Goal: Task Accomplishment & Management: Manage account settings

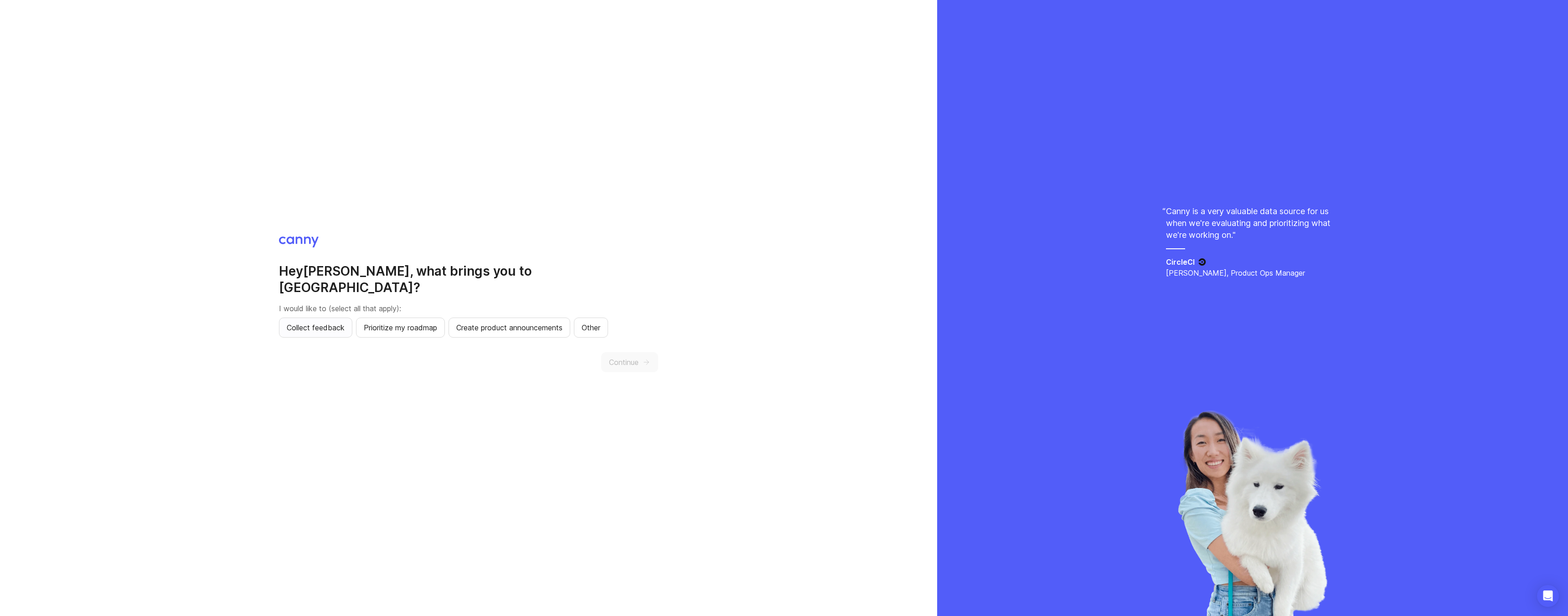
click at [333, 322] on span "Collect feedback" at bounding box center [315, 327] width 58 height 11
click at [398, 325] on button "Prioritize my roadmap" at bounding box center [401, 327] width 89 height 20
click at [499, 326] on button "Create product announcements" at bounding box center [509, 327] width 122 height 20
click at [625, 358] on span "Continue" at bounding box center [623, 362] width 30 height 11
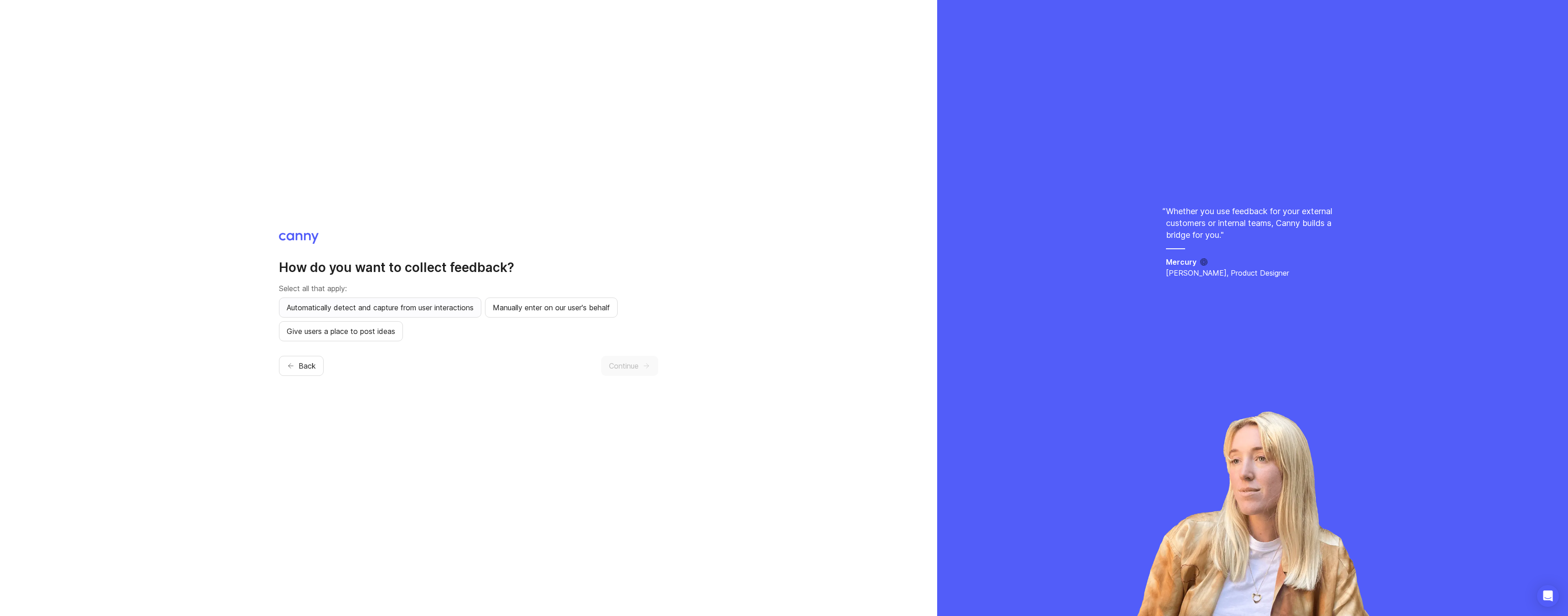
click at [387, 301] on button "Automatically detect and capture from user interactions" at bounding box center [380, 307] width 202 height 20
click at [382, 337] on button "Give users a place to post ideas" at bounding box center [341, 331] width 124 height 20
click at [619, 369] on span "Continue" at bounding box center [623, 366] width 30 height 11
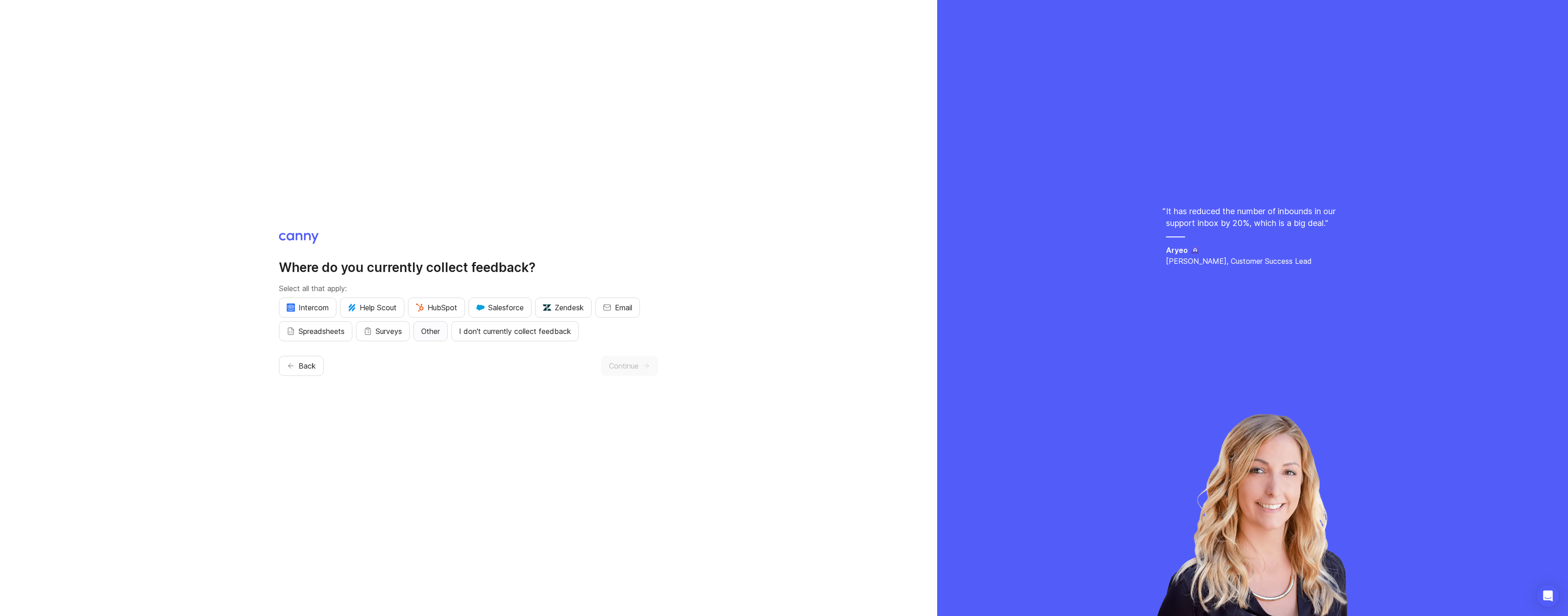
click at [427, 333] on span "Other" at bounding box center [430, 331] width 19 height 11
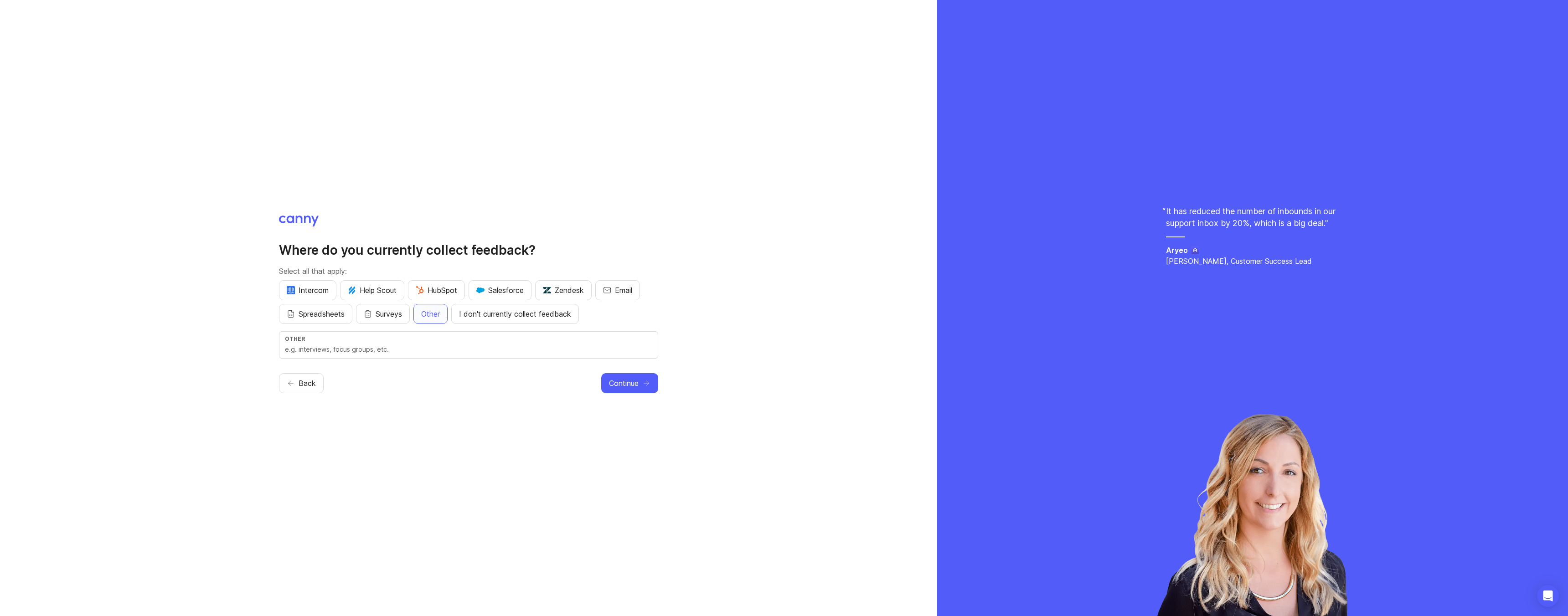
click at [424, 340] on div "Other" at bounding box center [469, 338] width 368 height 7
type input "Monday.com"
click at [615, 290] on button "Email" at bounding box center [617, 290] width 44 height 20
click at [391, 320] on button "Surveys" at bounding box center [383, 313] width 54 height 20
click at [375, 313] on button "Surveys" at bounding box center [383, 313] width 54 height 20
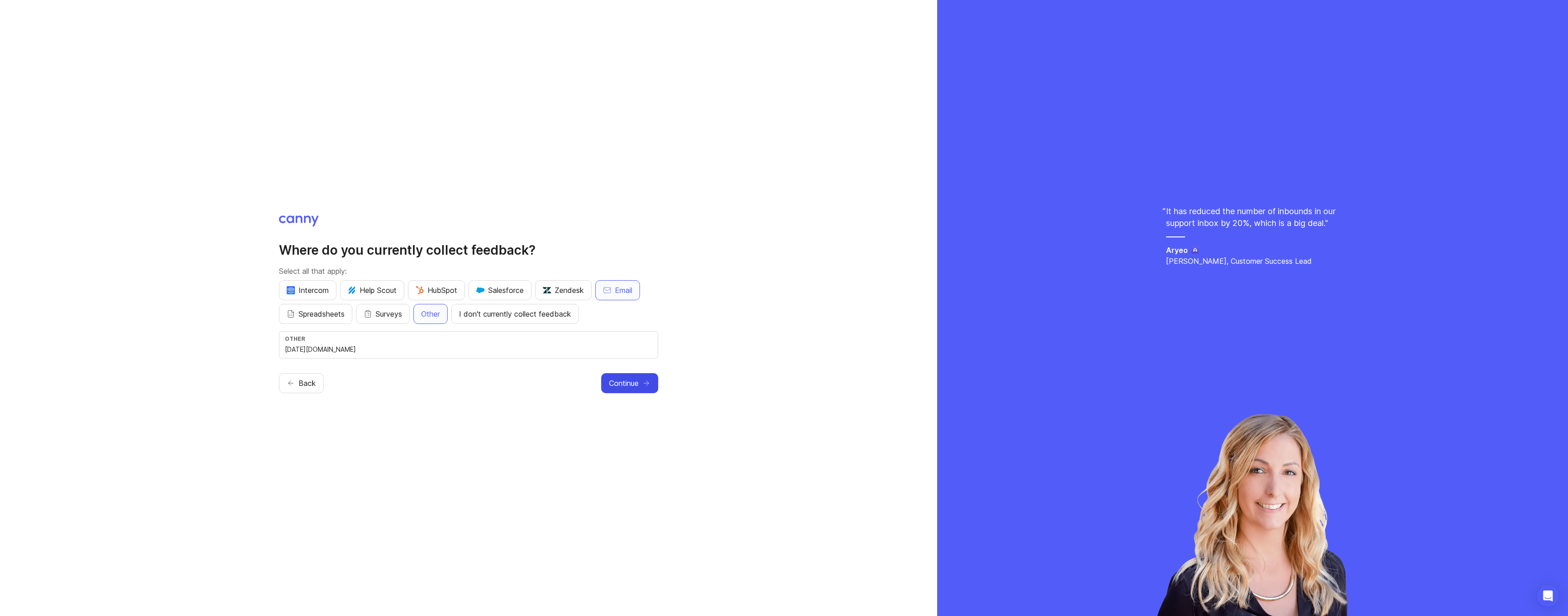
click at [627, 388] on span "Continue" at bounding box center [623, 383] width 30 height 11
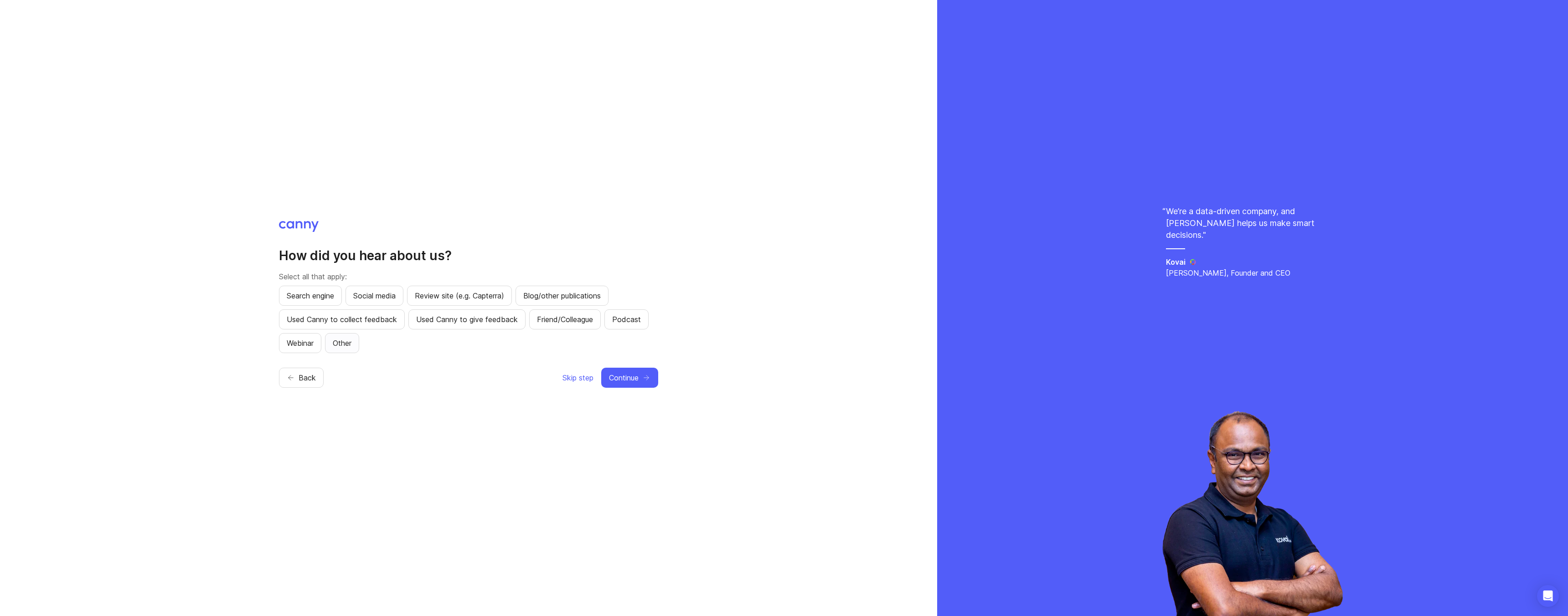
click at [347, 348] on span "Other" at bounding box center [342, 343] width 19 height 11
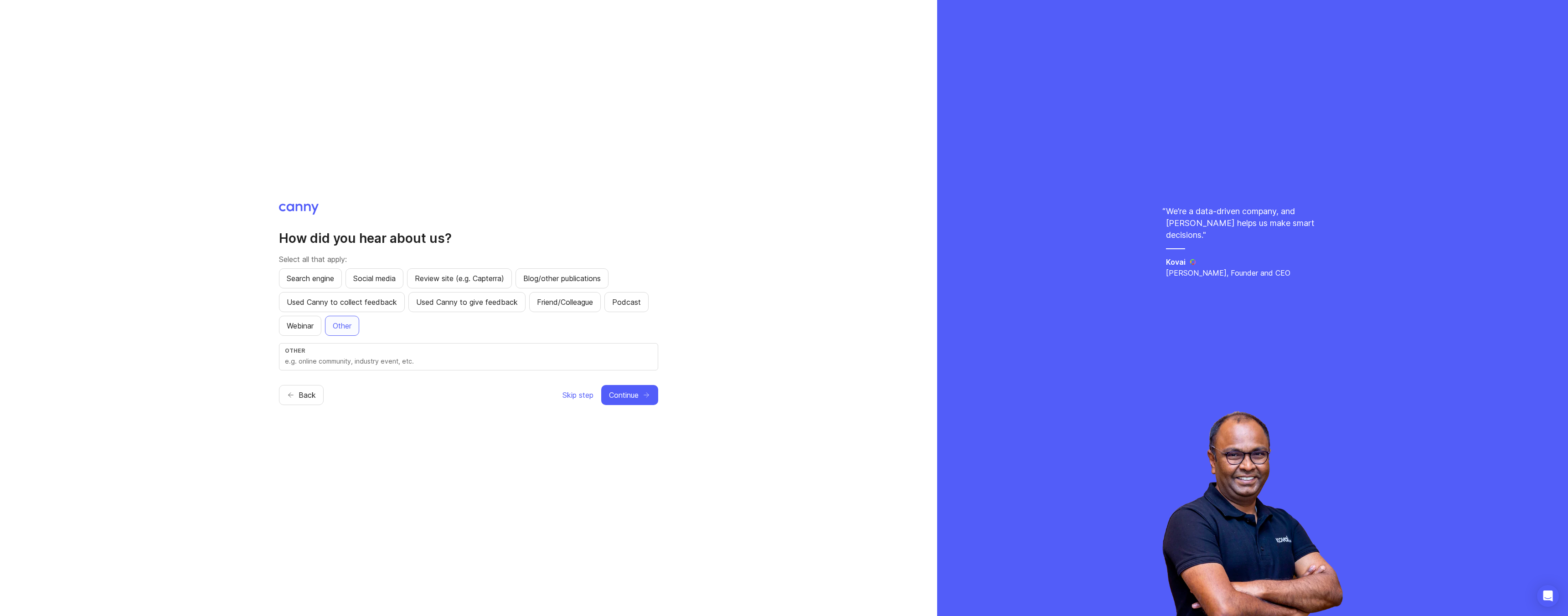
click at [347, 349] on div "Other" at bounding box center [469, 351] width 368 height 7
type input "AI"
click at [629, 394] on span "Continue" at bounding box center [623, 395] width 30 height 11
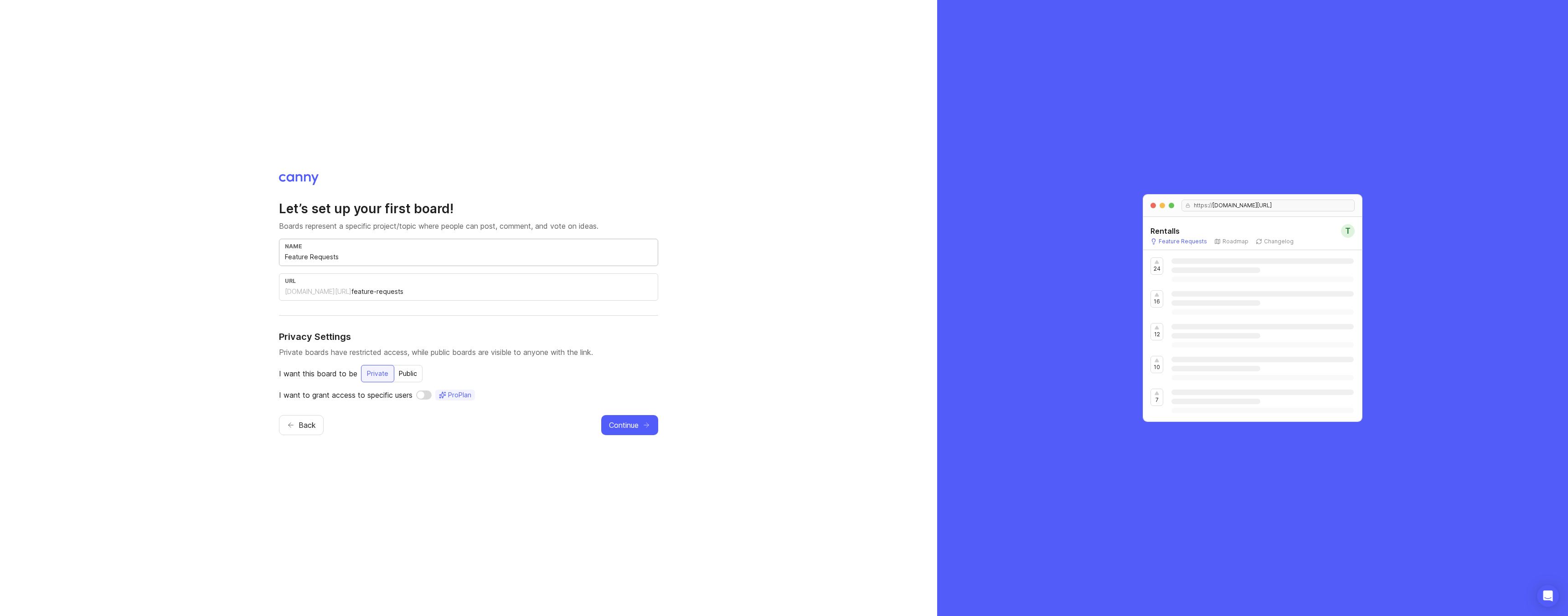
click at [333, 258] on input "Feature Requests" at bounding box center [469, 257] width 368 height 10
click at [549, 162] on div "Let’s set up your first board! Boards represent a specific project/topic where …" at bounding box center [469, 308] width 937 height 616
click at [409, 373] on div "Public" at bounding box center [408, 374] width 29 height 16
click at [369, 368] on div "Private" at bounding box center [377, 374] width 32 height 16
click at [405, 371] on div "Public" at bounding box center [408, 374] width 29 height 16
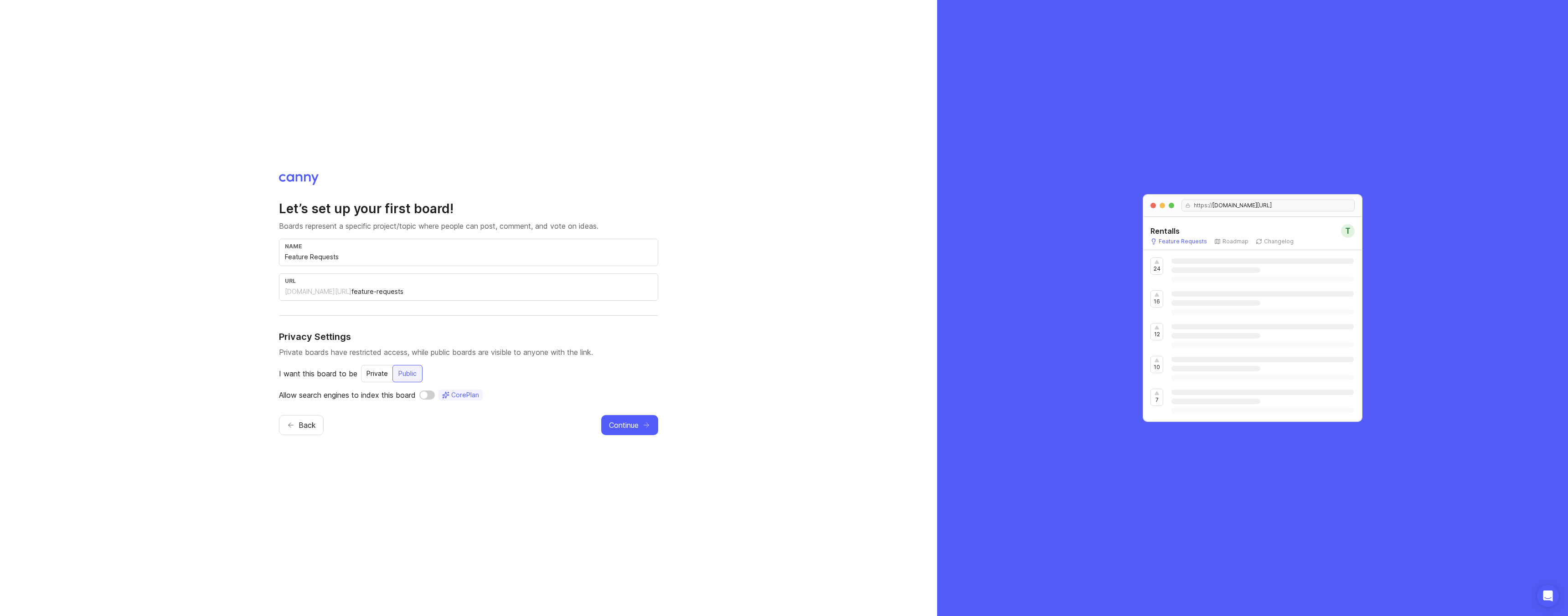
click at [430, 398] on input "checkbox" at bounding box center [427, 395] width 15 height 9
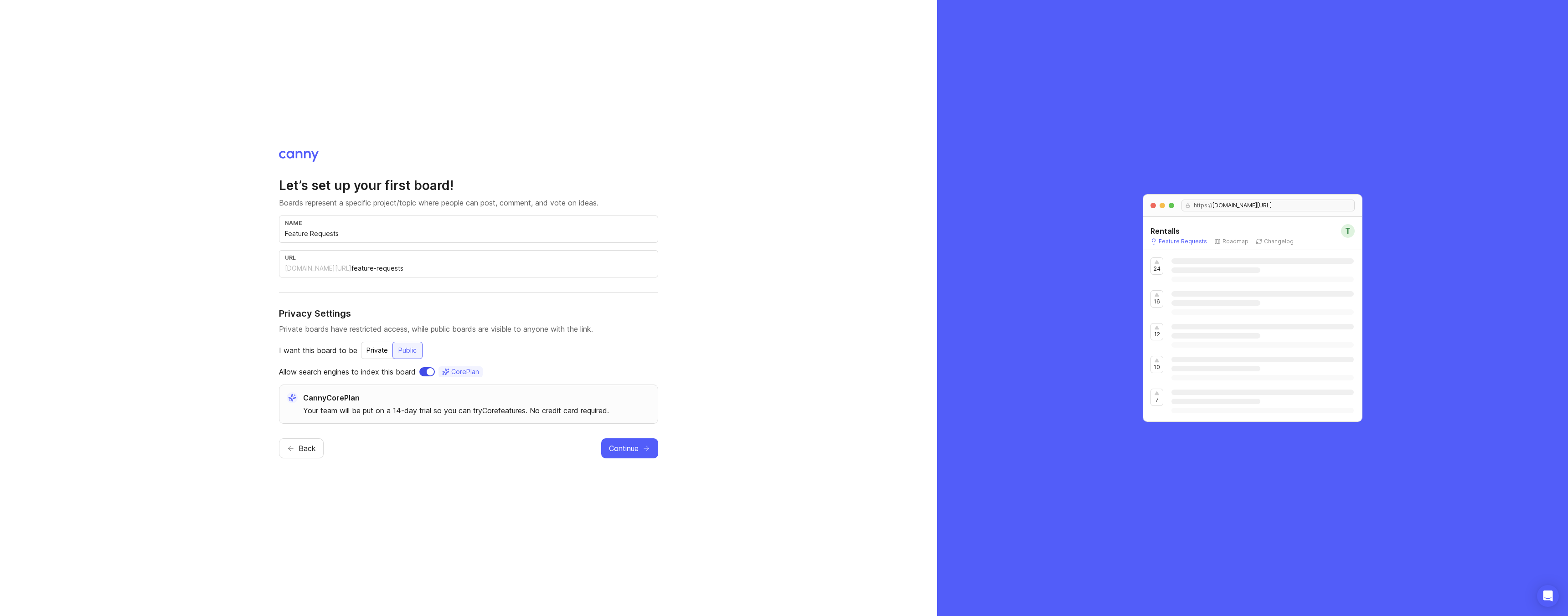
click at [432, 372] on input "checkbox" at bounding box center [427, 372] width 15 height 9
checkbox input "false"
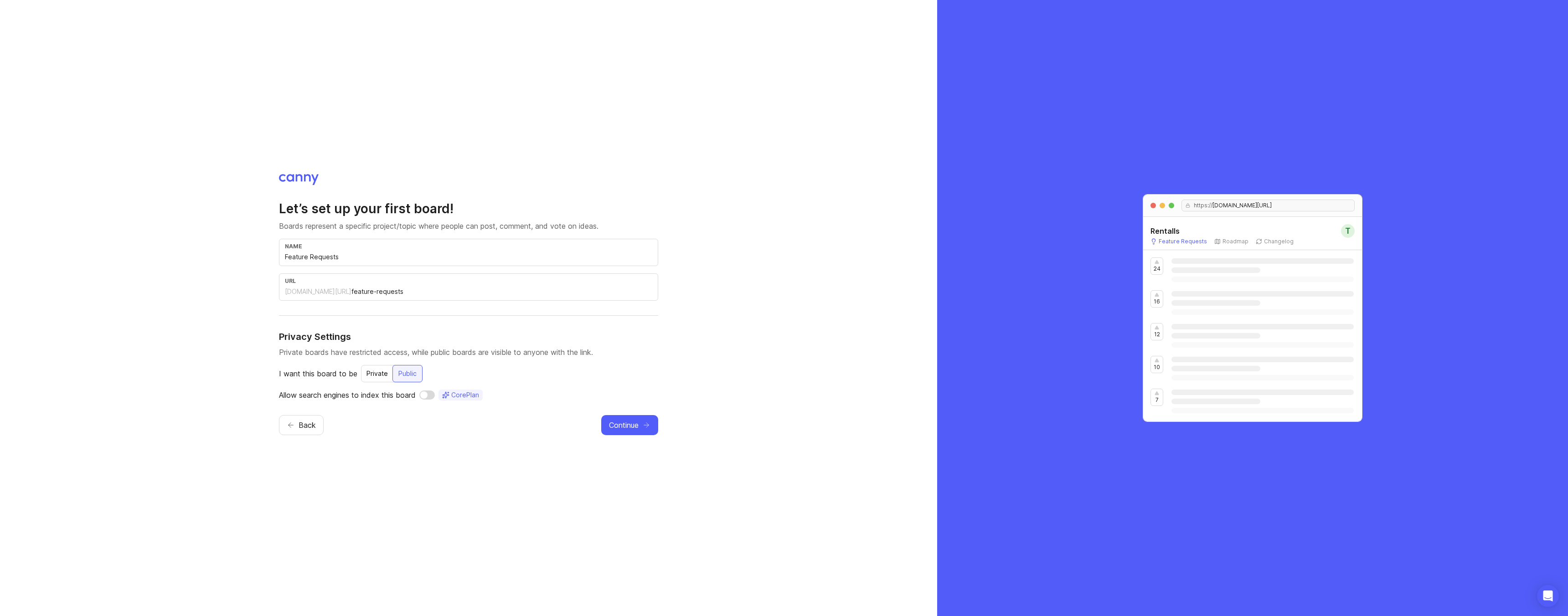
click at [318, 290] on div "[DOMAIN_NAME][URL]" at bounding box center [318, 292] width 66 height 9
drag, startPoint x: 398, startPoint y: 295, endPoint x: 421, endPoint y: 305, distance: 25.1
click at [421, 305] on div "Let’s set up your first board! Boards represent a specific project/topic where …" at bounding box center [468, 300] width 379 height 200
click at [424, 313] on div "Let’s set up your first board! Boards represent a specific project/topic where …" at bounding box center [468, 300] width 379 height 200
click at [612, 428] on span "Continue" at bounding box center [623, 425] width 30 height 11
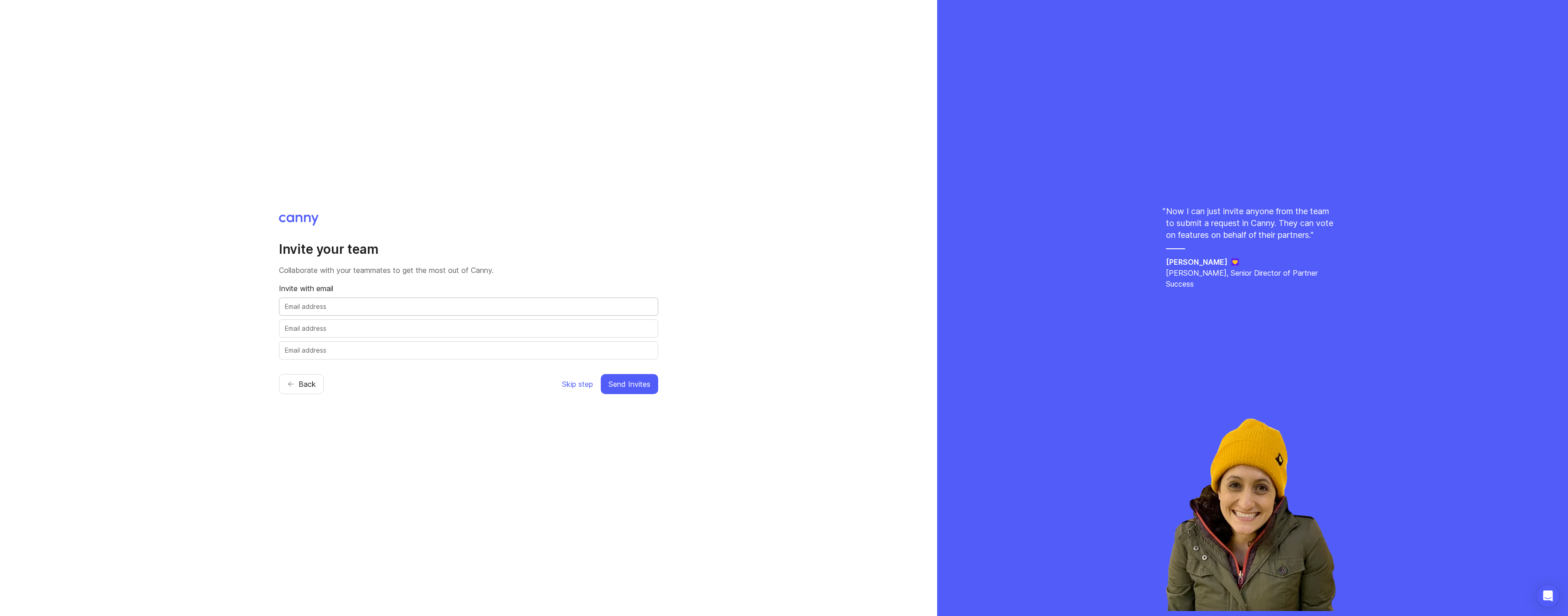
click at [505, 305] on input "text" at bounding box center [469, 307] width 368 height 10
type input "[EMAIL_ADDRESS][DOMAIN_NAME]"
click at [576, 387] on span "Skip step" at bounding box center [577, 384] width 31 height 11
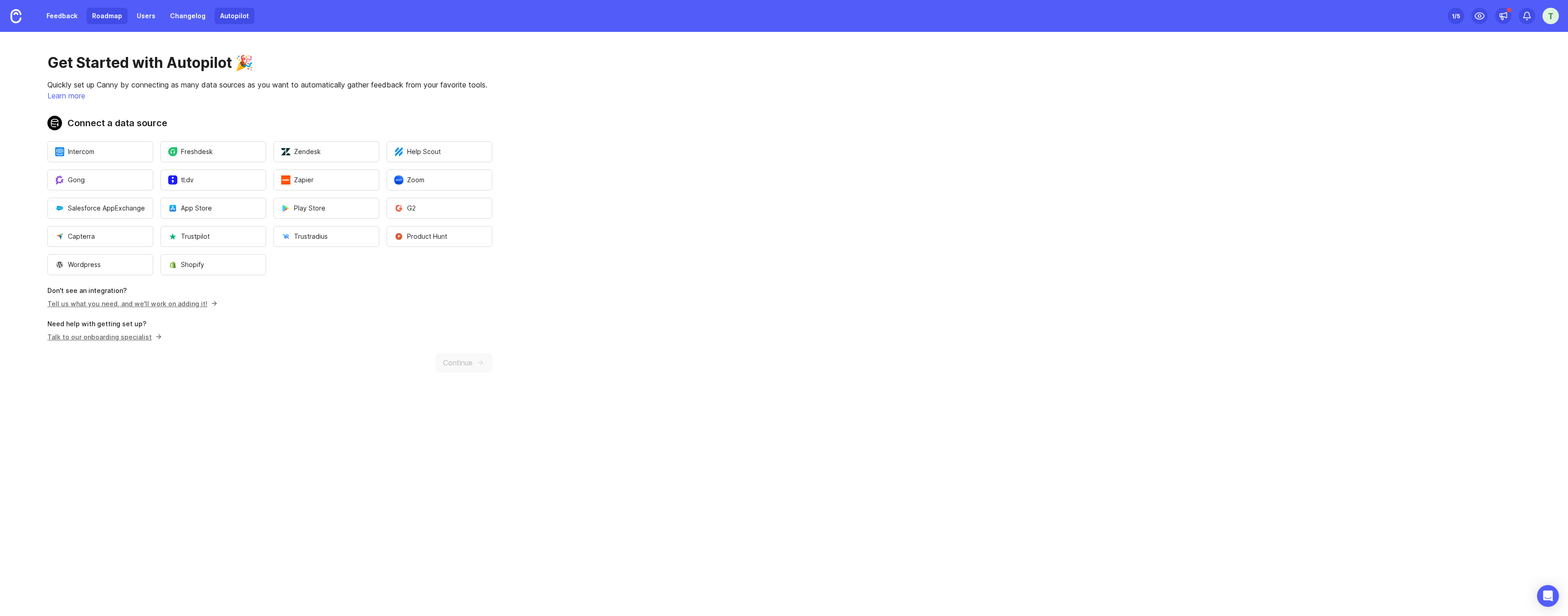
click at [107, 16] on link "Roadmap" at bounding box center [107, 16] width 41 height 16
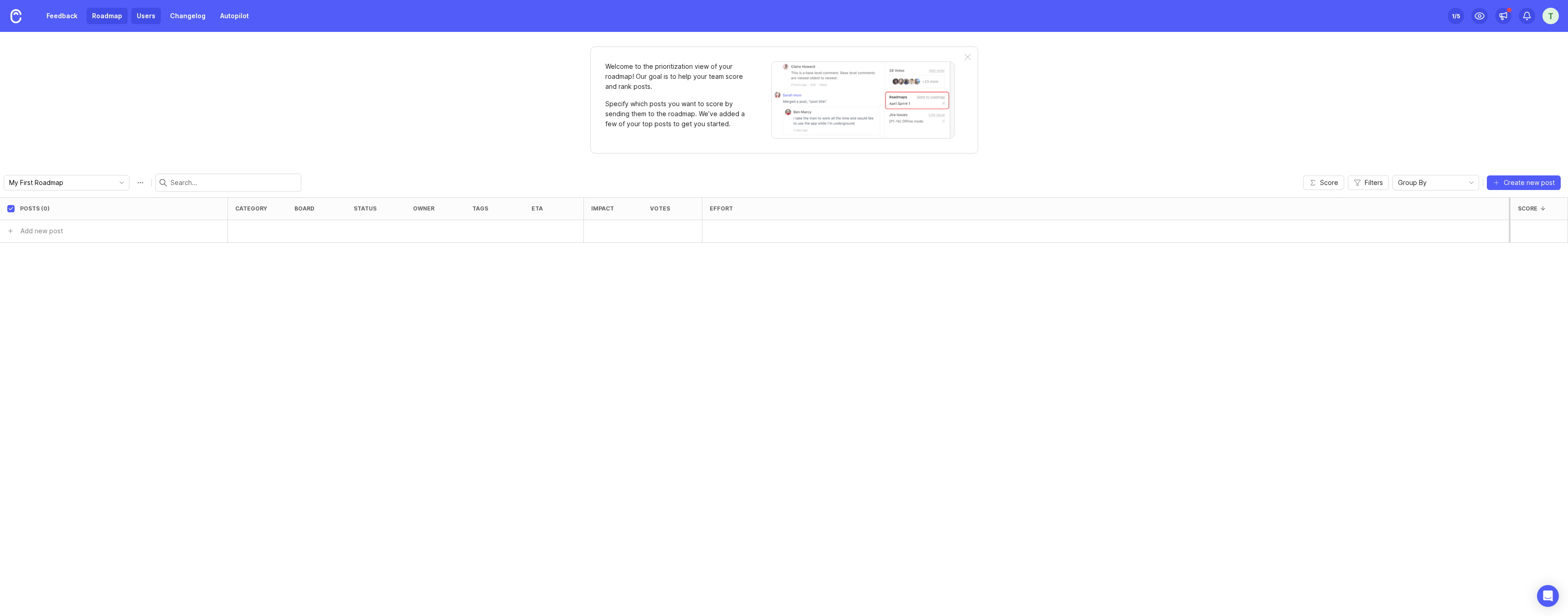
click at [139, 23] on link "Users" at bounding box center [146, 16] width 30 height 16
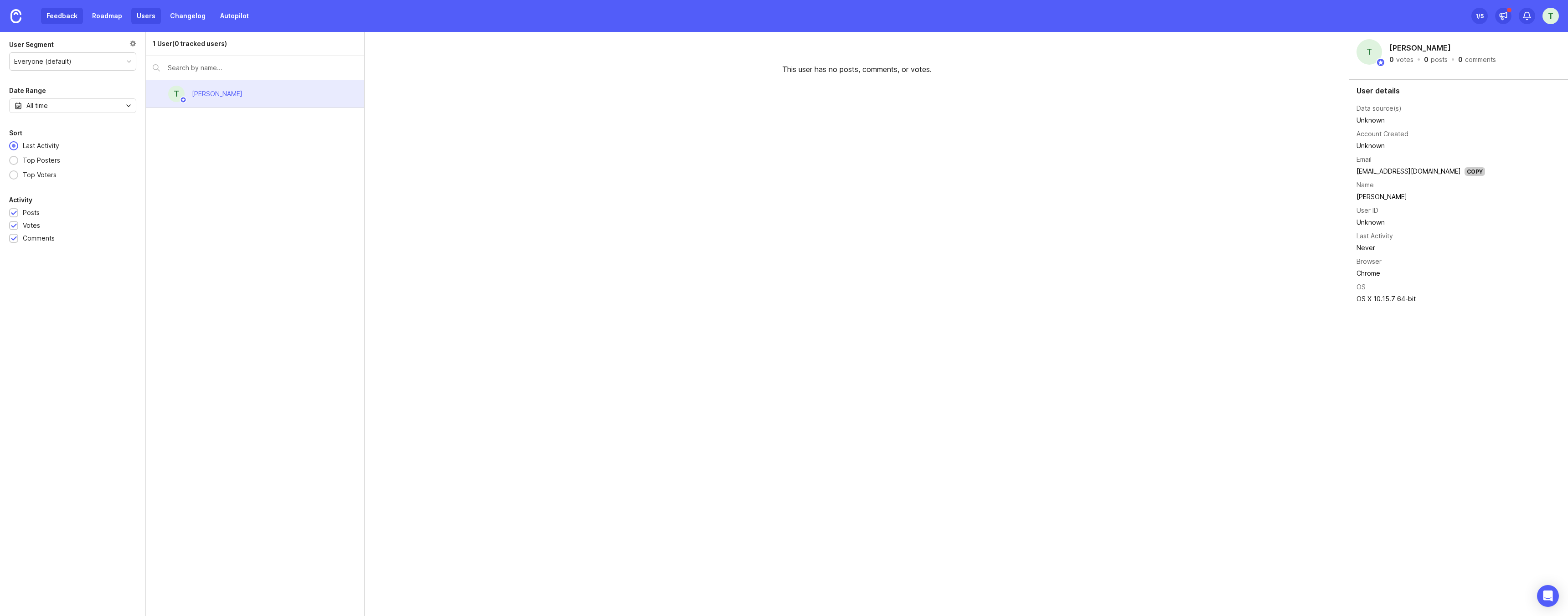
click at [50, 10] on link "Feedback" at bounding box center [61, 16] width 42 height 16
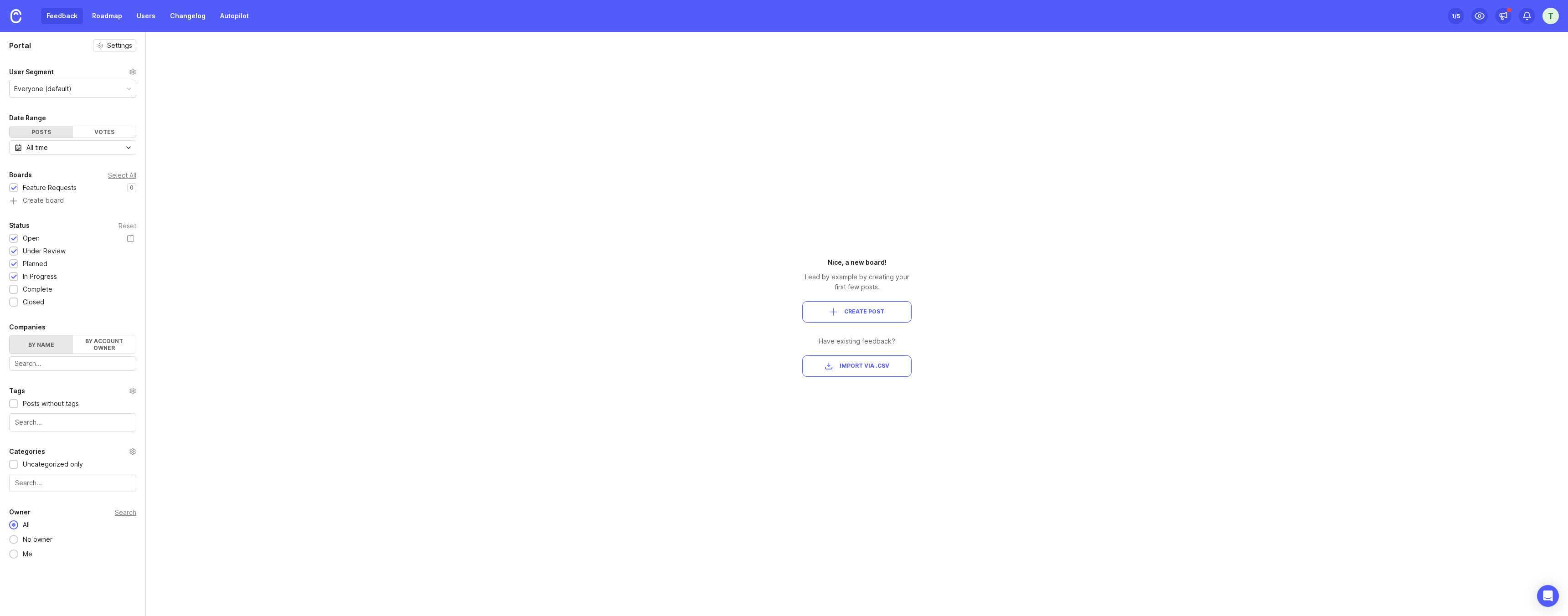
click at [23, 239] on div "Open" at bounding box center [31, 238] width 17 height 10
click at [23, 237] on div "Open" at bounding box center [31, 238] width 17 height 10
click at [134, 68] on div "User Segment" at bounding box center [72, 72] width 127 height 11
click at [133, 72] on circle at bounding box center [132, 72] width 2 height 2
click at [54, 289] on div "Complete" at bounding box center [33, 289] width 48 height 10
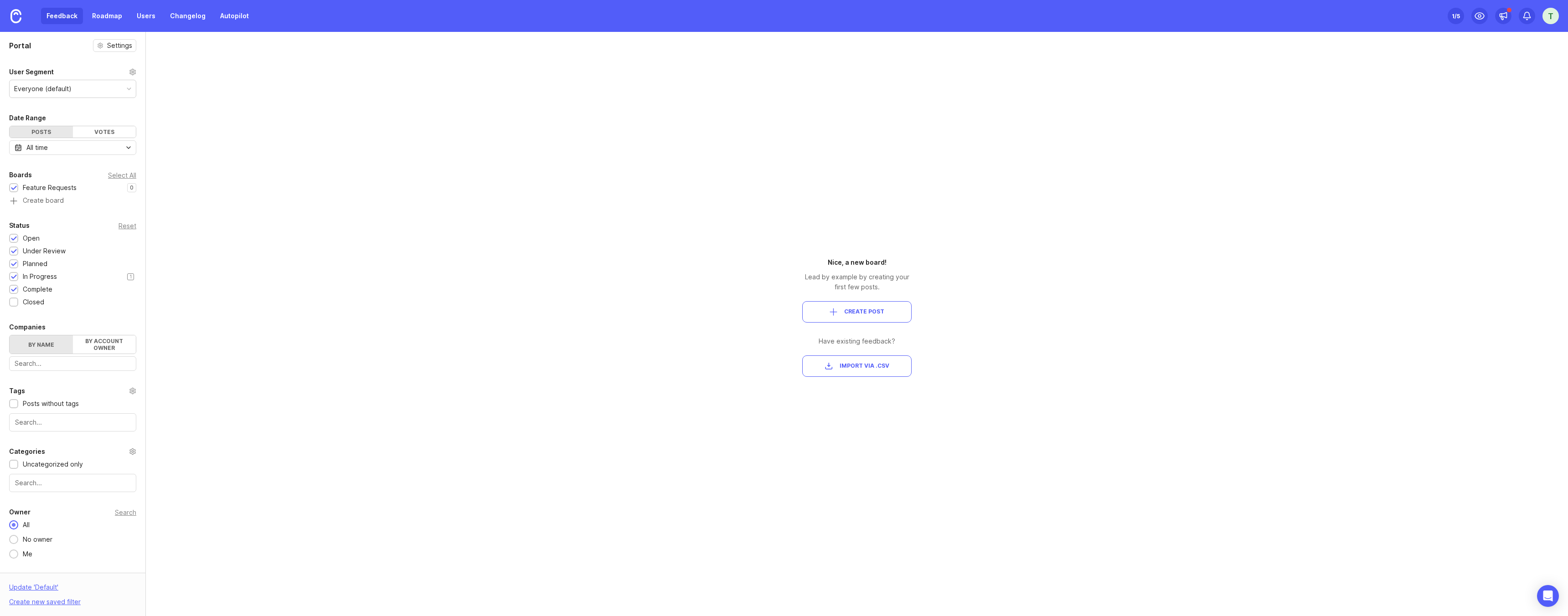
click at [44, 278] on div "In Progress" at bounding box center [40, 276] width 34 height 10
click at [44, 289] on div "Complete" at bounding box center [37, 289] width 30 height 10
click at [44, 279] on div "In Progress" at bounding box center [40, 276] width 34 height 10
click at [46, 268] on div "Planned" at bounding box center [35, 264] width 24 height 10
click at [44, 267] on div "Planned" at bounding box center [35, 264] width 24 height 10
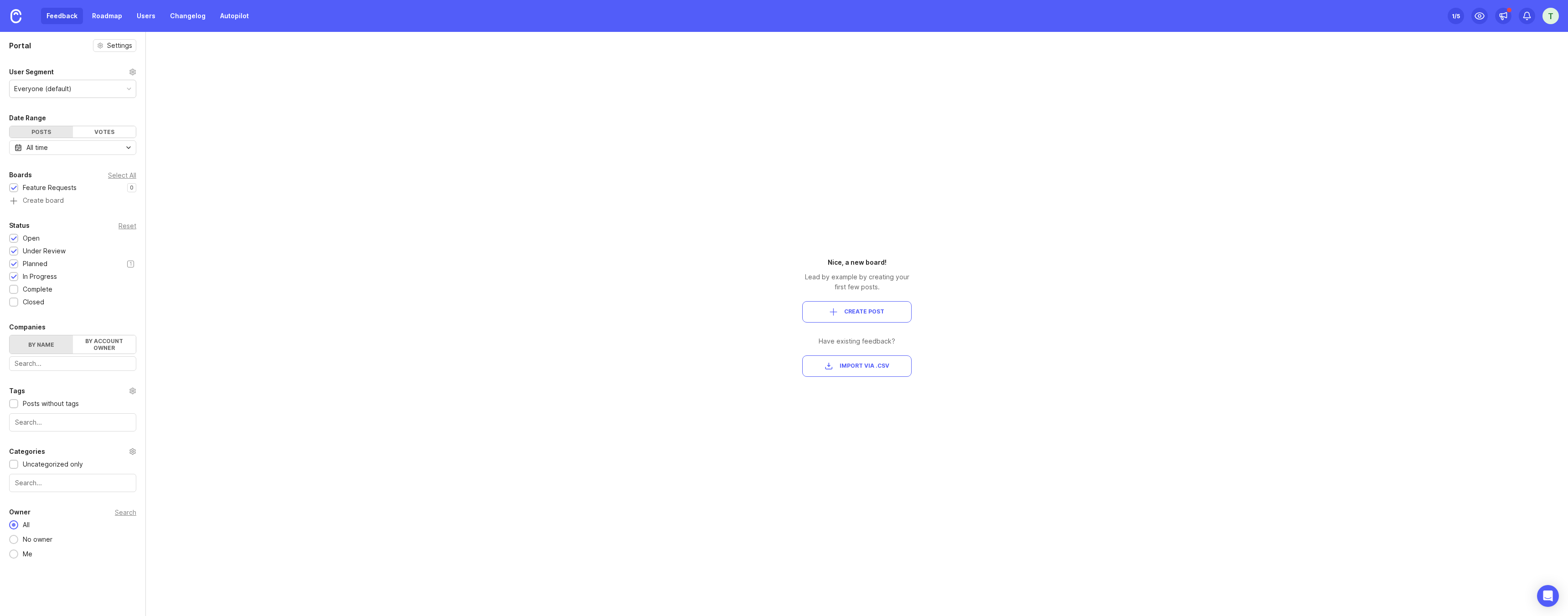
click at [44, 267] on div "Planned" at bounding box center [35, 264] width 24 height 10
click at [1482, 16] on icon at bounding box center [1480, 16] width 11 height 11
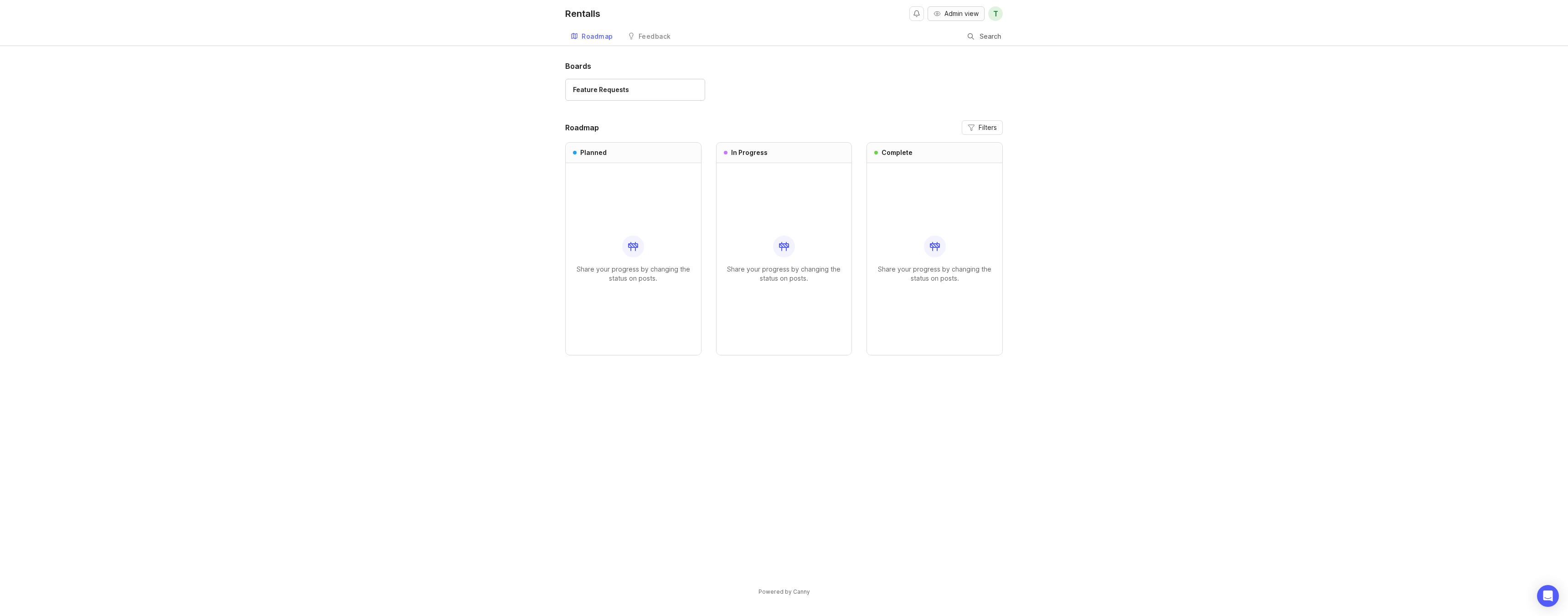
click at [957, 18] on span "Admin view" at bounding box center [962, 13] width 34 height 9
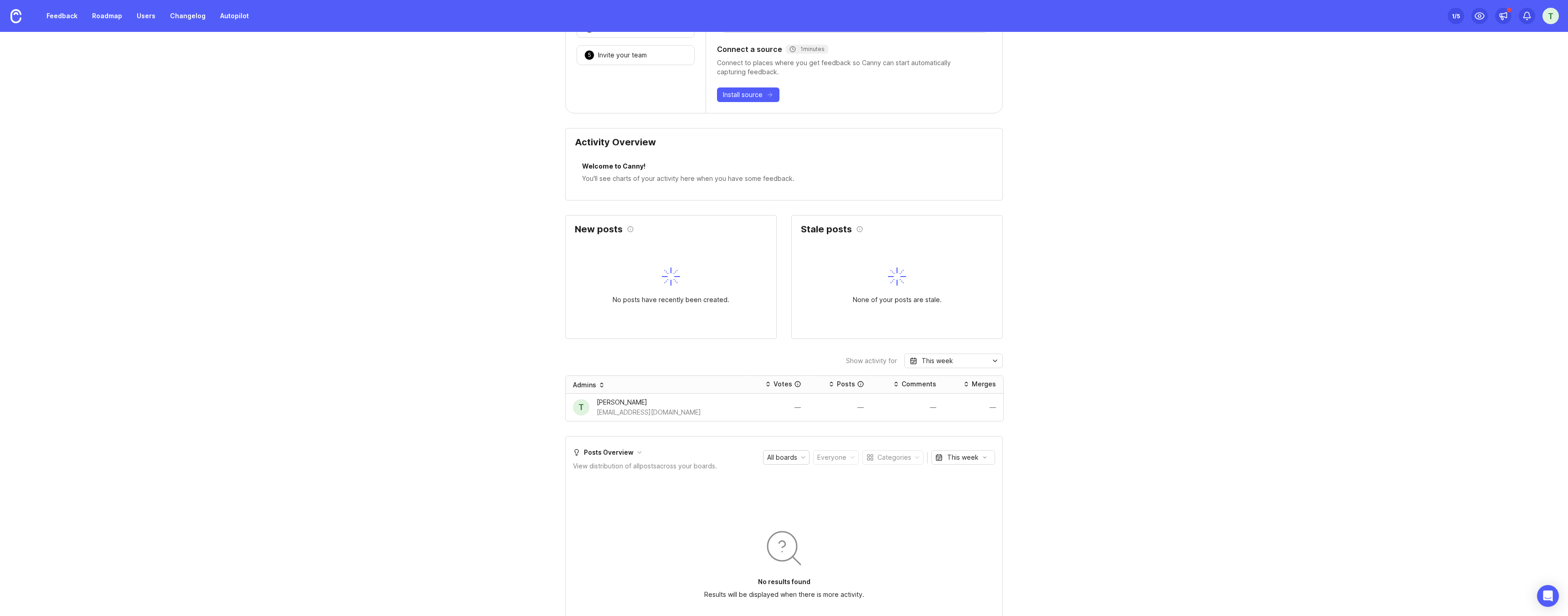
scroll to position [181, 0]
click at [144, 9] on link "Users" at bounding box center [146, 16] width 30 height 16
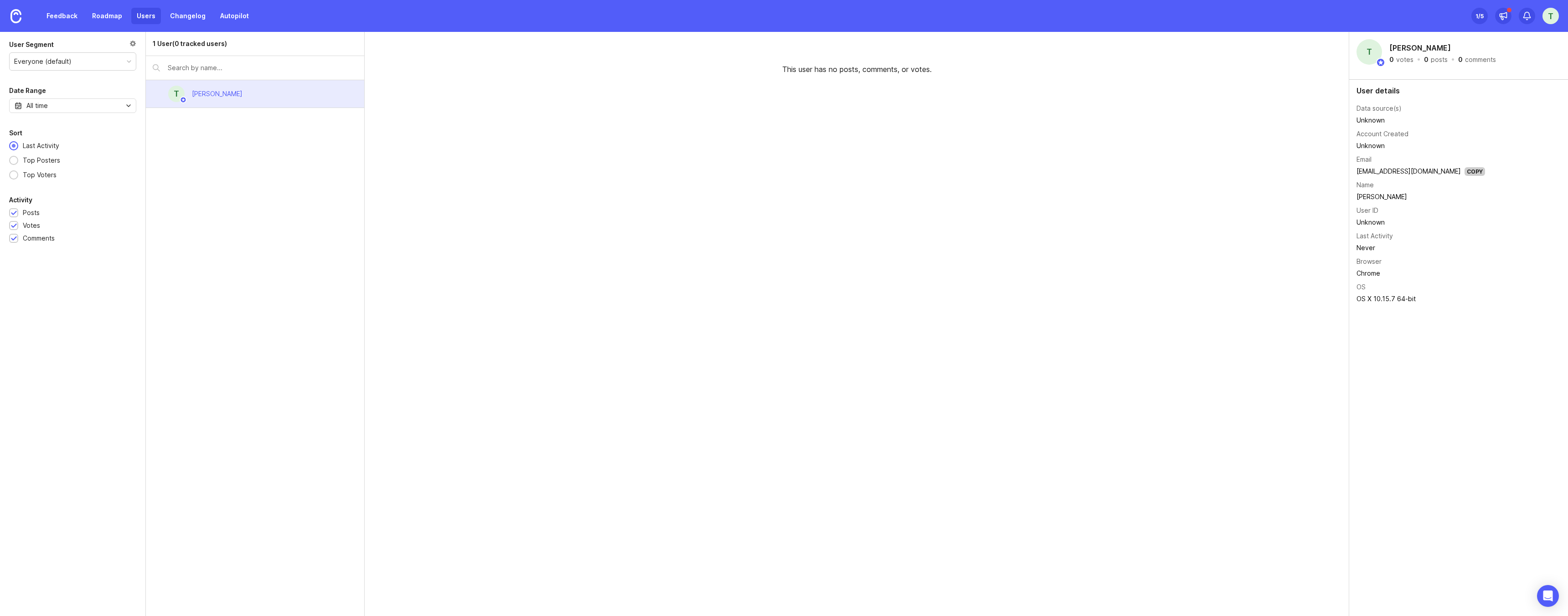
click at [676, 124] on div "This user has no posts, comments, or votes." at bounding box center [856, 324] width 984 height 584
click at [175, 15] on link "Changelog" at bounding box center [187, 16] width 46 height 16
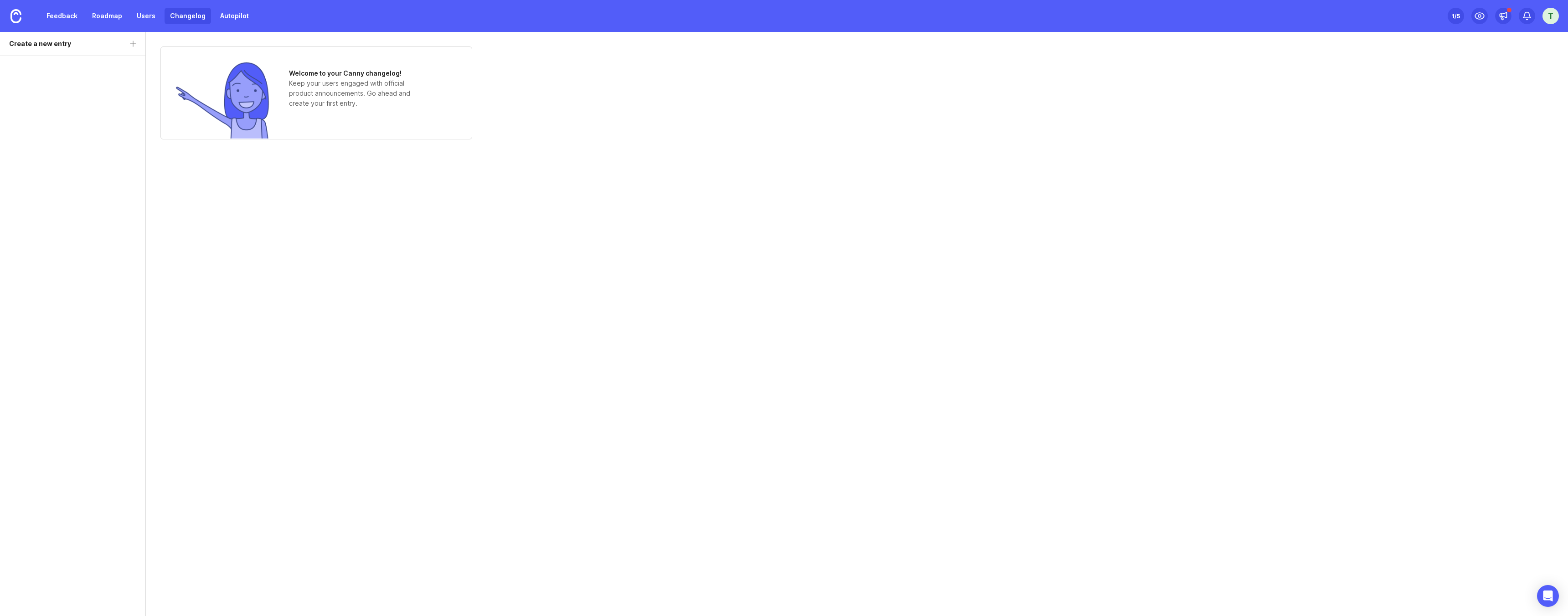
click at [145, 24] on div "Feedback Roadmap Users Changelog Autopilot" at bounding box center [127, 16] width 254 height 32
click at [141, 18] on link "Users" at bounding box center [146, 16] width 30 height 16
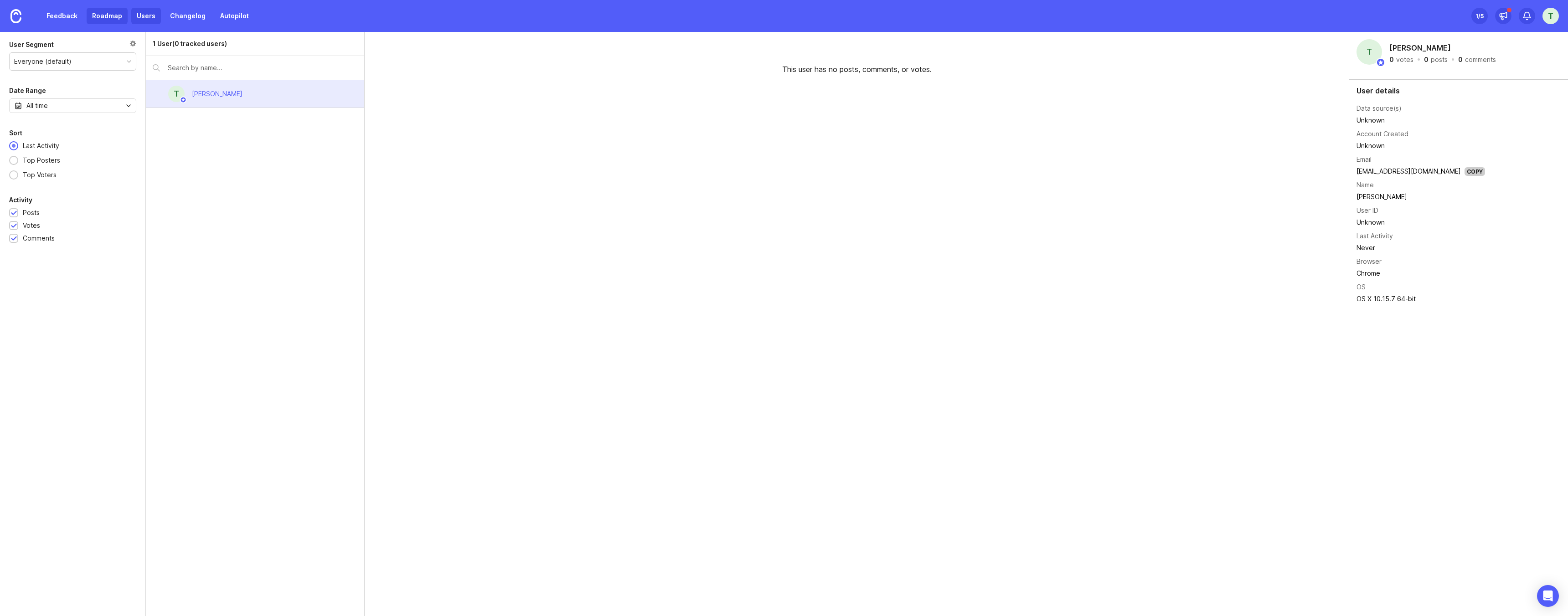
click at [103, 17] on link "Roadmap" at bounding box center [107, 16] width 41 height 16
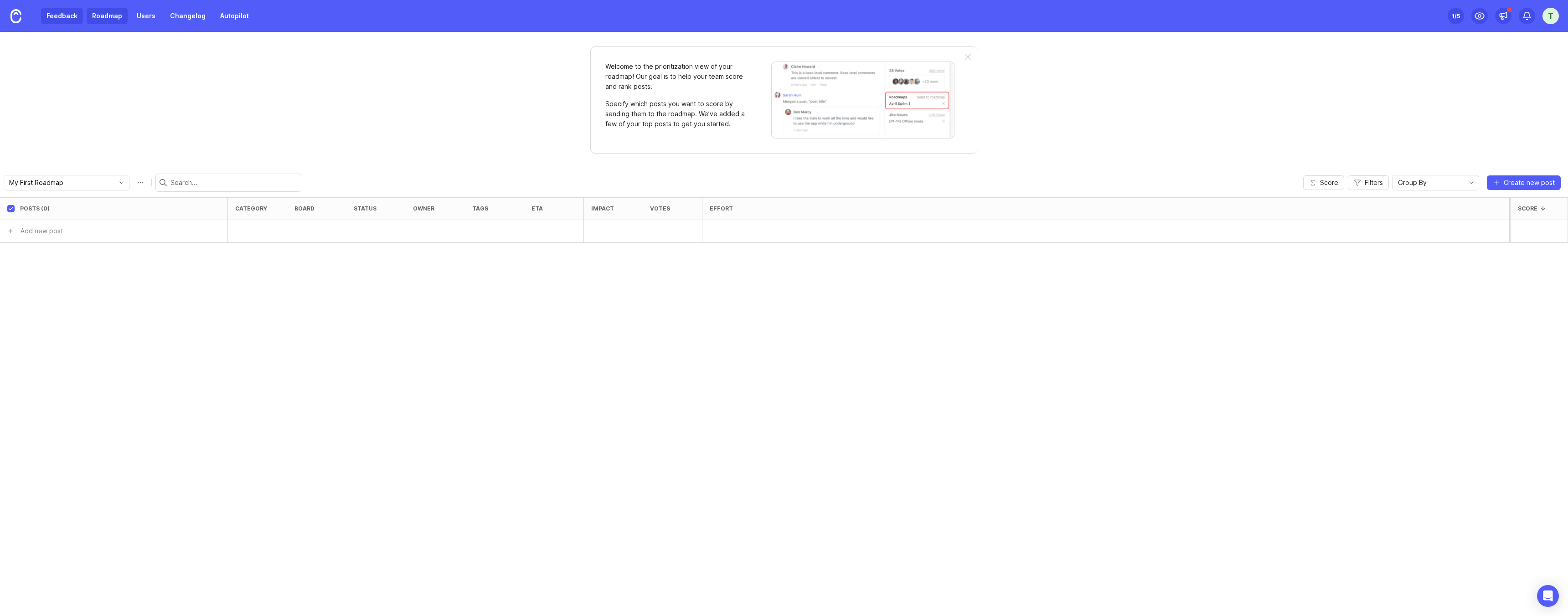
click at [63, 18] on link "Feedback" at bounding box center [61, 16] width 42 height 16
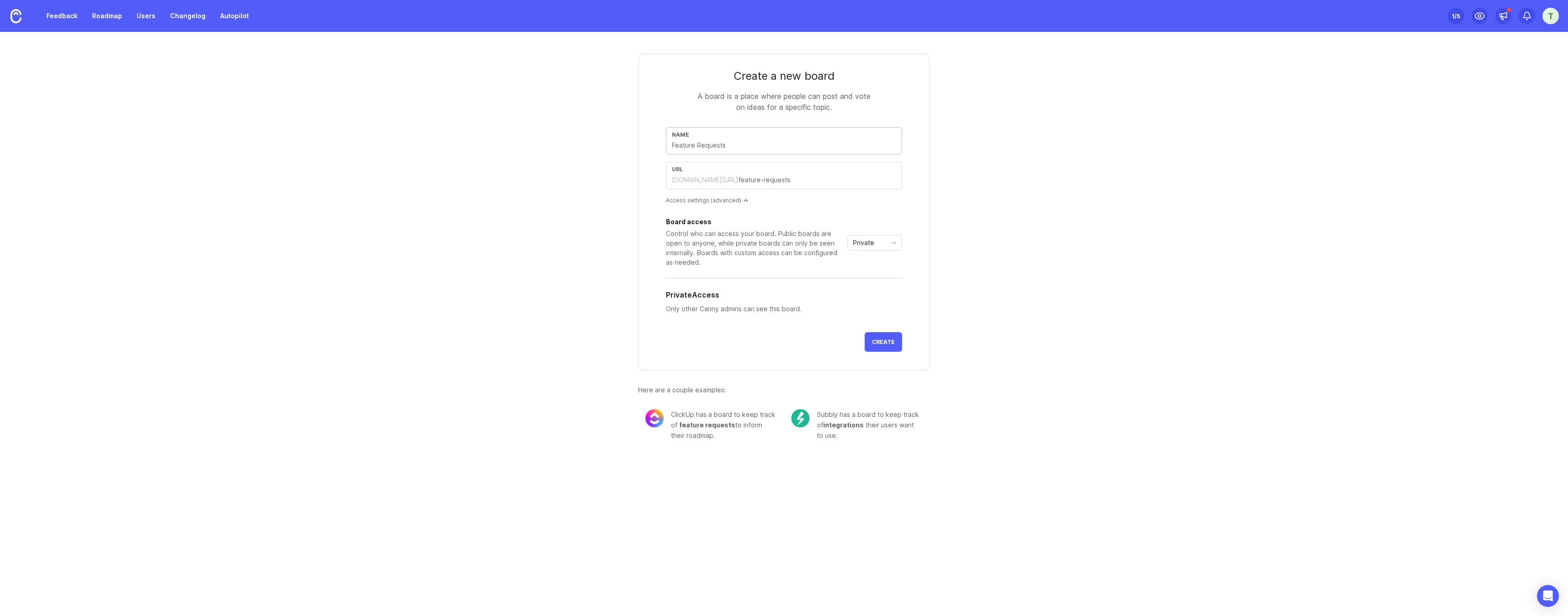
click at [735, 133] on div "Name" at bounding box center [784, 135] width 224 height 7
click at [716, 144] on input "text" at bounding box center [784, 145] width 224 height 10
type input "B"
type input "b"
type input "Bu"
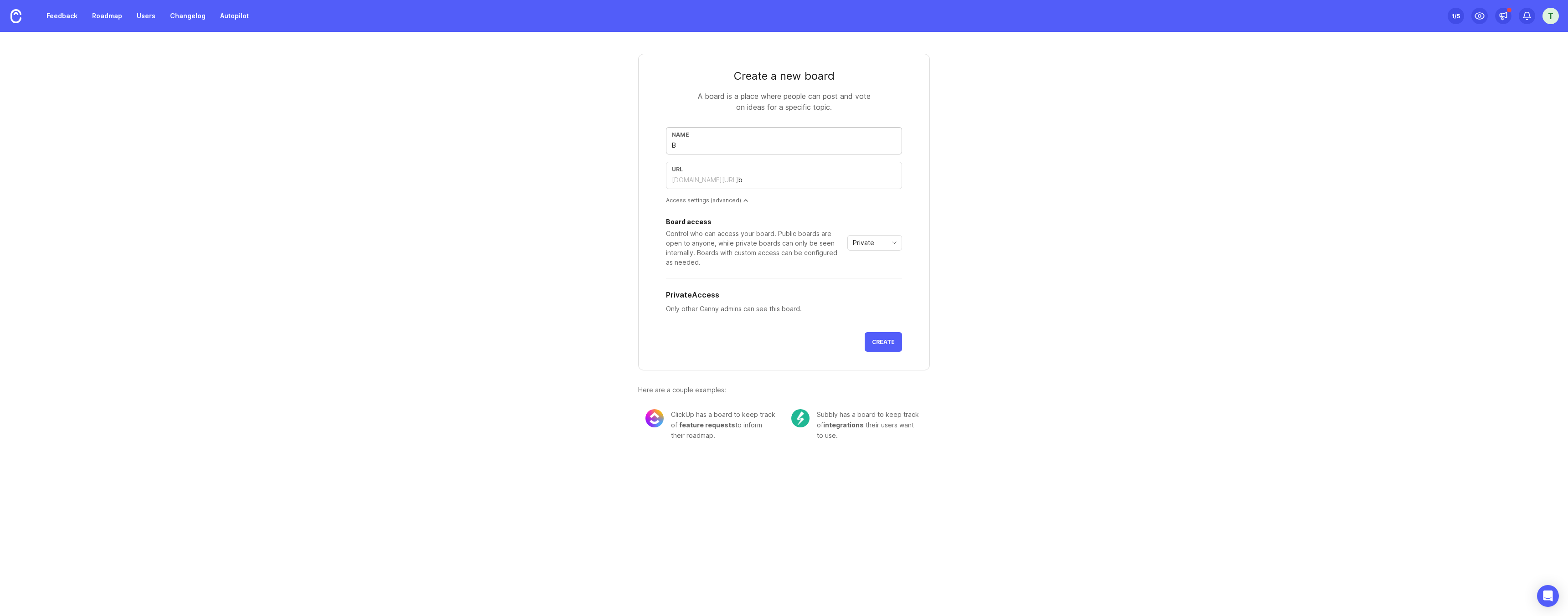
type input "bu"
type input "Bug"
type input "bug"
type input "Bug R"
type input "bug-r"
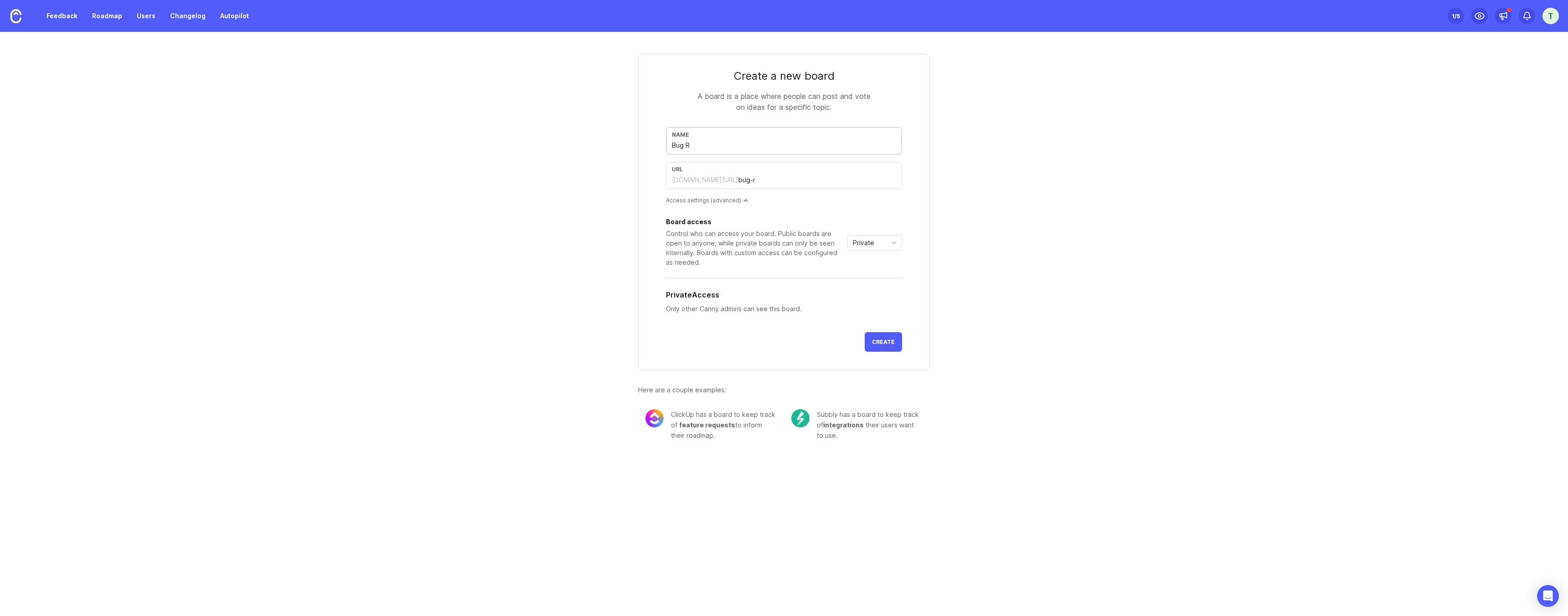
type input "Bug Re"
type input "bug-re"
type input "Bug Rep"
type input "bug-rep"
type input "Bug Repo"
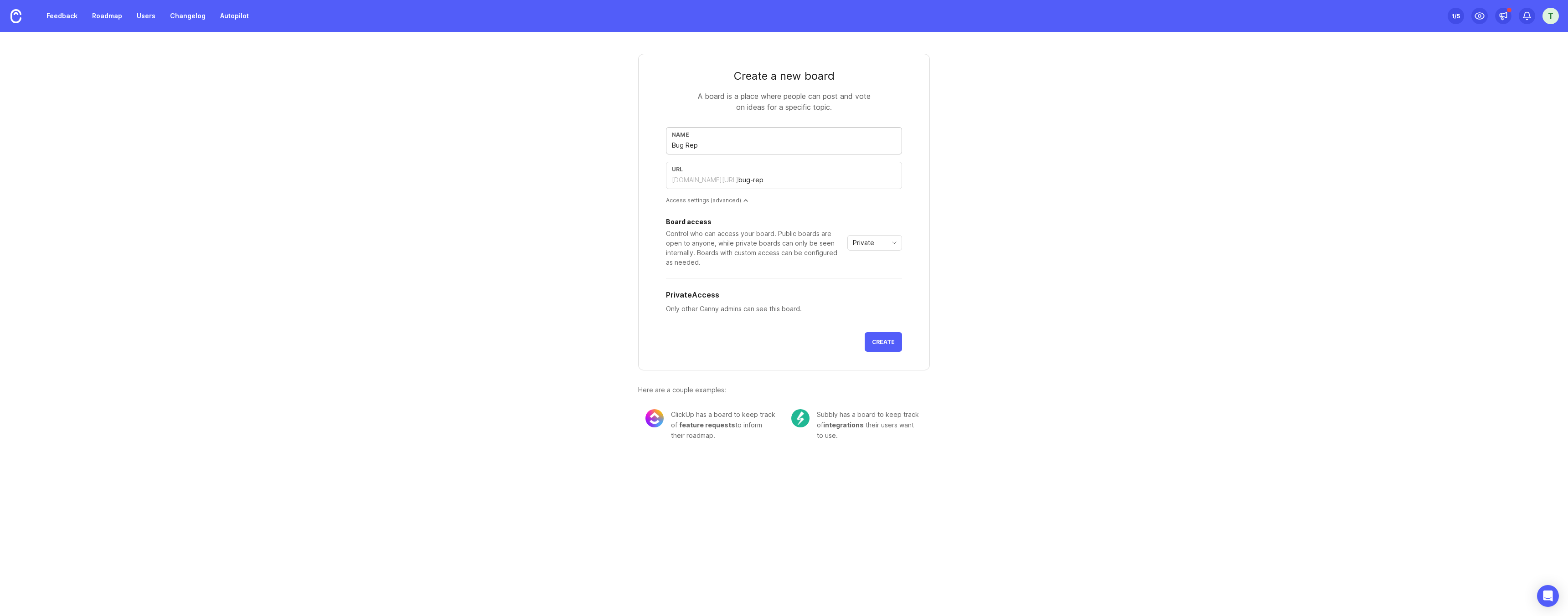
type input "bug-repo"
type input "Bug Repor"
type input "bug-repor"
type input "Bug Report"
type input "bug-report"
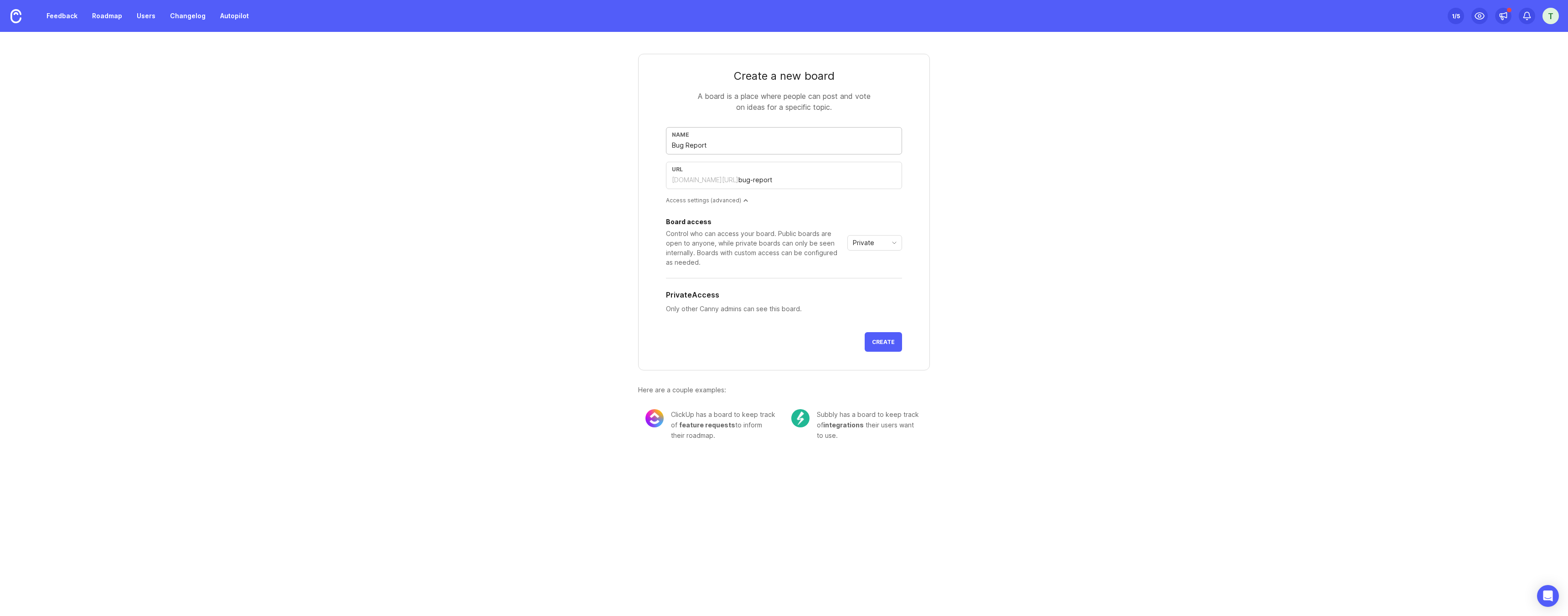
type input "Bug Reports"
type input "bug-reports"
type input "Bug Reports"
click at [880, 245] on div "Private" at bounding box center [866, 243] width 35 height 15
click at [876, 273] on li "Public" at bounding box center [875, 275] width 54 height 15
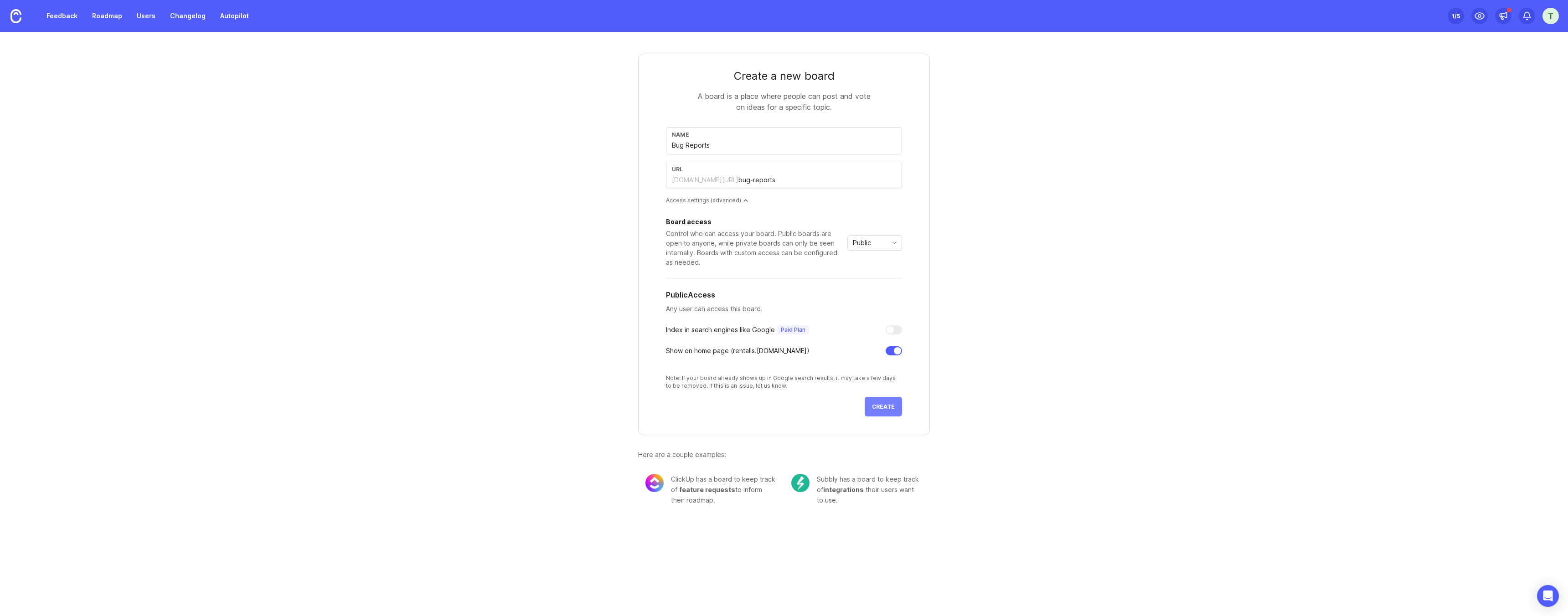
click at [886, 407] on span "Create" at bounding box center [883, 407] width 23 height 7
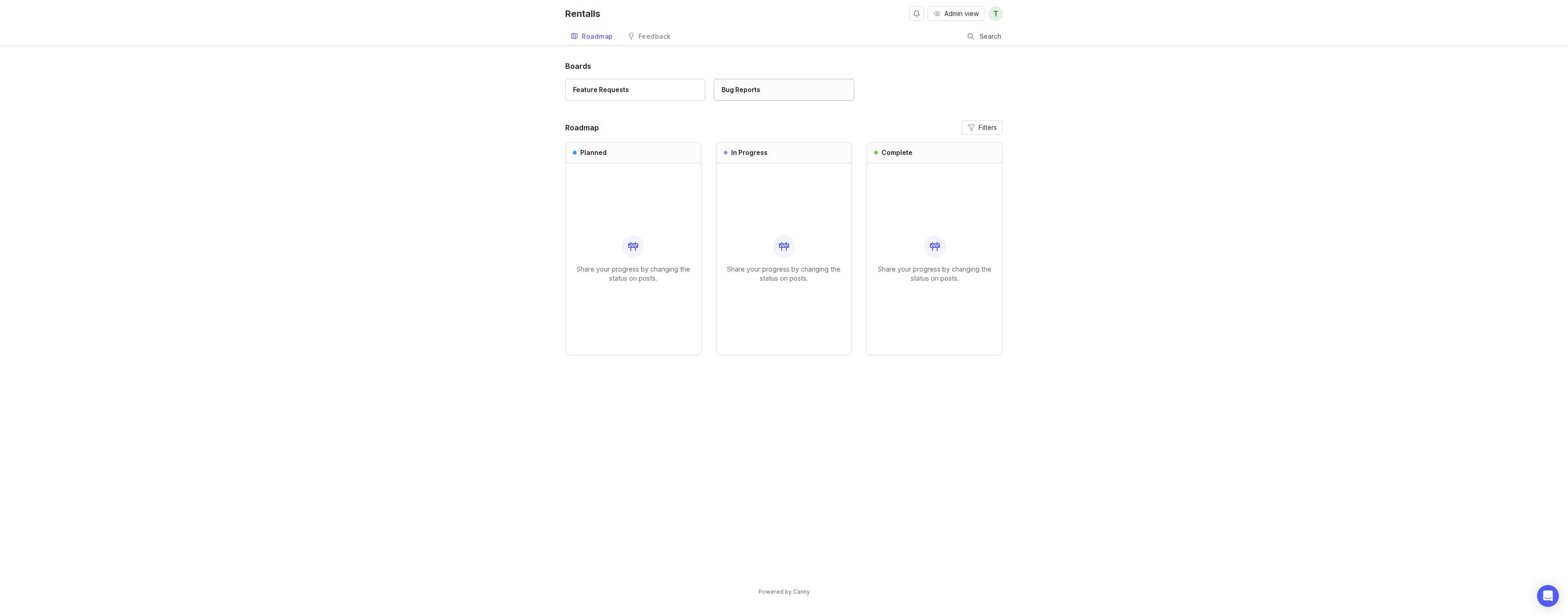
click at [748, 87] on div "Bug Reports" at bounding box center [741, 89] width 39 height 10
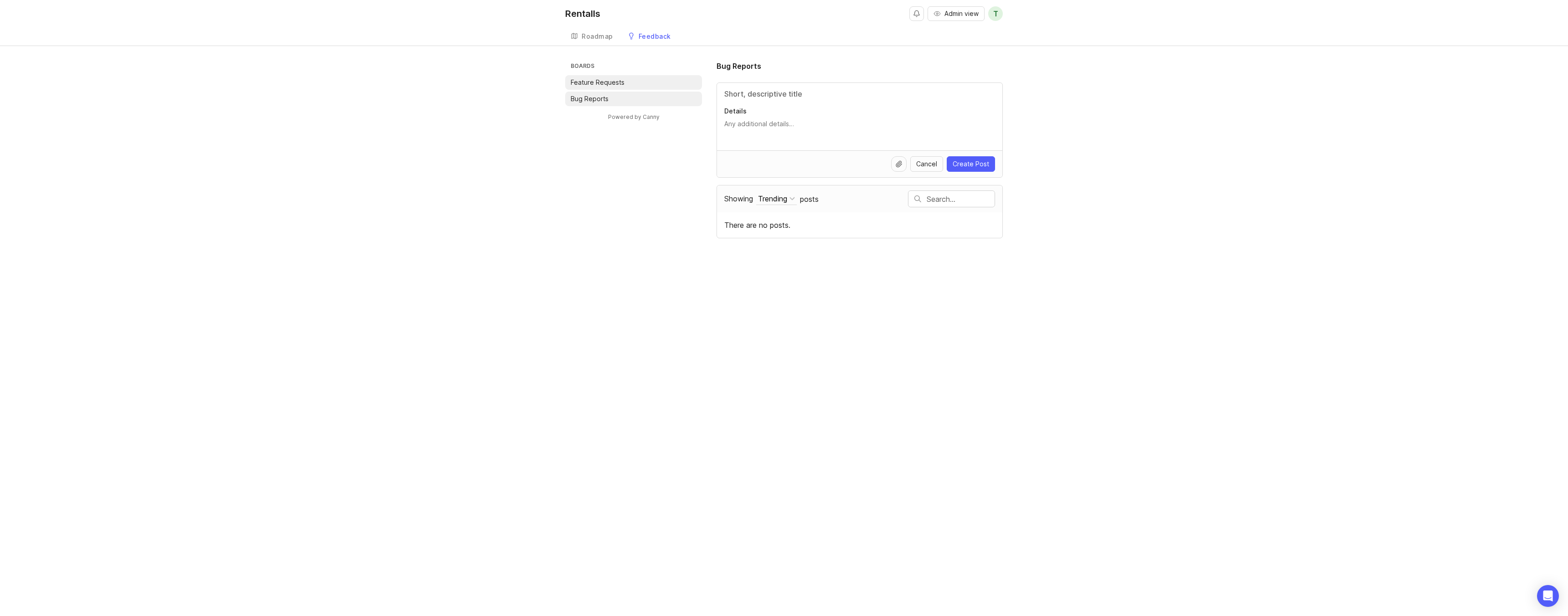
click at [604, 86] on p "Feature Requests" at bounding box center [598, 82] width 54 height 9
click at [607, 37] on div "Roadmap" at bounding box center [598, 37] width 32 height 6
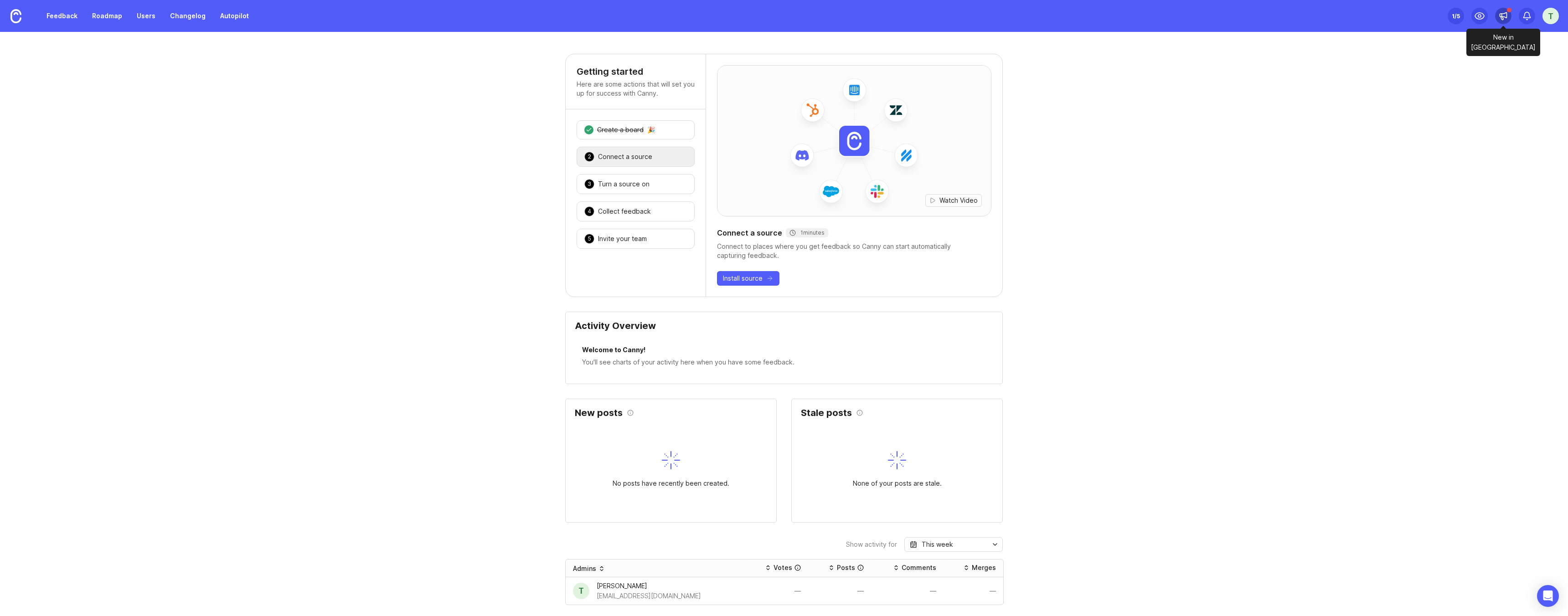
click at [1503, 18] on icon at bounding box center [1503, 16] width 9 height 9
click at [1531, 16] on icon at bounding box center [1527, 16] width 9 height 9
click at [1529, 16] on icon at bounding box center [1527, 15] width 7 height 6
click at [1544, 16] on div "T" at bounding box center [1550, 16] width 16 height 16
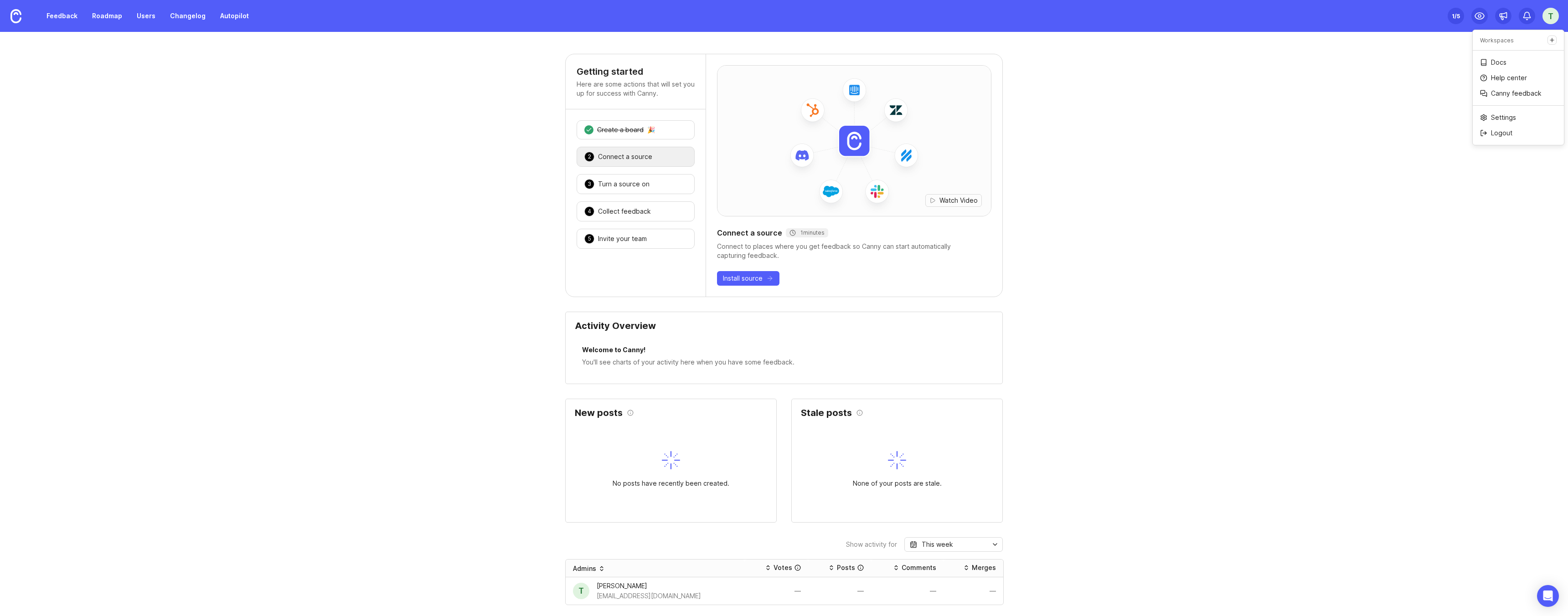
click at [1547, 18] on div "T" at bounding box center [1550, 16] width 16 height 16
click at [217, 15] on link "Autopilot" at bounding box center [234, 16] width 40 height 16
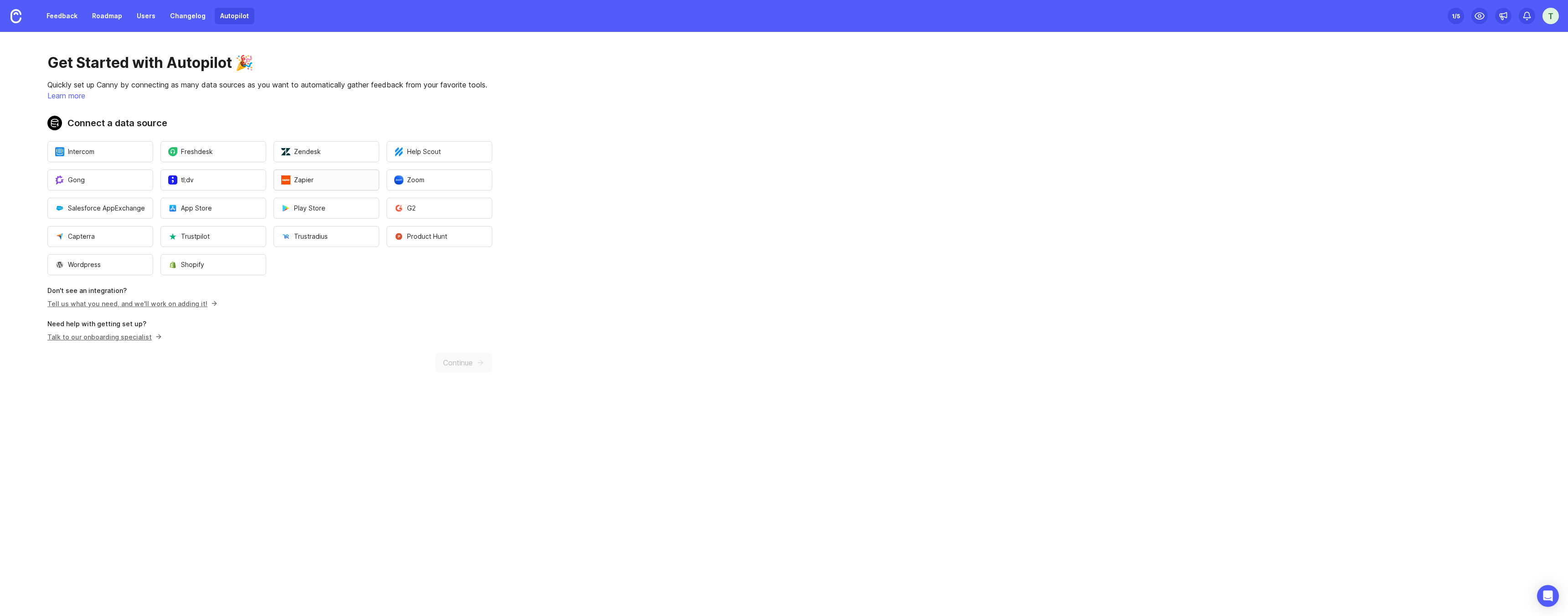
click at [298, 186] on button "Zapier" at bounding box center [326, 180] width 106 height 21
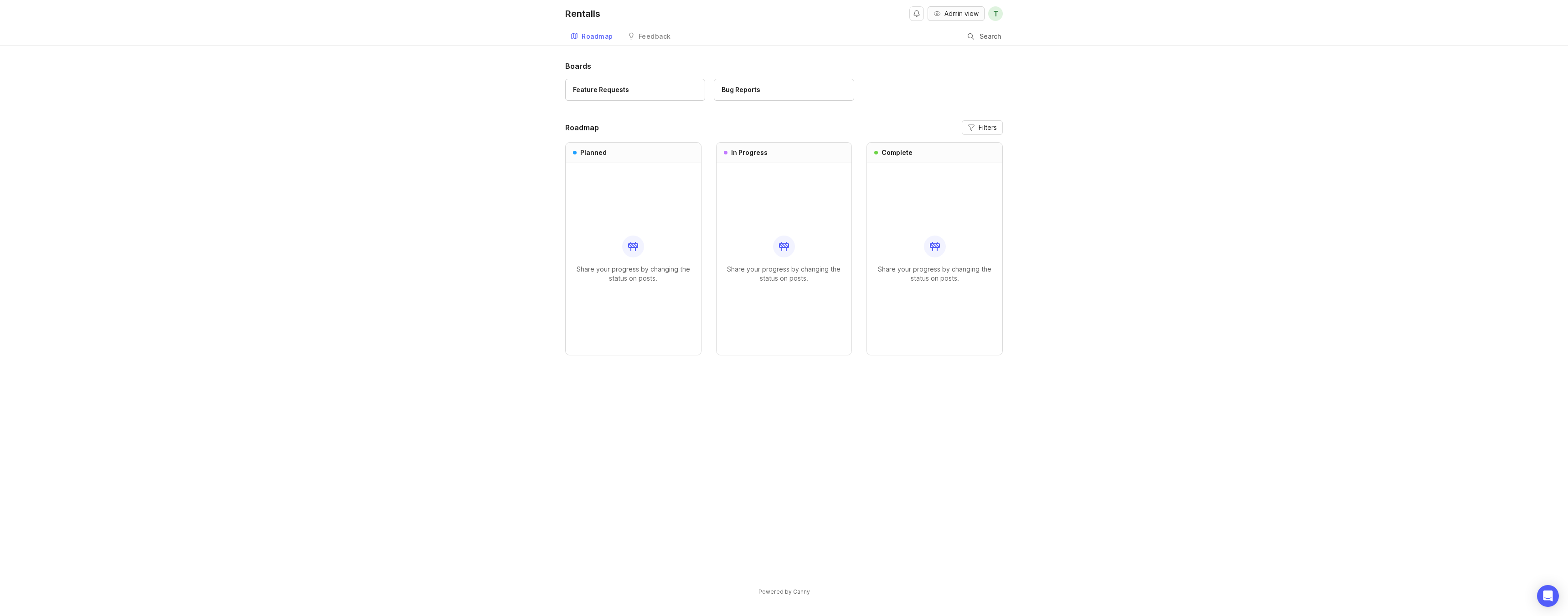
click at [965, 15] on span "Admin view" at bounding box center [962, 13] width 34 height 9
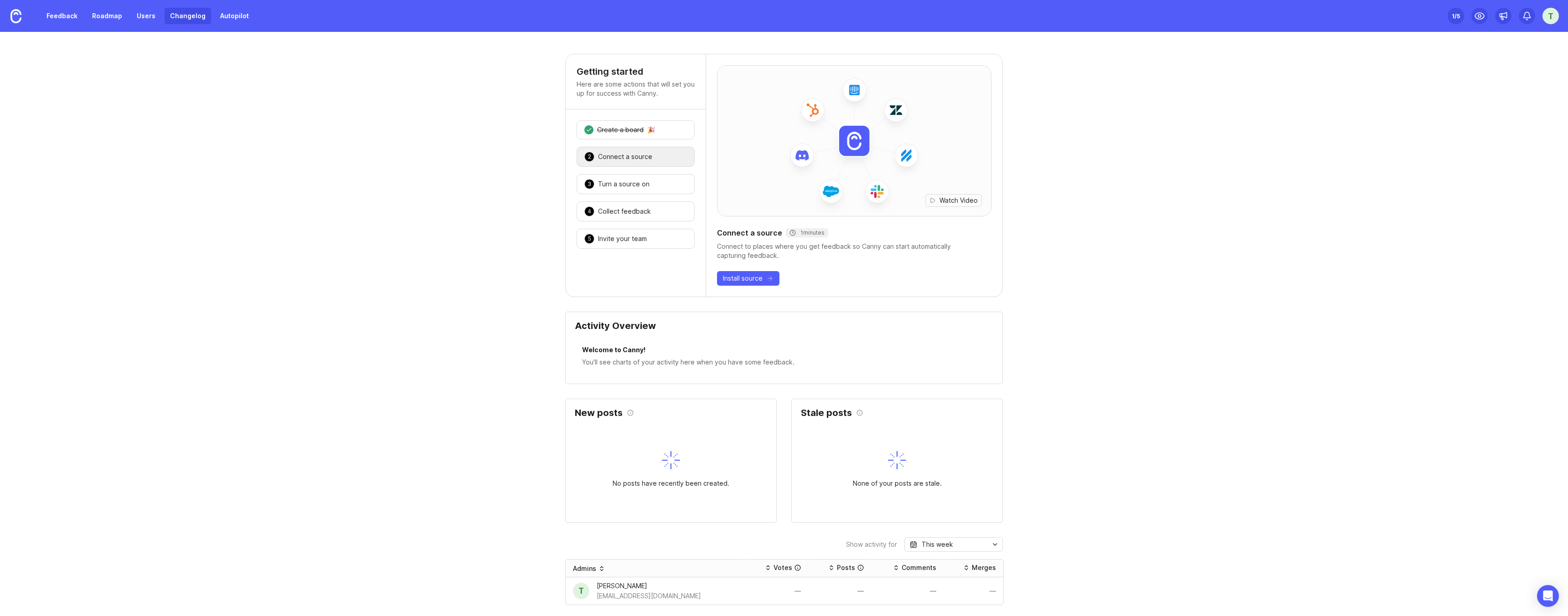
click at [180, 12] on link "Changelog" at bounding box center [187, 16] width 46 height 16
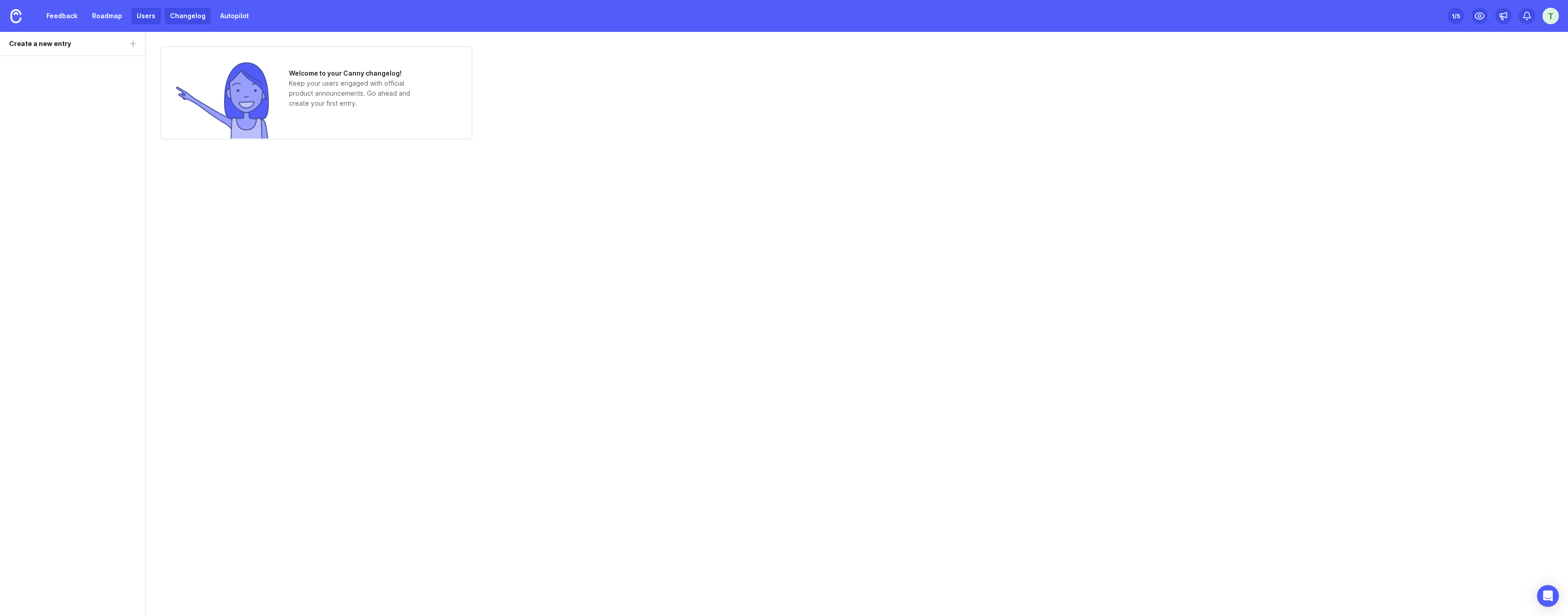
click at [138, 18] on link "Users" at bounding box center [146, 16] width 30 height 16
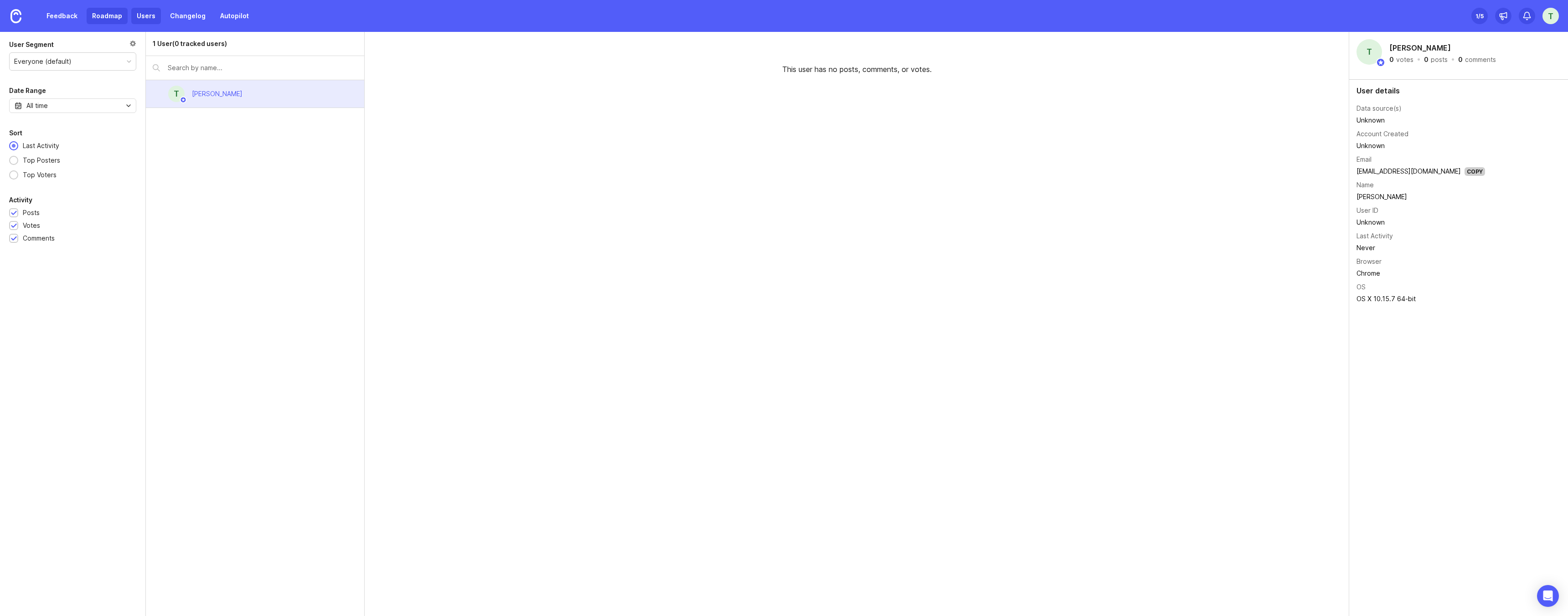
click at [98, 19] on link "Roadmap" at bounding box center [107, 16] width 41 height 16
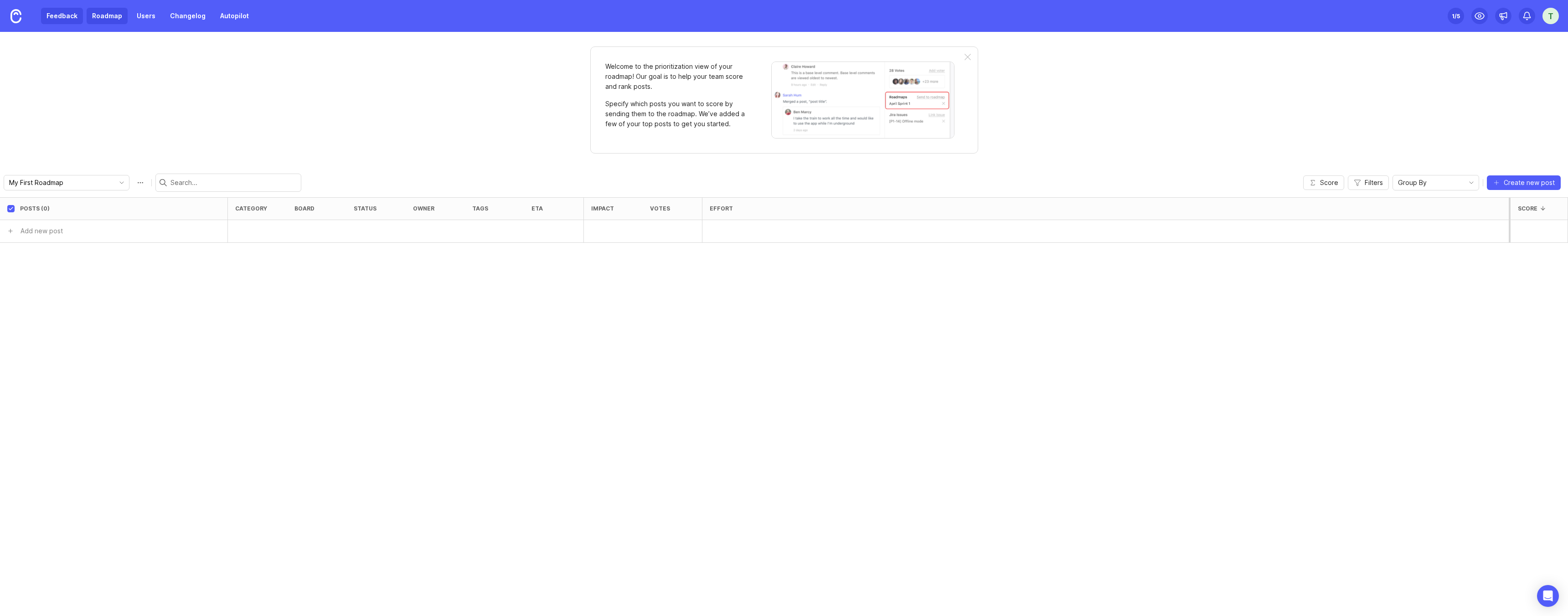
click at [75, 18] on link "Feedback" at bounding box center [61, 16] width 42 height 16
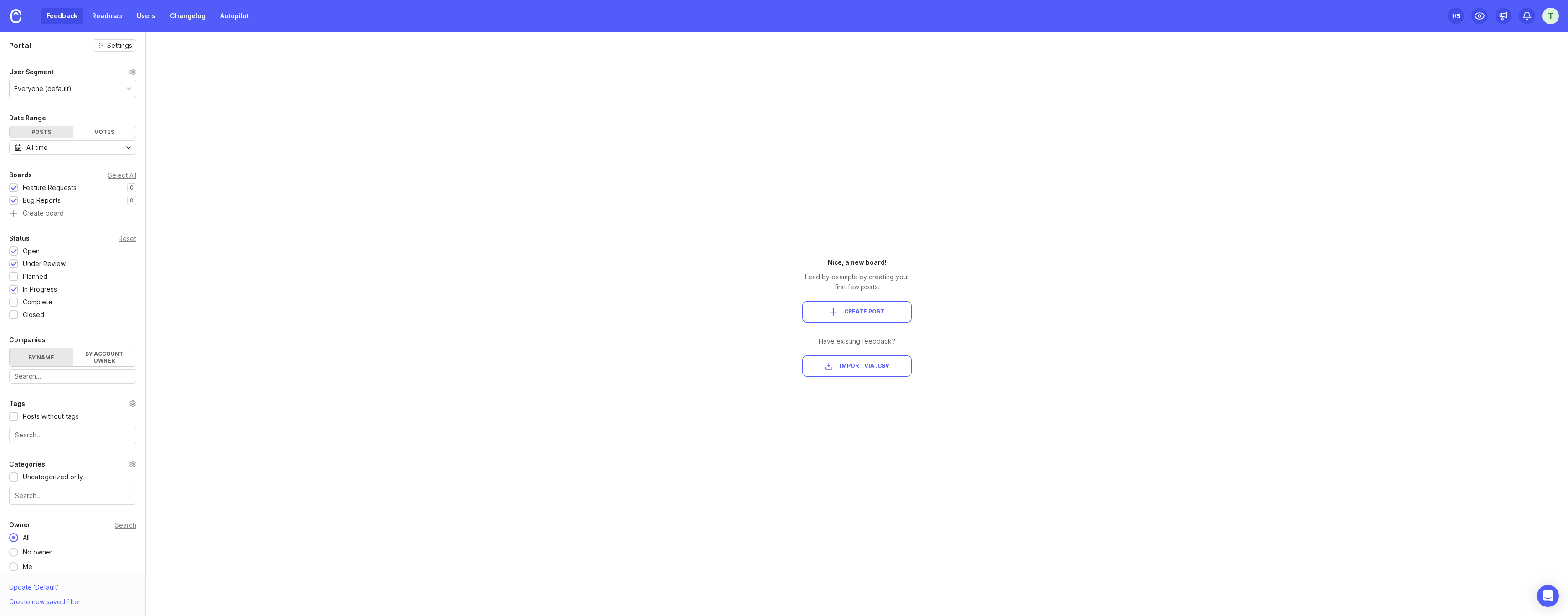
click at [72, 99] on div "Portal Settings User Segment Everyone (default) Date Range Posts Votes All time…" at bounding box center [72, 305] width 145 height 547
click at [72, 90] on div "Everyone (default)" at bounding box center [72, 89] width 126 height 17
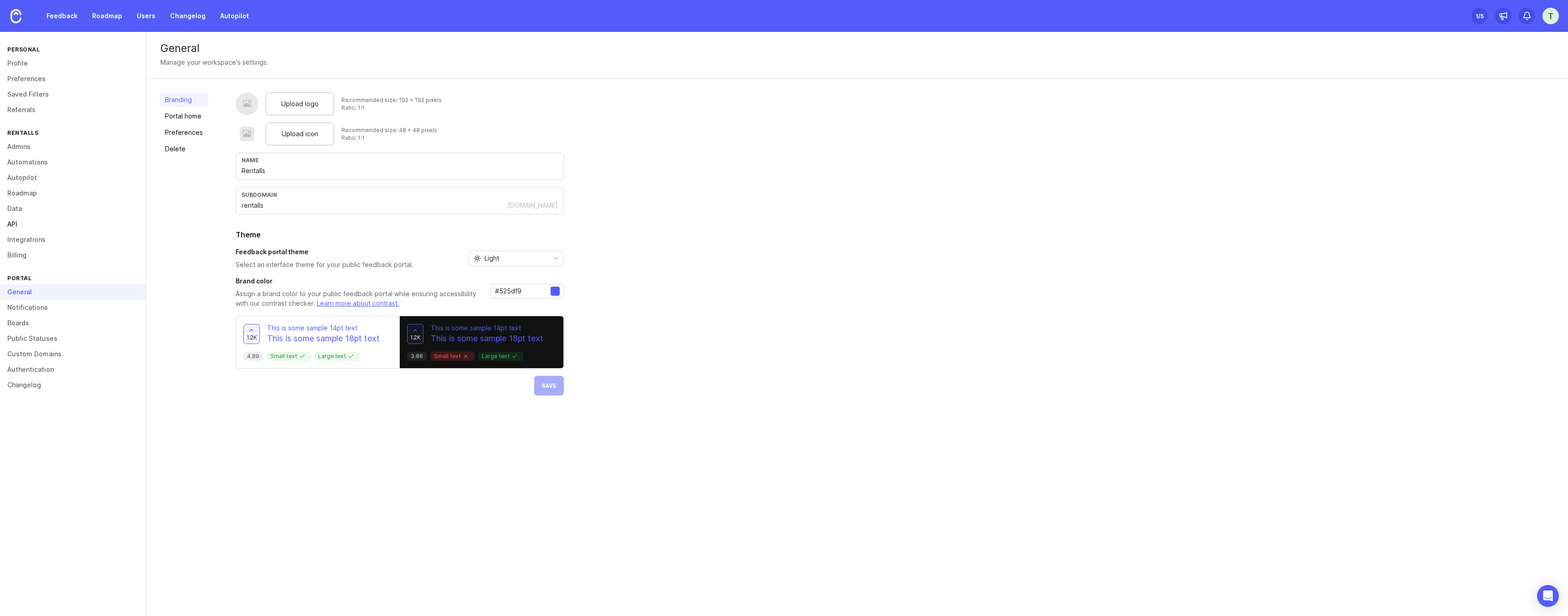
click at [19, 225] on link "API" at bounding box center [72, 224] width 145 height 15
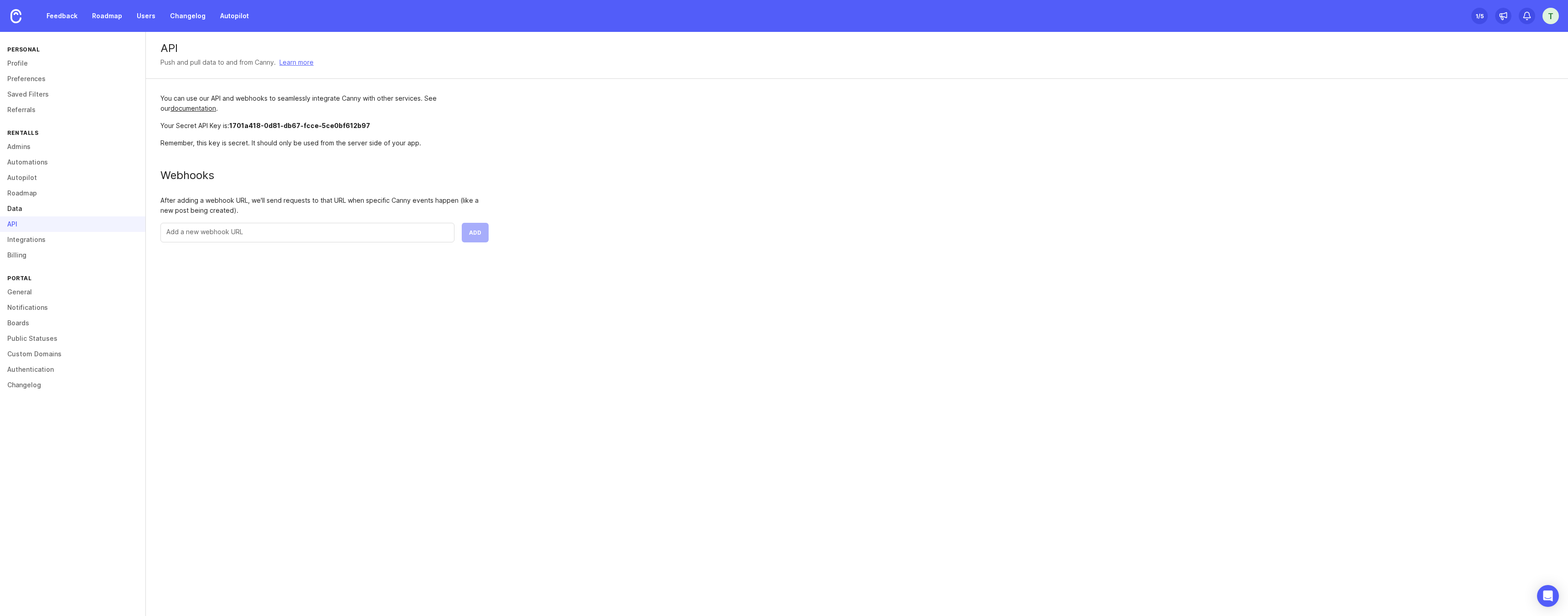
click at [16, 212] on link "Data" at bounding box center [72, 208] width 145 height 15
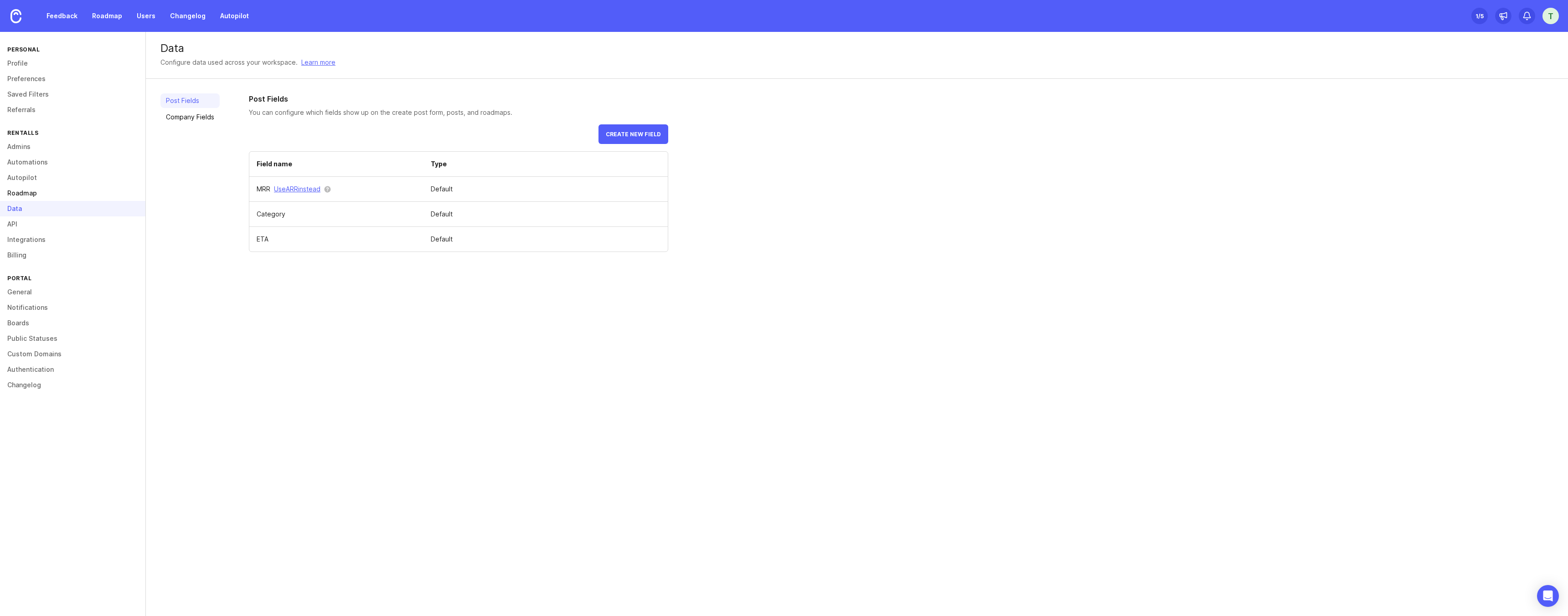
click at [16, 193] on link "Roadmap" at bounding box center [72, 193] width 145 height 15
click at [19, 179] on link "Autopilot" at bounding box center [72, 177] width 145 height 15
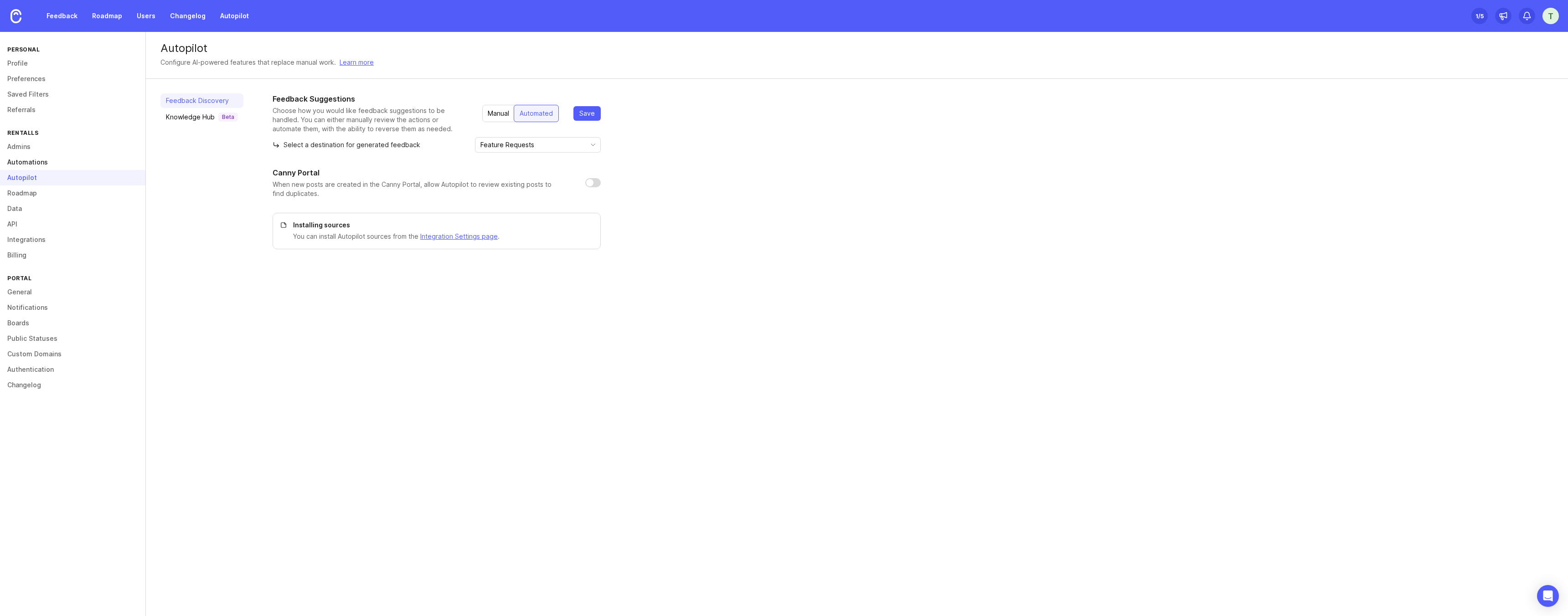
click at [19, 161] on link "Automations" at bounding box center [72, 162] width 145 height 15
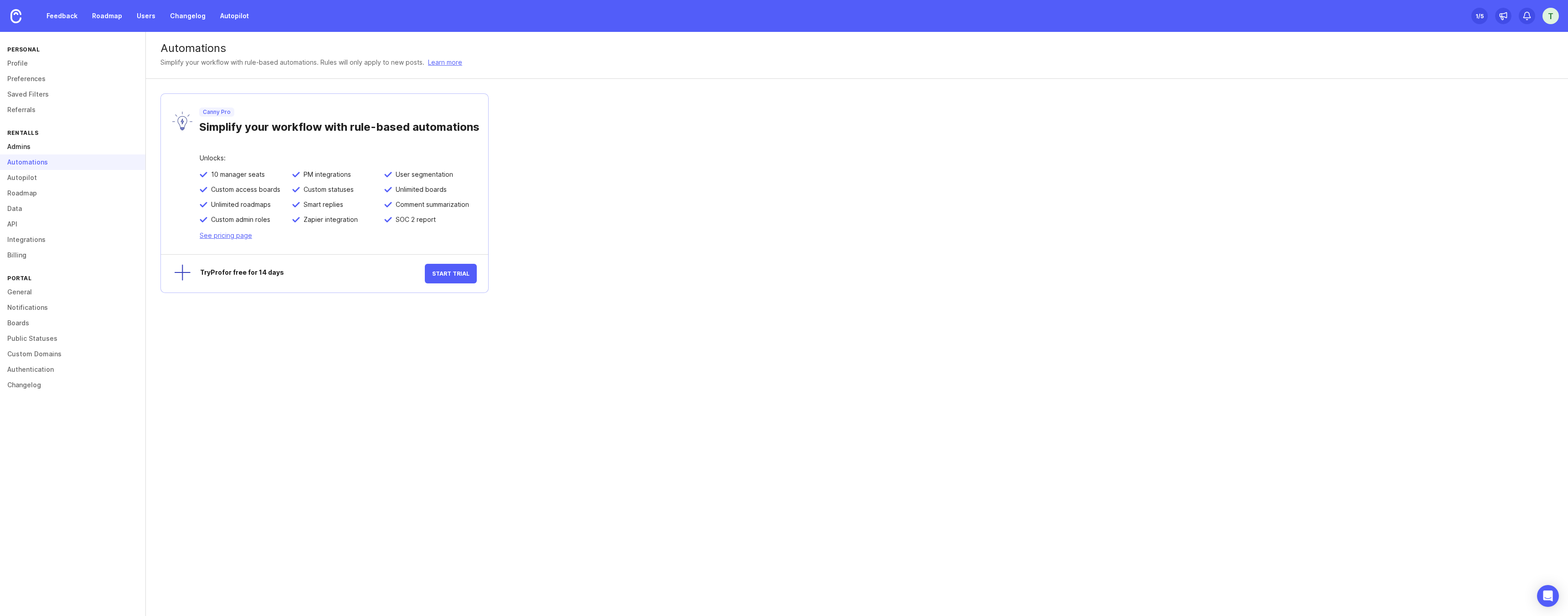
click at [20, 144] on link "Admins" at bounding box center [72, 146] width 145 height 15
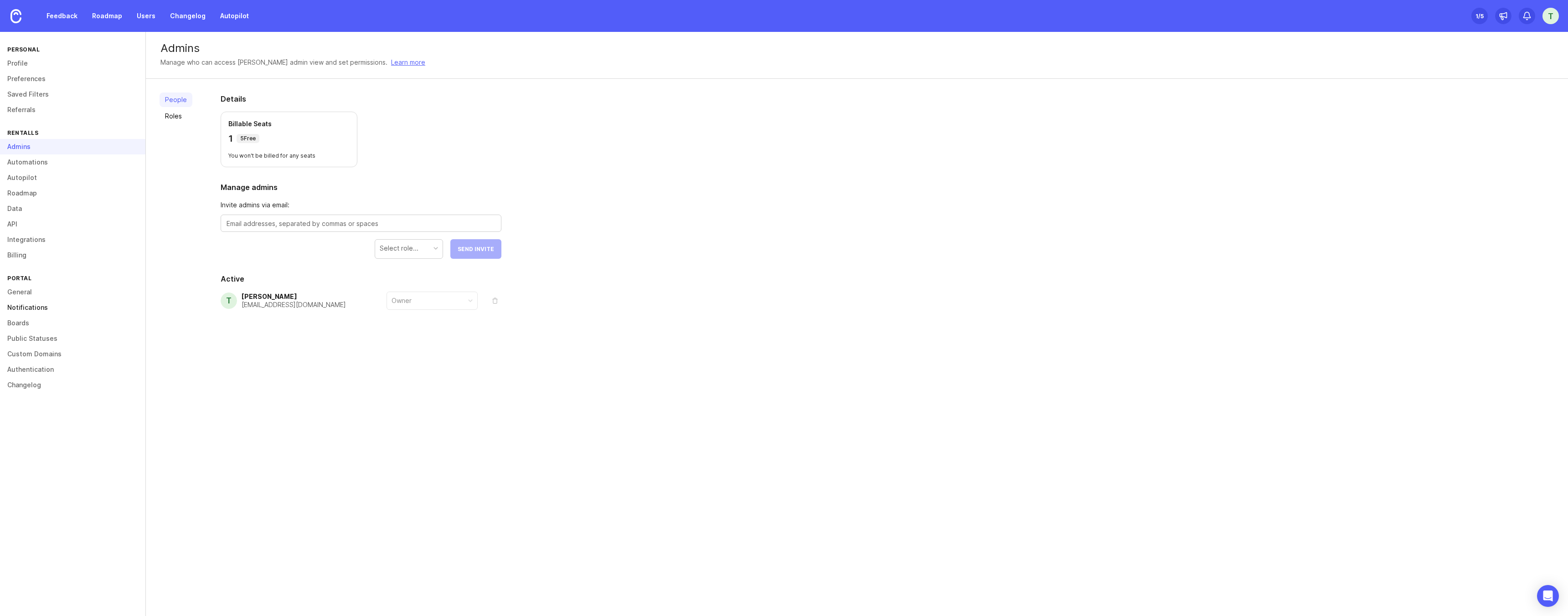
click at [19, 312] on link "Notifications" at bounding box center [72, 307] width 145 height 15
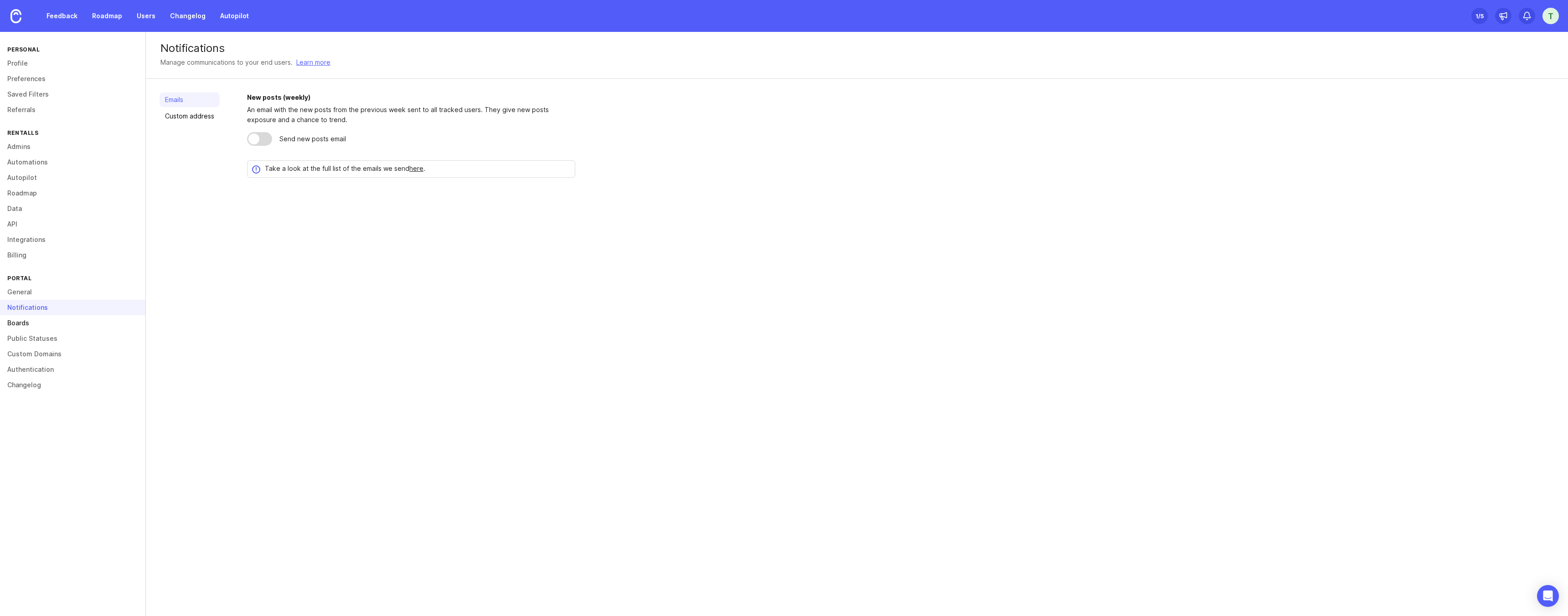
click at [20, 327] on link "Boards" at bounding box center [72, 323] width 145 height 15
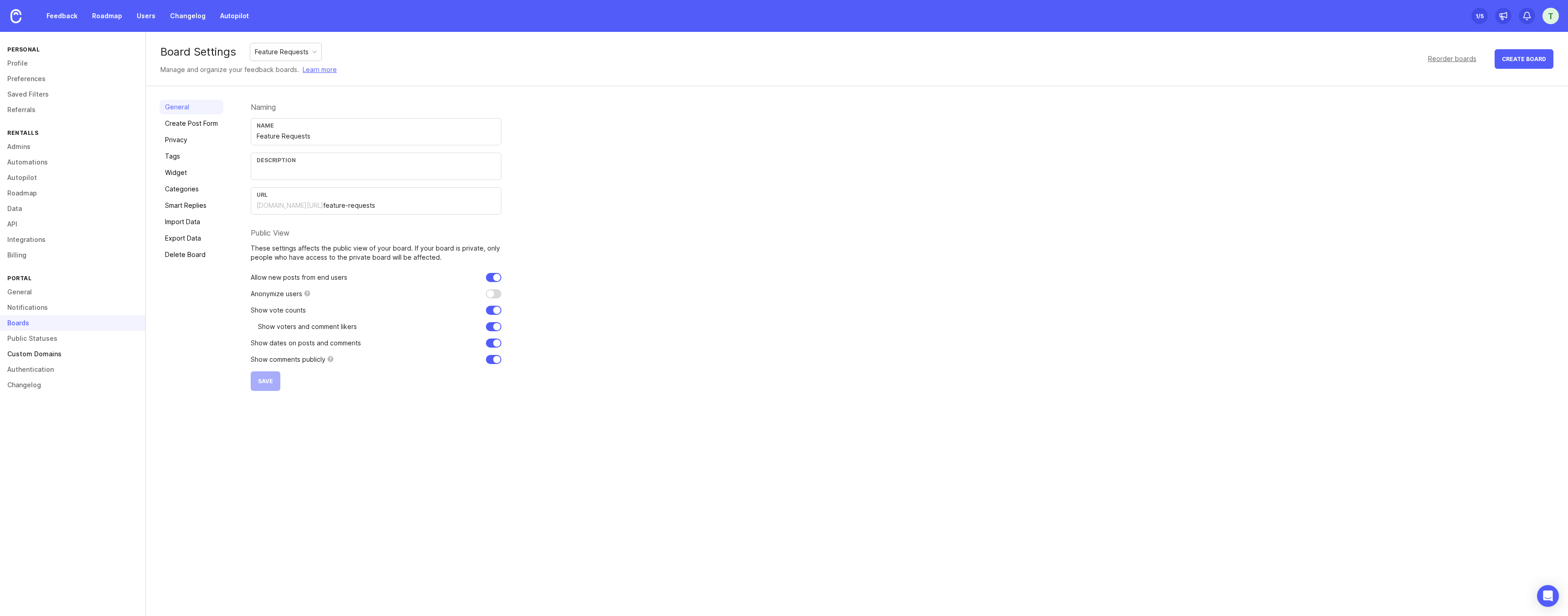
click at [41, 355] on link "Custom Domains" at bounding box center [72, 354] width 145 height 15
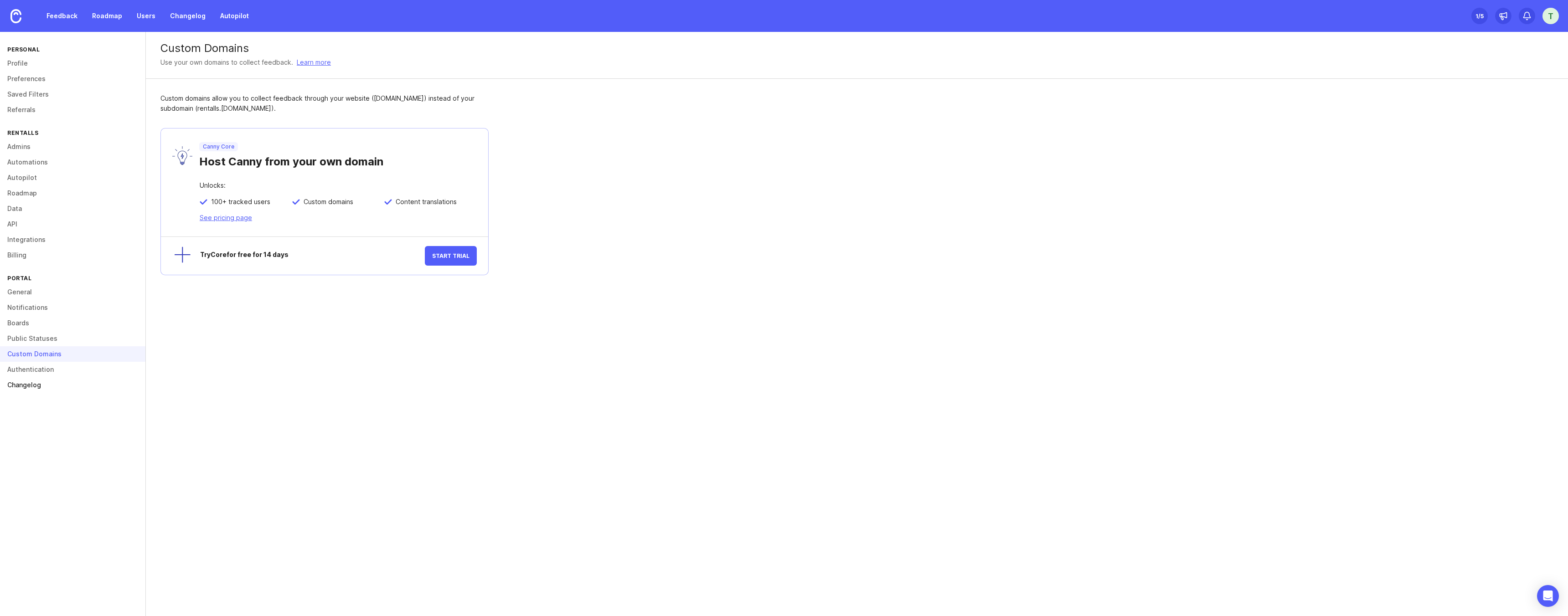
click at [43, 388] on link "Changelog" at bounding box center [72, 385] width 145 height 15
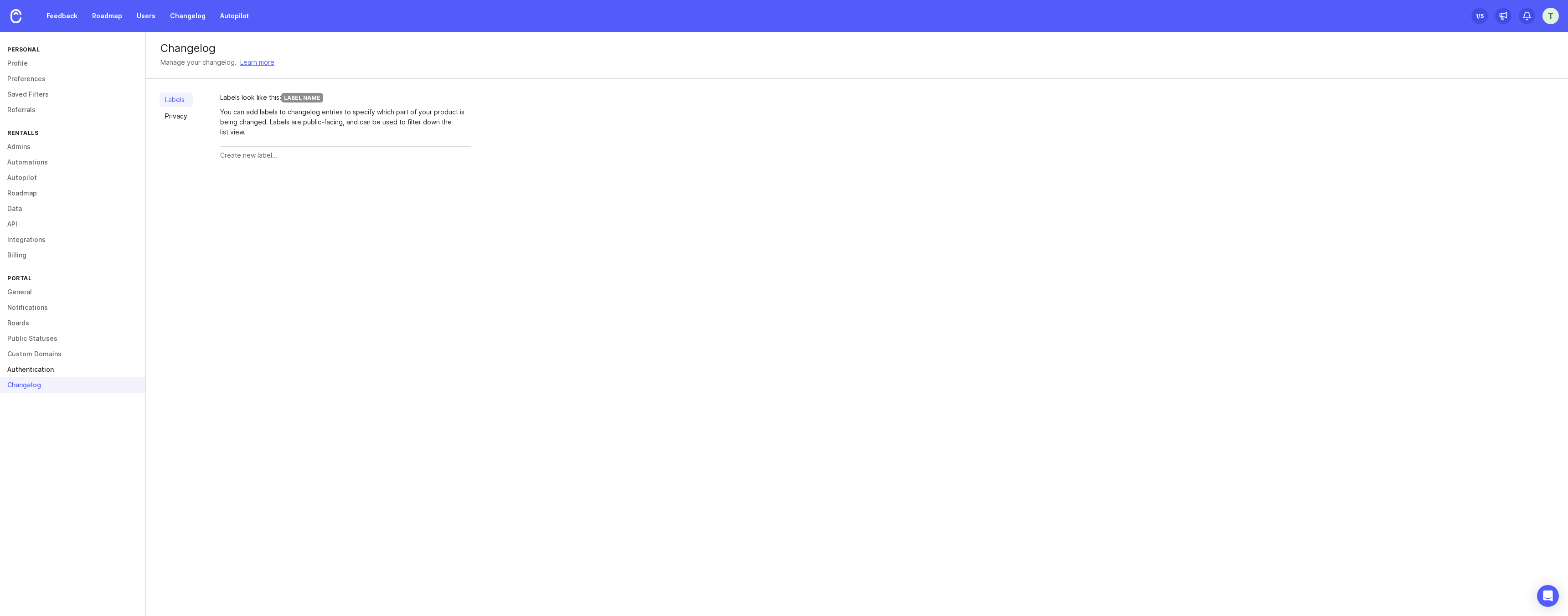
click at [39, 372] on link "Authentication" at bounding box center [72, 369] width 145 height 15
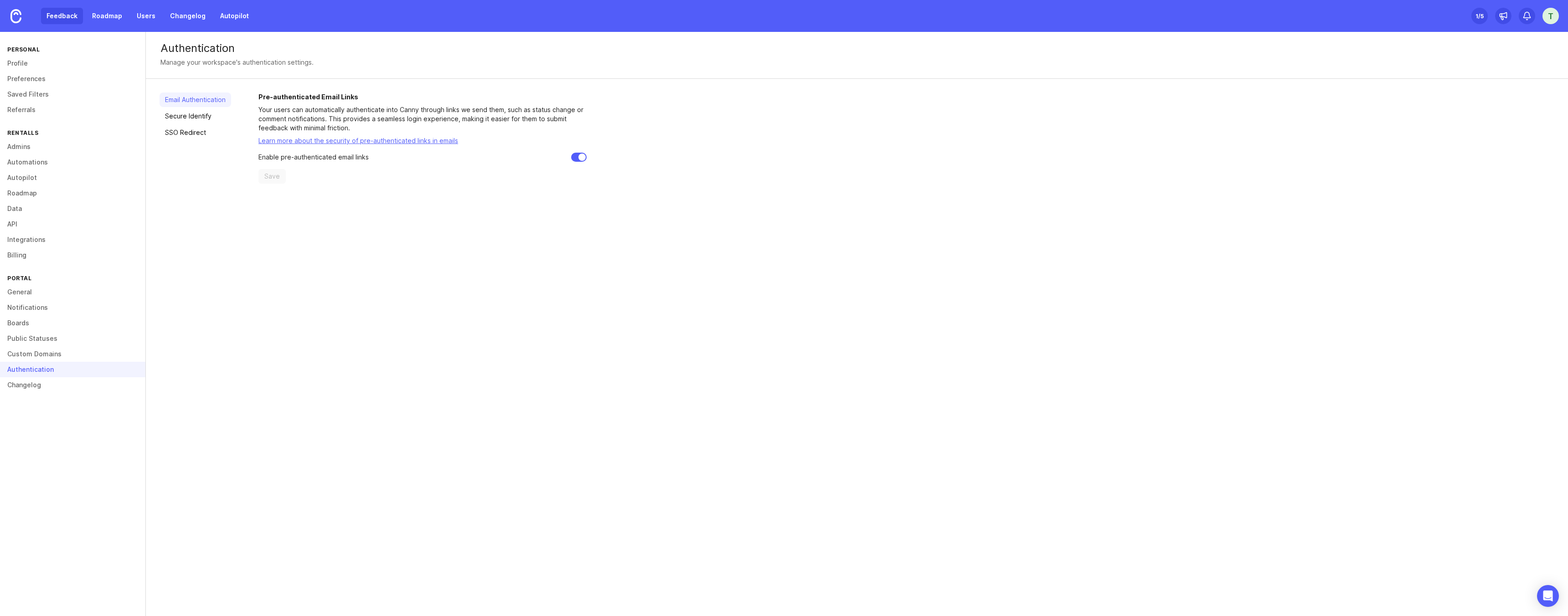
click at [45, 11] on link "Feedback" at bounding box center [61, 16] width 42 height 16
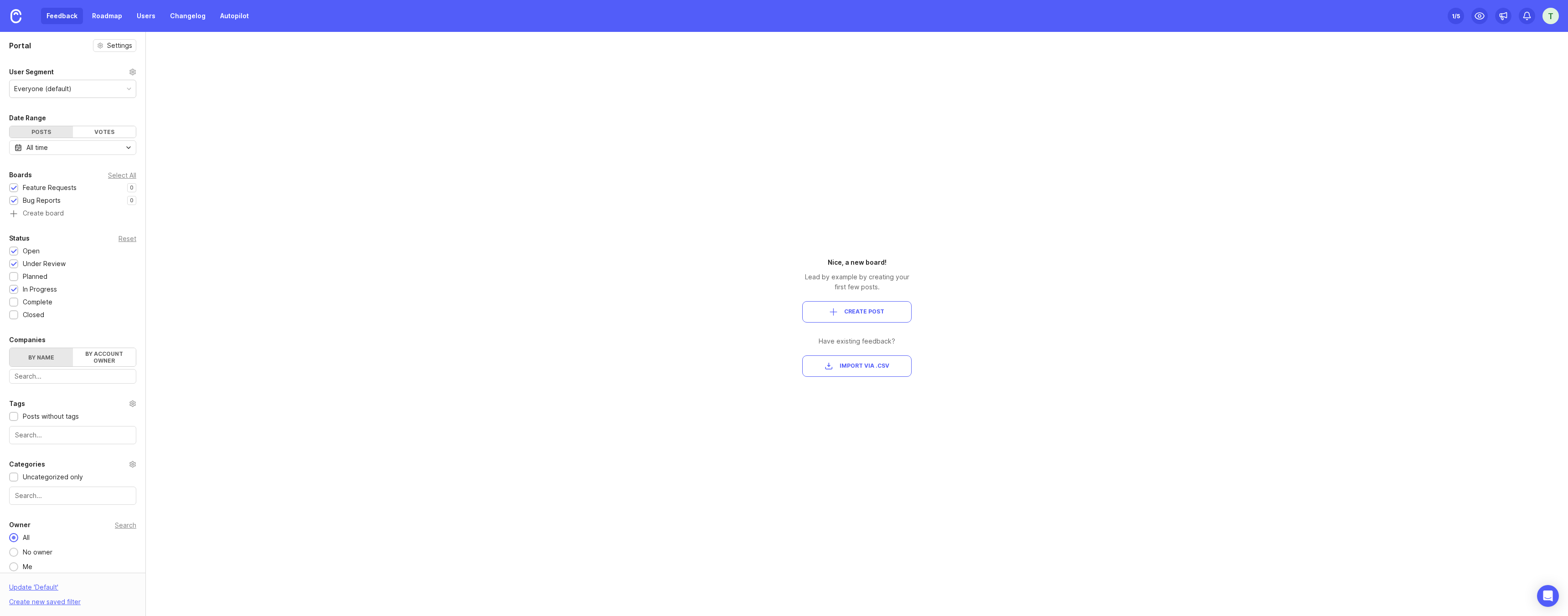
click at [86, 152] on div "All time" at bounding box center [72, 148] width 127 height 15
click at [182, 87] on div "Portal Settings User Segment Everyone (default) Date Range Posts Votes All time…" at bounding box center [784, 324] width 1568 height 584
click at [54, 355] on label "By name" at bounding box center [41, 351] width 63 height 18
click at [10, 342] on input "By name" at bounding box center [10, 342] width 0 height 0
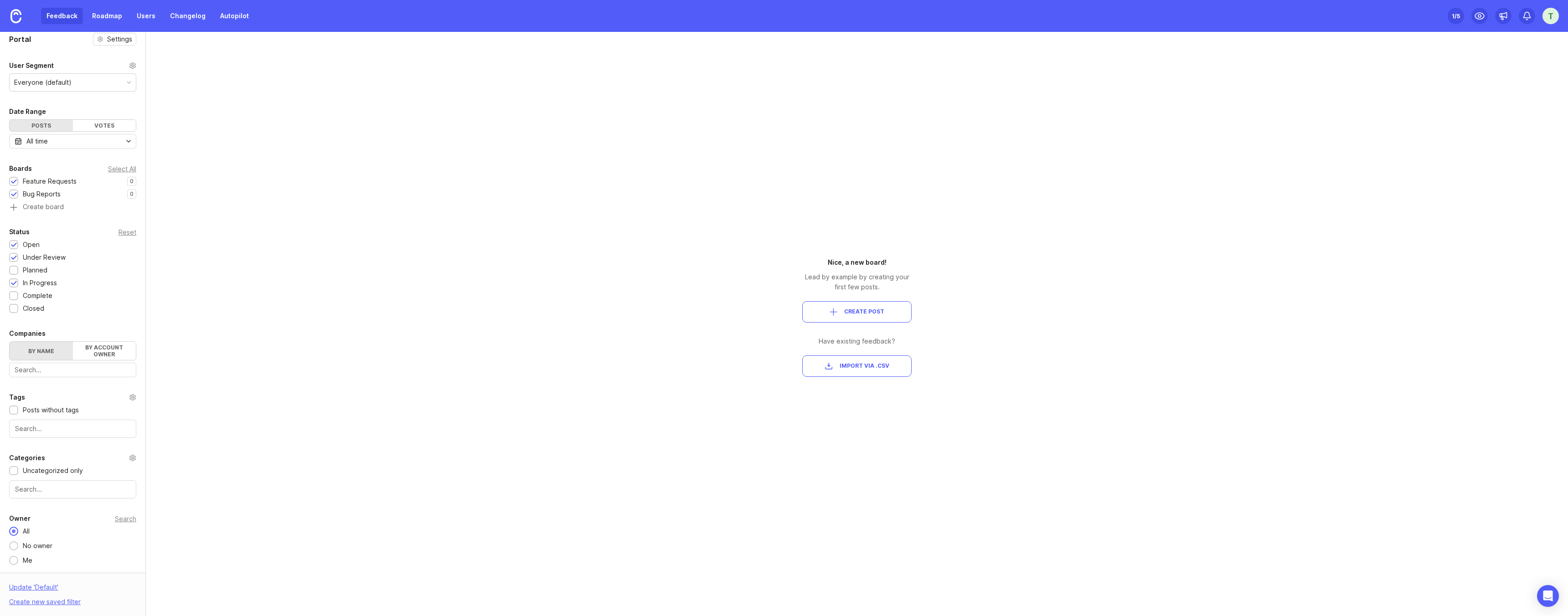
click at [33, 349] on label "By name" at bounding box center [41, 351] width 63 height 18
click at [10, 342] on input "By name" at bounding box center [10, 342] width 0 height 0
click at [131, 69] on icon at bounding box center [133, 72] width 7 height 7
click at [133, 72] on icon at bounding box center [133, 72] width 7 height 7
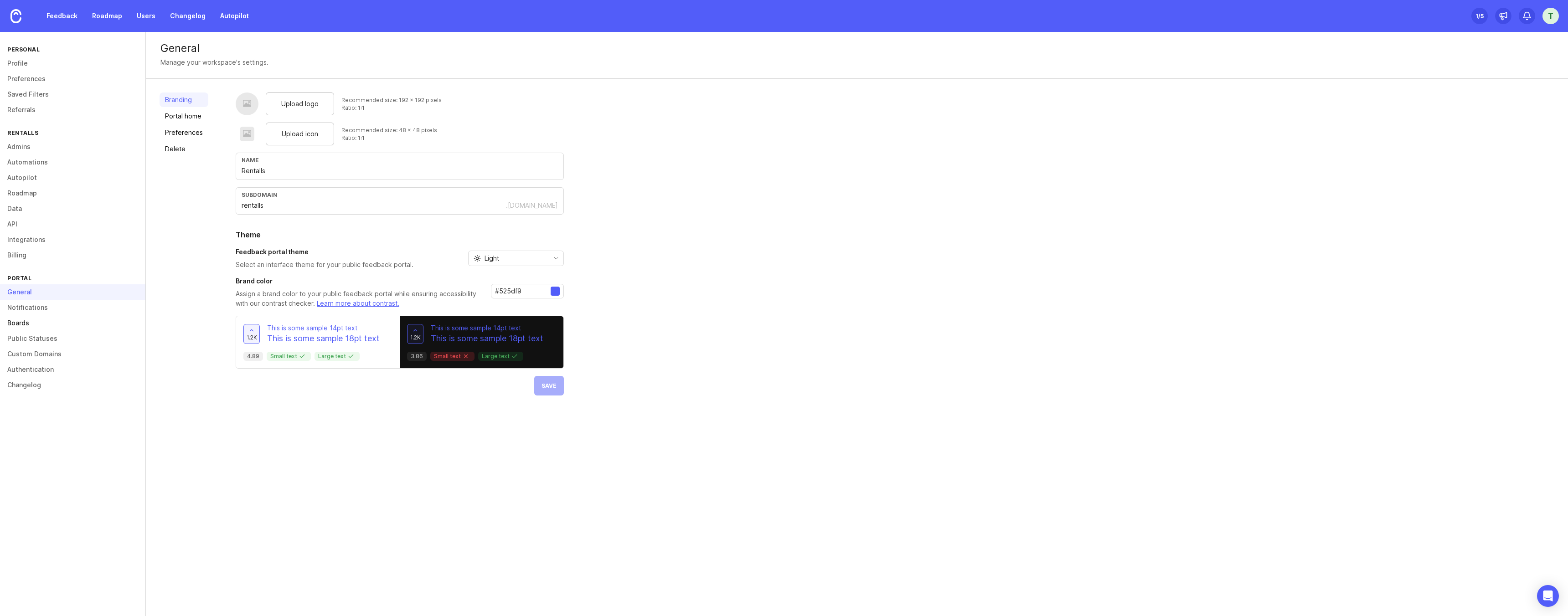
click at [29, 327] on link "Boards" at bounding box center [72, 323] width 145 height 15
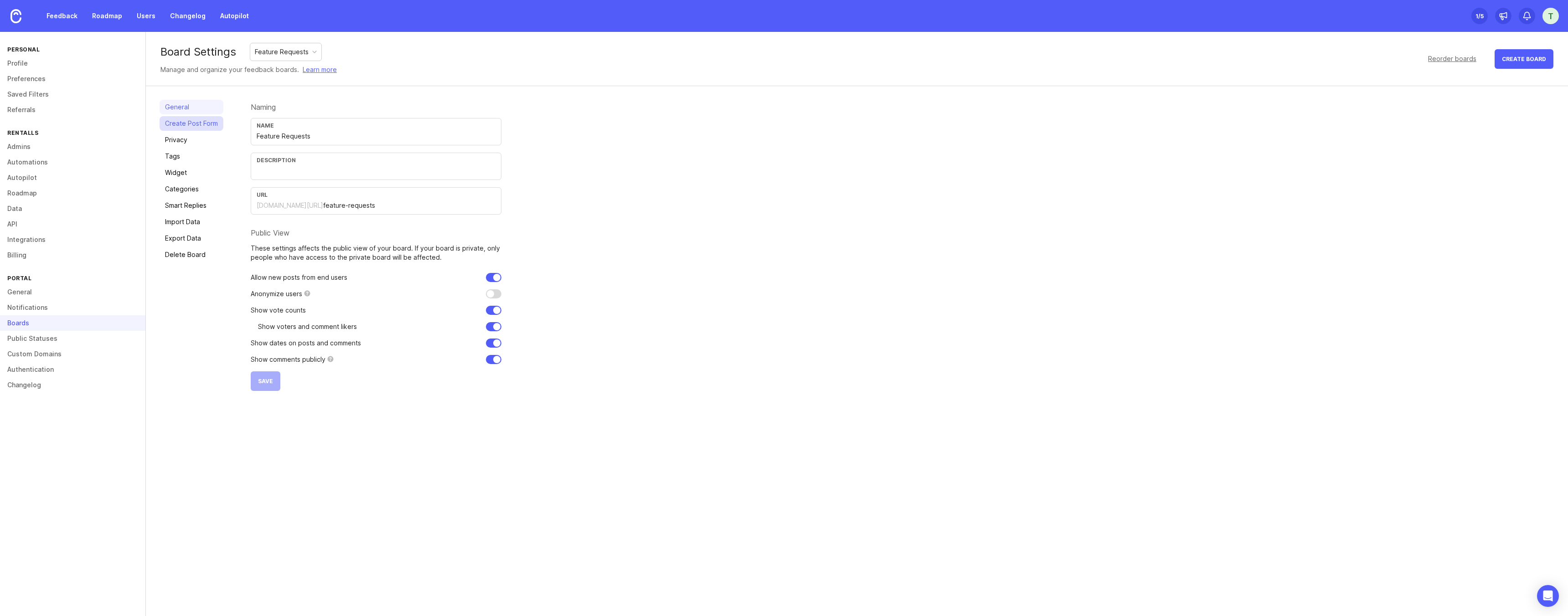
click at [186, 117] on link "Create Post Form" at bounding box center [191, 124] width 64 height 15
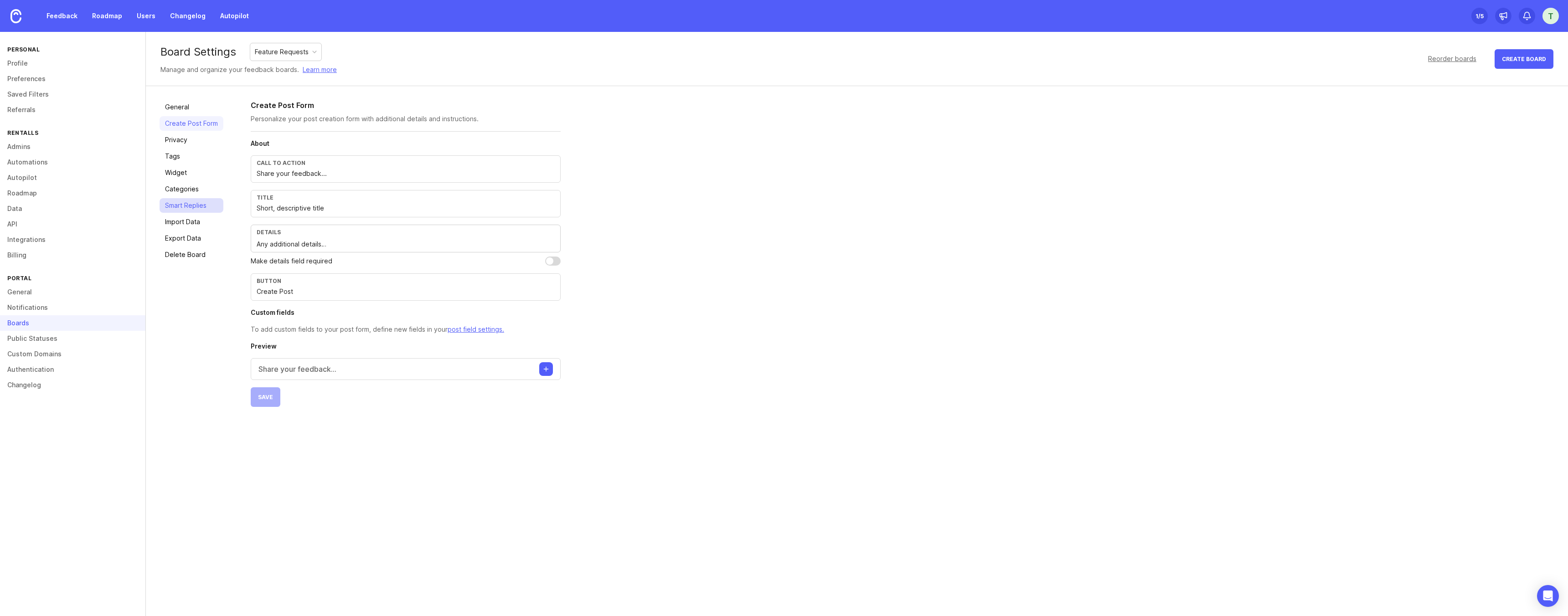
click at [183, 203] on link "Smart Replies" at bounding box center [191, 206] width 64 height 15
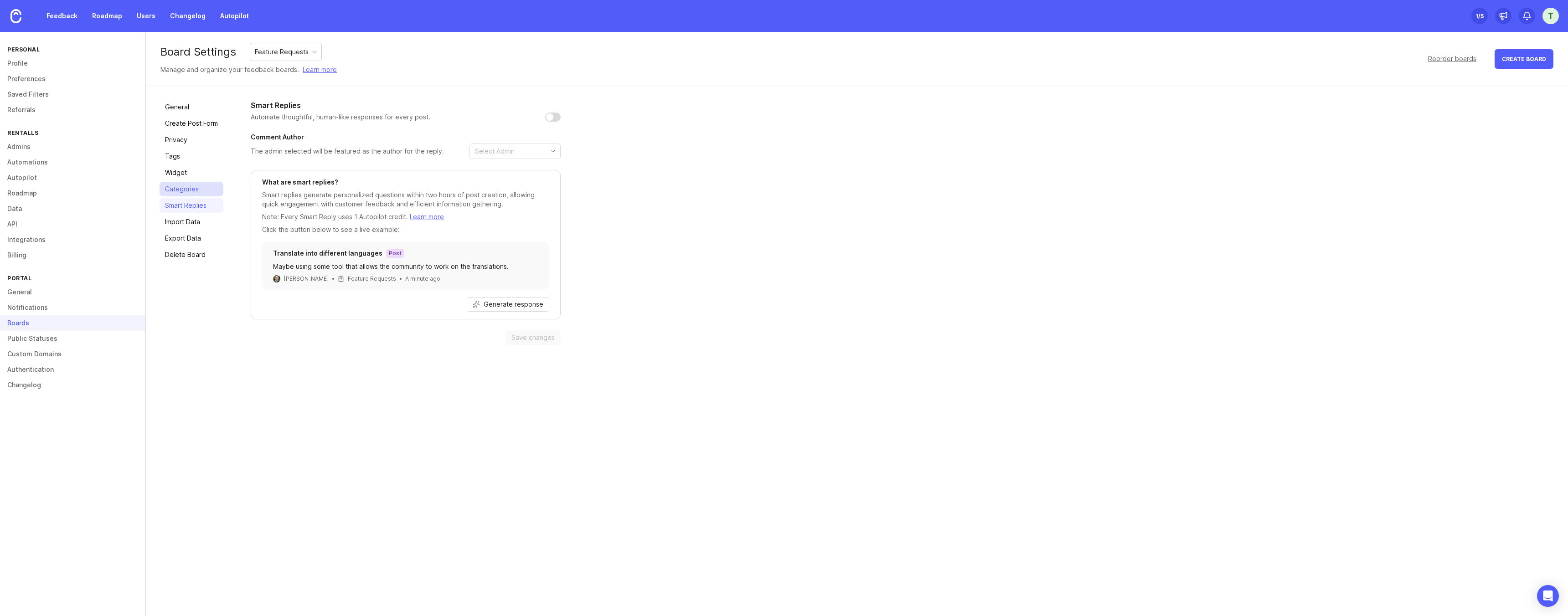
click at [182, 194] on link "Categories" at bounding box center [191, 189] width 64 height 15
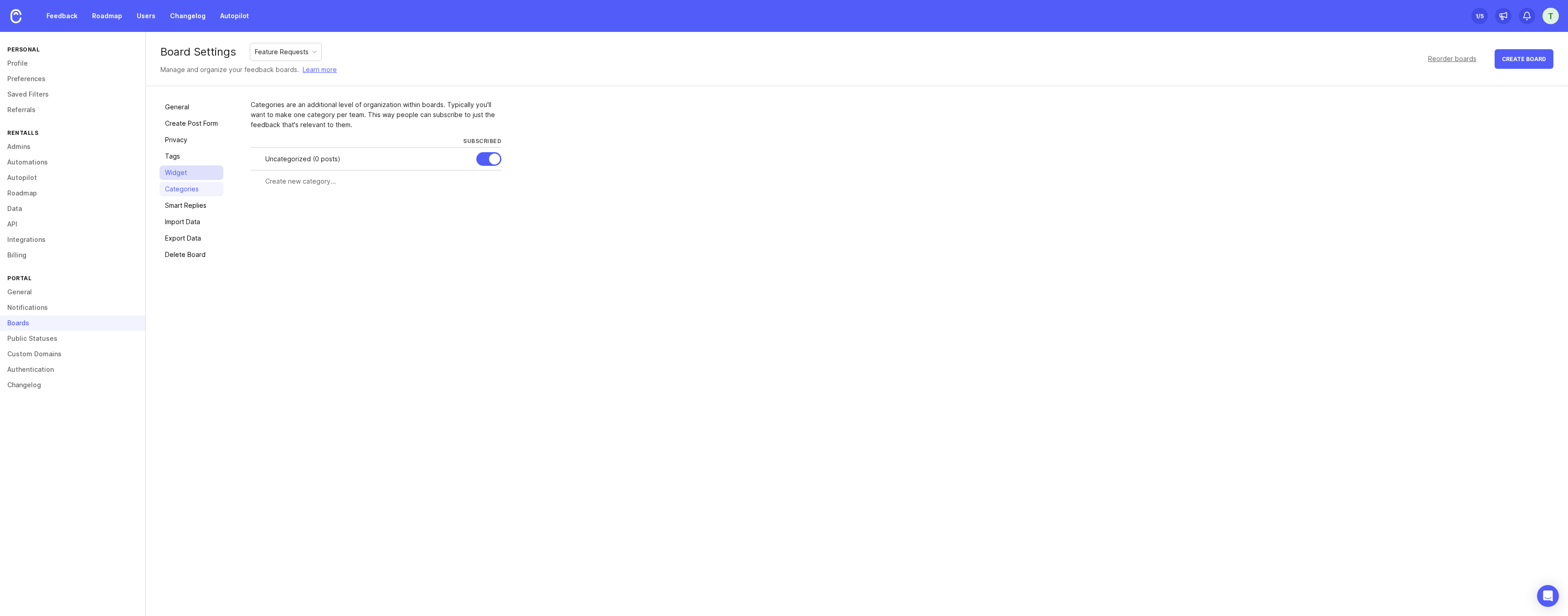
click at [181, 175] on link "Widget" at bounding box center [191, 173] width 64 height 15
click at [179, 161] on link "Tags" at bounding box center [191, 156] width 64 height 15
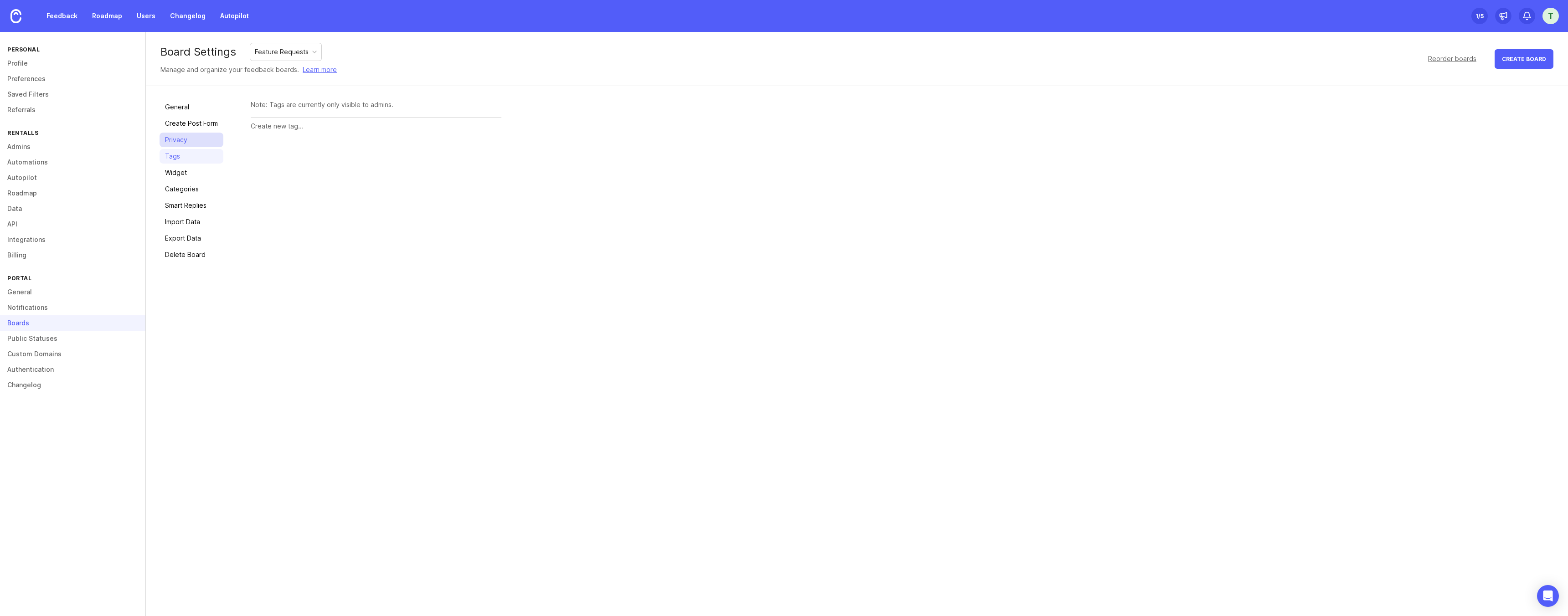
click at [178, 146] on link "Privacy" at bounding box center [191, 140] width 64 height 15
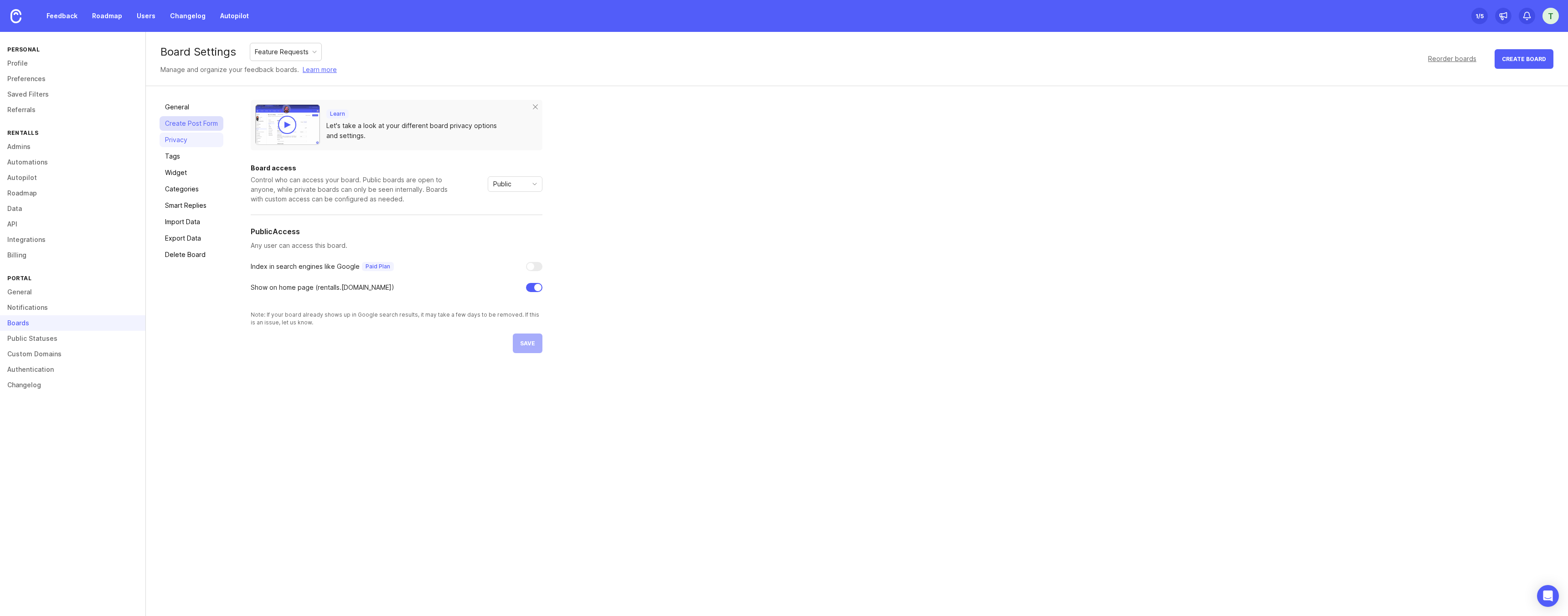
click at [179, 125] on link "Create Post Form" at bounding box center [191, 124] width 64 height 15
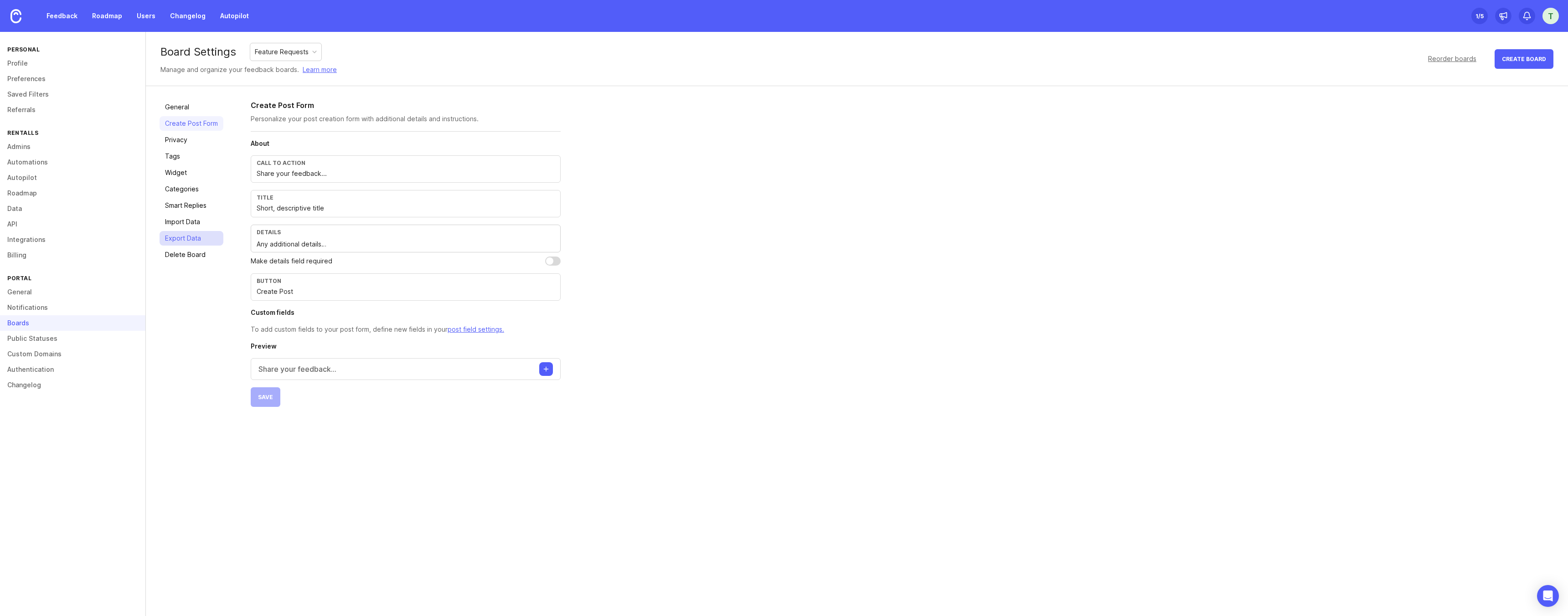
click at [195, 237] on link "Export Data" at bounding box center [191, 239] width 64 height 15
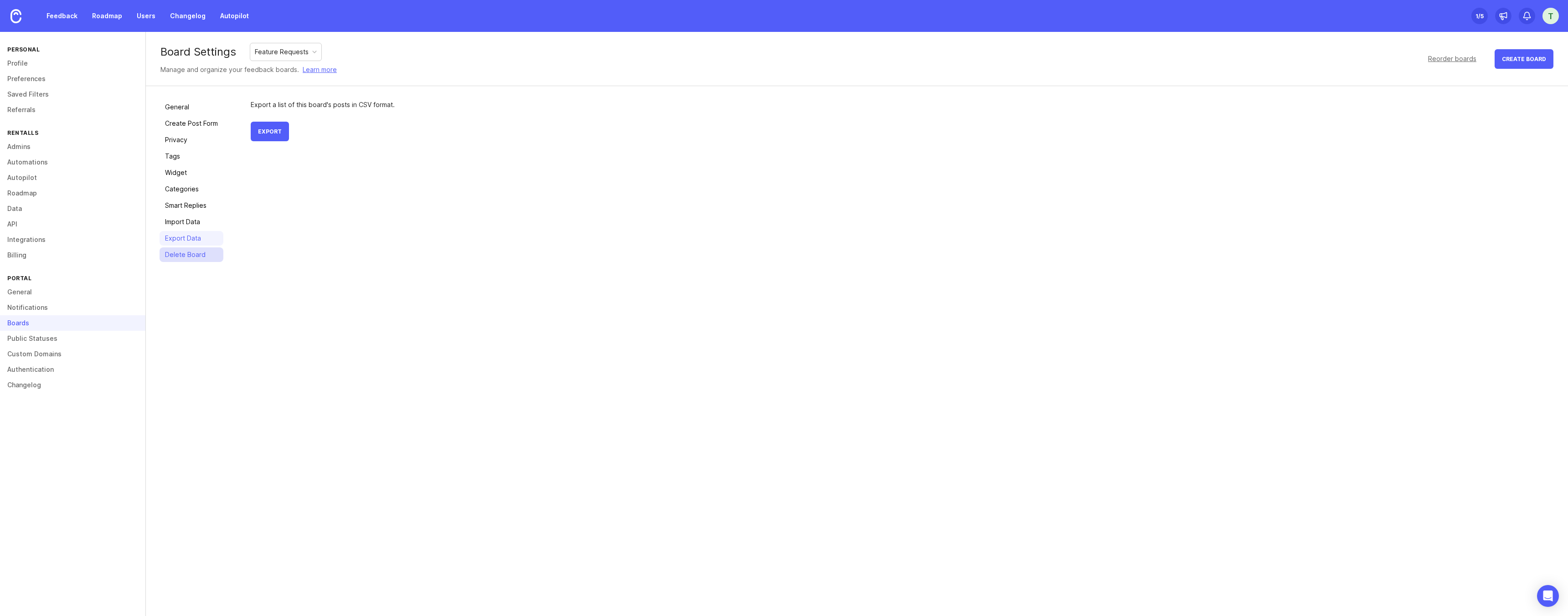
click at [195, 259] on link "Delete Board" at bounding box center [191, 255] width 64 height 15
click at [52, 338] on link "Public Statuses" at bounding box center [72, 338] width 145 height 15
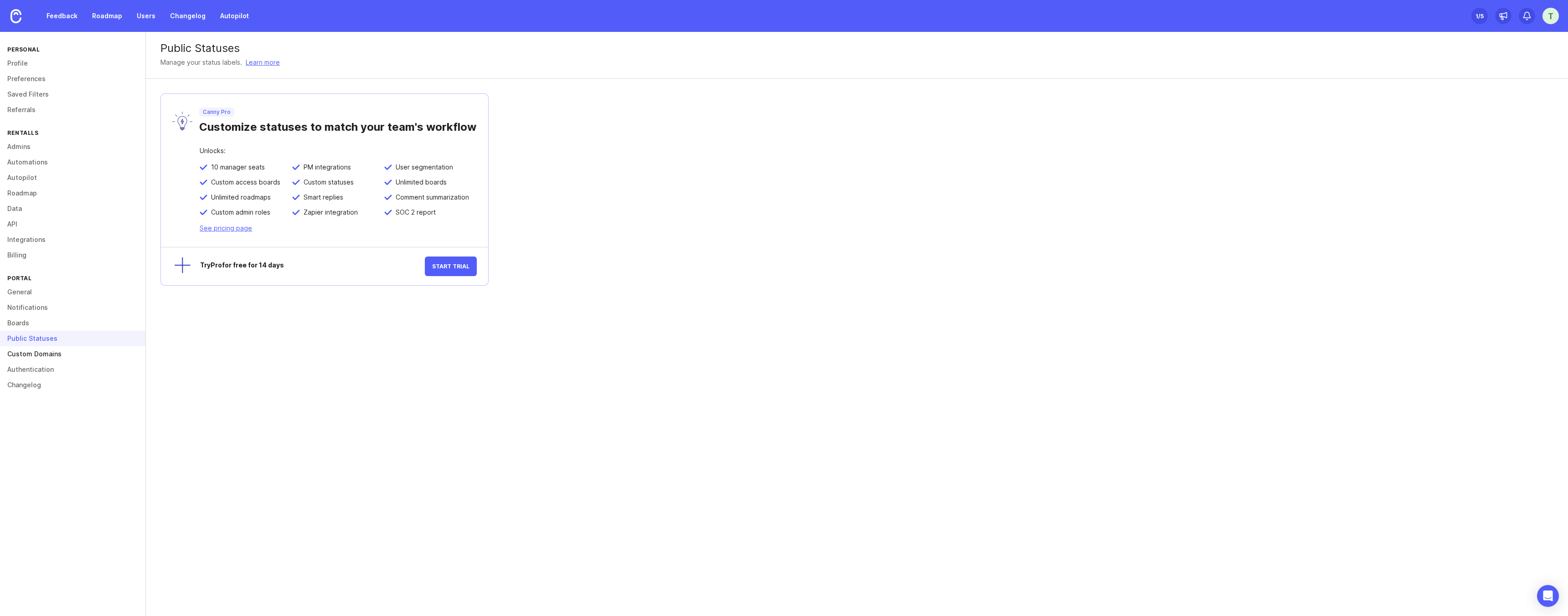
click at [50, 354] on link "Custom Domains" at bounding box center [72, 354] width 145 height 15
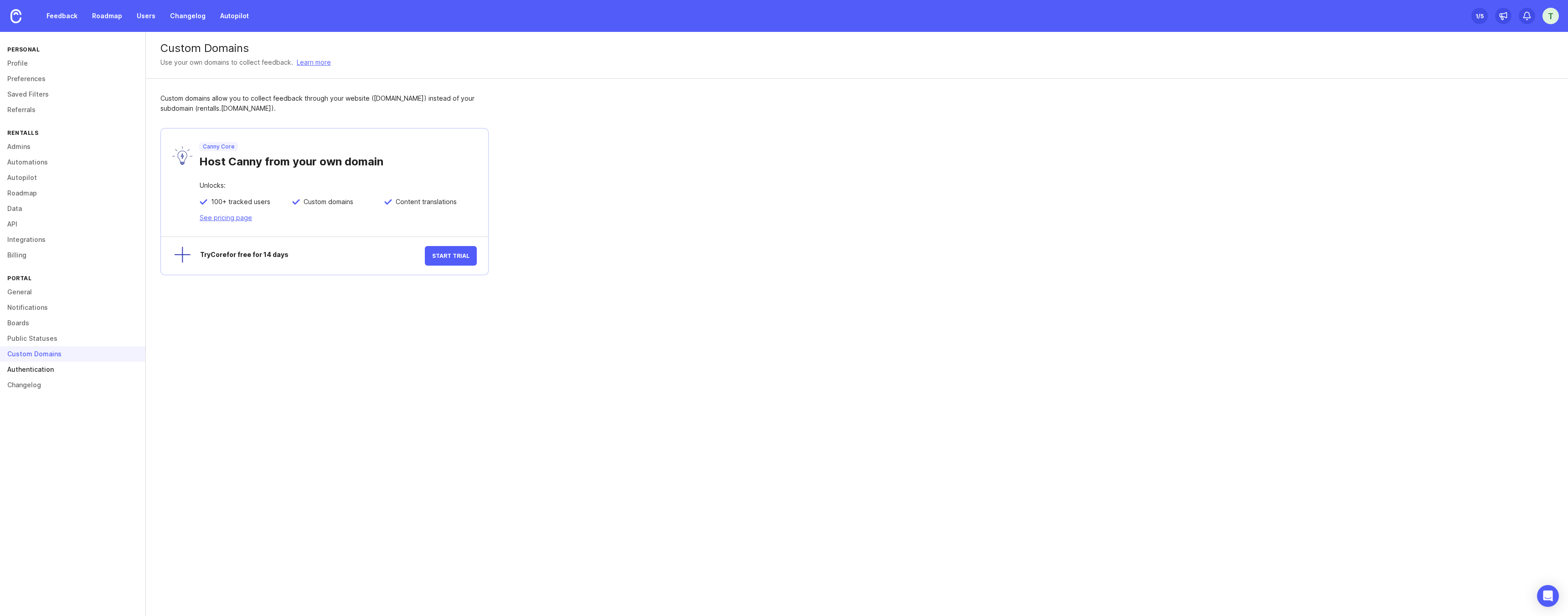
click at [51, 367] on link "Authentication" at bounding box center [72, 369] width 145 height 15
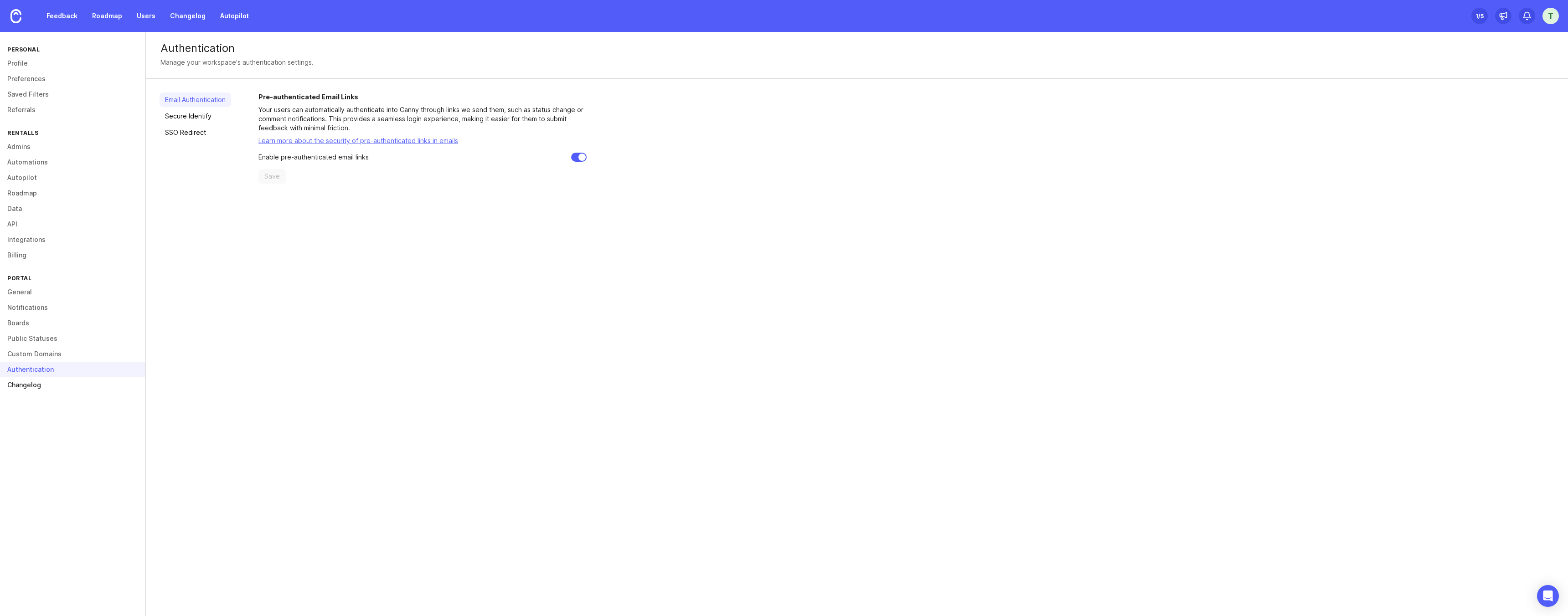
click at [50, 388] on link "Changelog" at bounding box center [72, 385] width 145 height 15
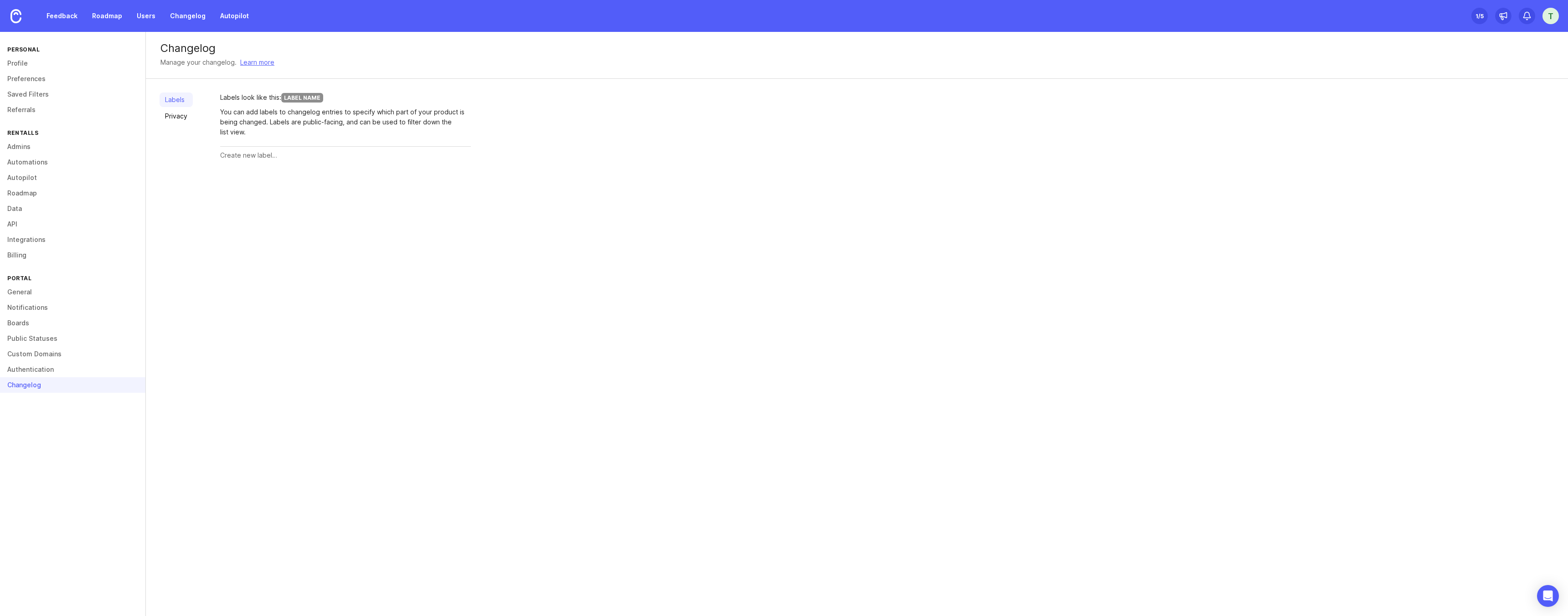
click at [50, 388] on div "Changelog" at bounding box center [72, 385] width 145 height 15
click at [50, 376] on link "Authentication" at bounding box center [72, 369] width 145 height 15
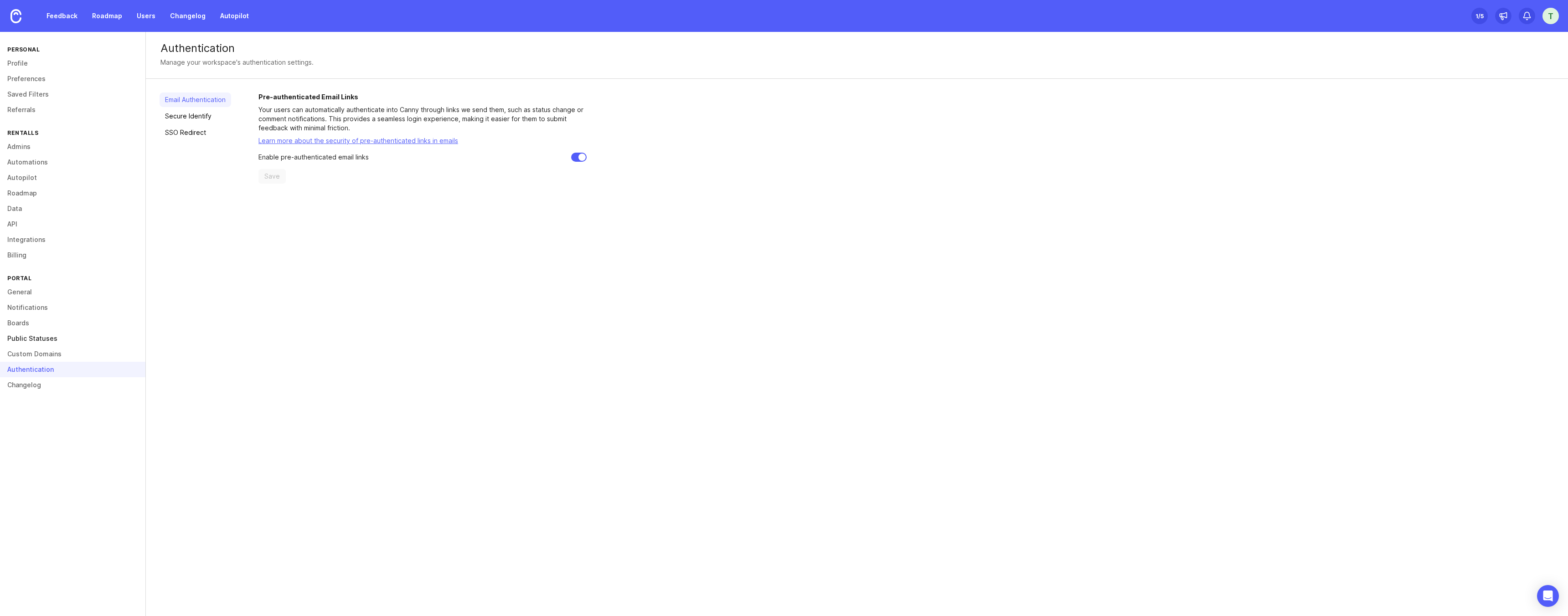
click at [47, 335] on link "Public Statuses" at bounding box center [72, 338] width 145 height 15
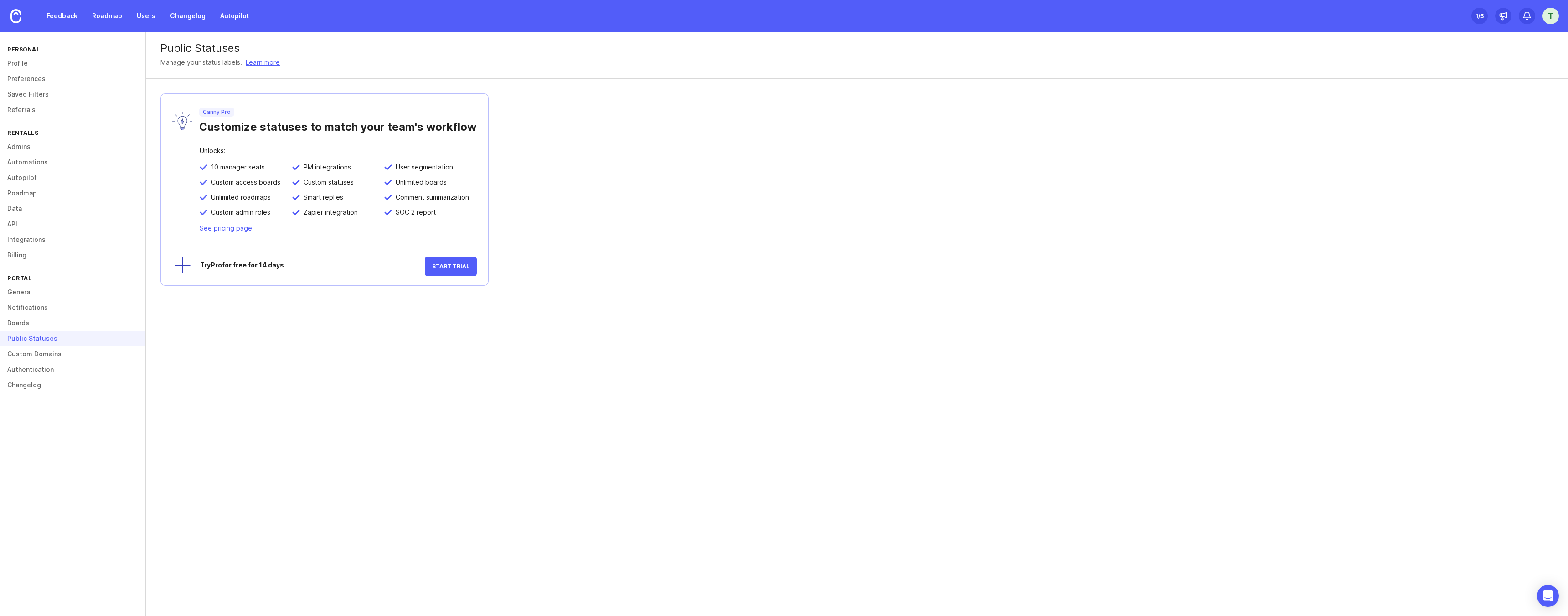
click at [13, 281] on div "Portal" at bounding box center [72, 278] width 145 height 12
click at [13, 258] on link "Billing" at bounding box center [72, 255] width 145 height 15
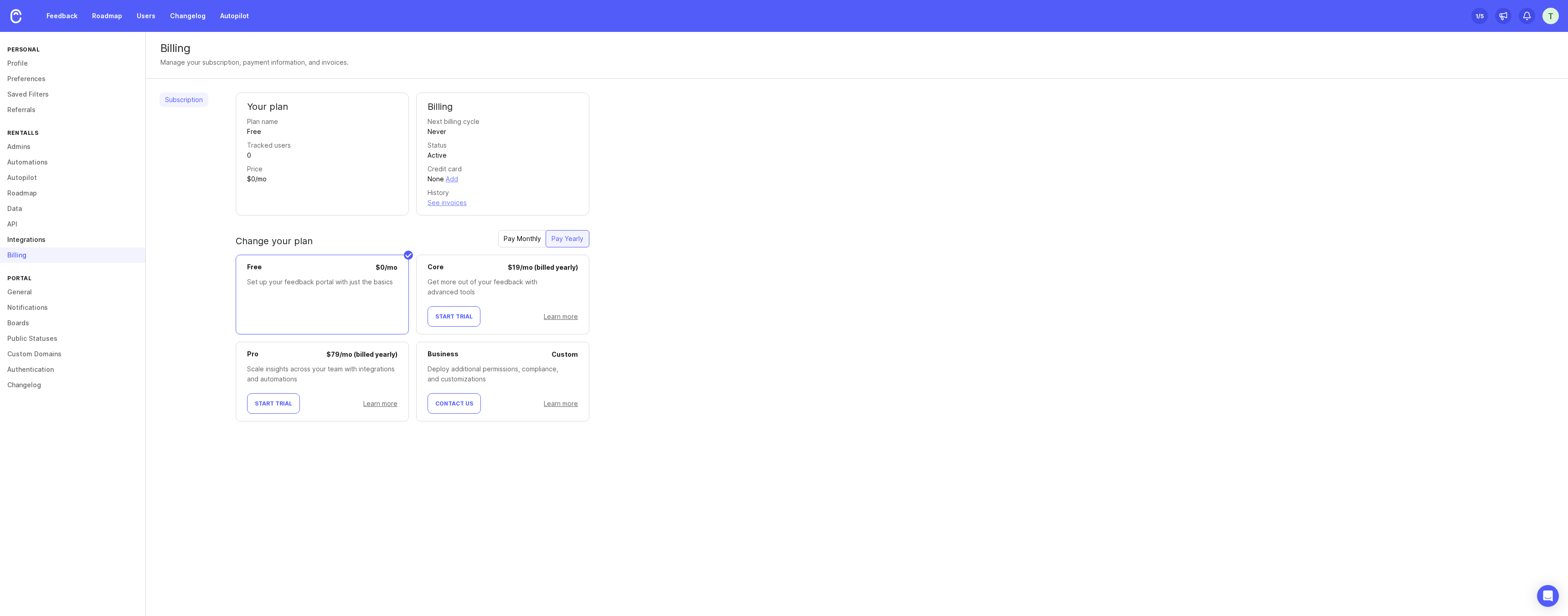
click at [18, 242] on link "Integrations" at bounding box center [72, 239] width 145 height 15
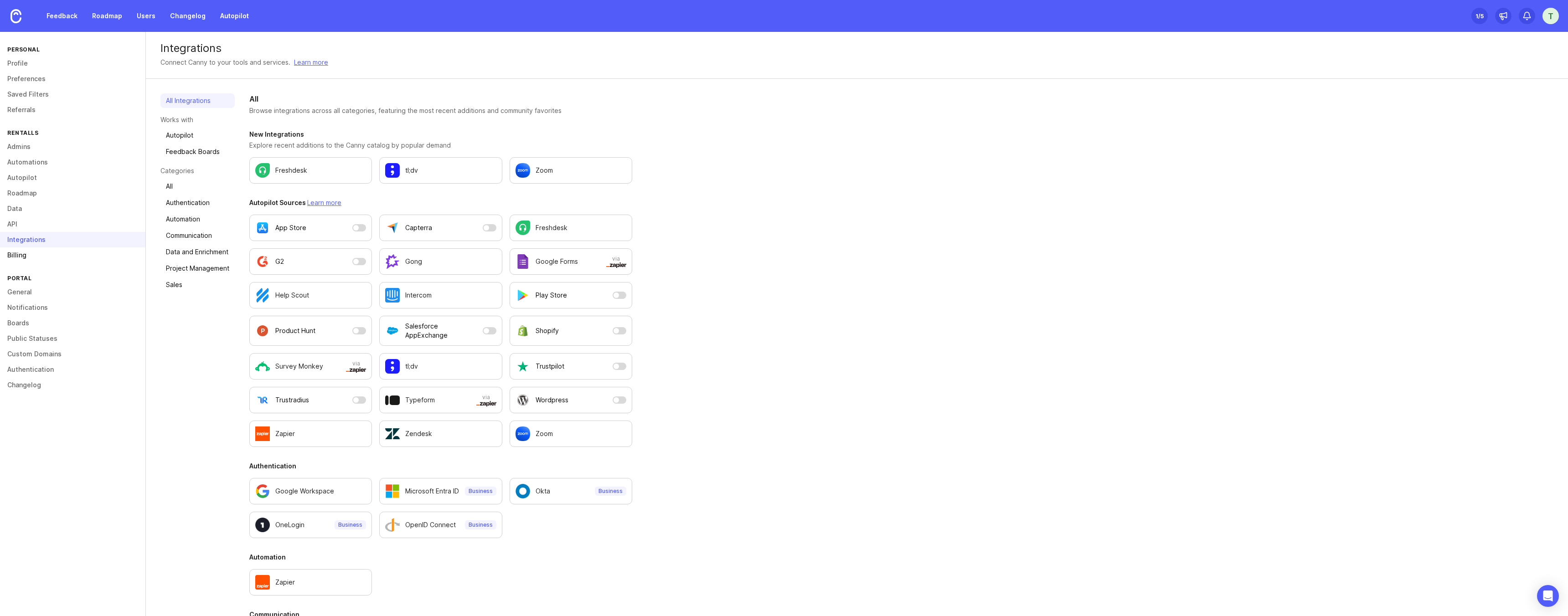
click at [19, 253] on link "Billing" at bounding box center [72, 255] width 145 height 15
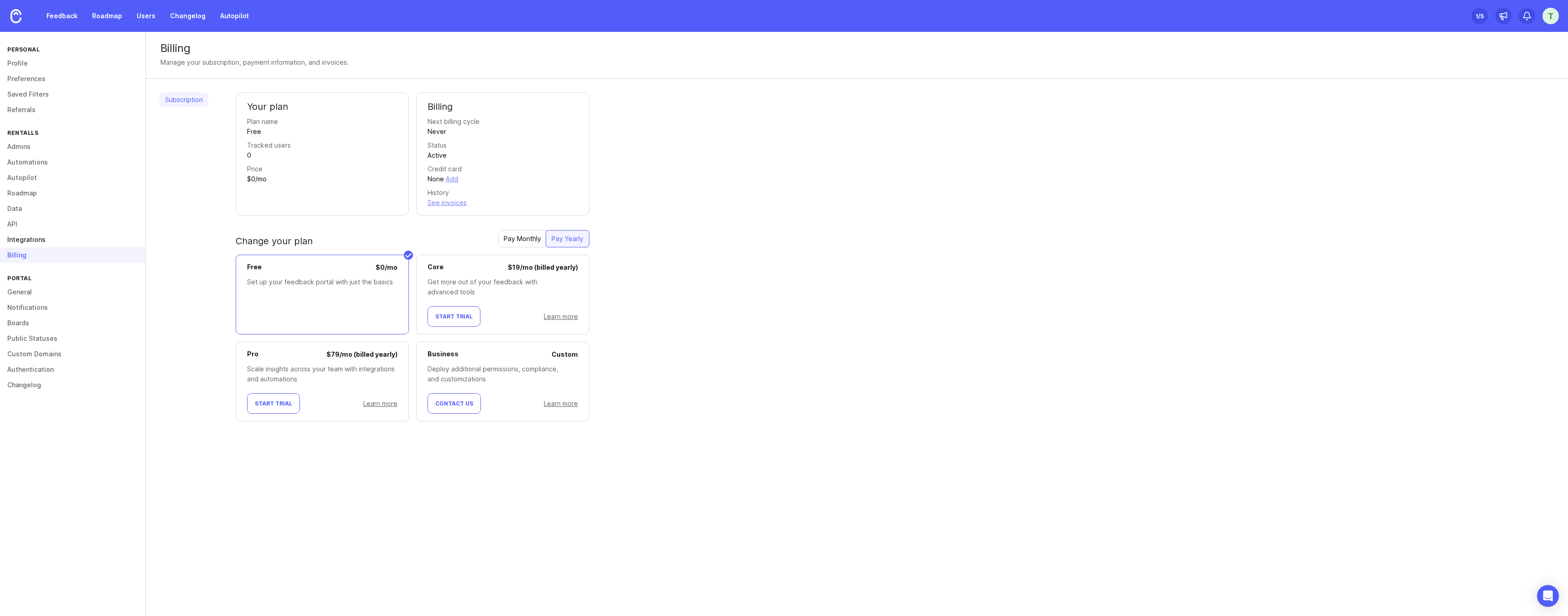
click at [23, 240] on link "Integrations" at bounding box center [72, 239] width 145 height 15
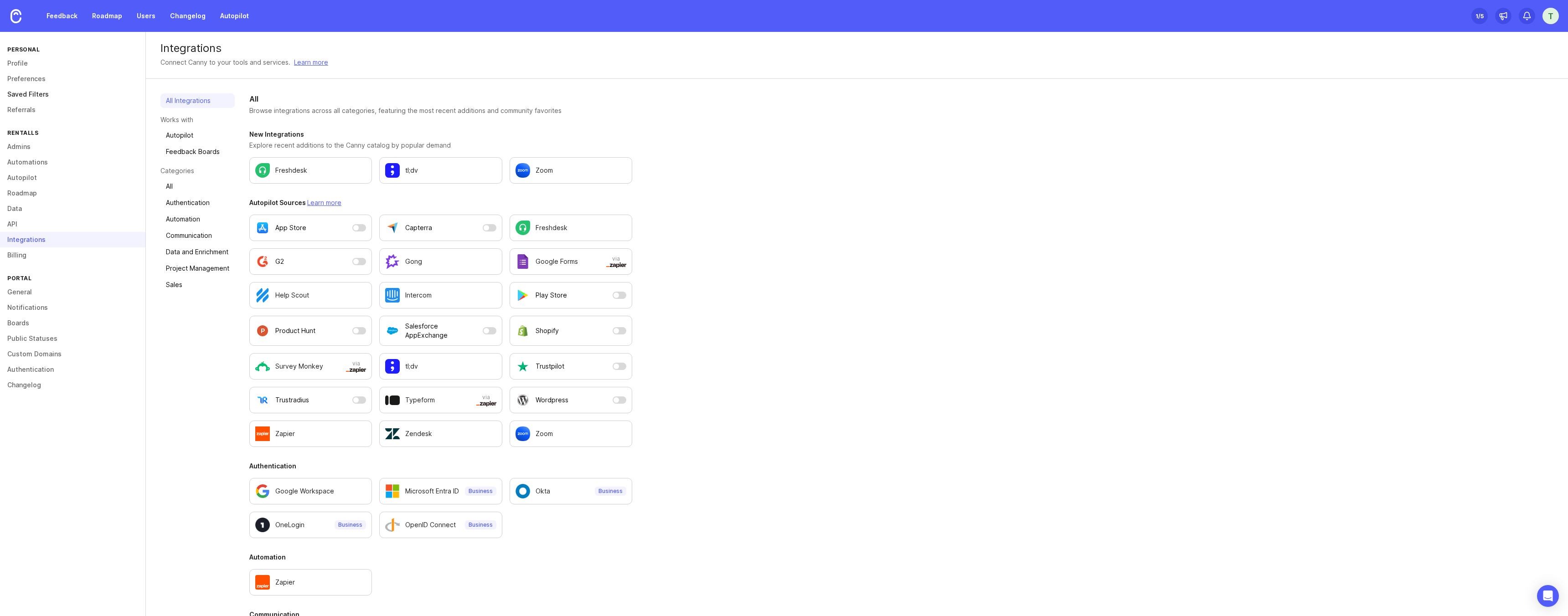
click at [27, 93] on link "Saved Filters" at bounding box center [72, 94] width 145 height 15
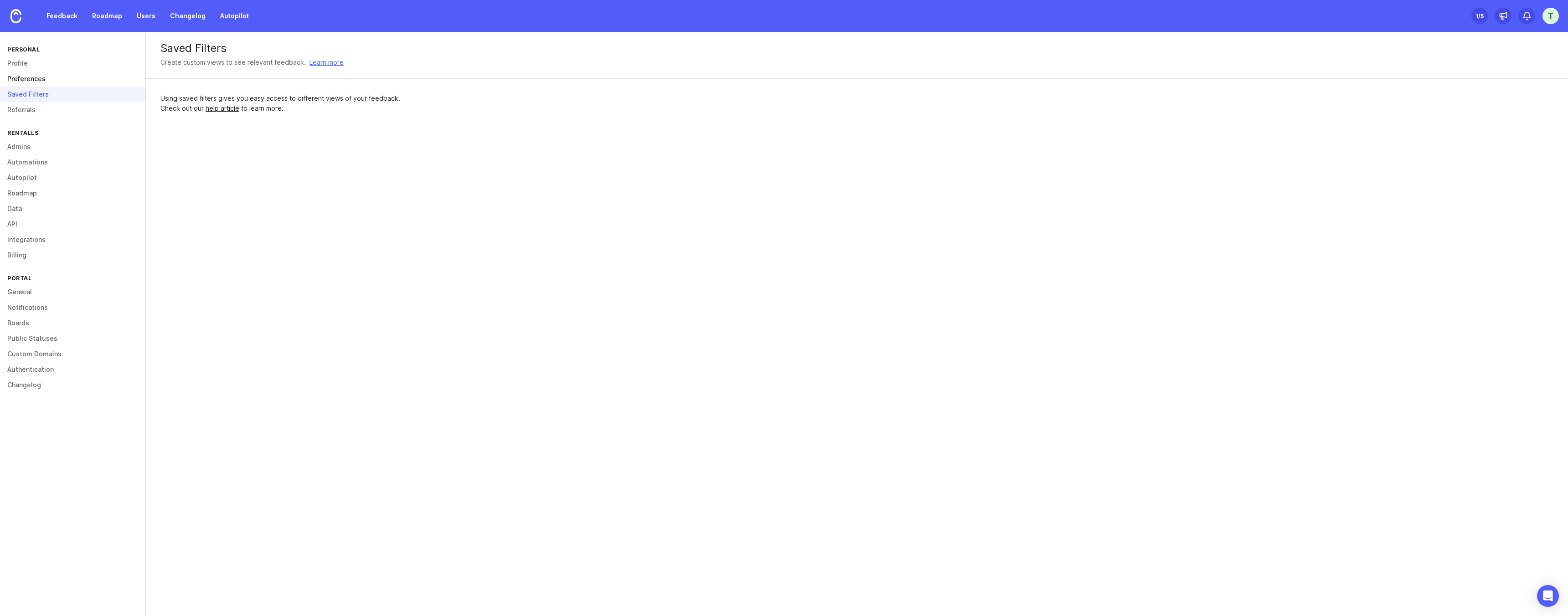
click at [26, 76] on link "Preferences" at bounding box center [72, 79] width 145 height 15
click at [27, 61] on link "Profile" at bounding box center [72, 63] width 145 height 15
click at [60, 15] on link "Feedback" at bounding box center [61, 16] width 42 height 16
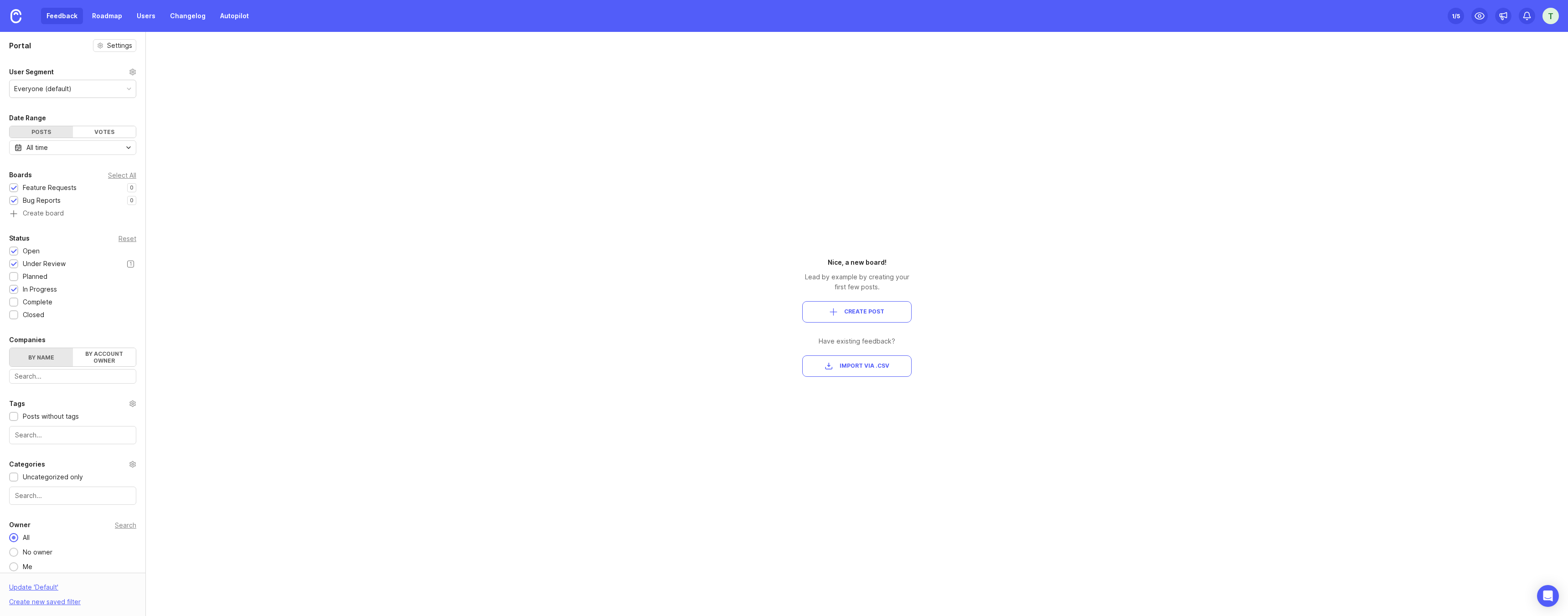
click at [131, 262] on div "1" at bounding box center [130, 264] width 7 height 7
click at [131, 264] on div "1" at bounding box center [130, 264] width 7 height 7
click at [133, 277] on div "1" at bounding box center [130, 276] width 7 height 7
click at [126, 261] on div "Under Review 1" at bounding box center [72, 264] width 127 height 10
click at [17, 245] on div "Status Reset Open 1 Under Review 1 Planned 1 In Progress 1 Complete 1 Closed 1" at bounding box center [72, 276] width 145 height 87
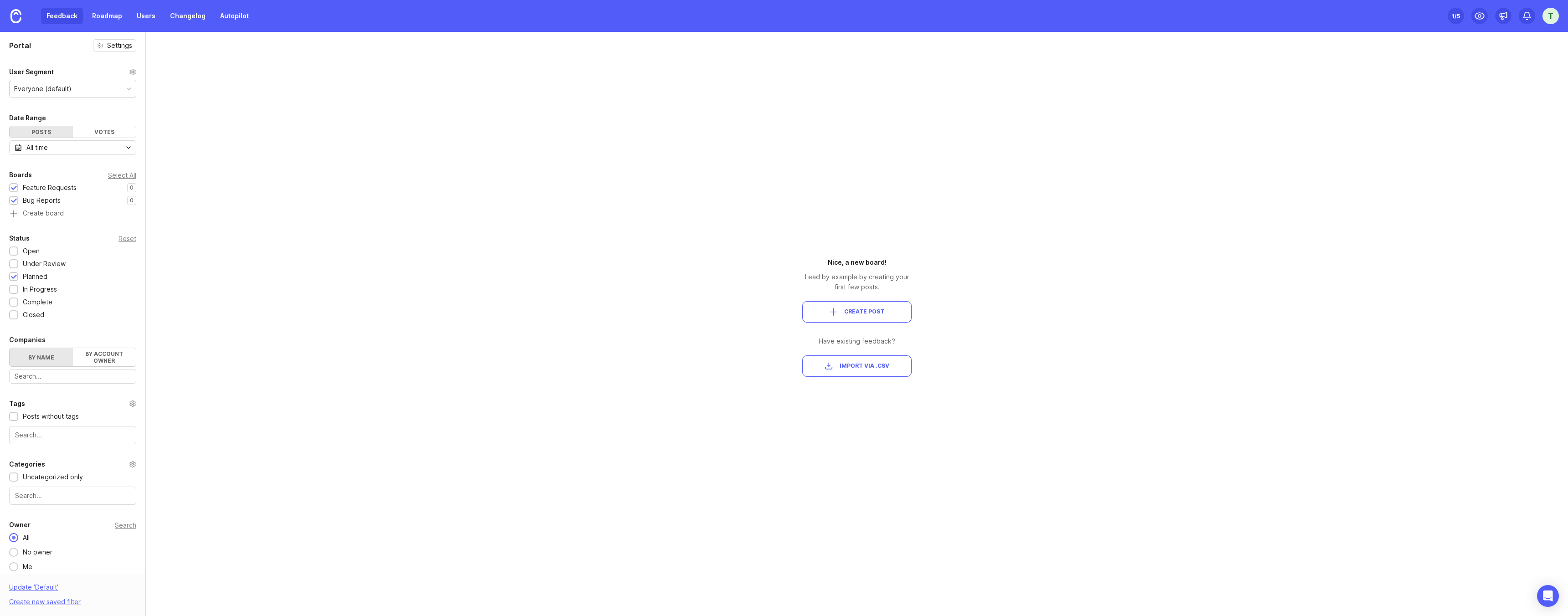
click at [17, 245] on div "Status Reset Open 1 Under Review 1 Planned 1 In Progress 1 Complete 1 Closed 1" at bounding box center [72, 276] width 145 height 87
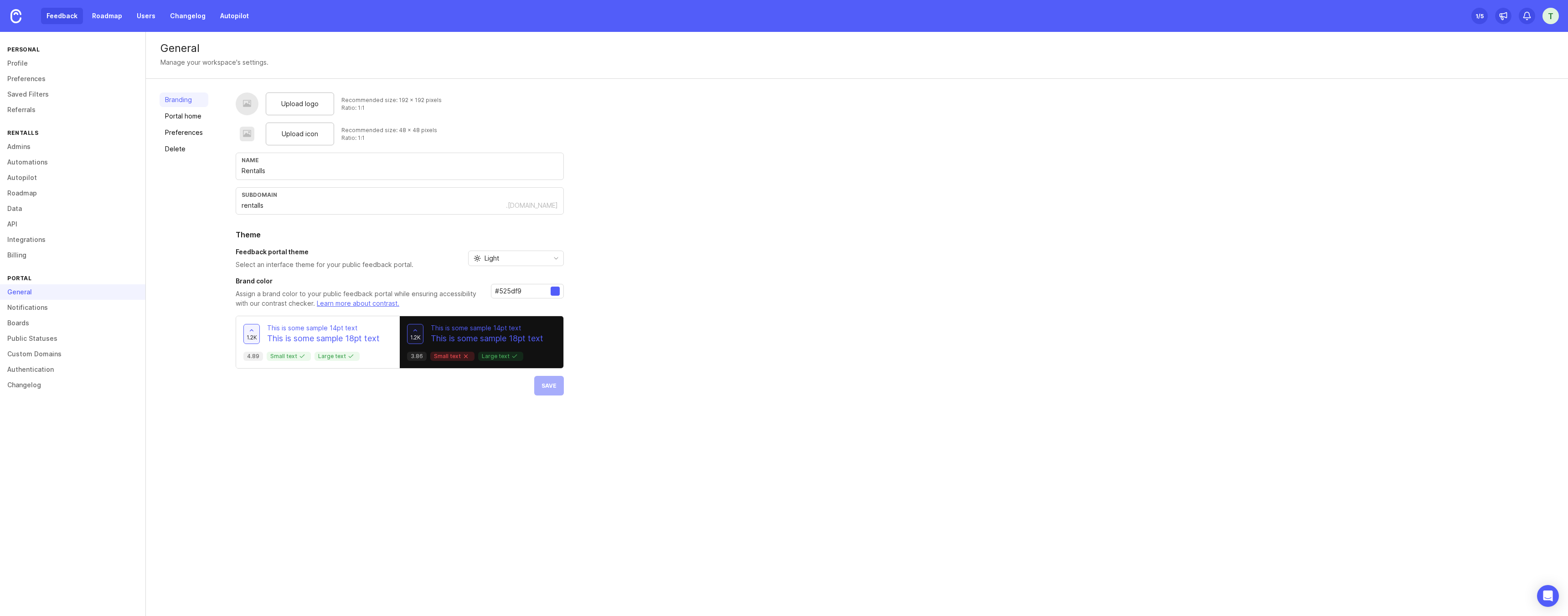
click at [46, 11] on link "Feedback" at bounding box center [61, 16] width 42 height 16
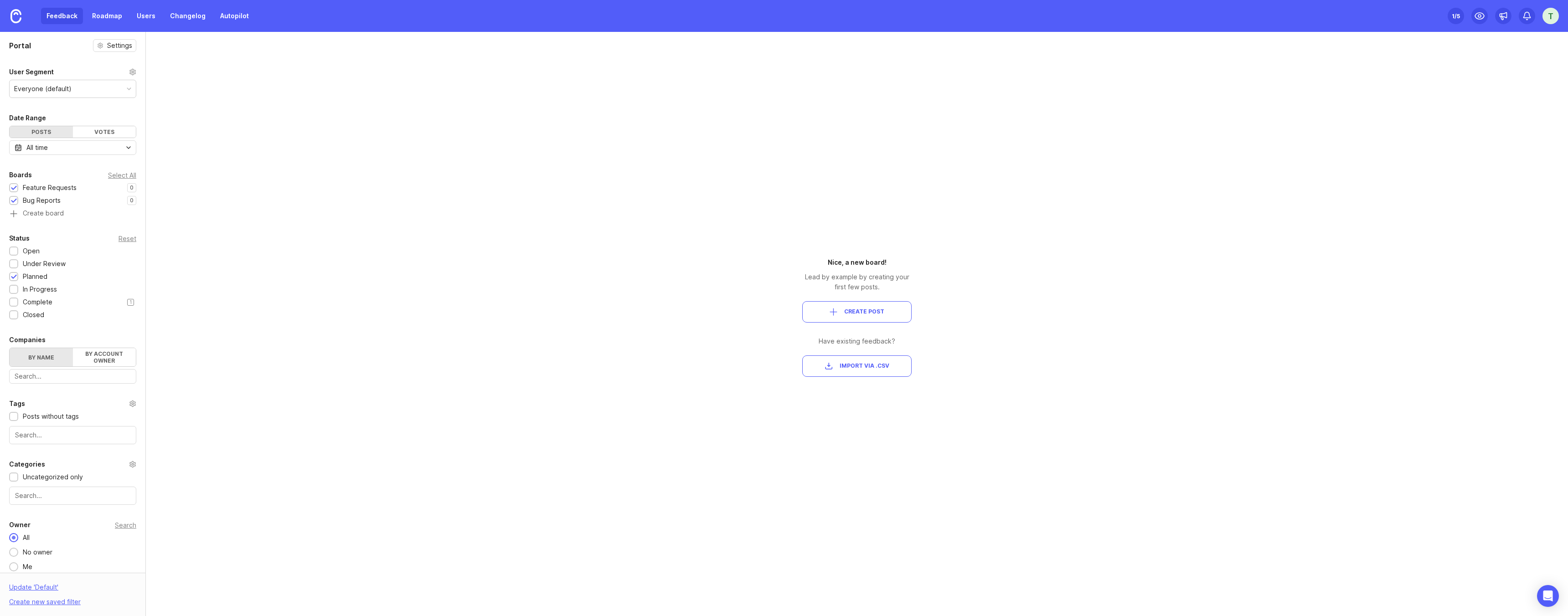
scroll to position [6, 0]
click at [1469, 16] on div "Set up Canny 1 /5 T" at bounding box center [1503, 16] width 111 height 32
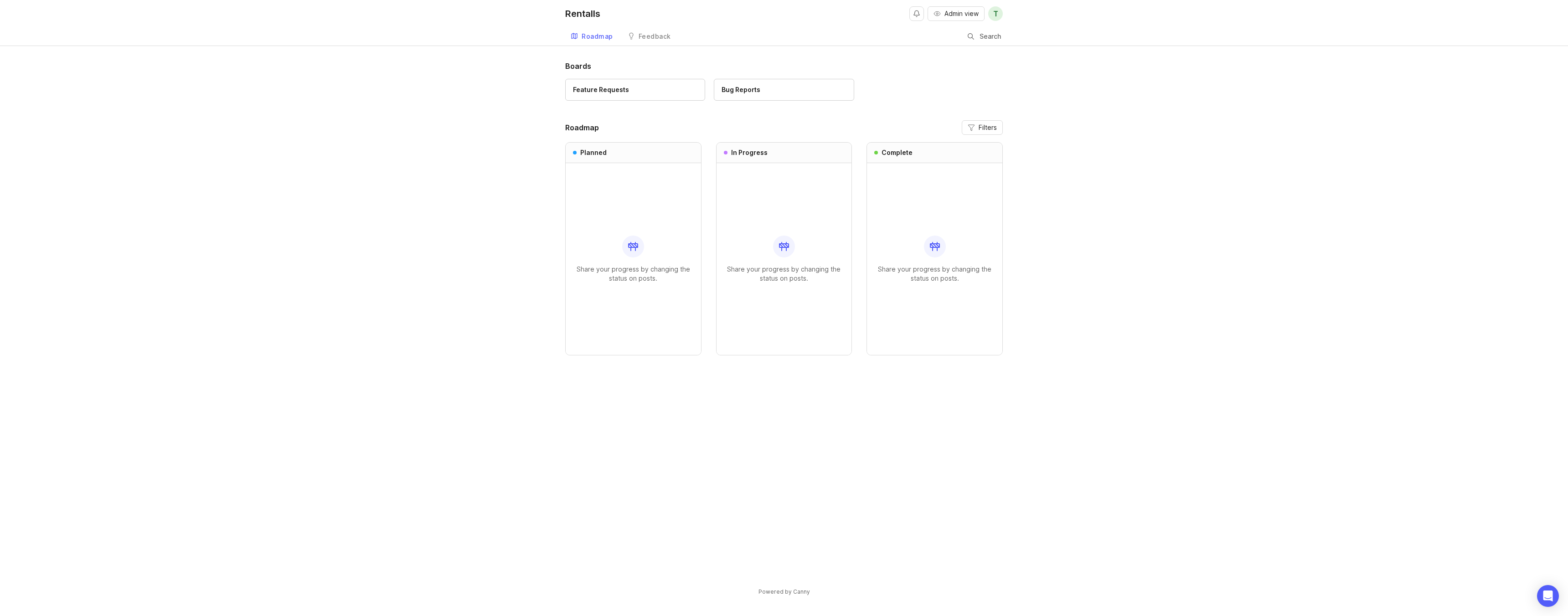
click at [993, 41] on div "Search" at bounding box center [985, 37] width 35 height 17
click at [997, 16] on span "T" at bounding box center [996, 13] width 5 height 11
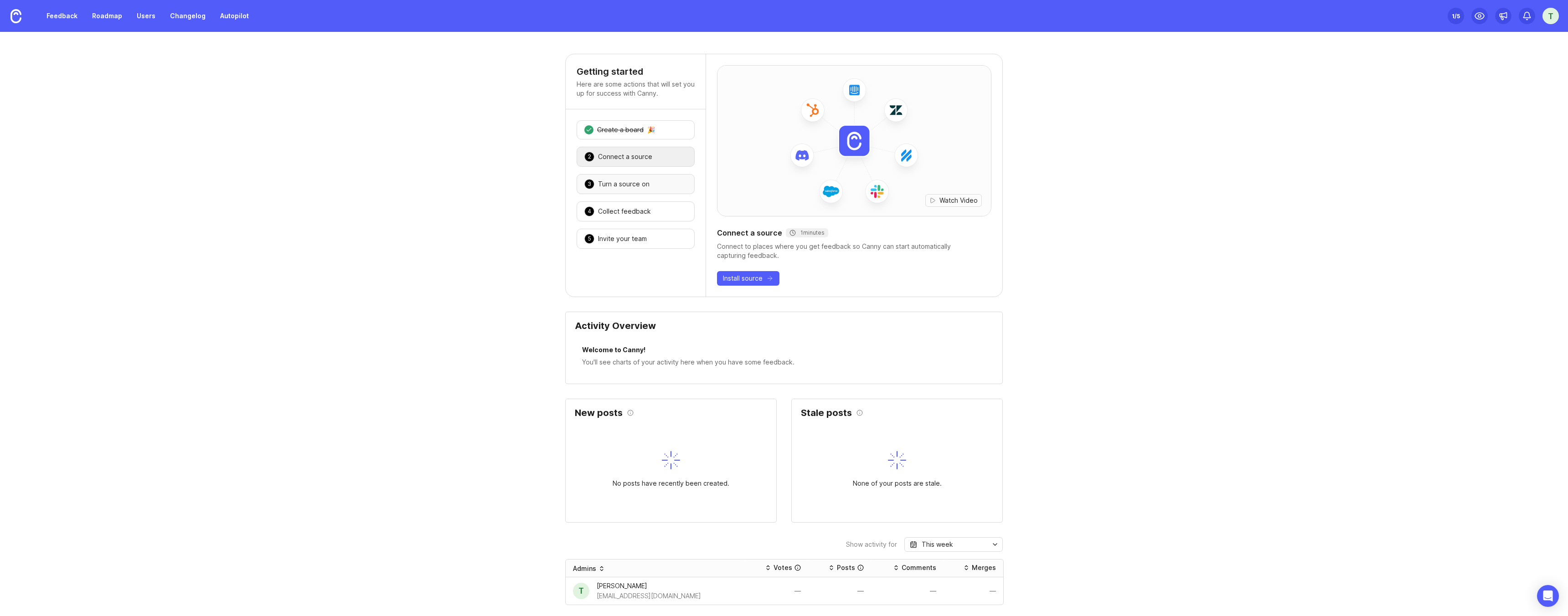
click at [614, 183] on div "Turn a source on" at bounding box center [623, 184] width 52 height 9
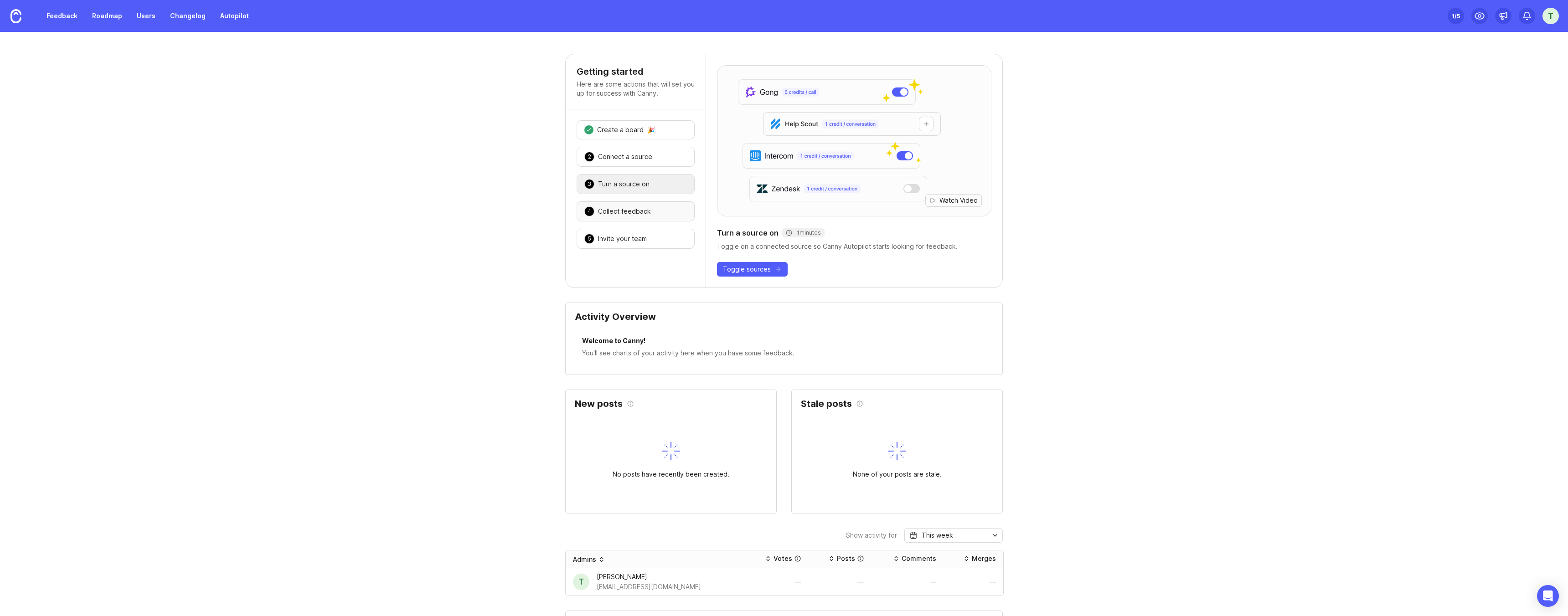
click at [619, 209] on div "Collect feedback" at bounding box center [624, 211] width 53 height 9
click at [620, 235] on div "Invite your team" at bounding box center [622, 239] width 49 height 9
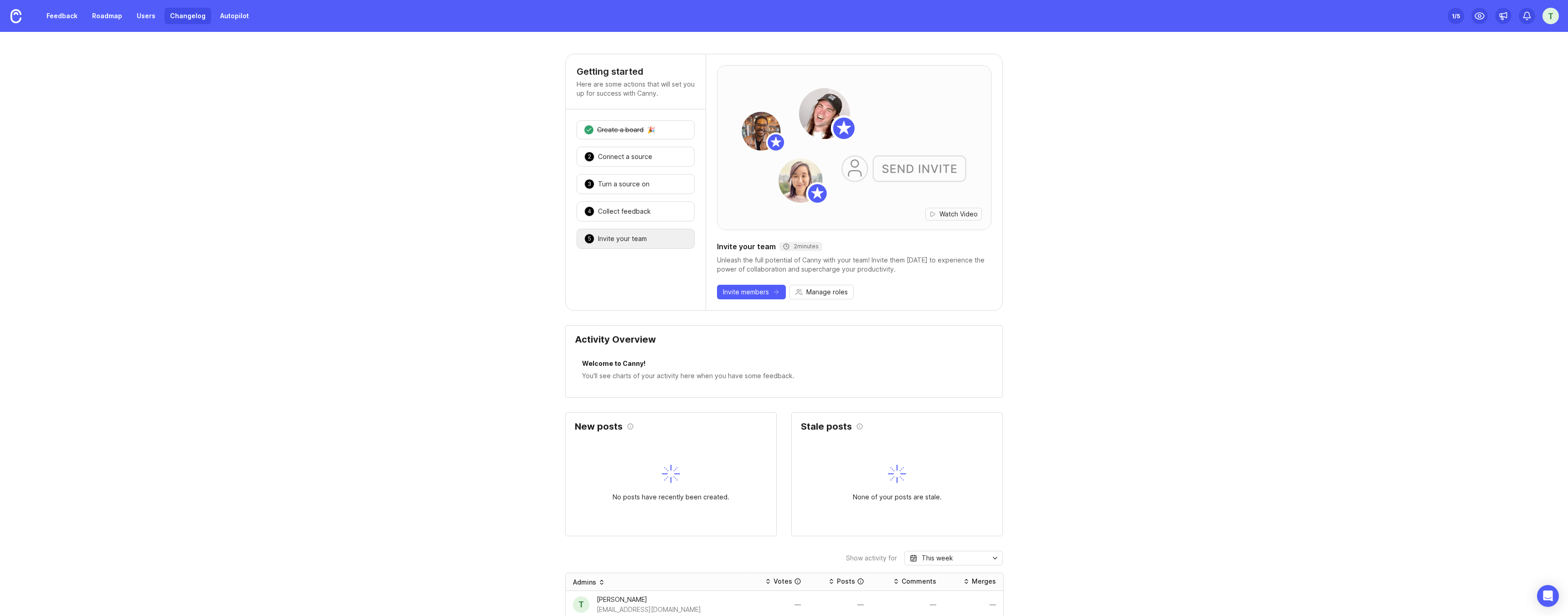
click at [178, 22] on link "Changelog" at bounding box center [187, 16] width 46 height 16
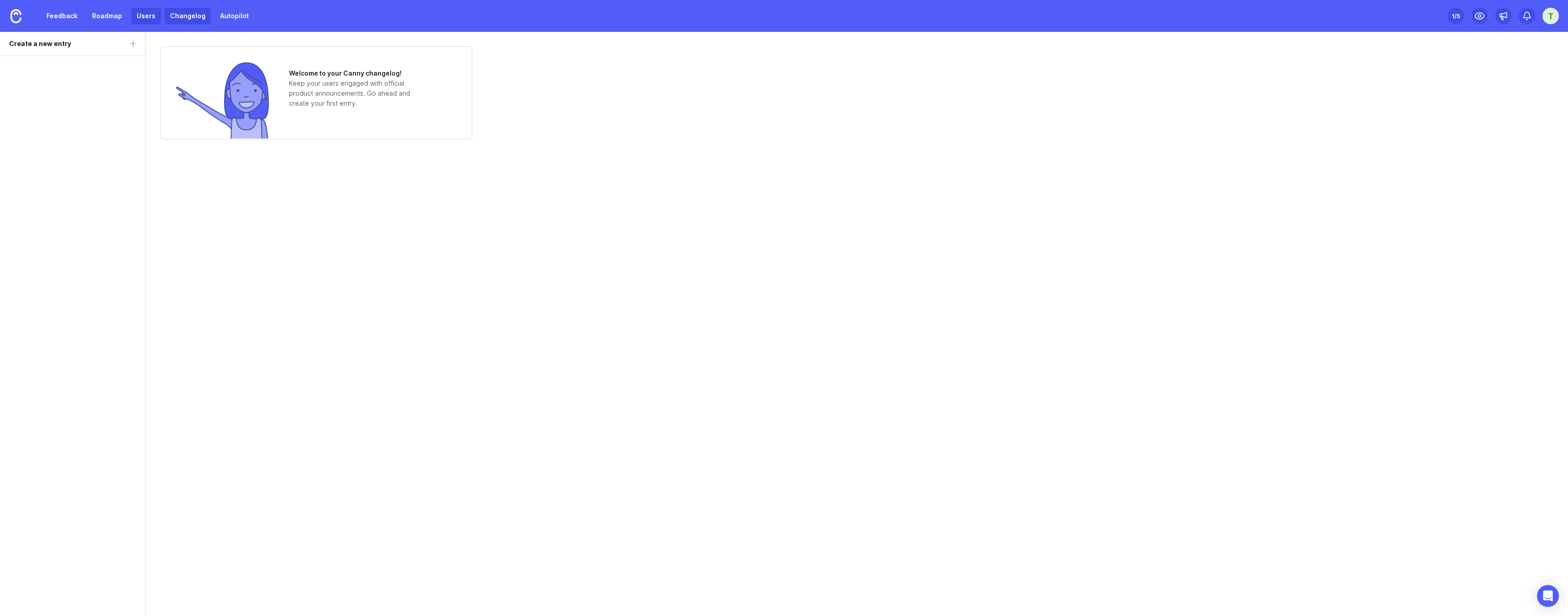
click at [144, 12] on link "Users" at bounding box center [146, 16] width 30 height 16
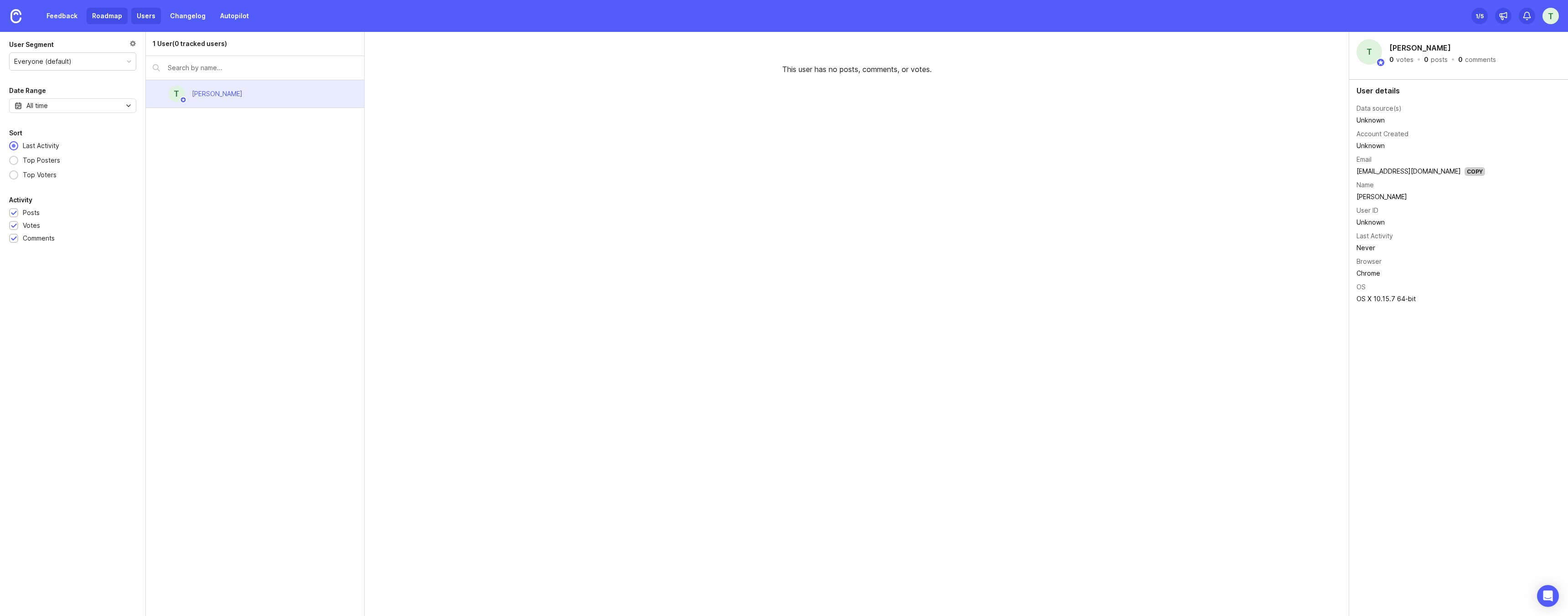
click at [103, 17] on link "Roadmap" at bounding box center [107, 16] width 41 height 16
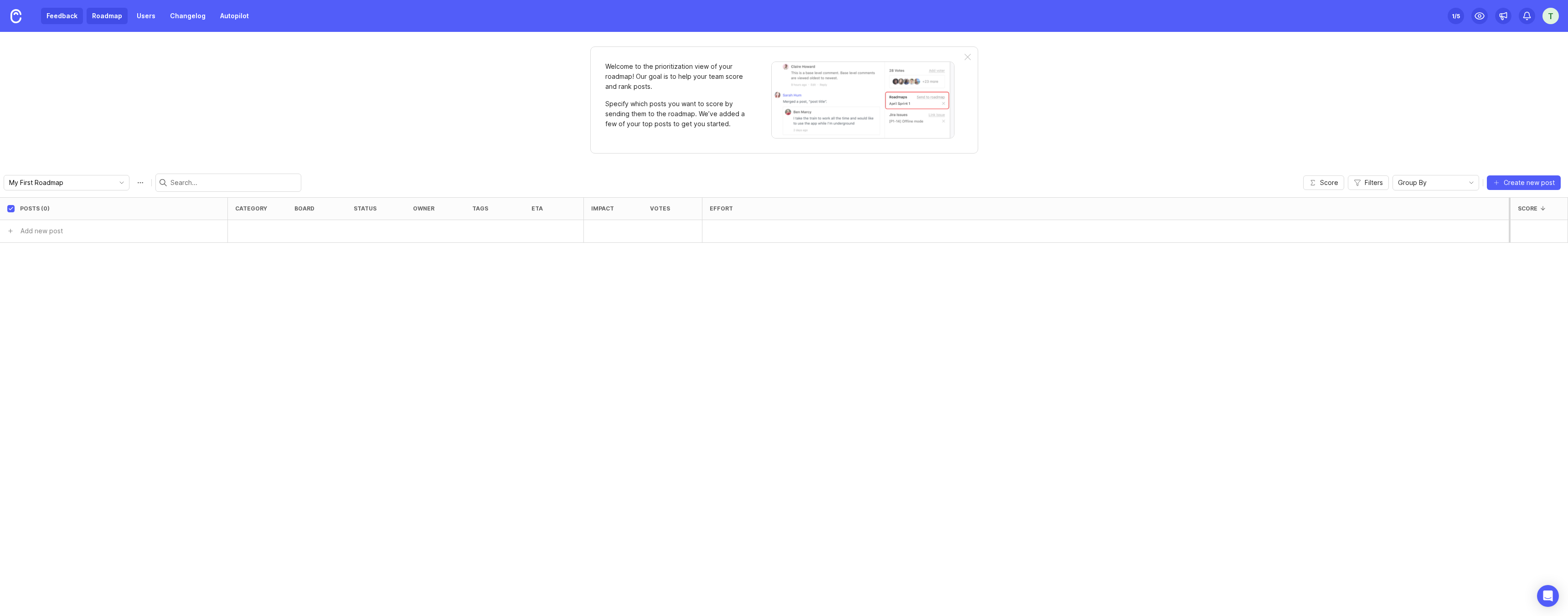
click at [74, 15] on link "Feedback" at bounding box center [61, 16] width 42 height 16
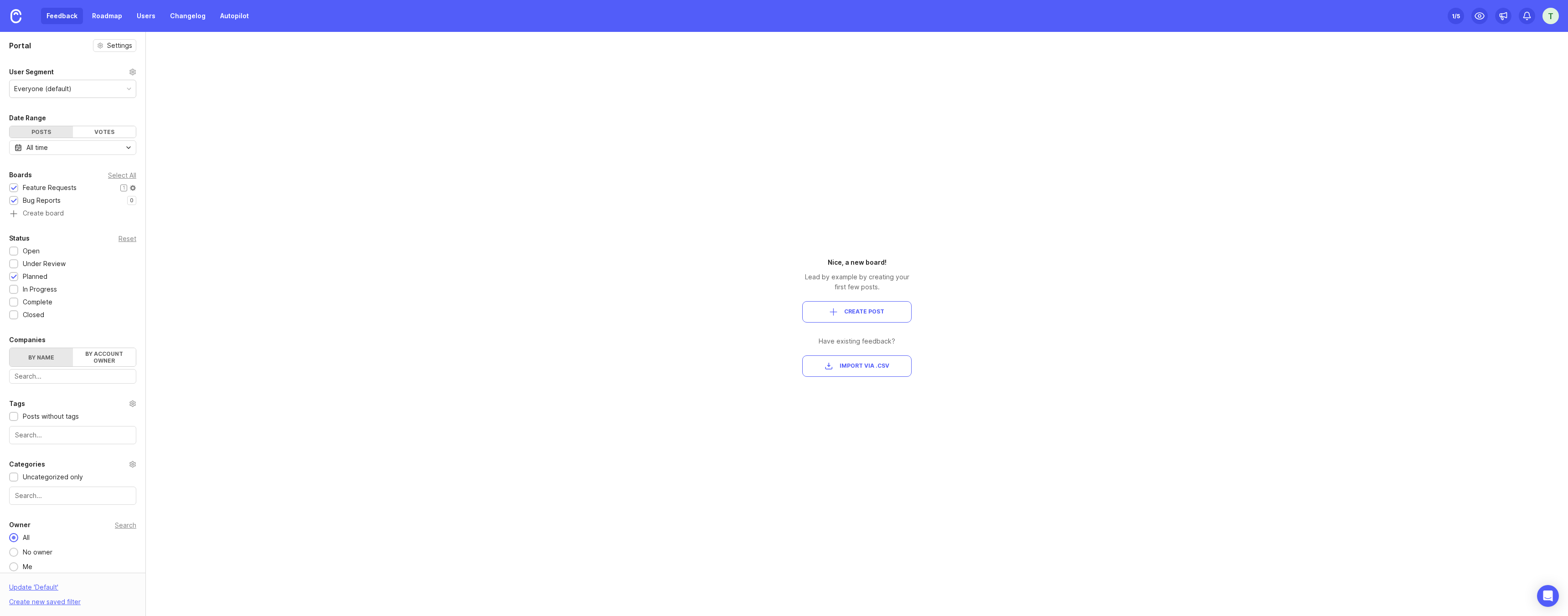
click at [43, 186] on div "Feature Requests" at bounding box center [49, 187] width 54 height 10
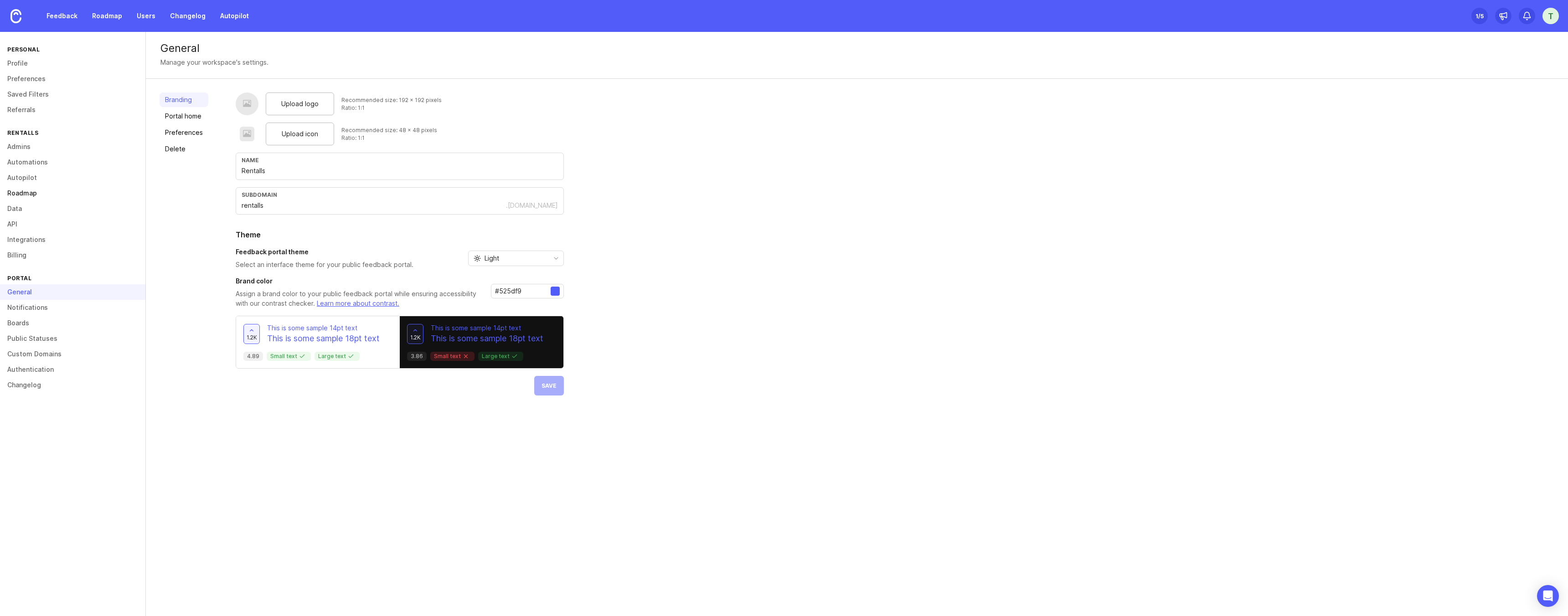
click at [33, 195] on link "Roadmap" at bounding box center [72, 193] width 145 height 15
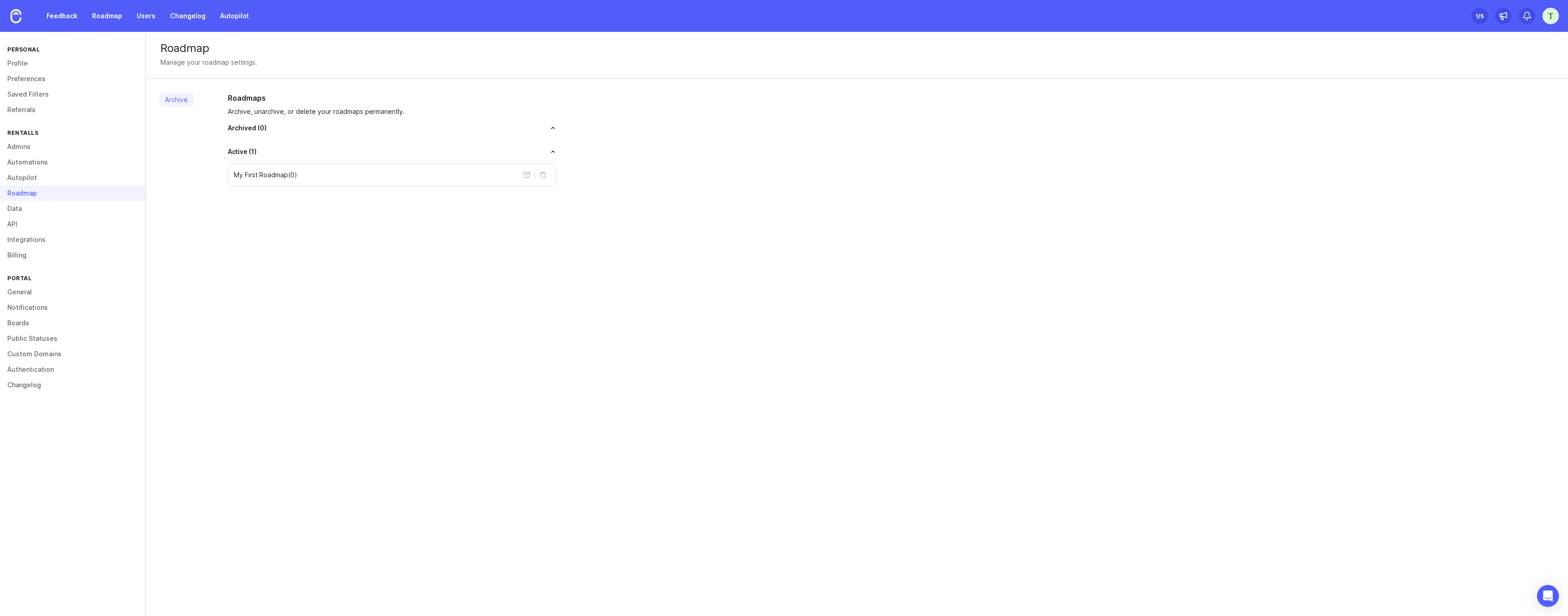
click at [259, 128] on span "Archived ( 0 )" at bounding box center [247, 128] width 39 height 9
click at [551, 153] on button "toggle for accordion" at bounding box center [407, 152] width 299 height 6
click at [552, 155] on div "Active ( 1 )" at bounding box center [391, 152] width 328 height 9
click at [552, 152] on button "toggle for accordion" at bounding box center [407, 152] width 299 height 6
click at [438, 175] on div "My First Roadmap ( 0 )" at bounding box center [391, 175] width 328 height 23
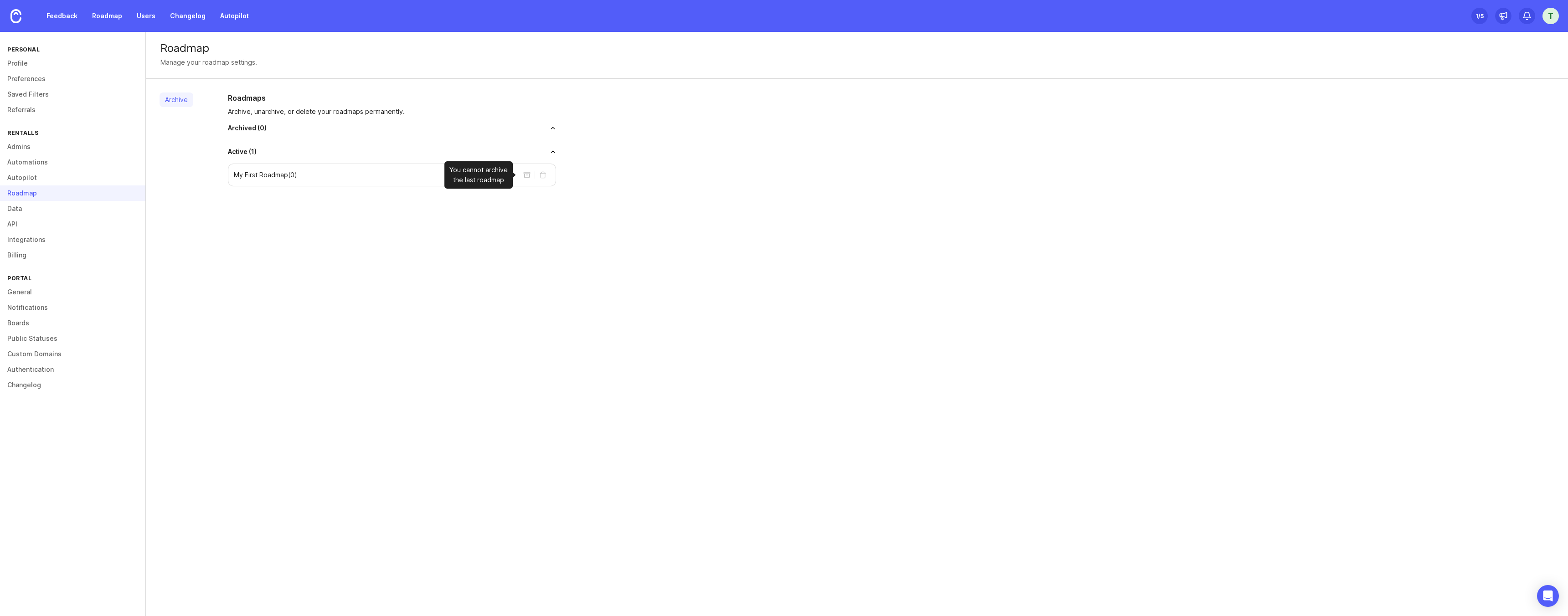
click at [524, 175] on button "archive roadmap" at bounding box center [527, 175] width 15 height 15
click at [271, 128] on button "toggle for accordion" at bounding box center [411, 128] width 290 height 6
click at [271, 108] on p "Archive, unarchive, or delete your roadmaps permanently." at bounding box center [391, 111] width 328 height 9
click at [1480, 15] on div "1 /5" at bounding box center [1479, 16] width 8 height 13
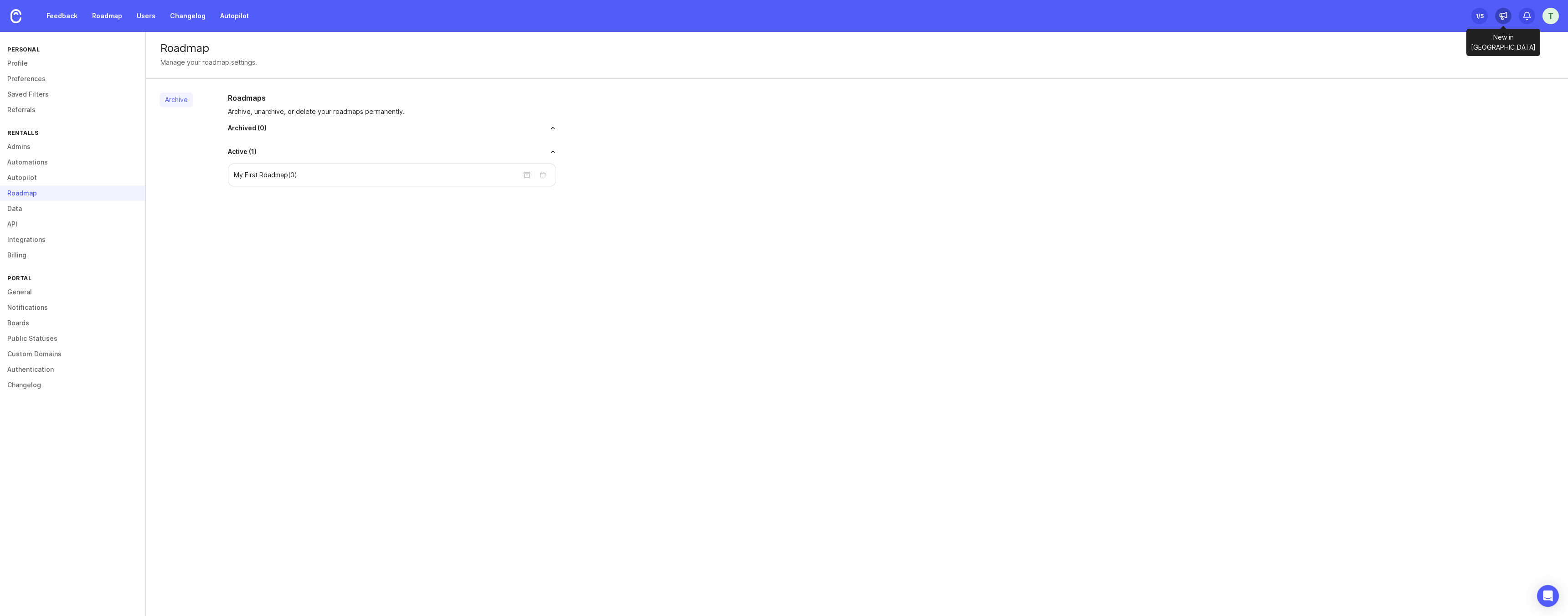
click at [1504, 20] on icon at bounding box center [1503, 16] width 9 height 9
click at [1482, 15] on div "1 /5" at bounding box center [1479, 16] width 8 height 13
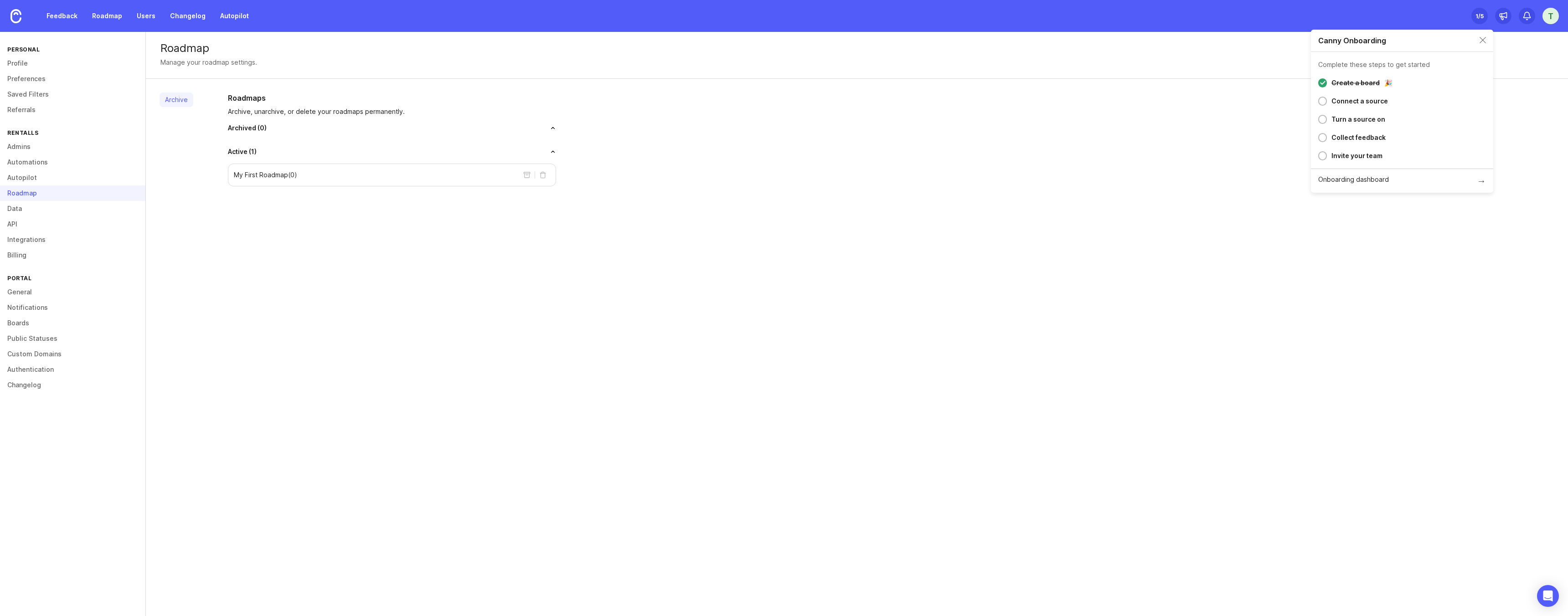
click at [1482, 15] on div "1 /5" at bounding box center [1479, 16] width 8 height 13
click at [1472, 9] on div "Set up Canny 1 /5" at bounding box center [1479, 16] width 16 height 16
click at [1477, 12] on div "1 /5" at bounding box center [1479, 16] width 8 height 13
click at [1477, 12] on div "1 /5" at bounding box center [1479, 16] width 8 height 13
click at [23, 79] on link "Preferences" at bounding box center [72, 79] width 145 height 15
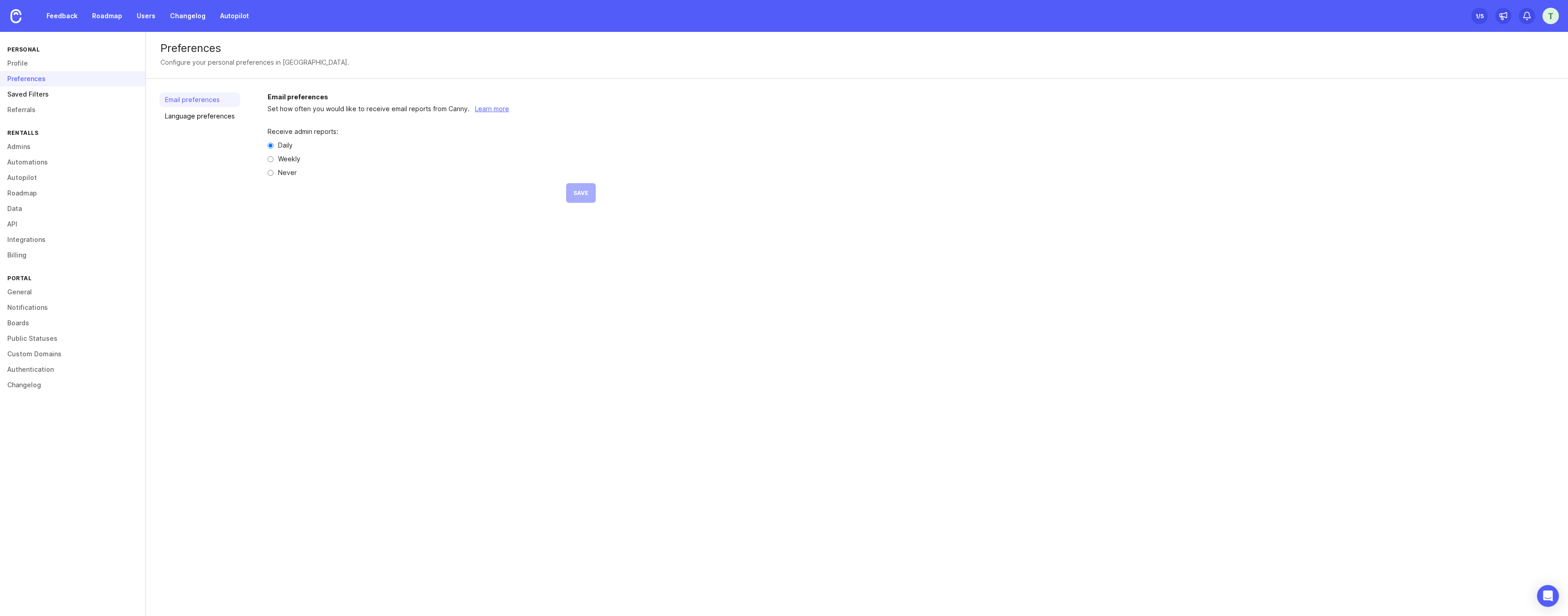
click at [28, 95] on link "Saved Filters" at bounding box center [72, 94] width 145 height 15
click at [33, 110] on link "Referrals" at bounding box center [72, 110] width 145 height 15
click at [33, 81] on link "Preferences" at bounding box center [72, 79] width 145 height 15
click at [217, 115] on link "Language preferences" at bounding box center [200, 116] width 81 height 15
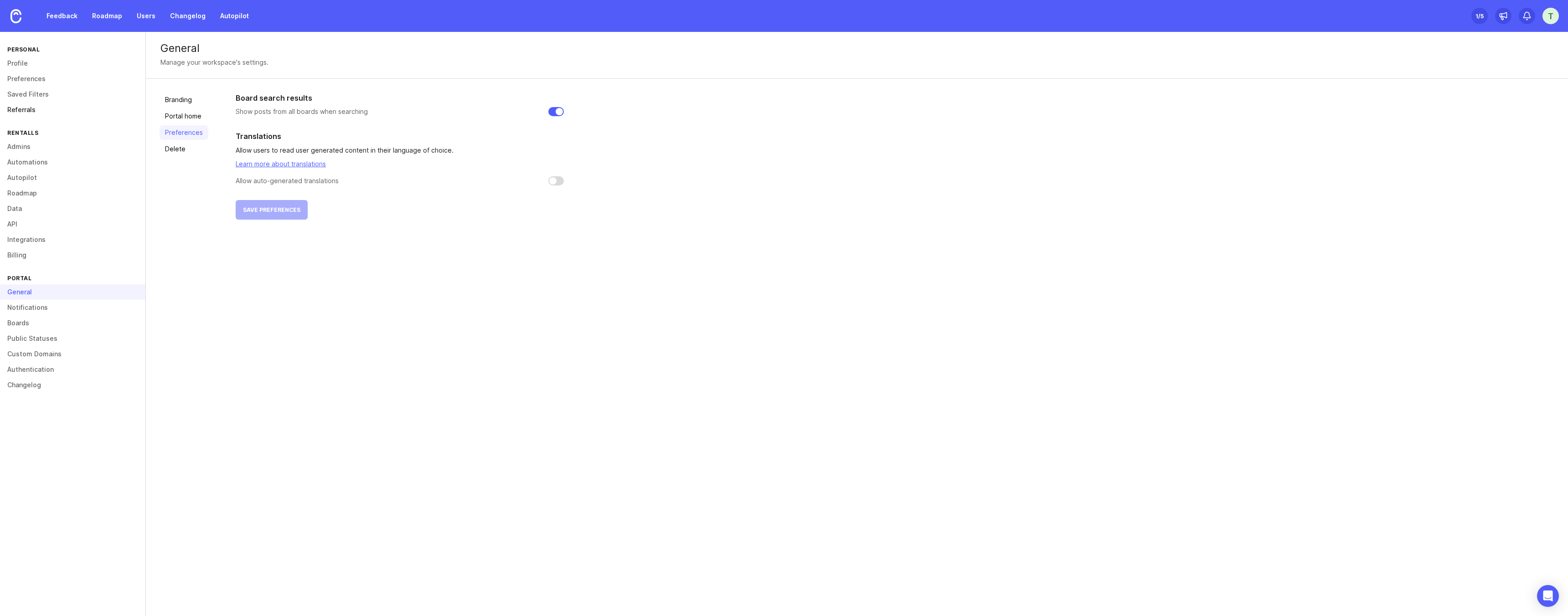
click at [26, 110] on link "Referrals" at bounding box center [72, 110] width 145 height 15
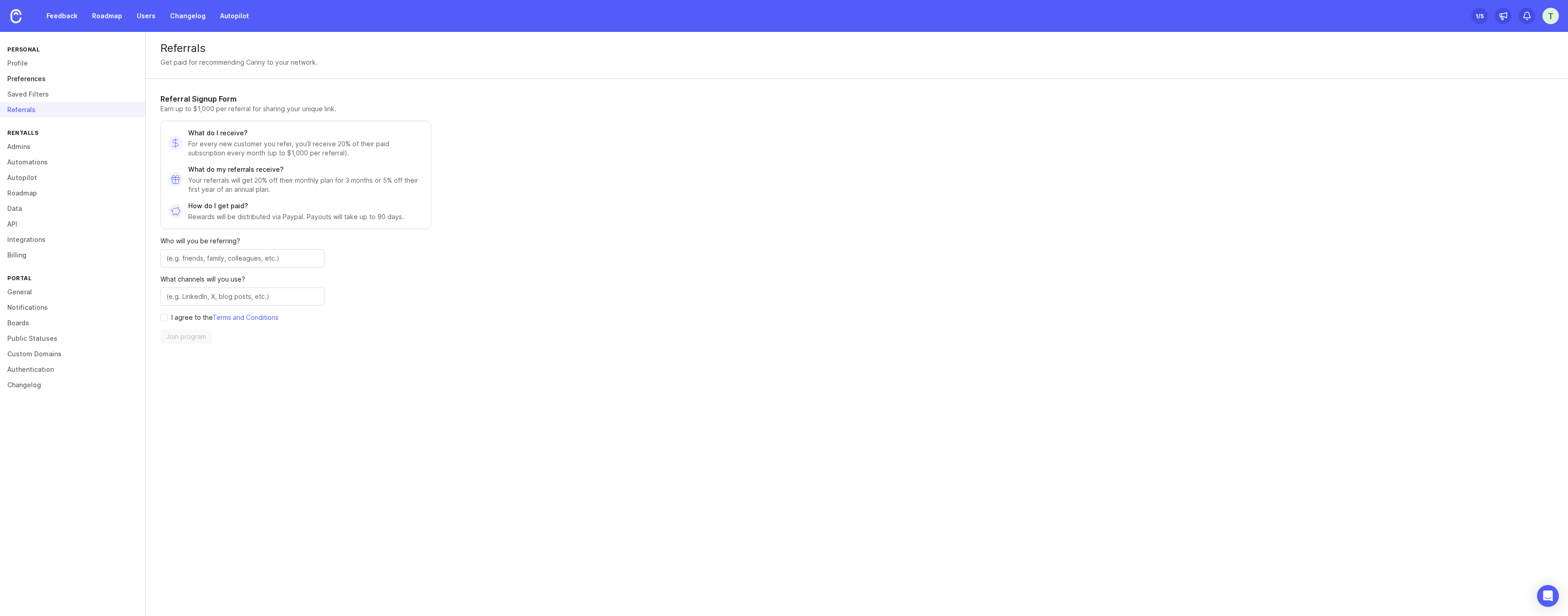
click at [26, 81] on link "Preferences" at bounding box center [72, 79] width 145 height 15
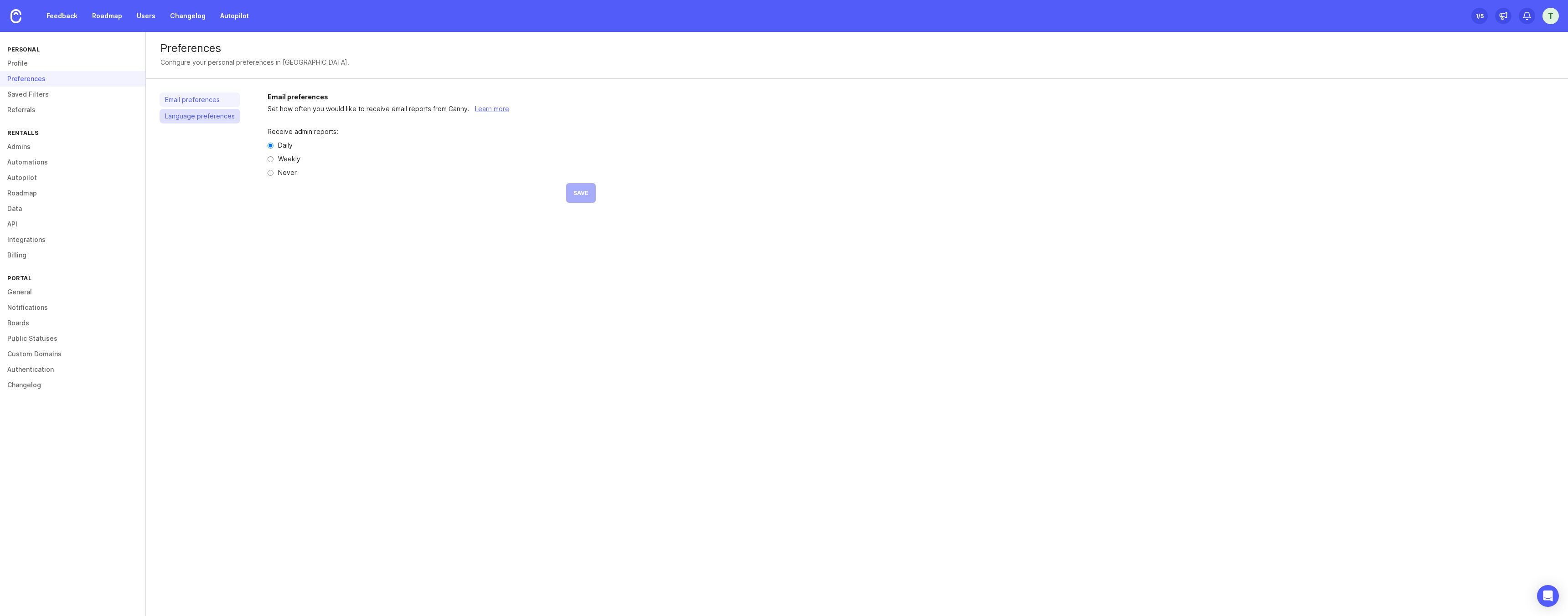
click at [188, 113] on link "Language preferences" at bounding box center [200, 116] width 81 height 15
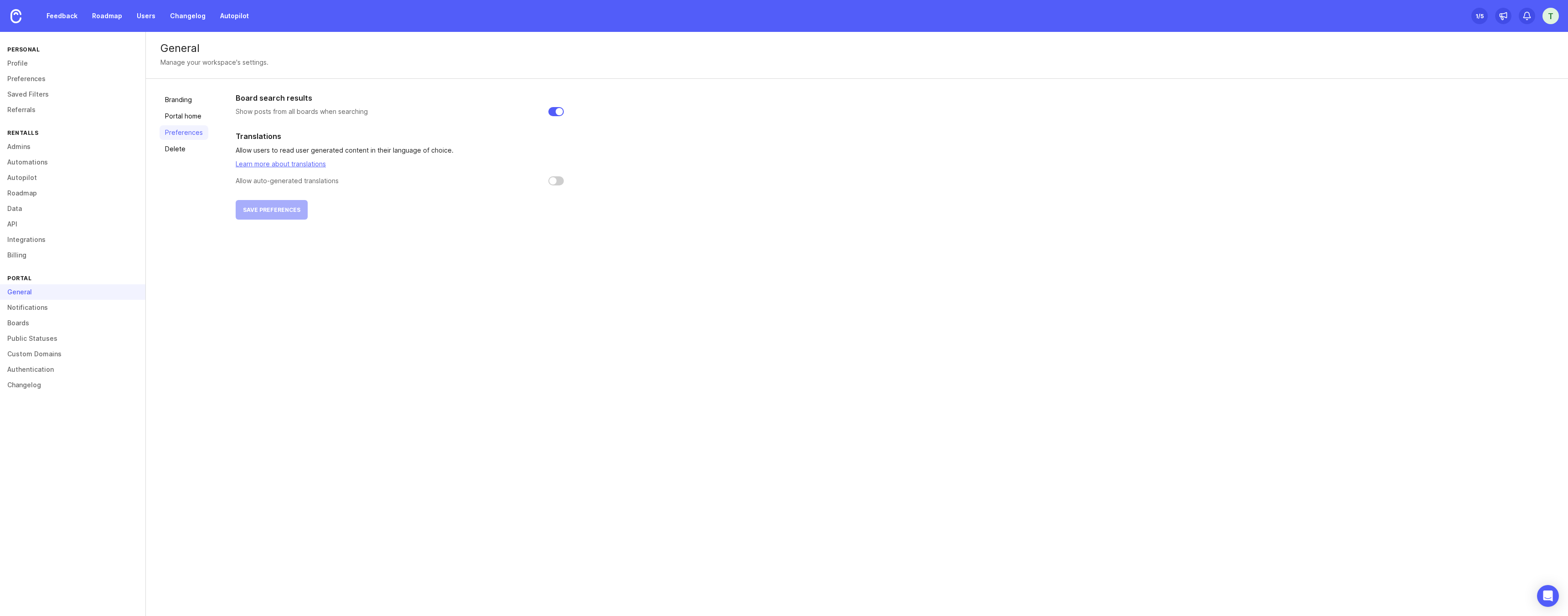
click at [555, 179] on input "checkbox" at bounding box center [556, 181] width 15 height 9
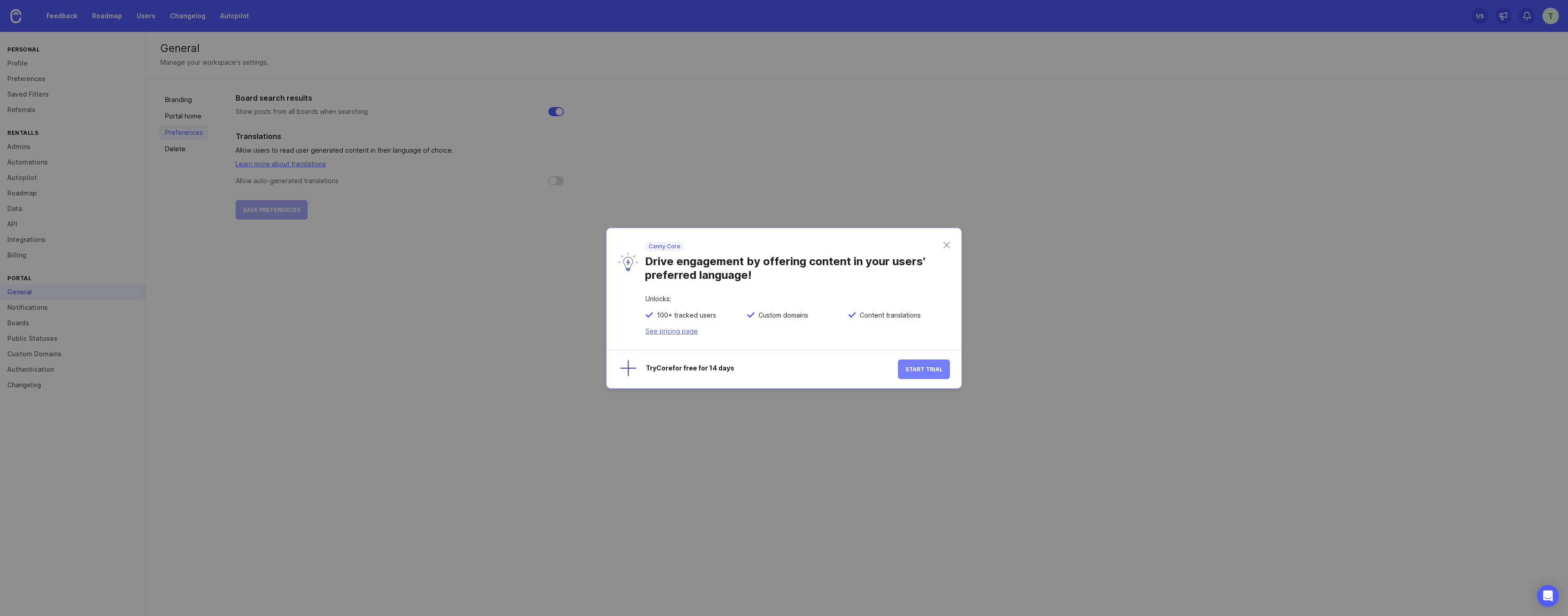
click at [935, 368] on span "Start Trial" at bounding box center [923, 369] width 37 height 7
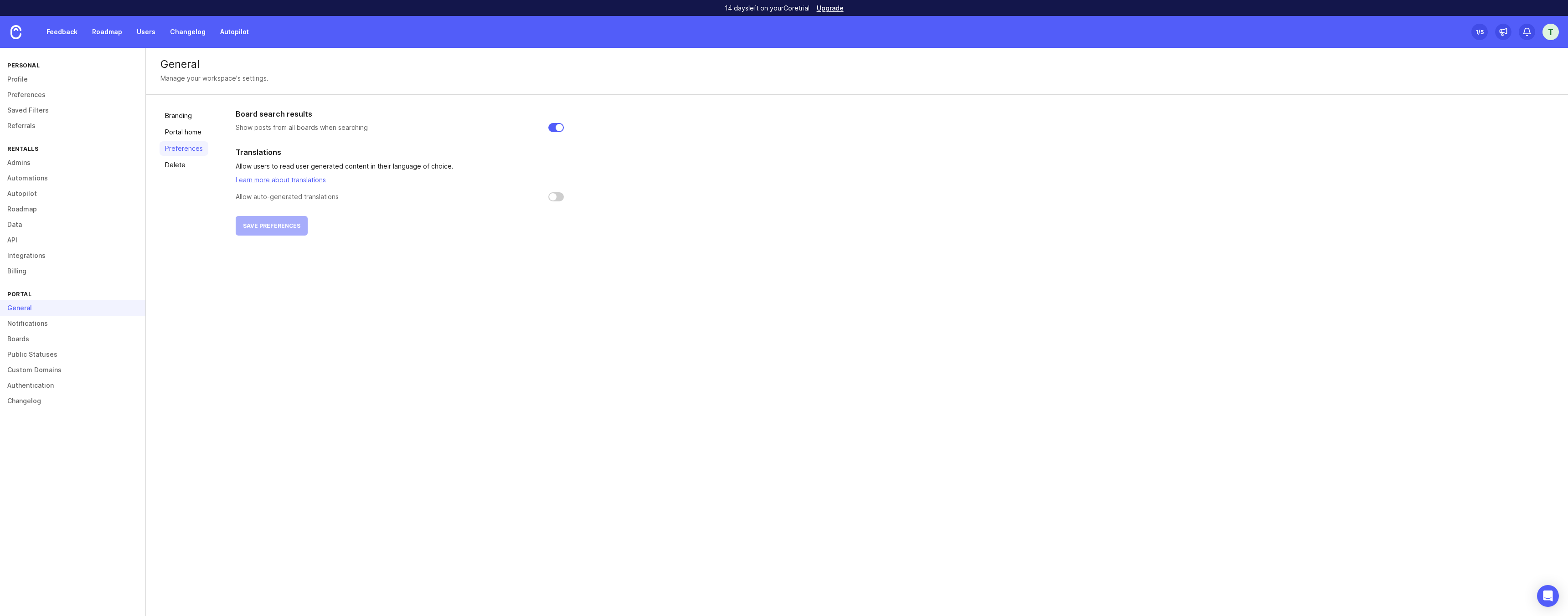
click at [551, 198] on input "checkbox" at bounding box center [556, 197] width 15 height 9
checkbox input "true"
click at [289, 227] on span "Save preferences" at bounding box center [271, 225] width 57 height 7
click at [38, 93] on link "Preferences" at bounding box center [72, 94] width 145 height 15
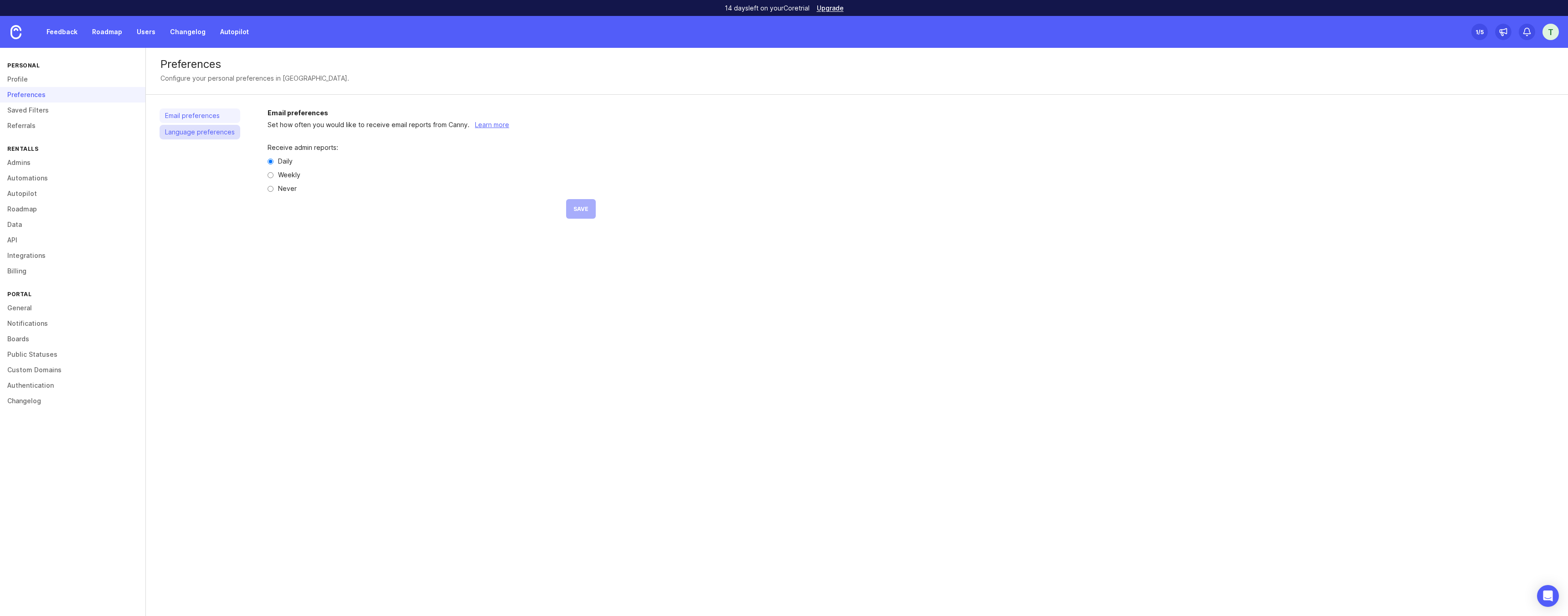
click at [202, 128] on link "Language preferences" at bounding box center [200, 132] width 81 height 15
click at [564, 172] on div "Use browser language" at bounding box center [532, 174] width 90 height 15
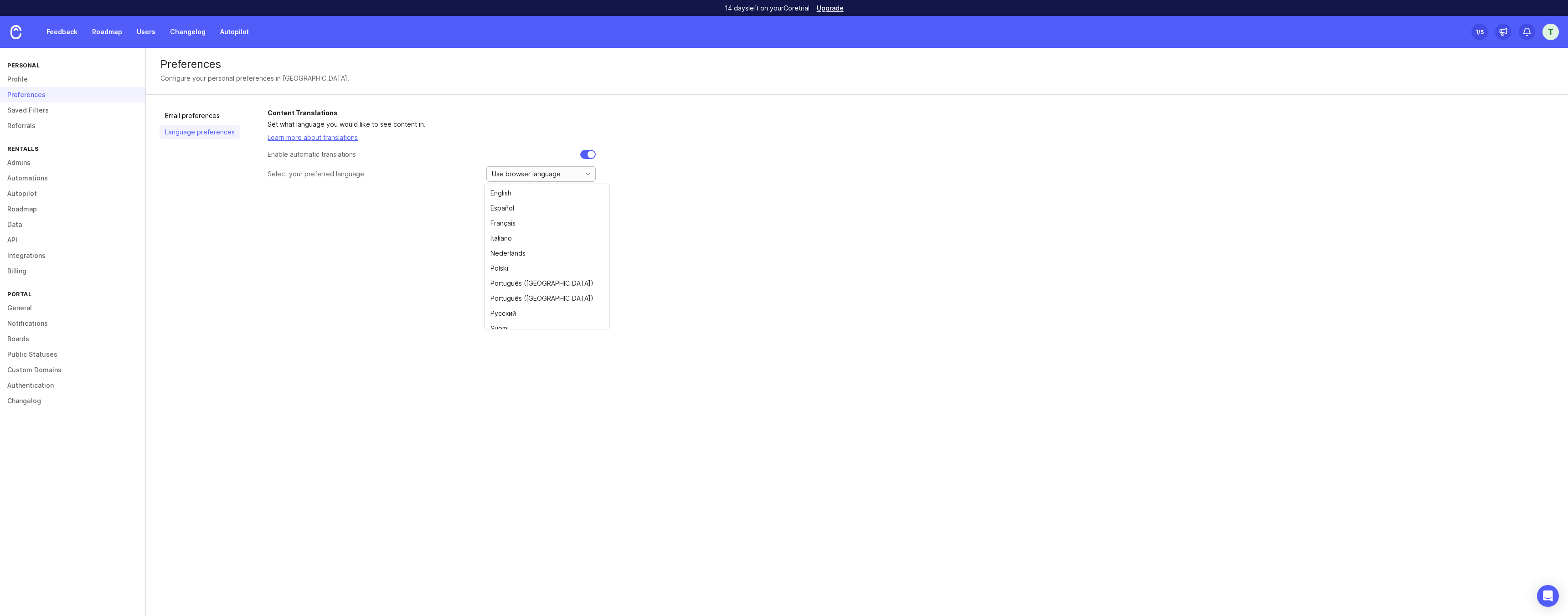
scroll to position [66, 0]
click at [405, 219] on div "Email preferences Language preferences Content Translations Set what language y…" at bounding box center [857, 159] width 1422 height 128
click at [33, 206] on link "Roadmap" at bounding box center [72, 209] width 145 height 15
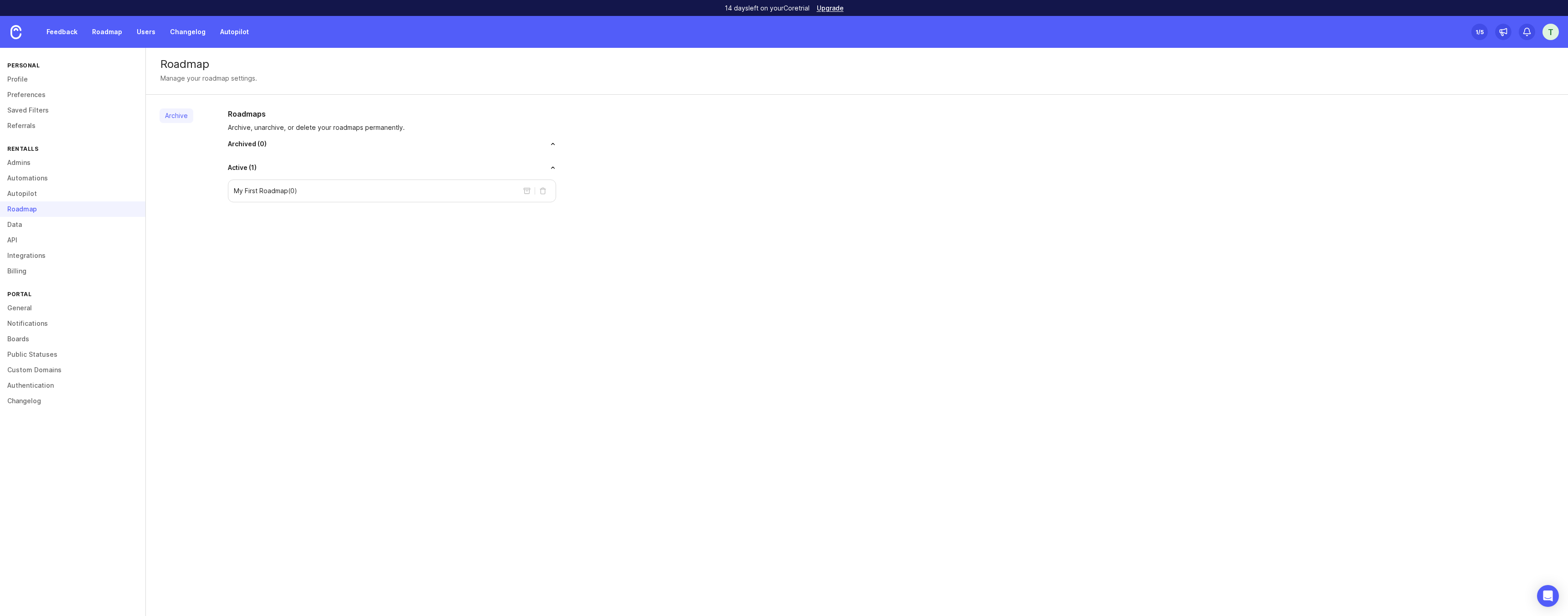
click at [247, 139] on div "Roadmaps Archive, unarchive, or delete your roadmaps permanently. Archived ( 0 …" at bounding box center [391, 155] width 343 height 94
click at [56, 35] on link "Feedback" at bounding box center [61, 32] width 42 height 16
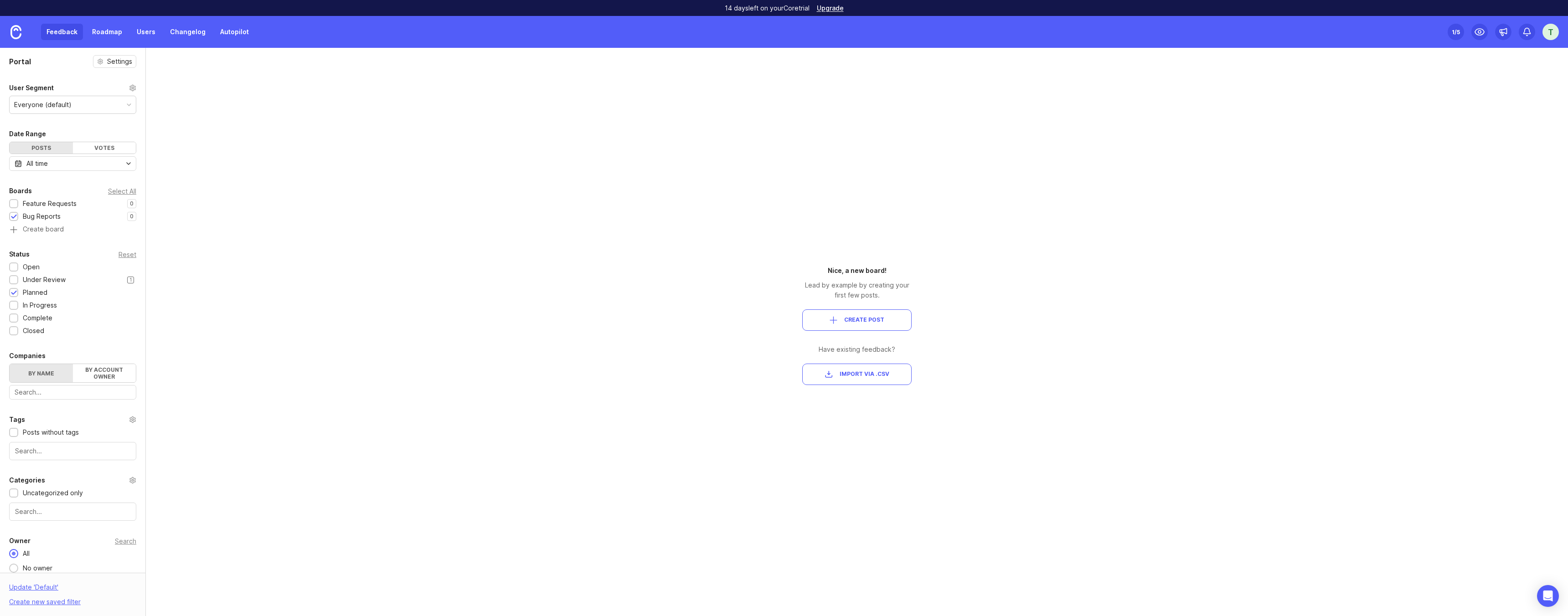
click at [130, 278] on div "1" at bounding box center [130, 280] width 7 height 7
click at [33, 279] on div "Under Review" at bounding box center [44, 280] width 43 height 10
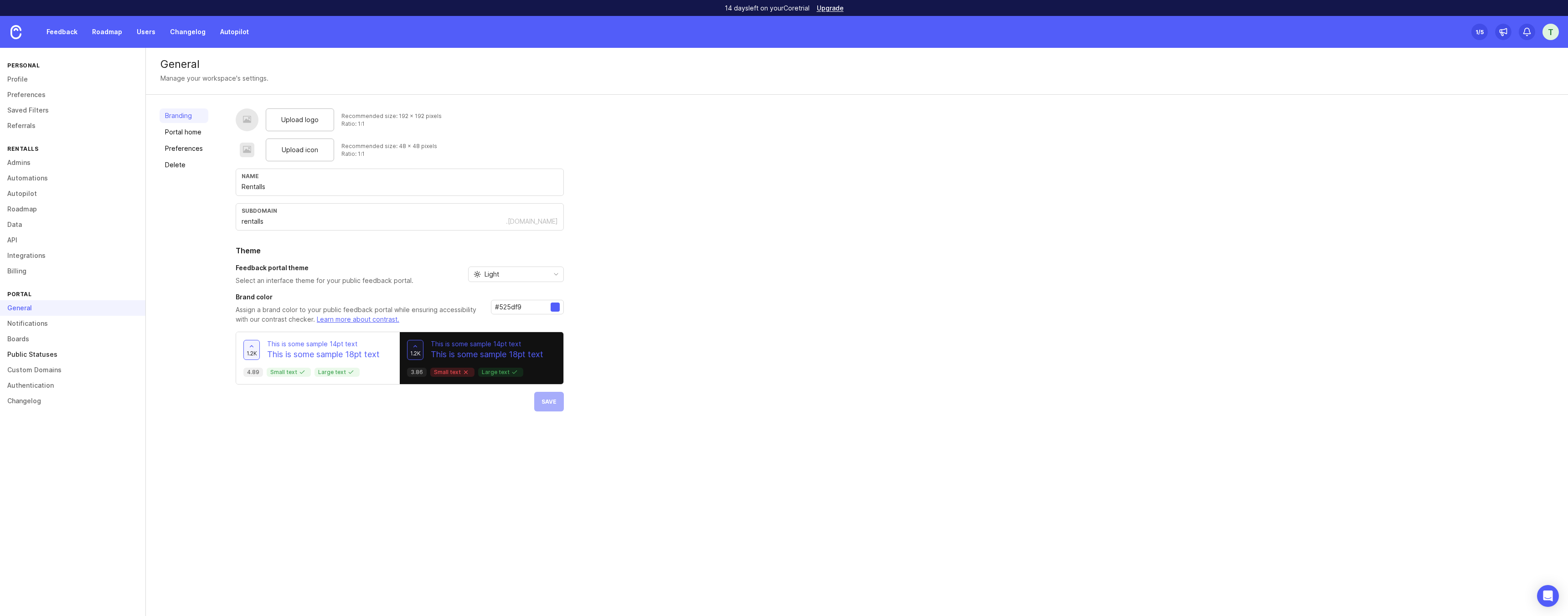
click at [26, 360] on link "Public Statuses" at bounding box center [72, 354] width 145 height 15
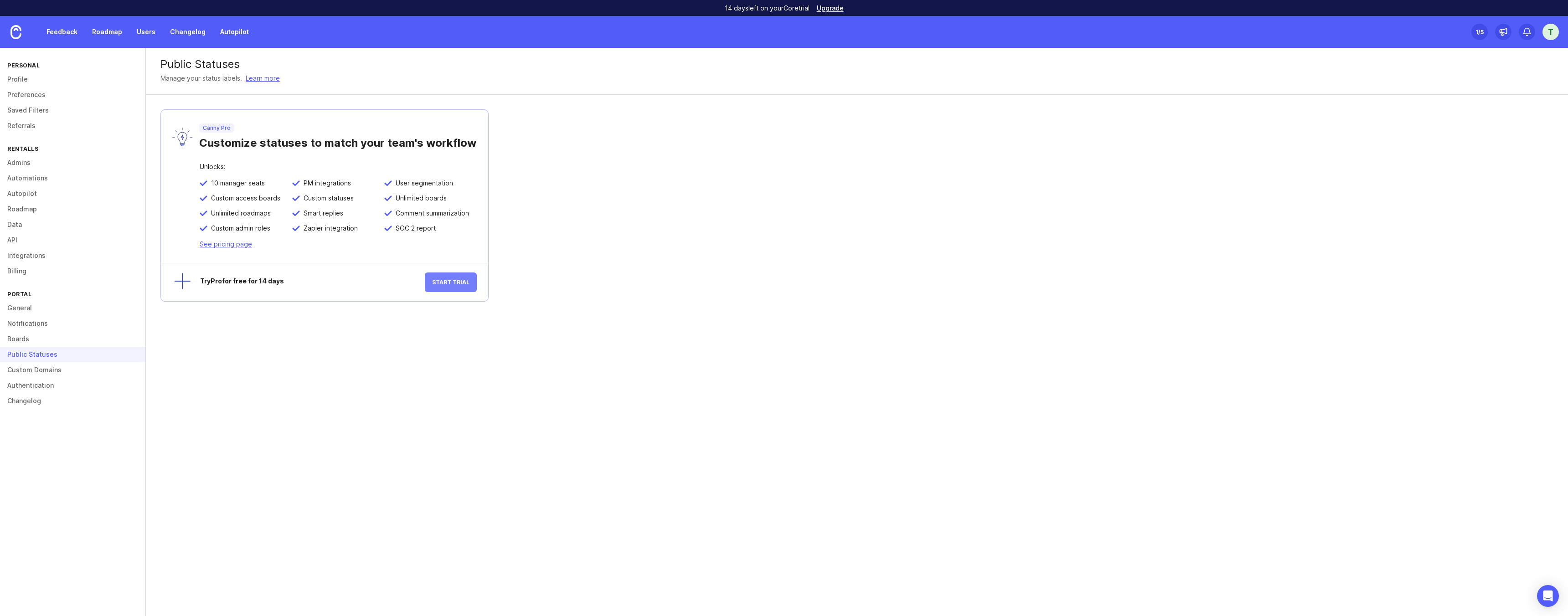
click at [451, 286] on button "Start Trial" at bounding box center [450, 282] width 52 height 19
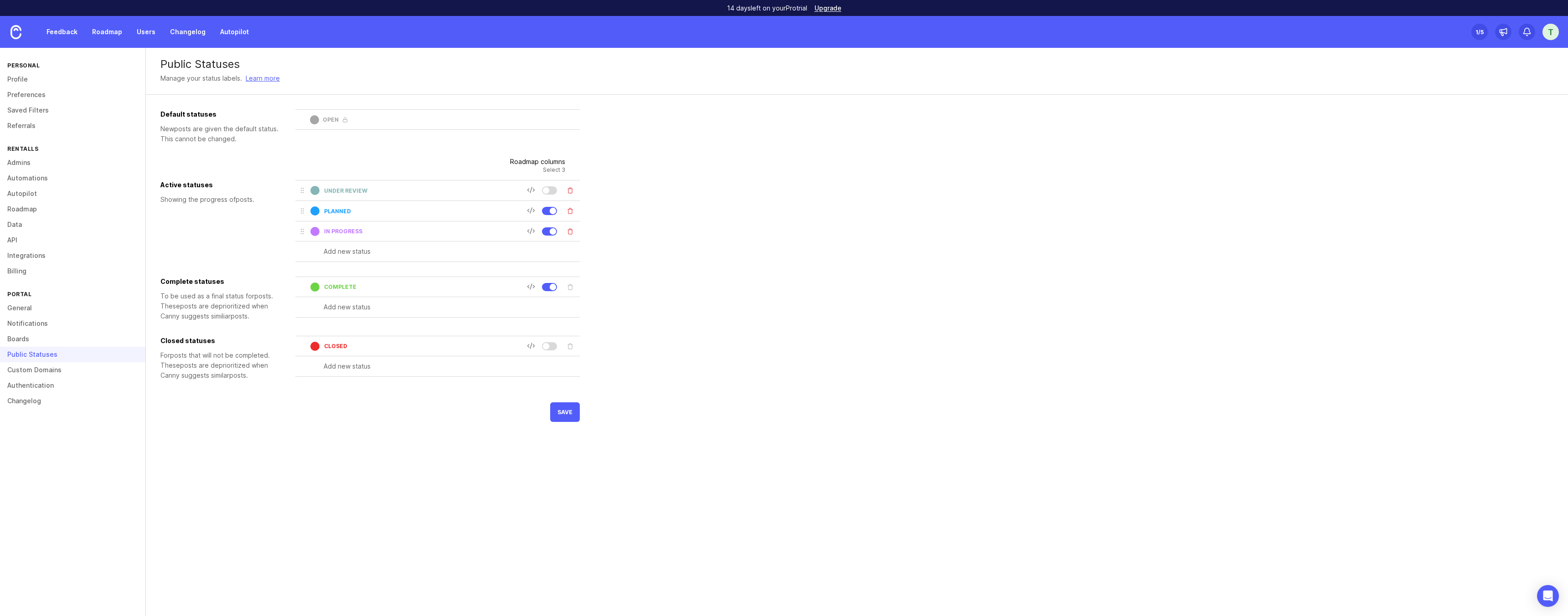
click at [348, 192] on input "under review" at bounding box center [425, 191] width 203 height 7
click at [475, 179] on div at bounding box center [437, 180] width 284 height 2
click at [345, 250] on input "text" at bounding box center [452, 251] width 256 height 10
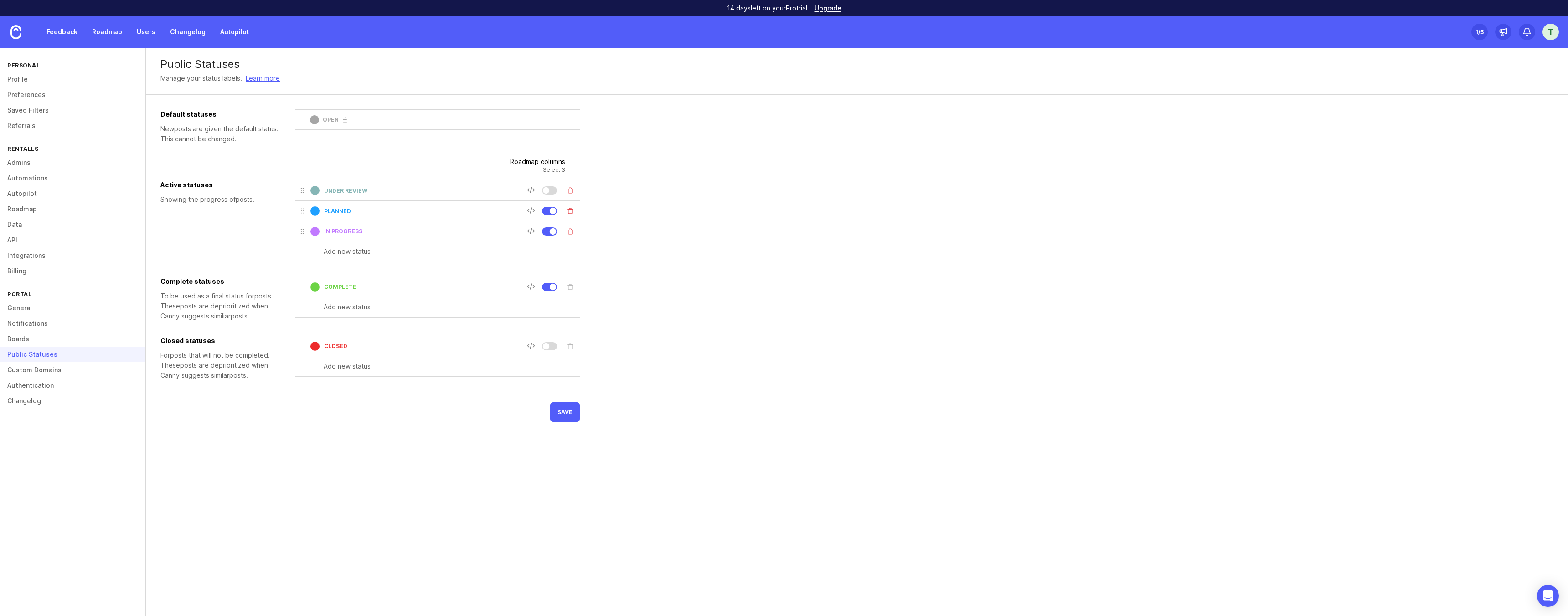
click at [393, 140] on div "open" at bounding box center [437, 127] width 284 height 35
click at [325, 123] on div "open" at bounding box center [437, 120] width 284 height 21
click at [334, 122] on div "open" at bounding box center [331, 119] width 16 height 5
click at [329, 119] on div "open" at bounding box center [331, 119] width 16 height 5
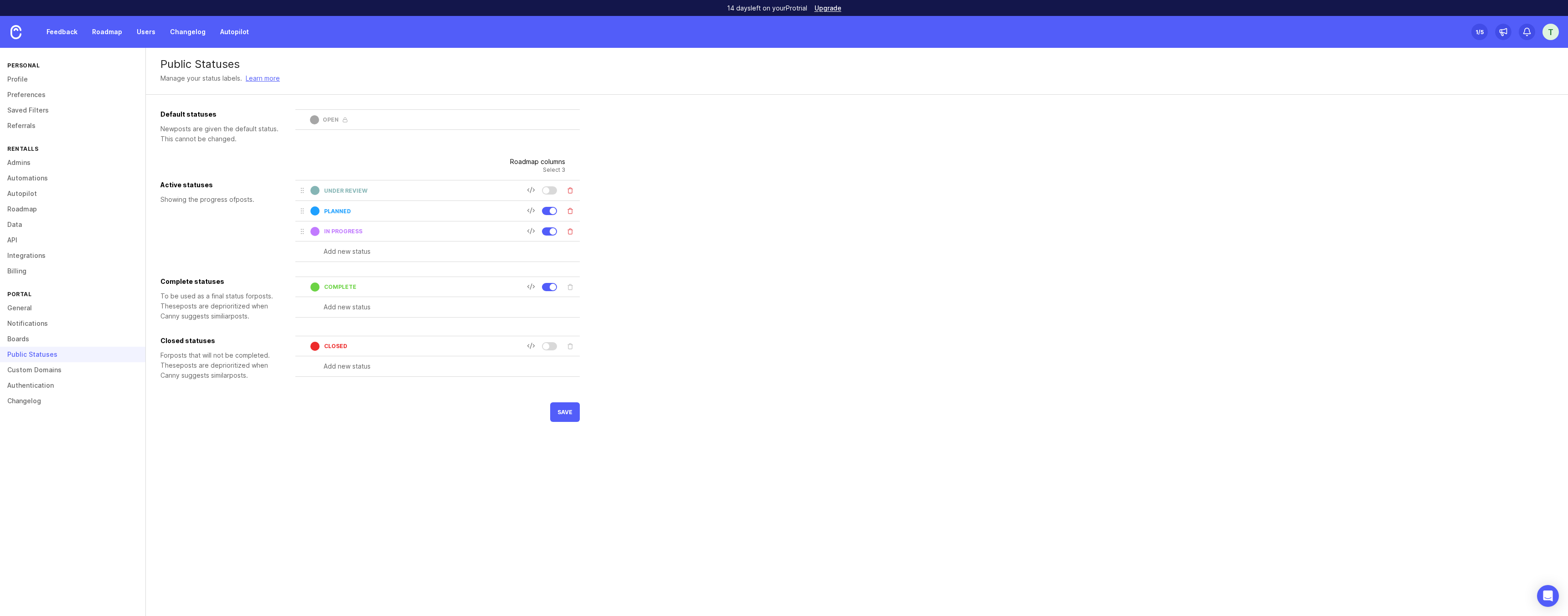
click at [318, 119] on div "open" at bounding box center [437, 120] width 284 height 21
click at [338, 119] on div "open" at bounding box center [331, 119] width 16 height 5
click at [344, 119] on icon at bounding box center [345, 119] width 5 height 5
drag, startPoint x: 340, startPoint y: 120, endPoint x: 340, endPoint y: 154, distance: 34.0
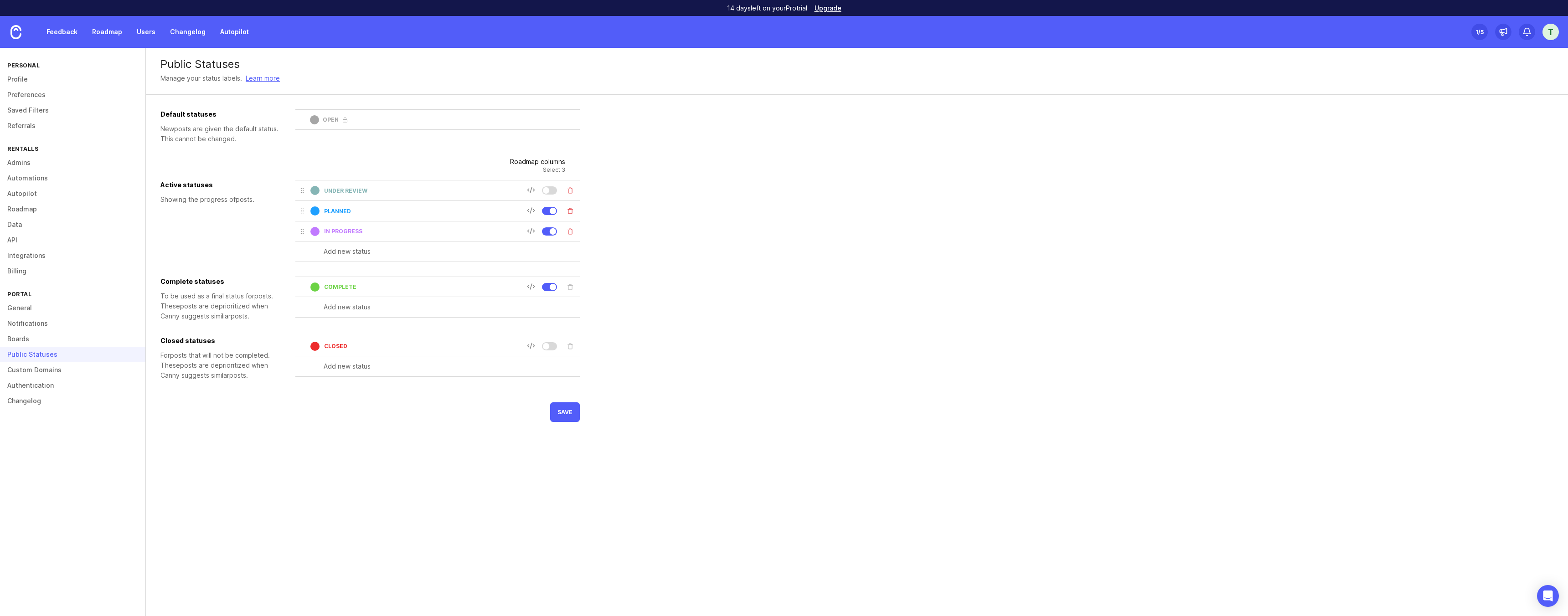
click at [340, 152] on div "Default statuses New post s are given the default status. This cannot be change…" at bounding box center [370, 253] width 419 height 286
click at [338, 255] on input "text" at bounding box center [452, 251] width 256 height 10
click at [359, 193] on input "under review" at bounding box center [425, 191] width 203 height 7
click at [551, 187] on div at bounding box center [549, 190] width 15 height 8
click at [551, 190] on div at bounding box center [553, 191] width 6 height 6
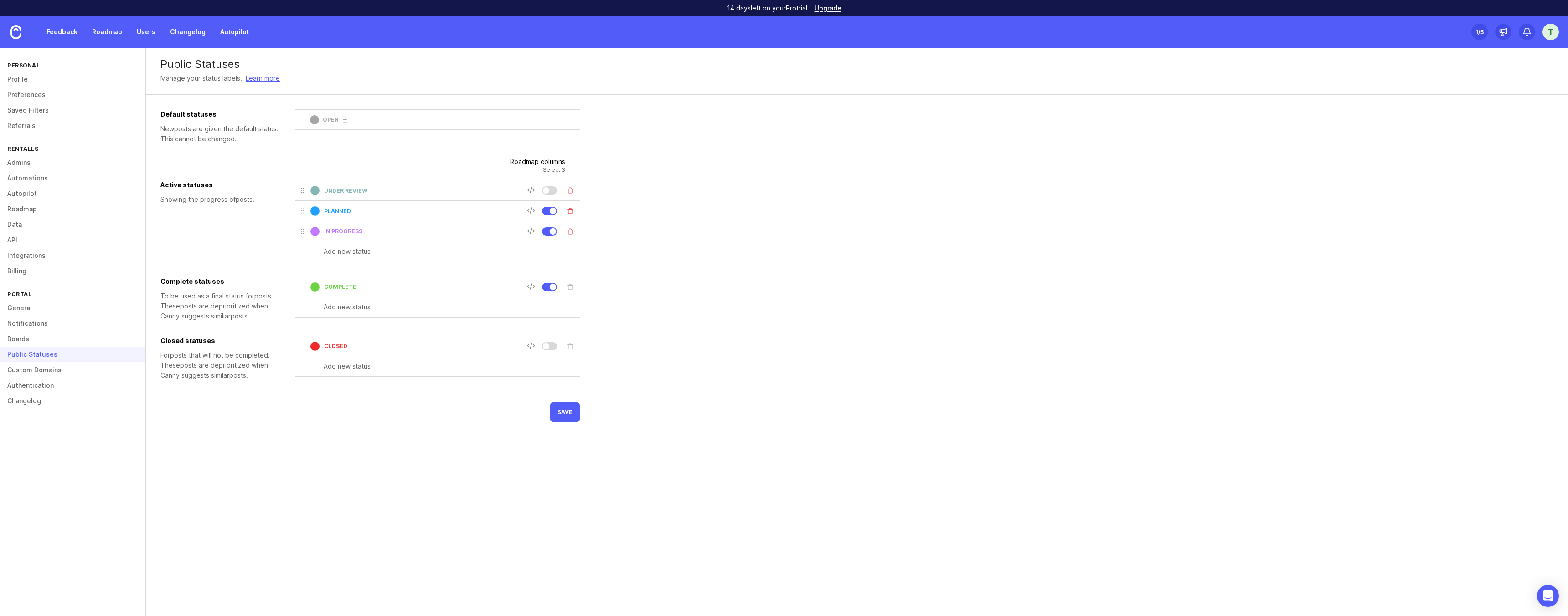
click at [431, 159] on div "Default statuses New post s are given the default status. This cannot be change…" at bounding box center [370, 253] width 419 height 286
click at [330, 349] on div "closed" at bounding box center [412, 346] width 228 height 13
click at [332, 346] on input "closed" at bounding box center [425, 346] width 203 height 7
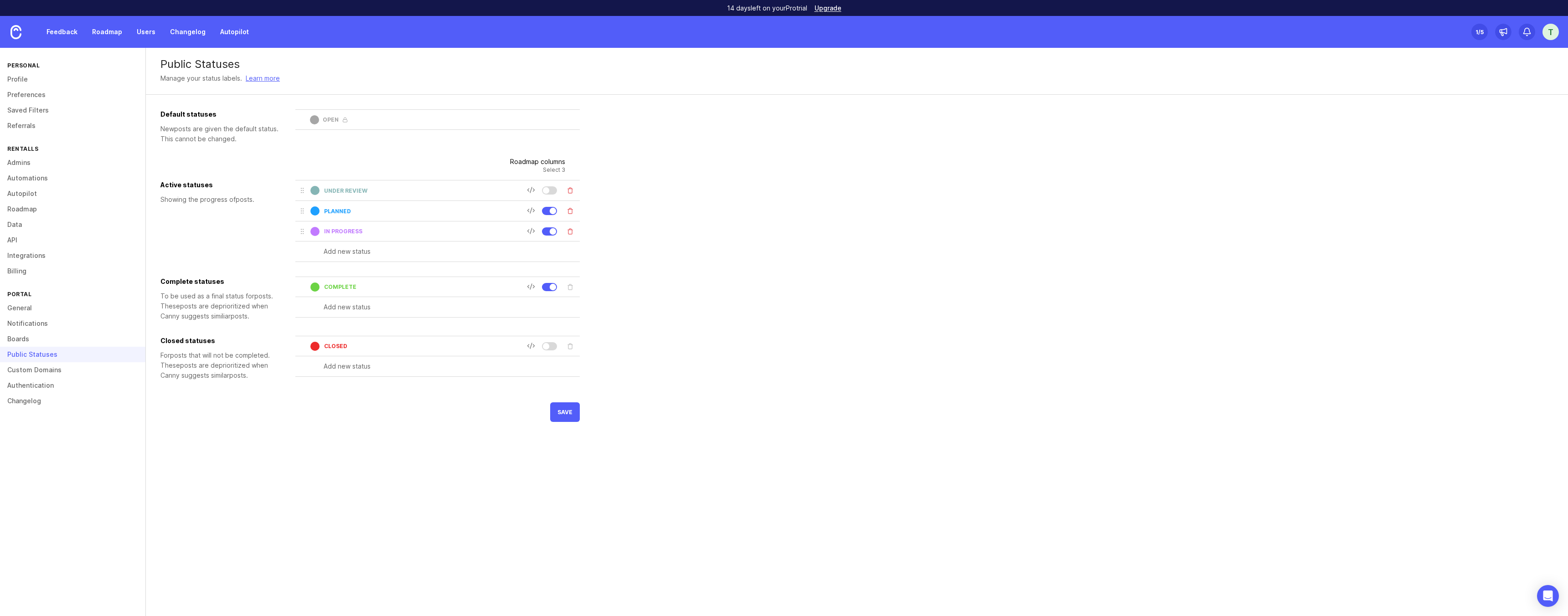
click at [346, 387] on div "Default statuses New post s are given the default status. This cannot be change…" at bounding box center [370, 253] width 419 height 286
click at [344, 348] on input "closed" at bounding box center [425, 346] width 203 height 7
type input "Uzavreté"
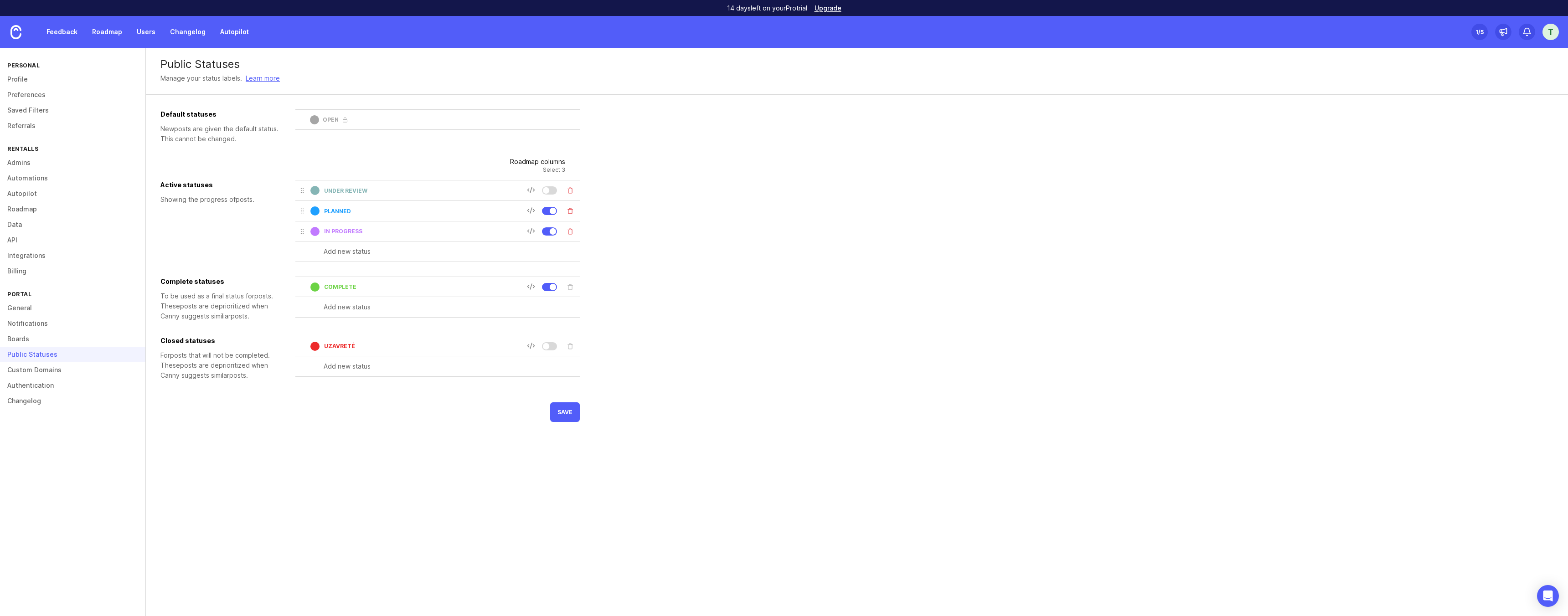
click at [349, 189] on input "under review" at bounding box center [425, 191] width 203 height 7
click at [337, 211] on input "planned" at bounding box center [425, 211] width 203 height 7
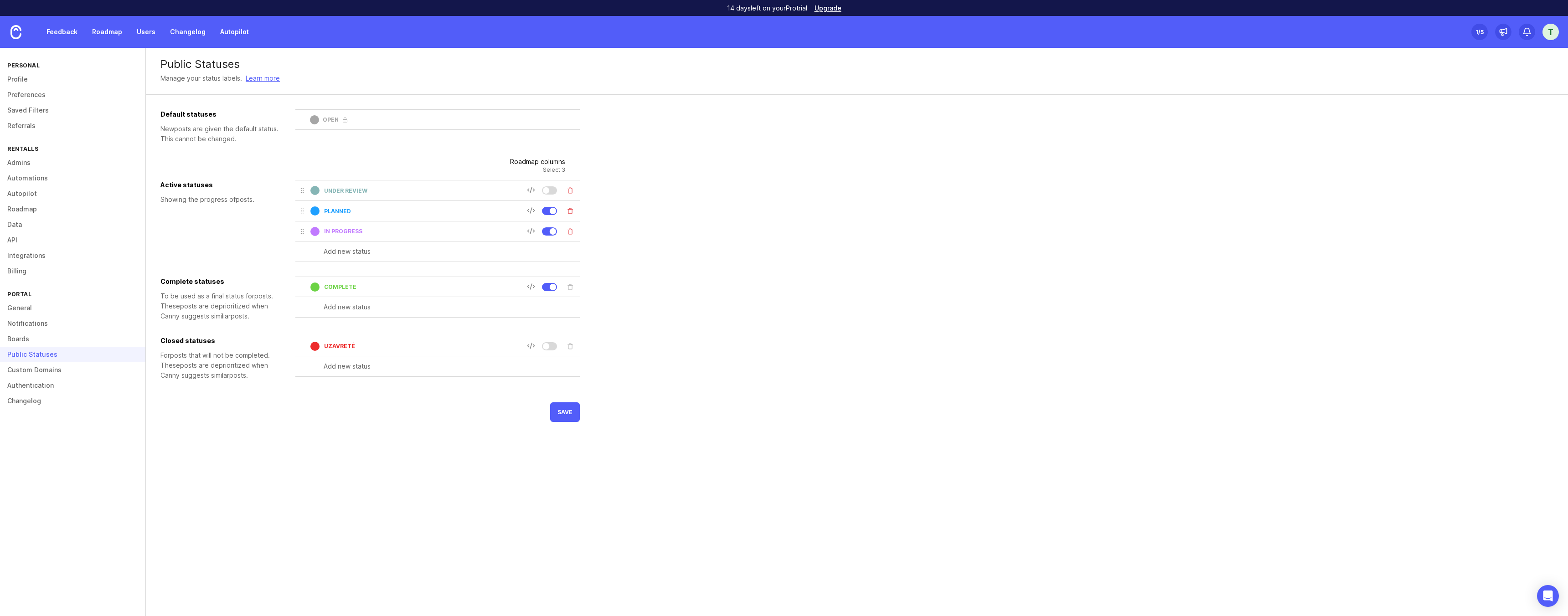
click at [337, 211] on input "planned" at bounding box center [425, 211] width 203 height 7
click at [346, 229] on input "in progress" at bounding box center [425, 231] width 203 height 7
type input "Pracujem na tom"
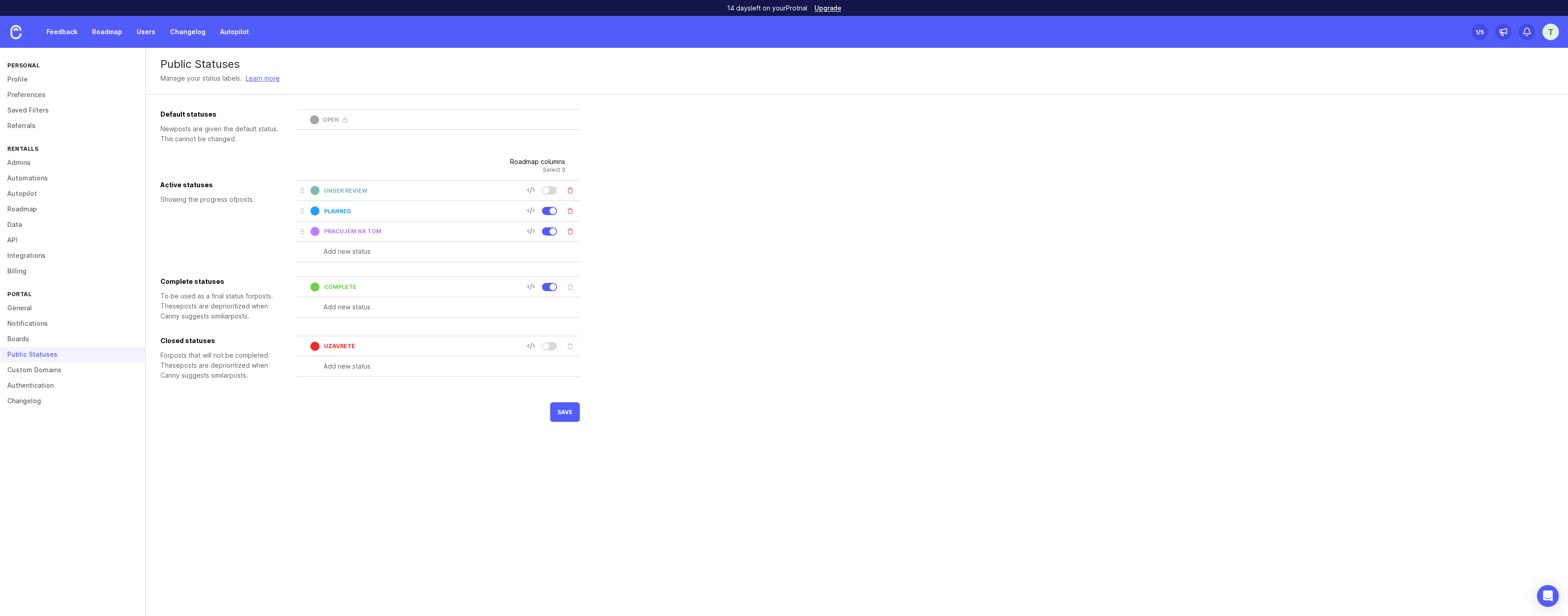
click at [317, 234] on div at bounding box center [315, 231] width 9 height 9
click at [366, 231] on input "Pracujem na tom" at bounding box center [425, 231] width 203 height 7
click at [736, 196] on div "Default statuses New post s are given the default status. This cannot be change…" at bounding box center [857, 266] width 1393 height 313
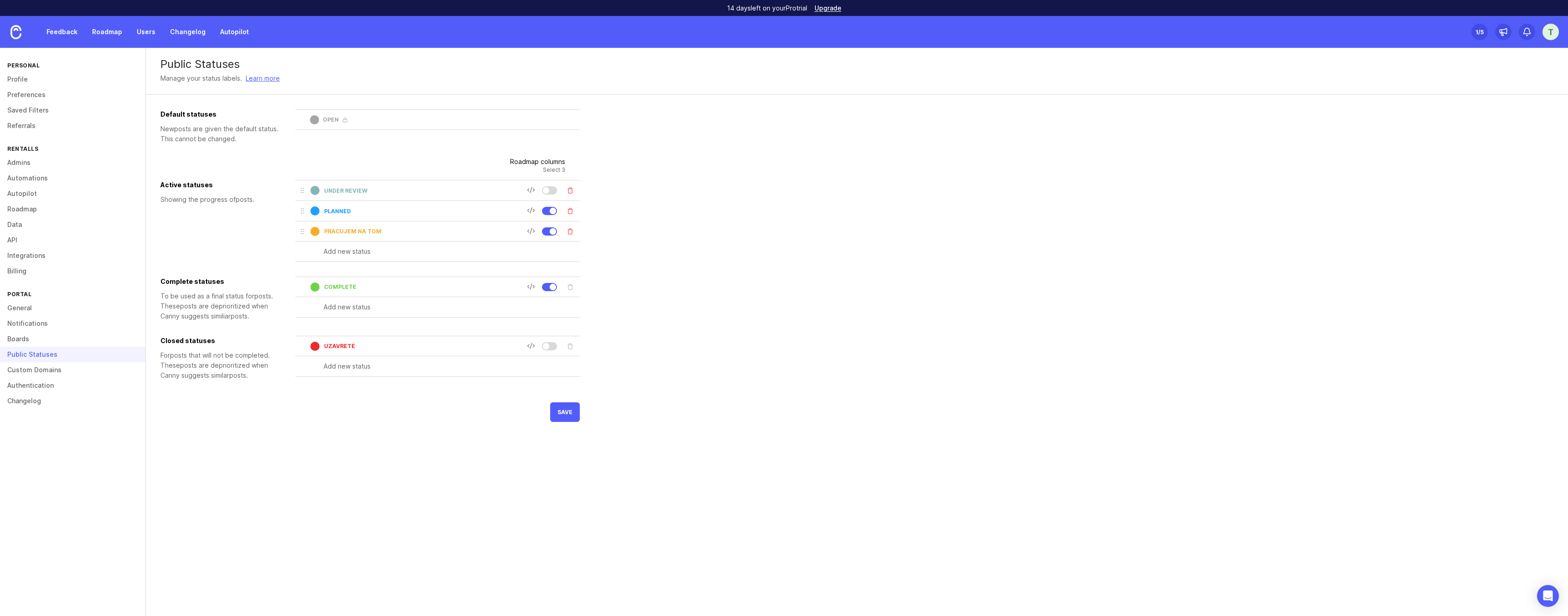
click at [333, 284] on div "complete" at bounding box center [412, 287] width 228 height 13
click at [333, 284] on input "complete" at bounding box center [425, 287] width 203 height 7
click at [340, 284] on input "complete" at bounding box center [425, 287] width 203 height 7
click at [359, 285] on input "complete" at bounding box center [425, 287] width 203 height 7
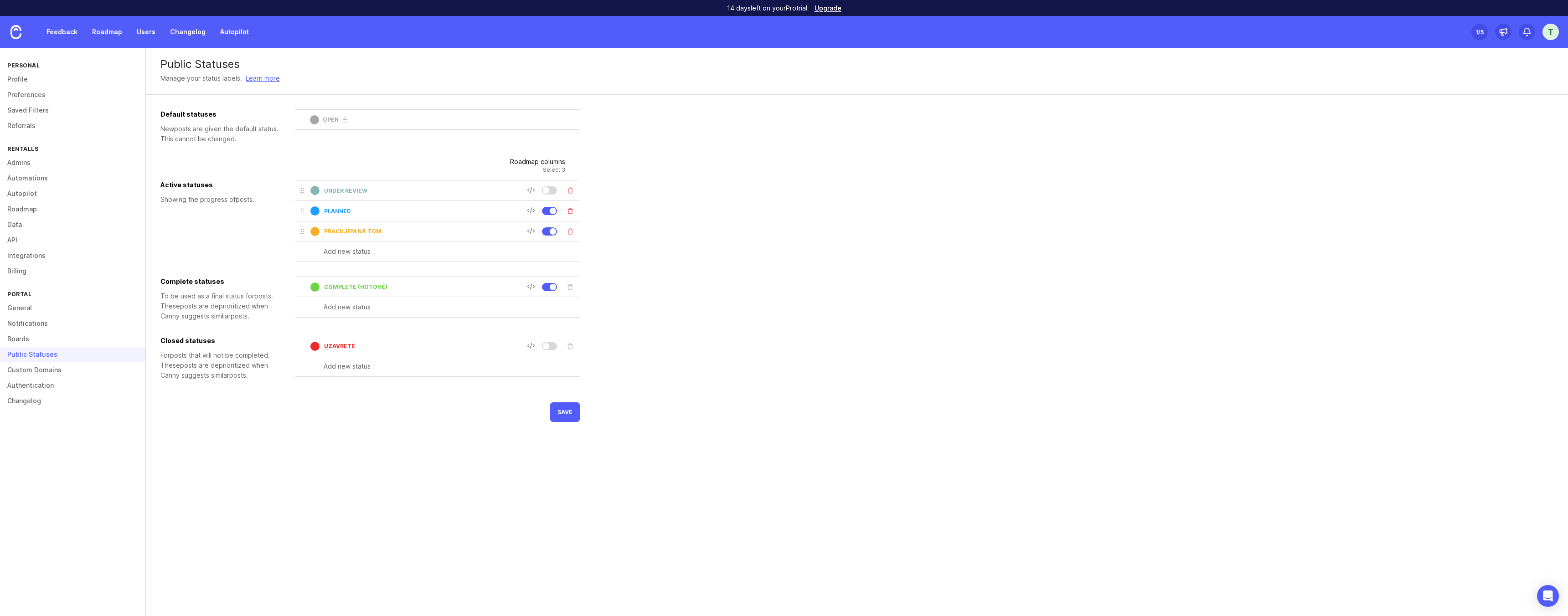
type input "complete (Hotové)"
click at [382, 231] on input "Pracujem na tom" at bounding box center [425, 231] width 203 height 7
click at [338, 233] on input "Pracujem na tom (Pracujem na tom)" at bounding box center [425, 231] width 203 height 7
click at [648, 307] on div "Default statuses New post s are given the default status. This cannot be change…" at bounding box center [857, 273] width 1393 height 327
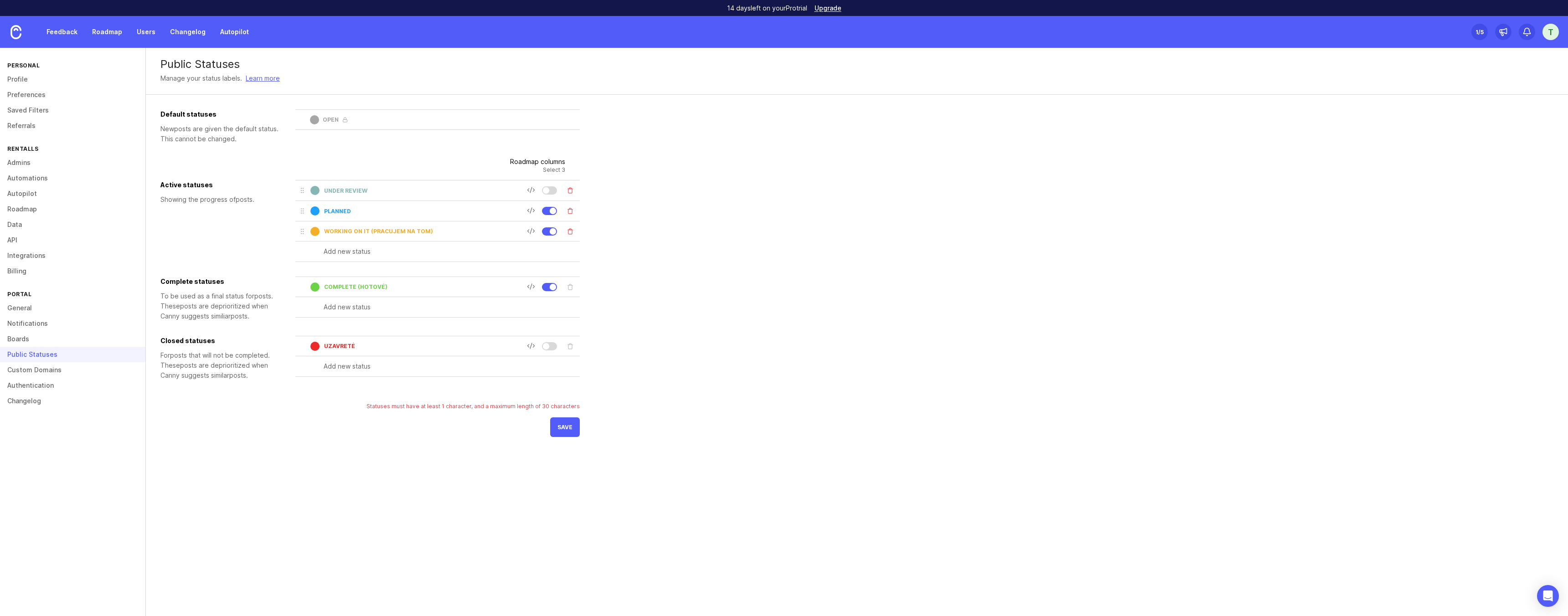
click at [444, 230] on input "Working on it (Pracujem na tom)" at bounding box center [425, 231] width 203 height 7
click at [779, 313] on div "Default statuses New post s are given the default status. This cannot be change…" at bounding box center [857, 273] width 1393 height 327
click at [422, 227] on div "Working on it (Pracujem" at bounding box center [412, 231] width 228 height 13
click at [415, 237] on div "Working on it (Pracujem" at bounding box center [412, 231] width 228 height 13
click at [413, 233] on input "Working on it (Pracujem" at bounding box center [425, 231] width 203 height 7
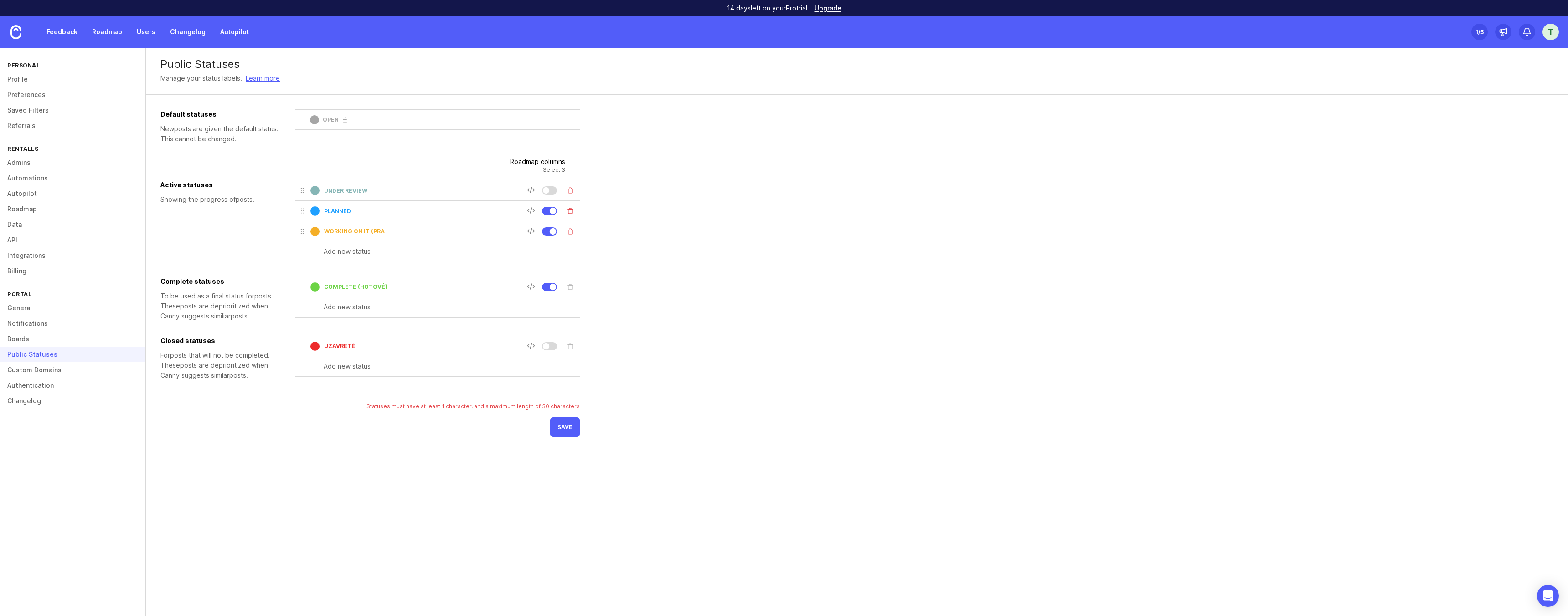
click at [671, 311] on div "Default statuses New post s are given the default status. This cannot be change…" at bounding box center [857, 273] width 1393 height 327
click at [390, 237] on div "Working on it (Pra" at bounding box center [412, 231] width 228 height 13
click at [385, 229] on input "Working on it (Pra" at bounding box center [425, 231] width 203 height 7
click at [620, 343] on div "Default statuses New post s are given the default status. This cannot be change…" at bounding box center [857, 273] width 1393 height 327
click at [387, 235] on div "Working on it" at bounding box center [412, 231] width 228 height 13
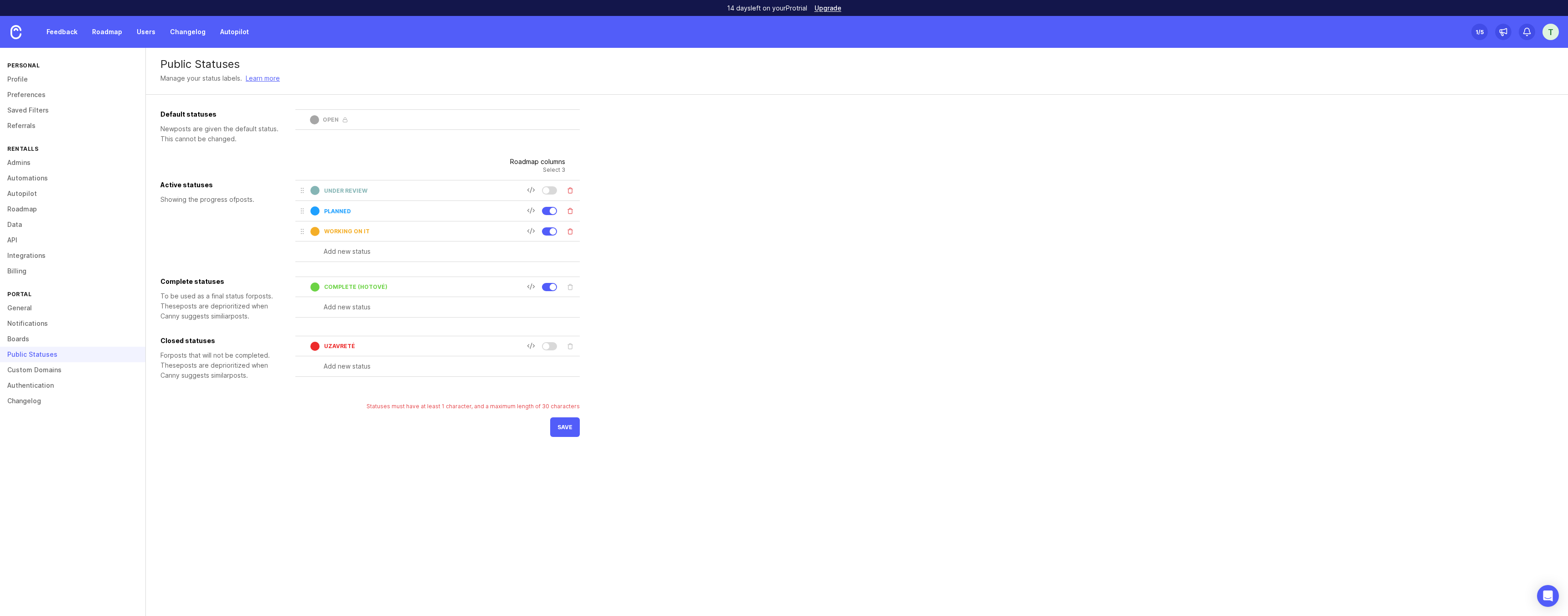
click at [355, 229] on input "Working on it" at bounding box center [425, 231] width 203 height 7
click at [374, 235] on div "Working on it" at bounding box center [412, 231] width 228 height 13
click at [367, 230] on input "Working on it" at bounding box center [425, 231] width 203 height 7
type input "Working on it"
click at [623, 285] on div "Default statuses New post s are given the default status. This cannot be change…" at bounding box center [857, 273] width 1393 height 327
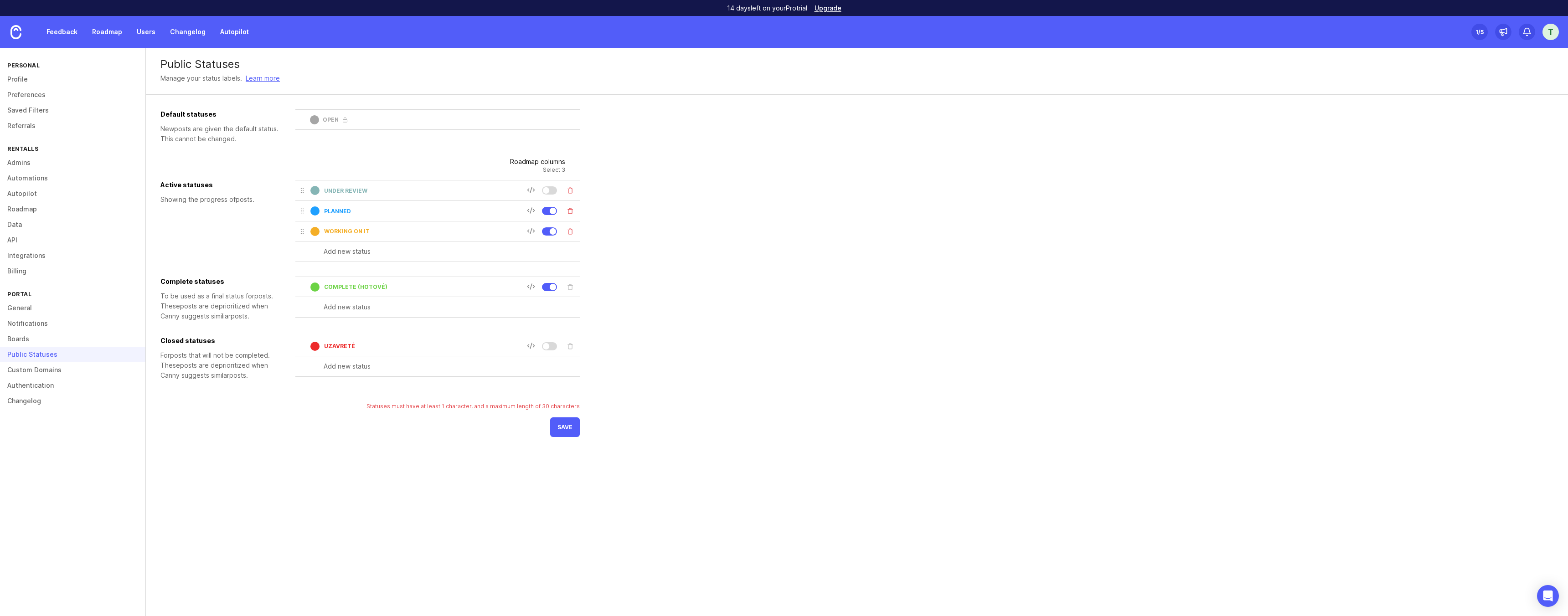
click at [454, 405] on div "Statuses must have at least 1 character, and a maximum length of 30 characters" at bounding box center [473, 406] width 213 height 8
click at [550, 233] on div at bounding box center [553, 231] width 6 height 6
click at [550, 233] on div at bounding box center [549, 231] width 15 height 8
click at [533, 184] on div at bounding box center [531, 183] width 68 height 4
click at [528, 215] on div at bounding box center [552, 211] width 50 height 13
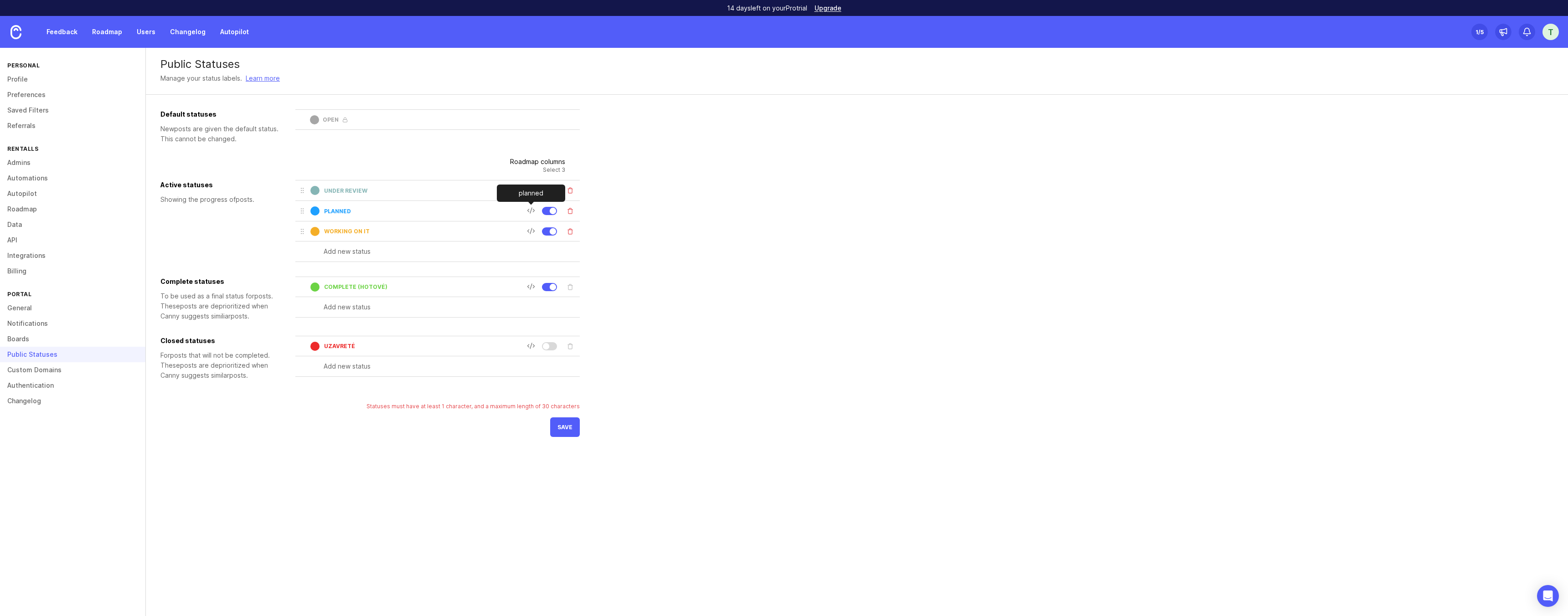
click at [528, 208] on icon at bounding box center [531, 210] width 8 height 8
click at [333, 215] on div "planned" at bounding box center [412, 211] width 228 height 13
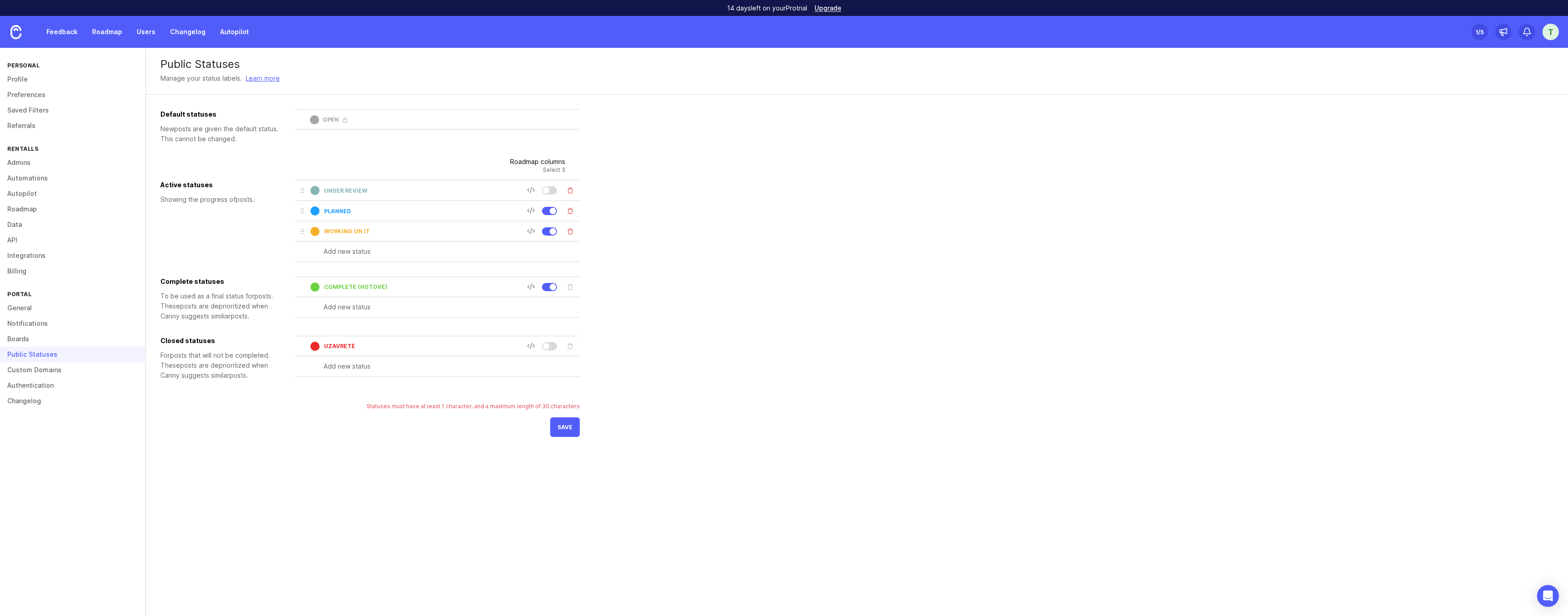
click at [333, 212] on input "planned" at bounding box center [425, 211] width 203 height 7
type input "Naplánovaná"
click at [332, 231] on input "Working on it" at bounding box center [425, 231] width 203 height 7
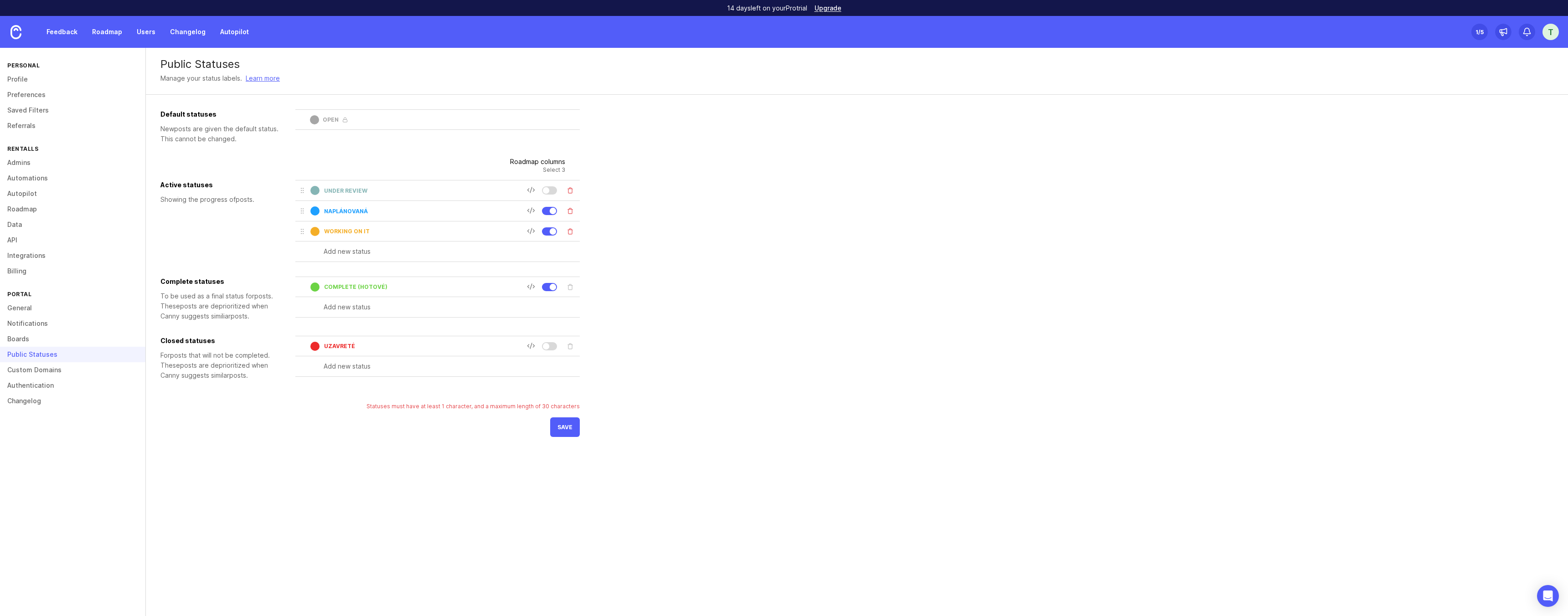
click at [332, 231] on input "Working on it" at bounding box center [425, 231] width 203 height 7
click at [337, 247] on input "text" at bounding box center [452, 251] width 256 height 10
type input "O"
type input "ODOVZDANÁ DEV TEAMU"
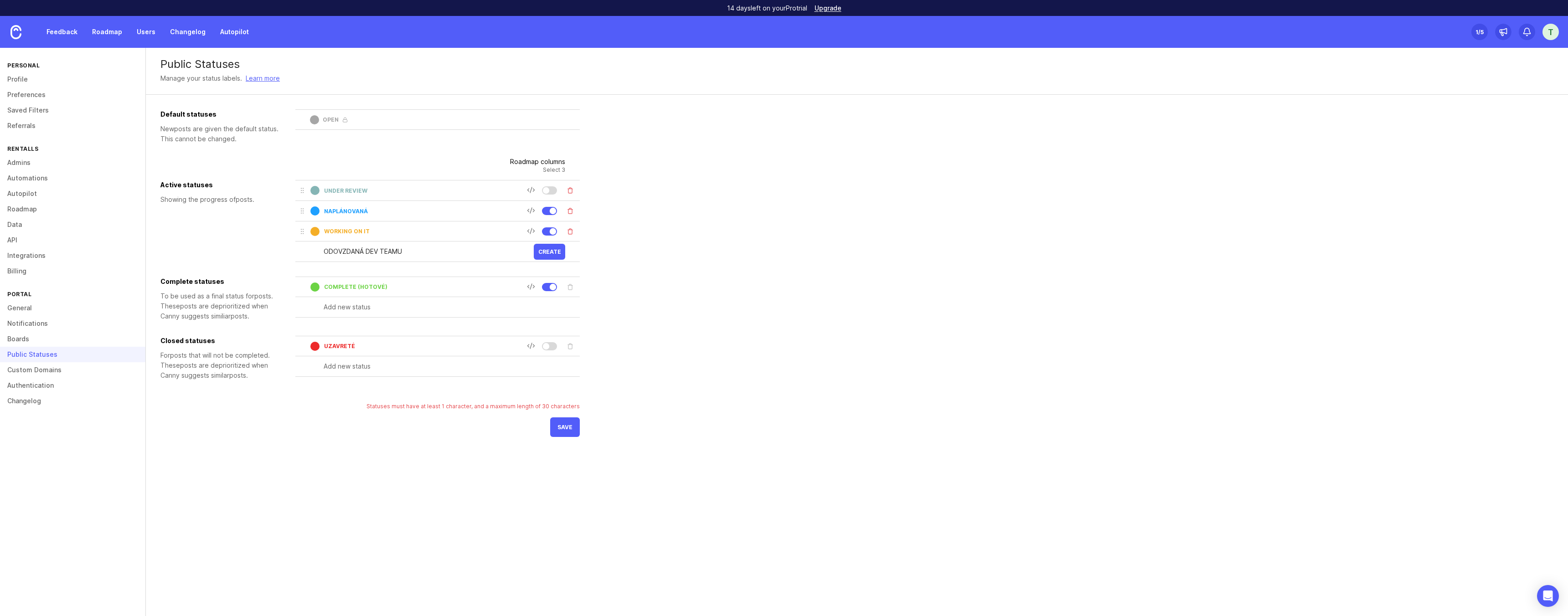
click at [547, 260] on div "ODOVZDANÁ DEV TEAMU Create" at bounding box center [437, 252] width 284 height 21
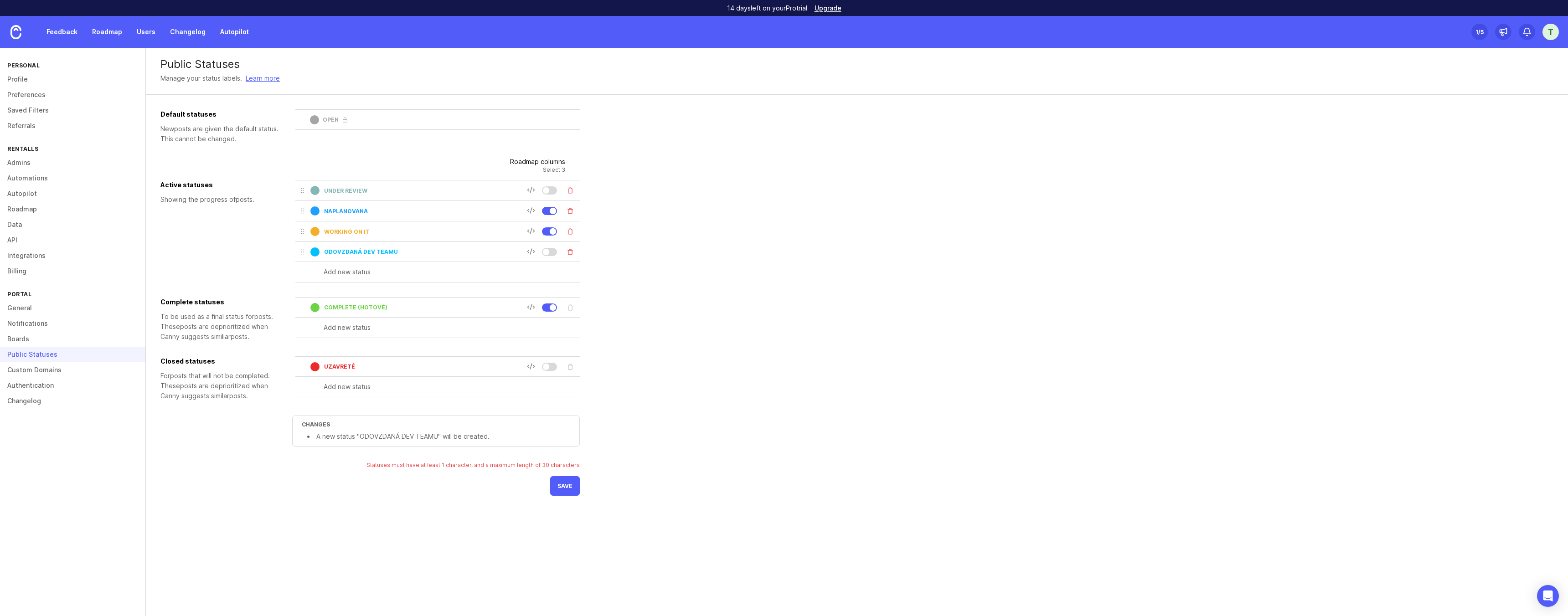
drag, startPoint x: 300, startPoint y: 250, endPoint x: 304, endPoint y: 239, distance: 11.7
click at [313, 222] on div at bounding box center [437, 222] width 284 height 2
click at [331, 193] on input "under review" at bounding box center [425, 191] width 203 height 7
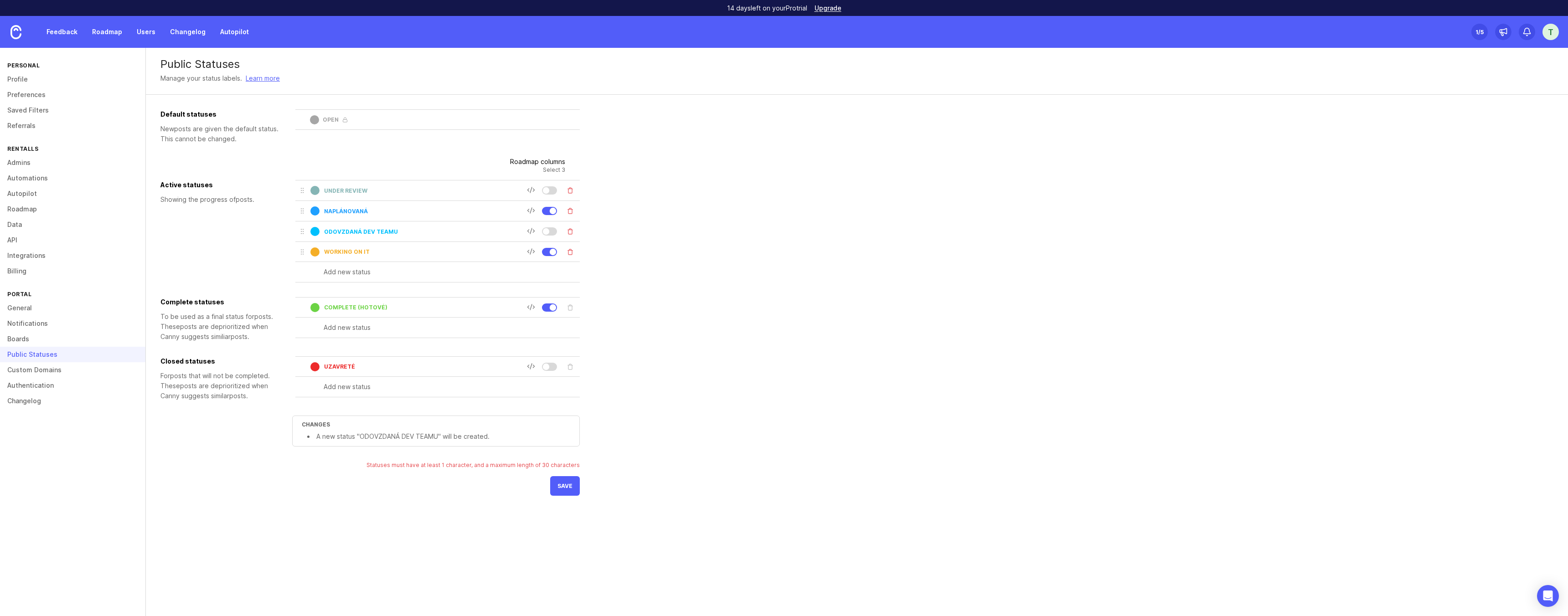
click at [1074, 242] on div "Default statuses New post s are given the default status. This cannot be change…" at bounding box center [857, 303] width 1393 height 387
click at [340, 251] on input "Working on it" at bounding box center [425, 251] width 203 height 7
type input "pracujem na tom"
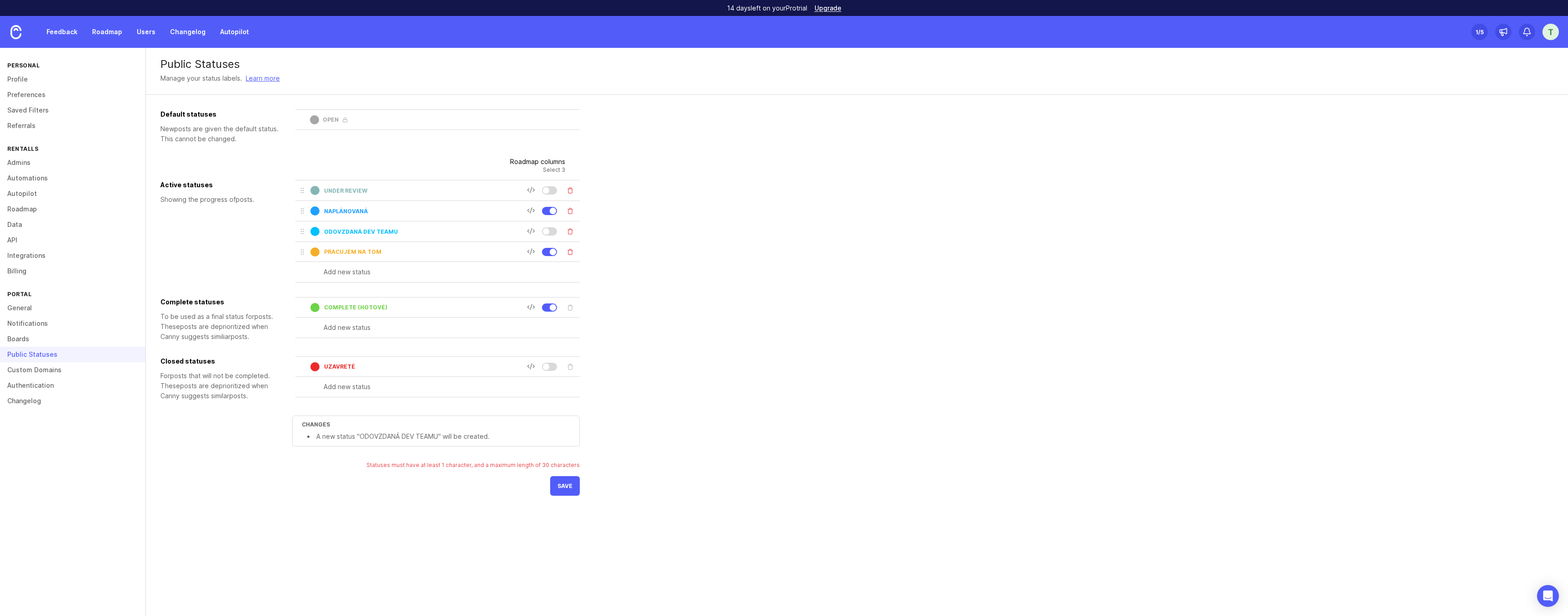
click at [785, 283] on div "Default statuses New post s are given the default status. This cannot be change…" at bounding box center [857, 303] width 1393 height 387
click at [382, 308] on input "complete (Hotové)" at bounding box center [425, 307] width 203 height 7
click at [403, 351] on div "Default statuses New post s are given the default status. This cannot be change…" at bounding box center [370, 262] width 419 height 306
click at [368, 307] on input "complete (H" at bounding box center [425, 307] width 203 height 7
click at [382, 351] on div "Default statuses New post s are given the default status. This cannot be change…" at bounding box center [370, 262] width 419 height 306
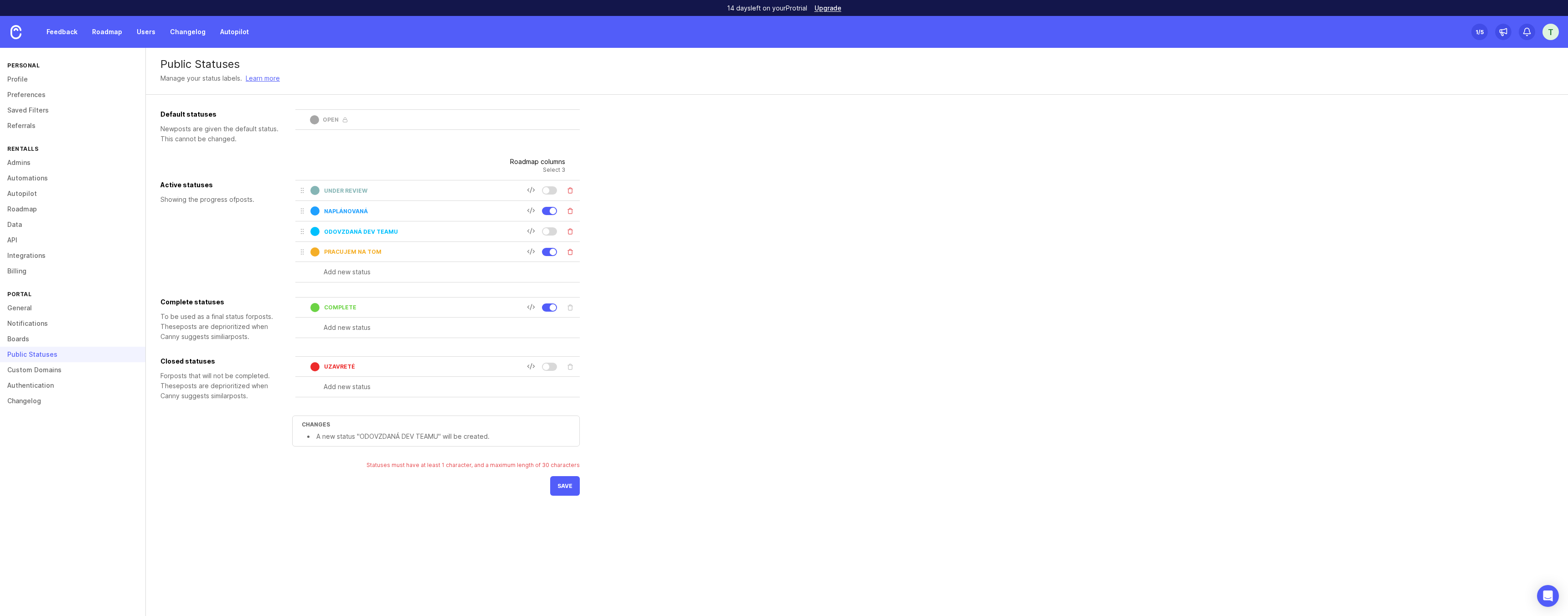
click at [374, 307] on input "complete" at bounding box center [425, 307] width 203 height 7
click at [357, 306] on input "complete(Hotové)" at bounding box center [425, 307] width 203 height 7
click at [356, 307] on input "complete(Hotové)" at bounding box center [425, 307] width 203 height 7
click at [355, 307] on input "complete(Hotové)" at bounding box center [425, 307] width 203 height 7
type input "complete (Hotové)"
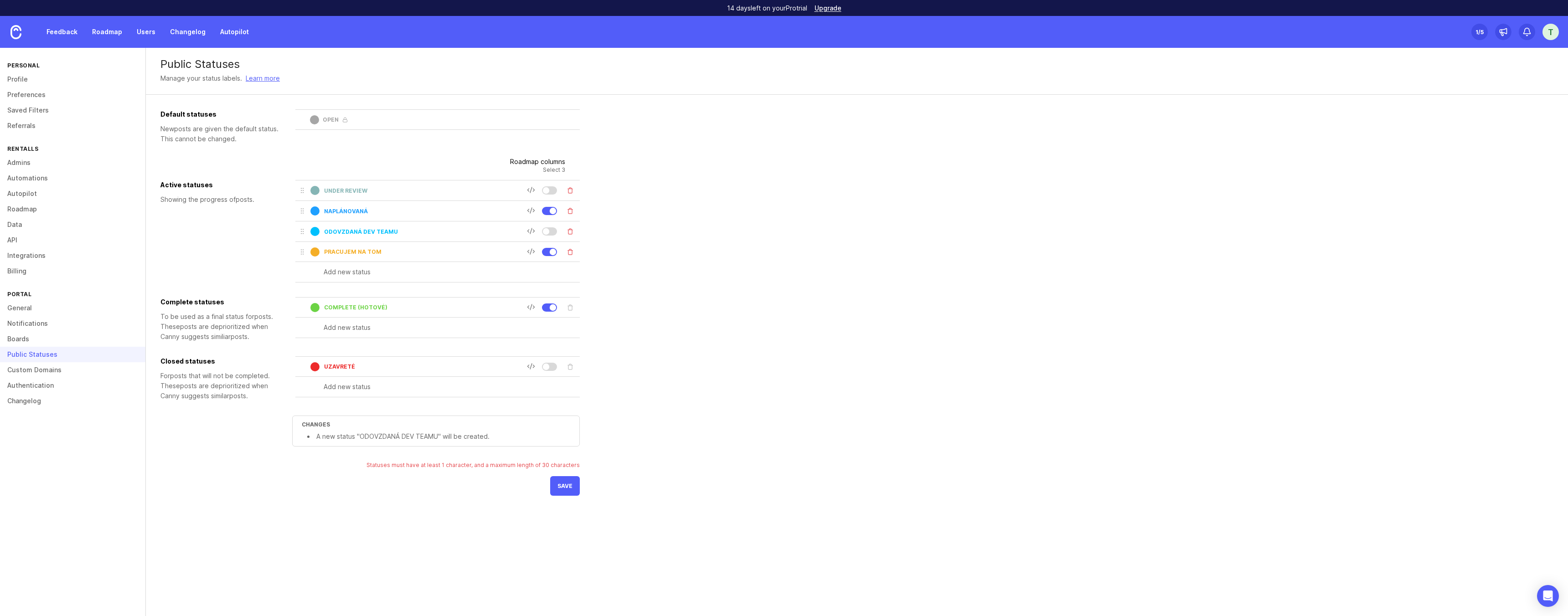
click at [368, 348] on div "Default statuses New post s are given the default status. This cannot be change…" at bounding box center [370, 262] width 419 height 306
click at [563, 485] on span "save" at bounding box center [565, 486] width 15 height 7
click at [384, 253] on input "pracujem na tom" at bounding box center [425, 251] width 203 height 7
click at [342, 245] on div "pracujem na tom" at bounding box center [412, 252] width 228 height 13
click at [342, 254] on input "pracujem na tom" at bounding box center [425, 251] width 203 height 7
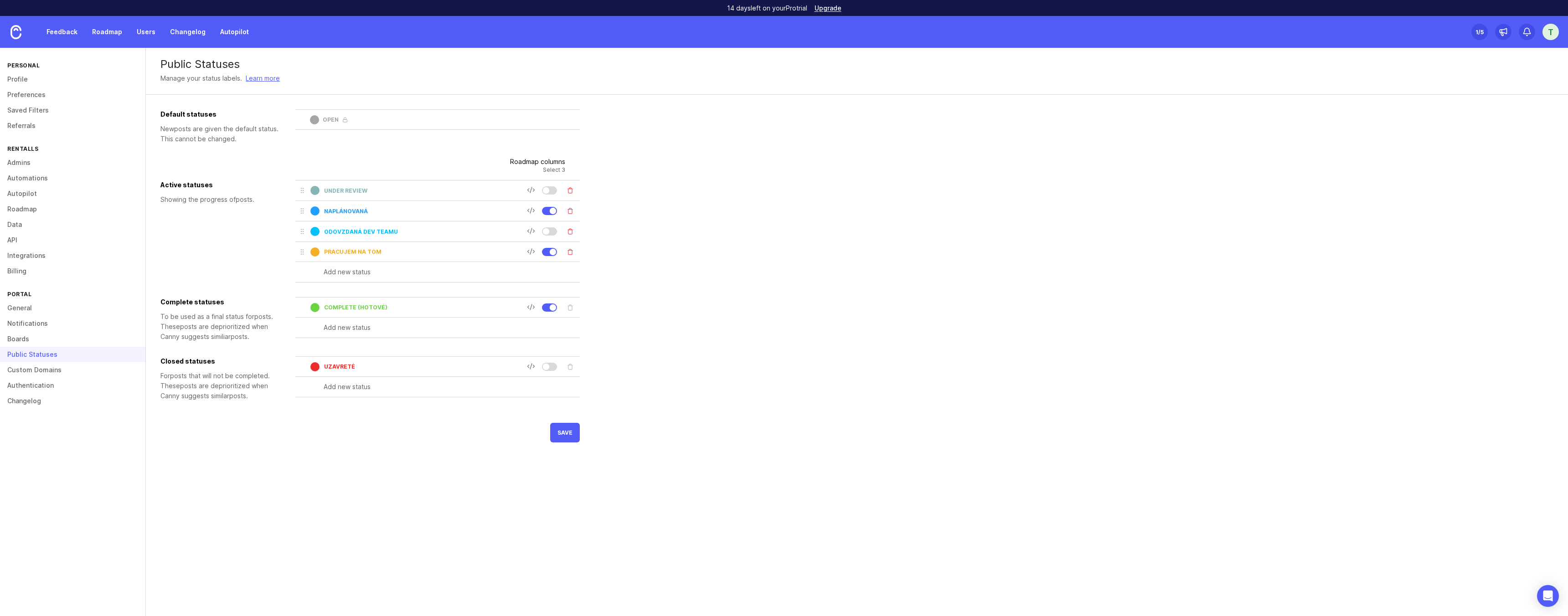
click at [342, 254] on input "pracujem na tom" at bounding box center [425, 251] width 203 height 7
type input "w"
type input "In progress (pracujem na tom)"
click at [565, 448] on span "save" at bounding box center [565, 447] width 15 height 7
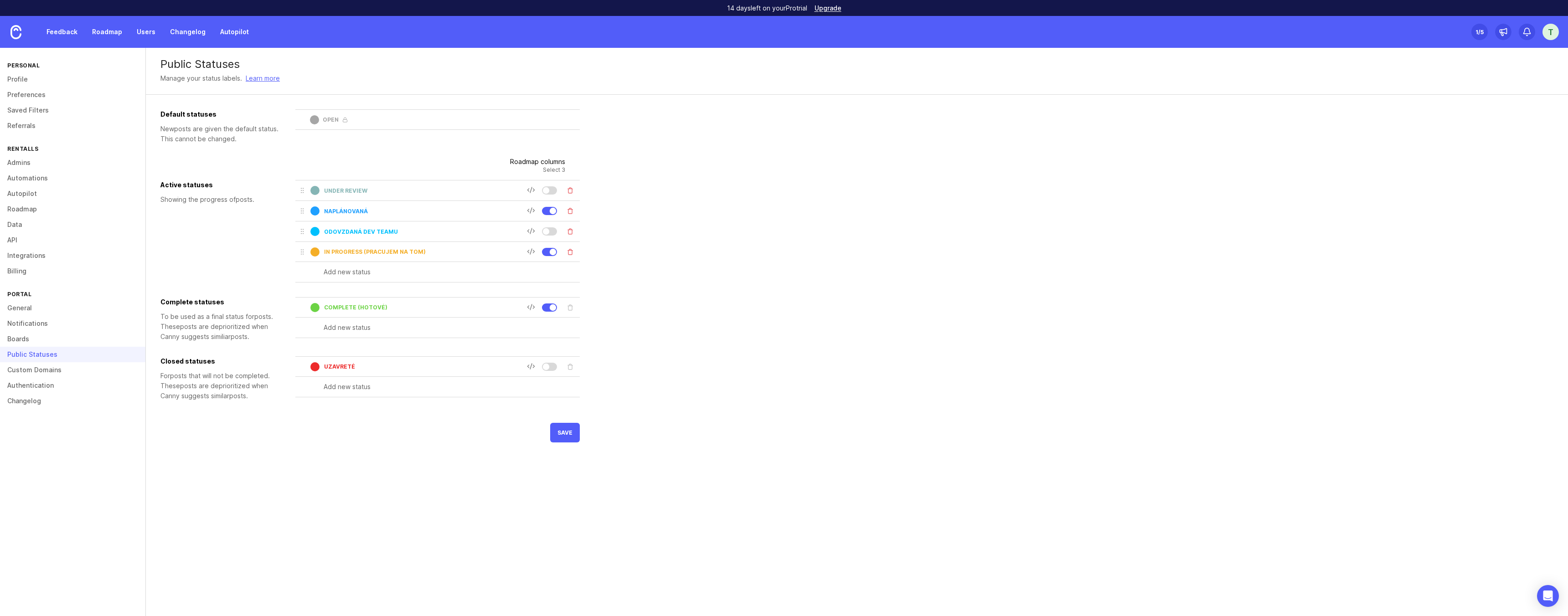
click at [413, 236] on div "odovzdaná dev teamu" at bounding box center [412, 231] width 228 height 13
click at [401, 231] on input "odovzdaná dev teamu" at bounding box center [425, 231] width 203 height 7
click at [329, 231] on input "odovzdaná dev teamu" at bounding box center [425, 231] width 203 height 7
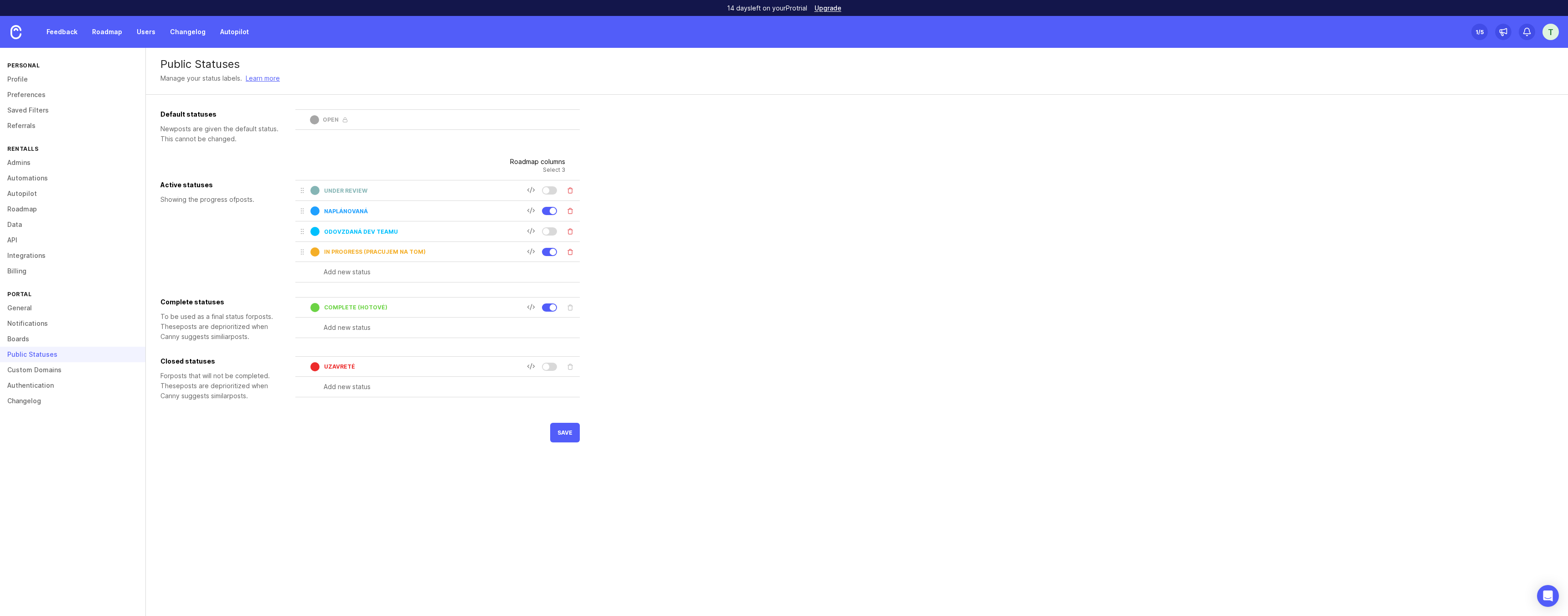
click at [390, 233] on input "odovzdaná dev teamu" at bounding box center [425, 231] width 203 height 7
type input "dev handoff (odovzdaná dev teamu)"
click at [564, 438] on button "save" at bounding box center [565, 448] width 30 height 19
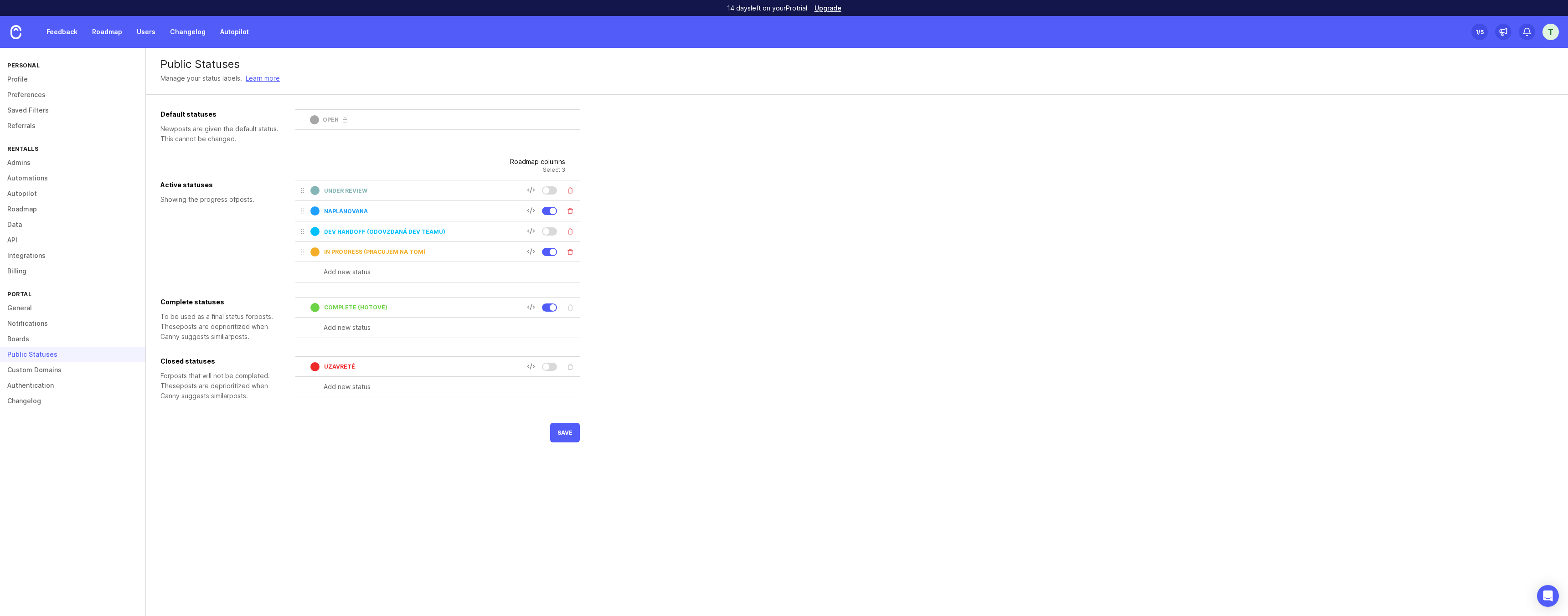
click at [385, 210] on input "Naplánovaná" at bounding box center [425, 211] width 203 height 7
click at [323, 211] on div "Naplánovaná" at bounding box center [412, 211] width 228 height 13
click at [324, 212] on input "Naplánovaná" at bounding box center [425, 211] width 203 height 7
click at [404, 212] on input "planned (Naplánovaná" at bounding box center [425, 211] width 203 height 7
type input "planned (Naplánovaná)"
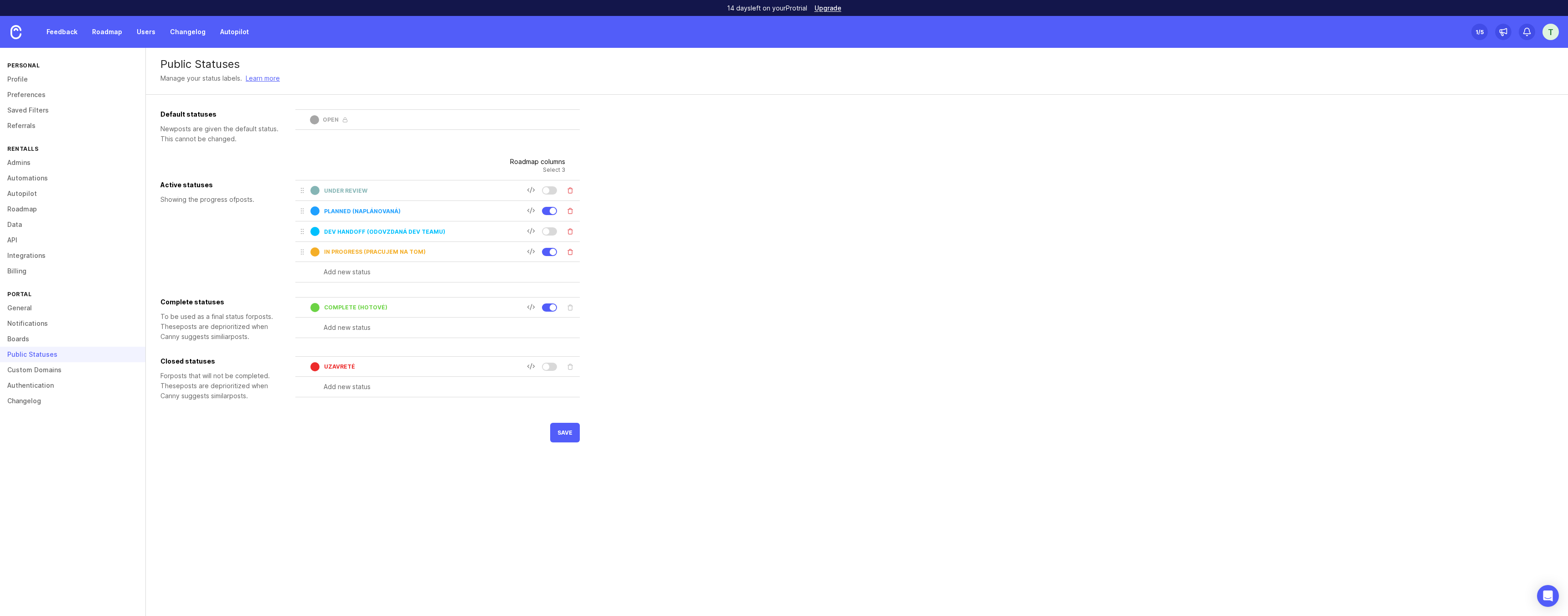
click at [373, 186] on div "under review" at bounding box center [412, 191] width 228 height 13
click at [371, 191] on input "under review" at bounding box center [425, 191] width 203 height 7
type input "under review"
click at [887, 235] on div "Default statuses New post s are given the default status. This cannot be change…" at bounding box center [857, 276] width 1393 height 333
click at [547, 194] on div at bounding box center [546, 191] width 6 height 6
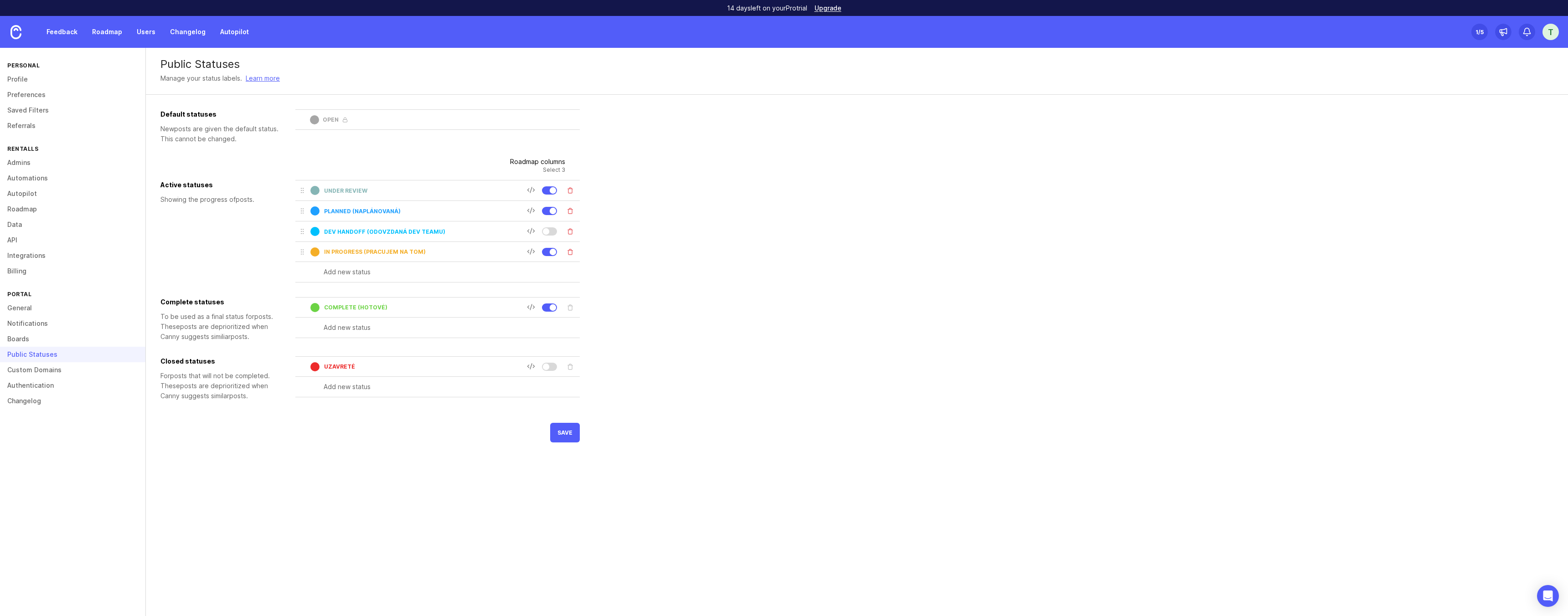
click at [548, 230] on div at bounding box center [546, 231] width 6 height 6
click at [349, 364] on input "Uzavreté" at bounding box center [425, 366] width 203 height 7
click at [354, 365] on input "Uzavreté" at bounding box center [425, 366] width 203 height 7
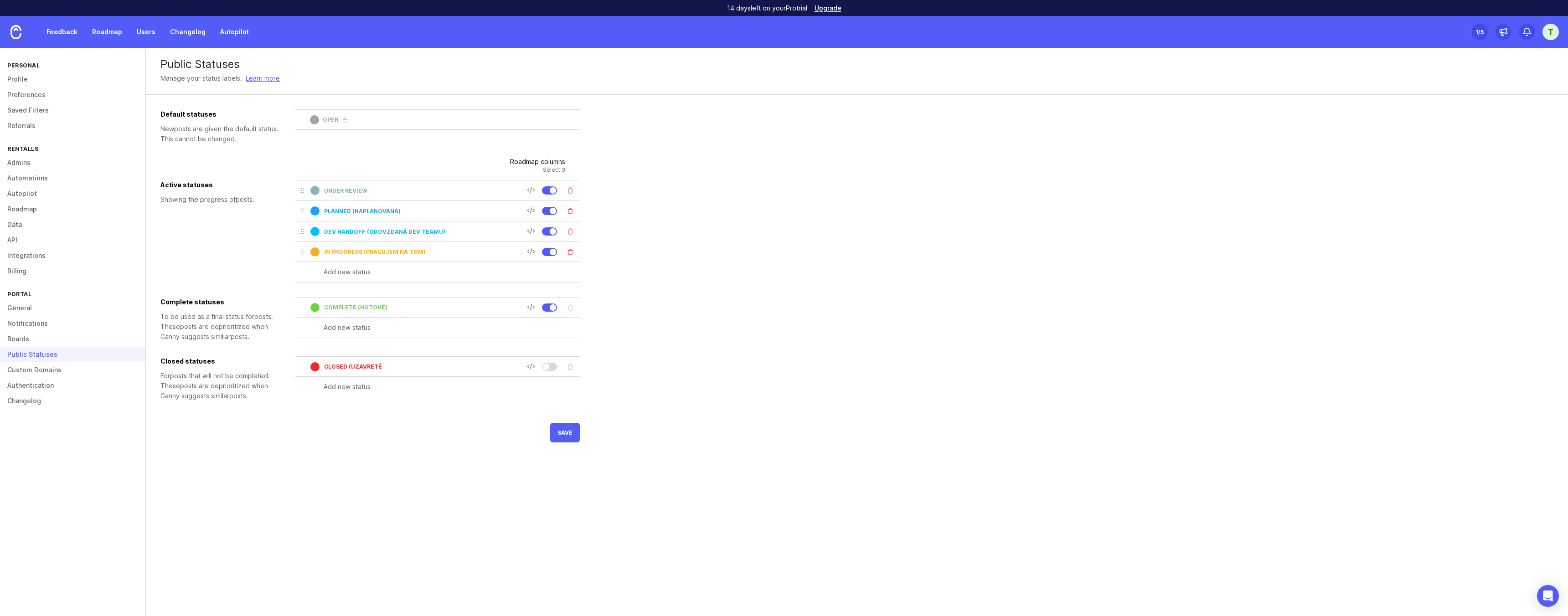
type input "closed (uzavreté"
click at [548, 368] on div at bounding box center [546, 366] width 6 height 6
click at [548, 368] on div at bounding box center [549, 366] width 15 height 8
click at [569, 430] on span "save" at bounding box center [565, 432] width 15 height 7
click at [545, 251] on div at bounding box center [549, 251] width 15 height 8
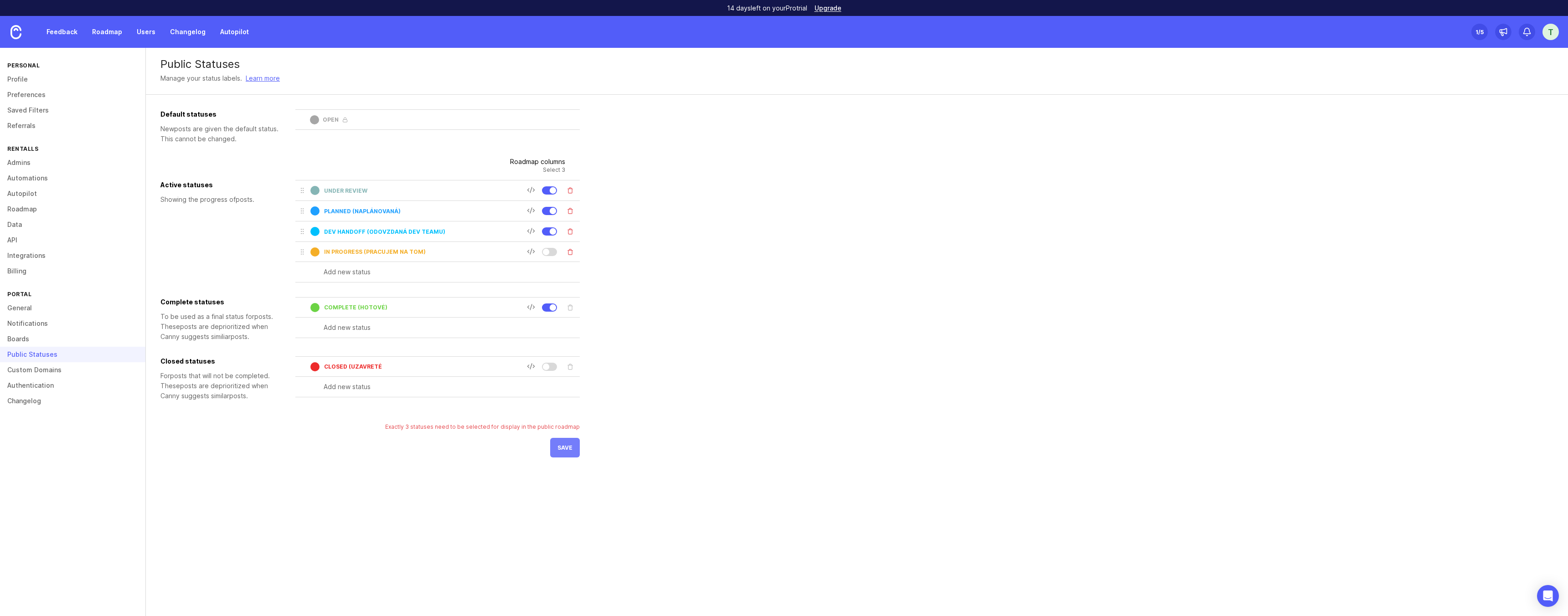
click at [561, 449] on span "save" at bounding box center [565, 447] width 15 height 7
click at [547, 307] on div at bounding box center [549, 307] width 15 height 8
click at [564, 442] on button "save" at bounding box center [565, 448] width 30 height 19
click at [549, 309] on div at bounding box center [549, 307] width 15 height 8
click at [548, 234] on div at bounding box center [549, 231] width 15 height 8
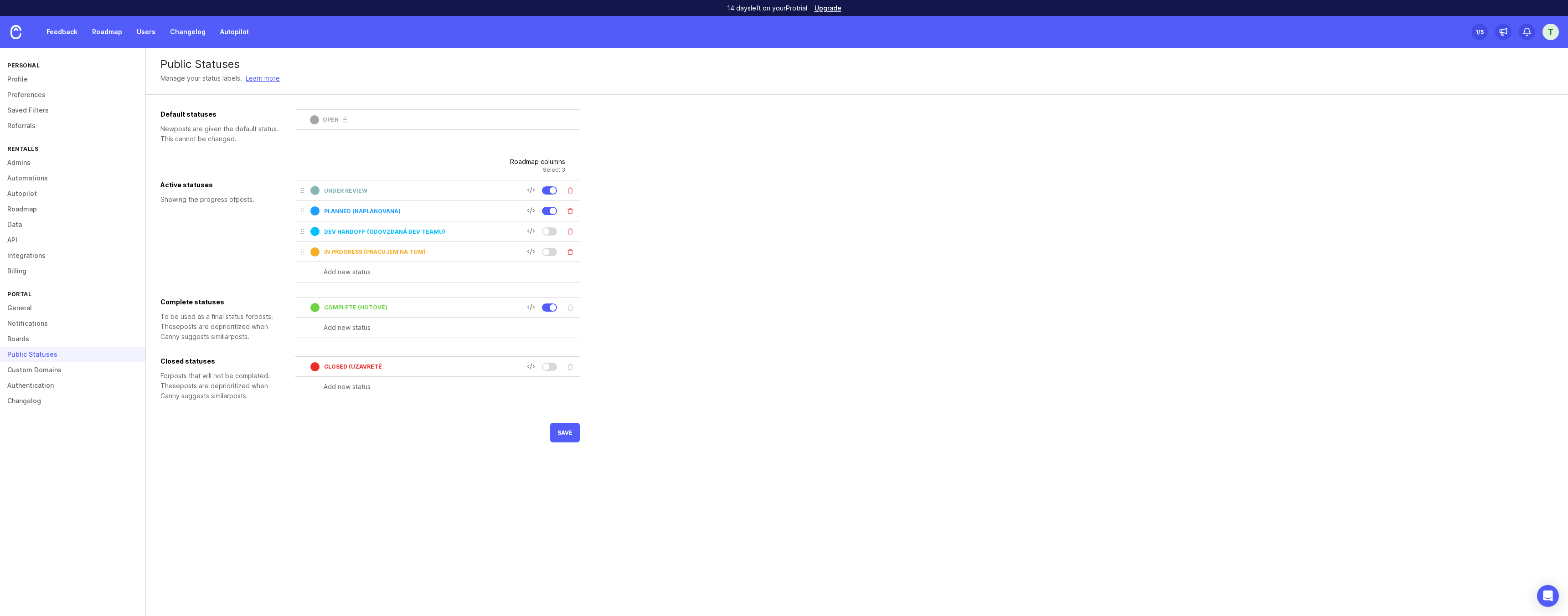
click at [549, 210] on div at bounding box center [549, 211] width 15 height 8
click at [571, 435] on span "save" at bounding box center [565, 432] width 15 height 7
click at [549, 251] on div at bounding box center [546, 251] width 6 height 6
click at [558, 446] on span "save" at bounding box center [565, 447] width 15 height 7
click at [550, 233] on div at bounding box center [549, 231] width 15 height 8
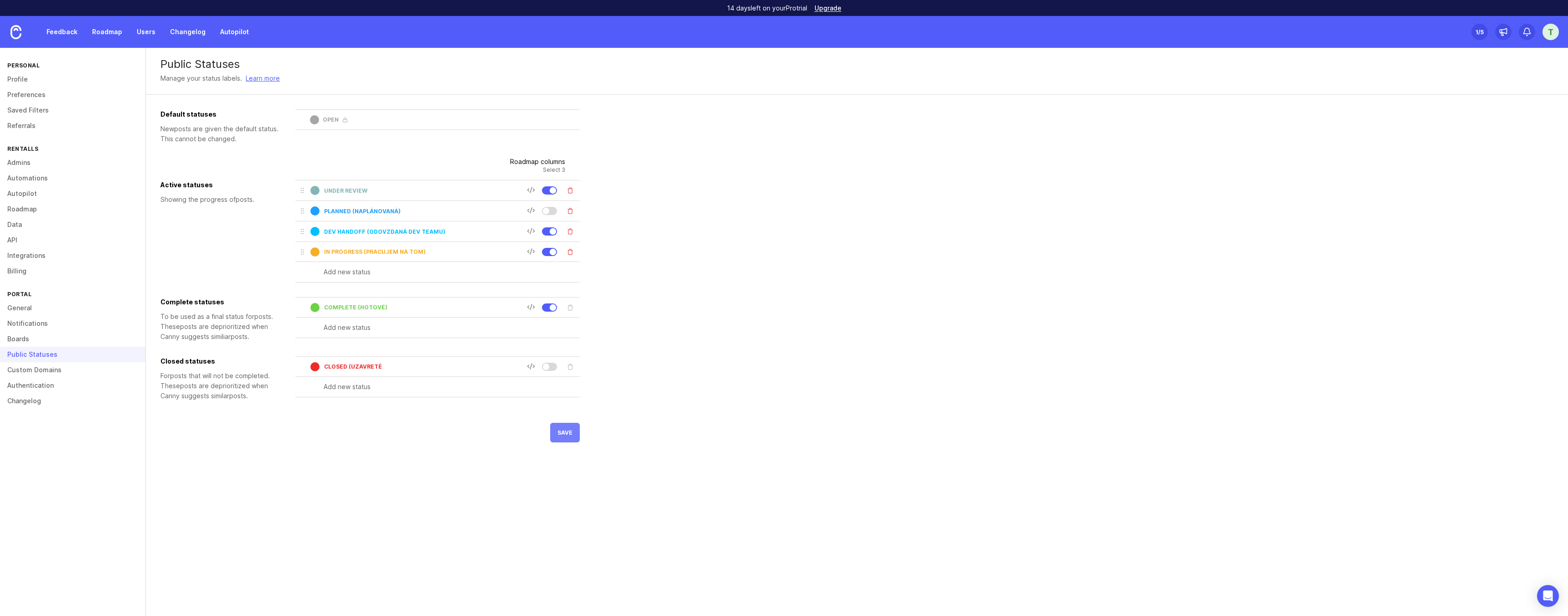
click at [564, 435] on span "save" at bounding box center [565, 432] width 15 height 7
click at [546, 228] on div at bounding box center [549, 231] width 15 height 8
click at [568, 444] on button "save" at bounding box center [565, 448] width 30 height 19
click at [17, 75] on link "Profile" at bounding box center [72, 79] width 145 height 15
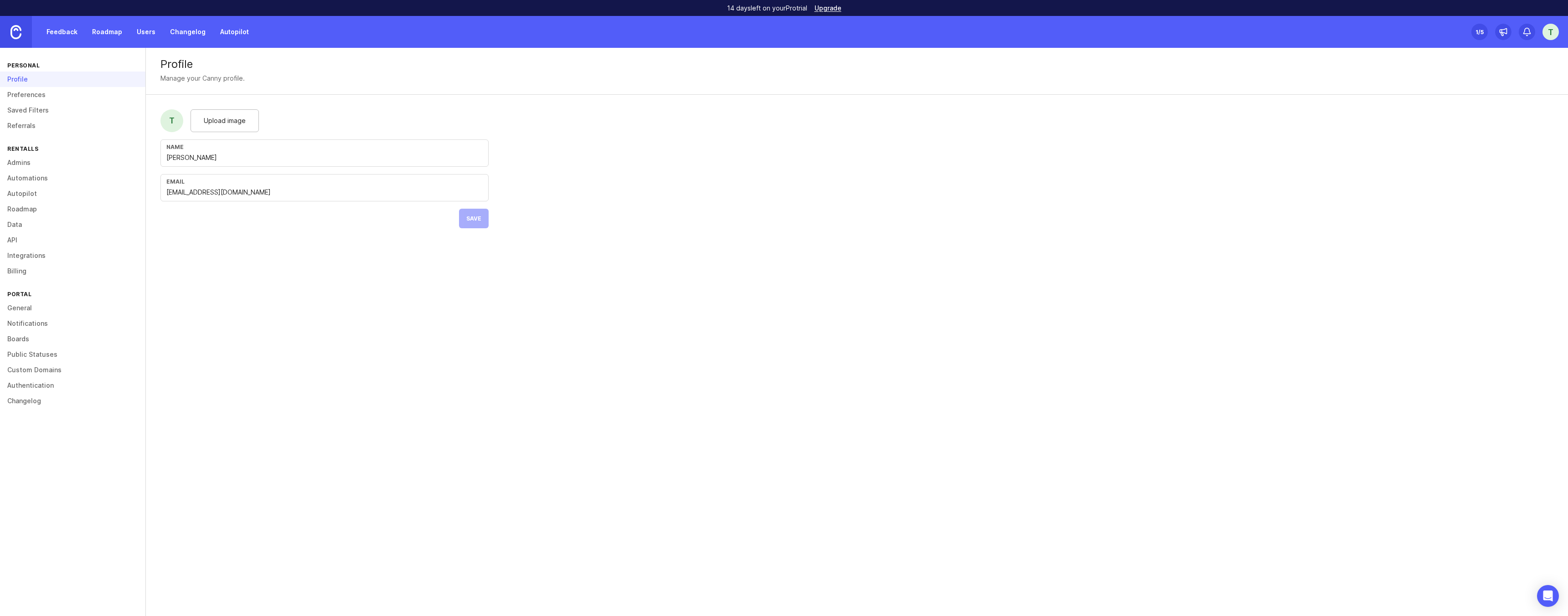
click at [19, 30] on img at bounding box center [16, 32] width 11 height 14
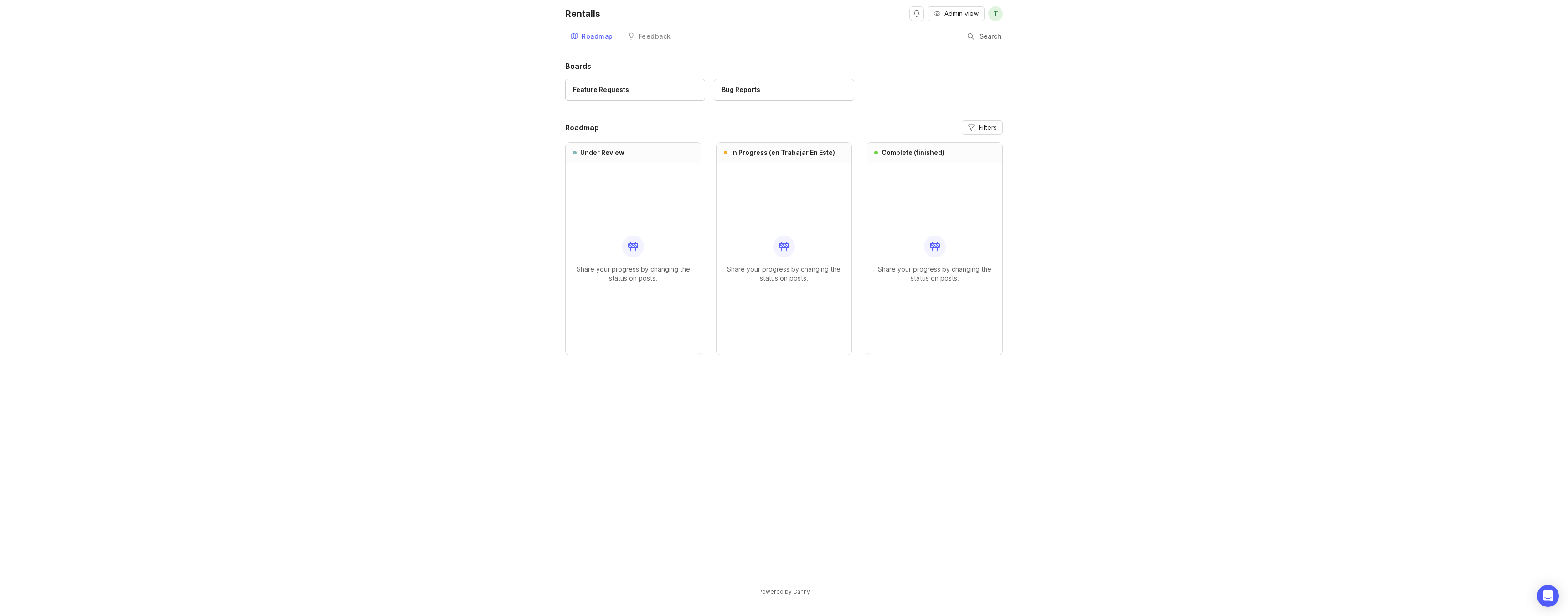
click at [992, 12] on span "T" at bounding box center [995, 13] width 15 height 15
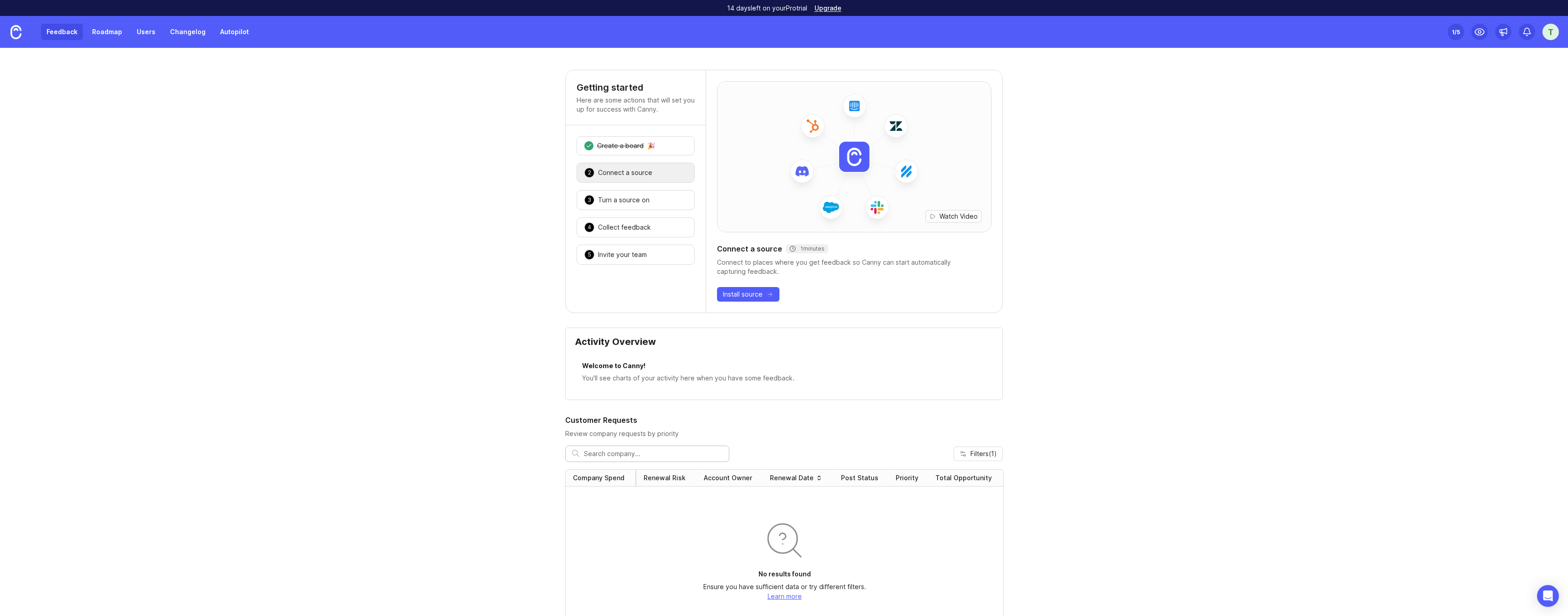
click at [72, 39] on link "Feedback" at bounding box center [61, 32] width 42 height 16
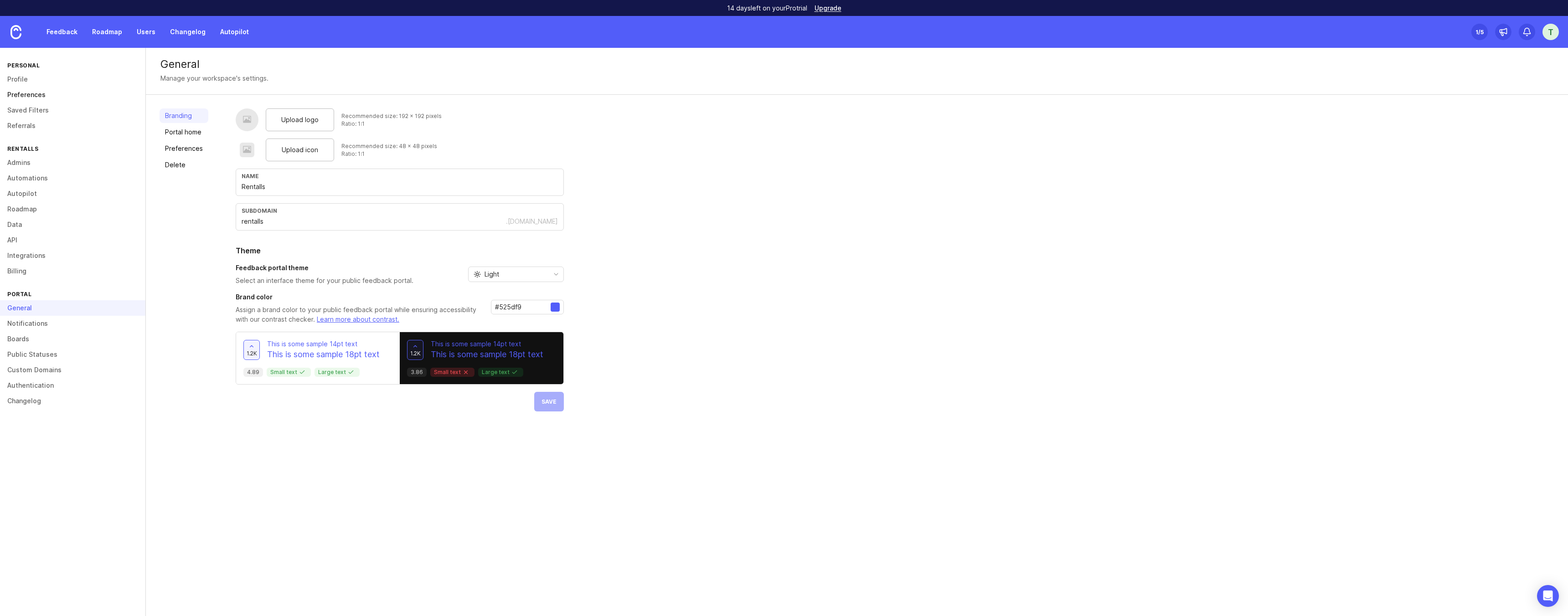
click at [35, 94] on link "Preferences" at bounding box center [72, 94] width 145 height 15
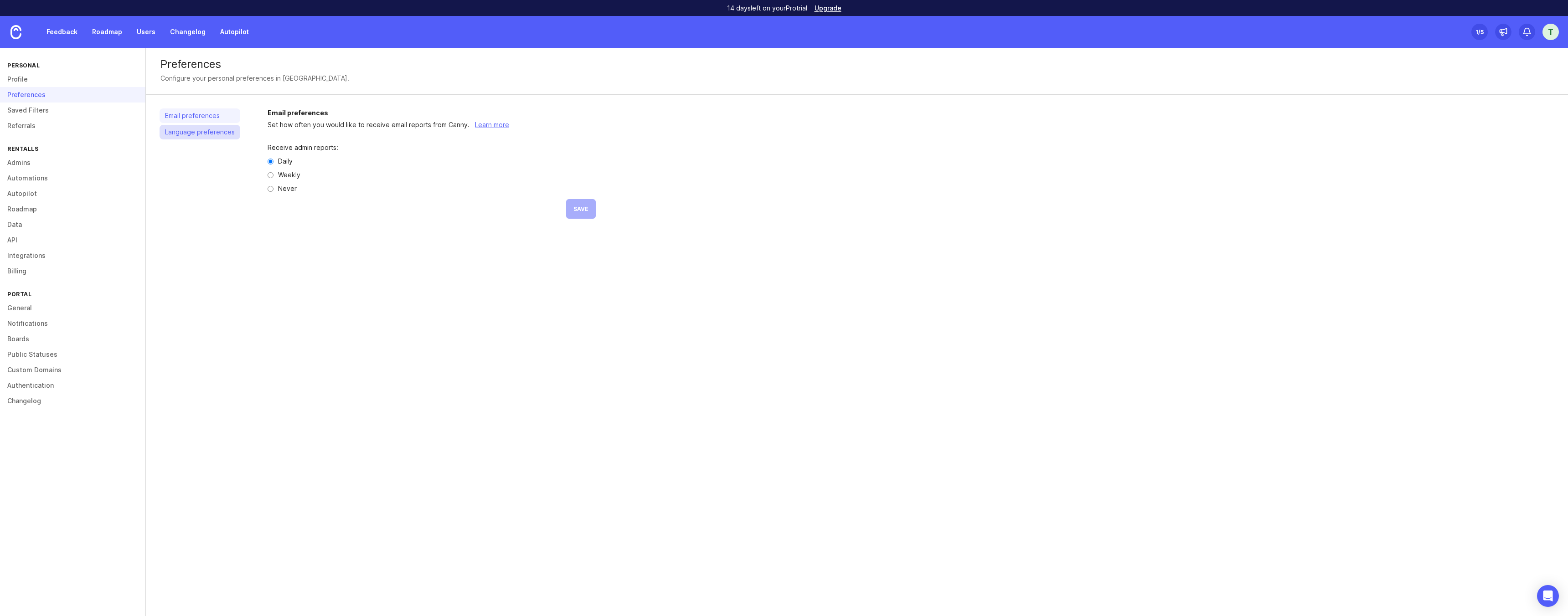
click at [174, 126] on link "Language preferences" at bounding box center [200, 132] width 81 height 15
click at [582, 153] on input "checkbox" at bounding box center [587, 154] width 15 height 9
checkbox input "false"
click at [46, 33] on link "Feedback" at bounding box center [61, 32] width 42 height 16
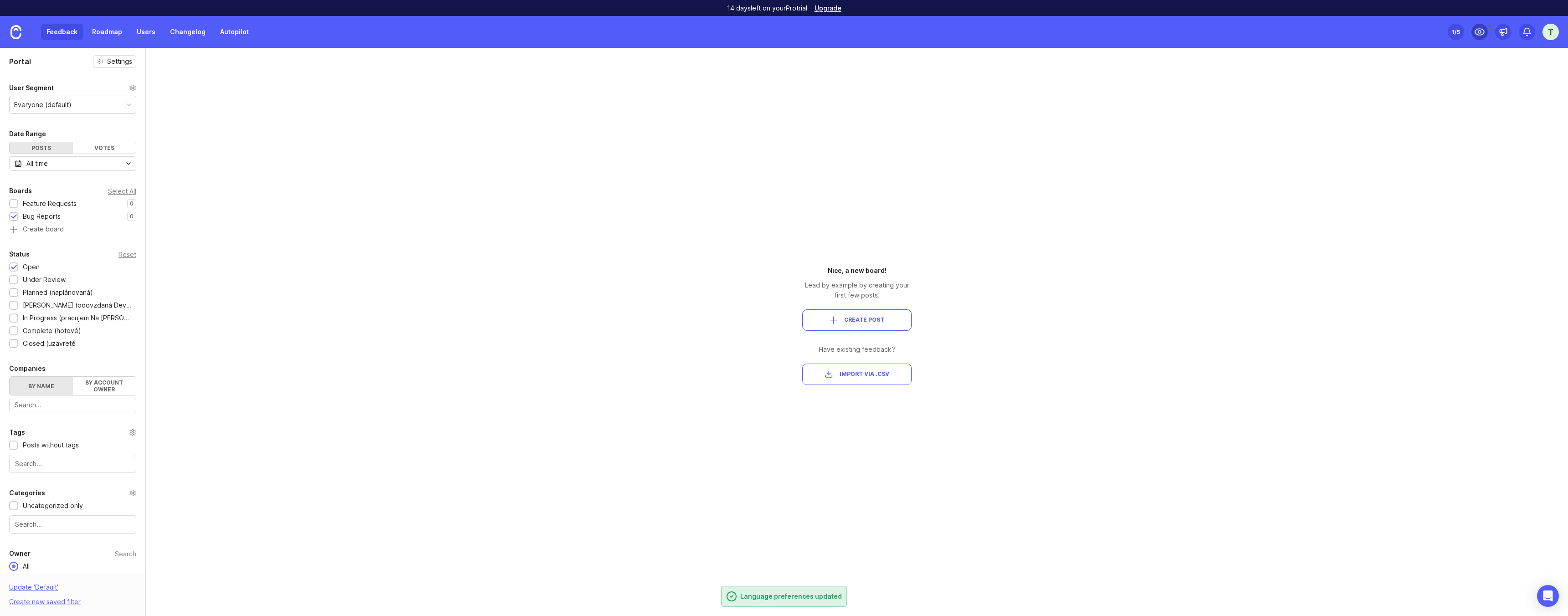
click at [1476, 32] on icon at bounding box center [1480, 32] width 11 height 11
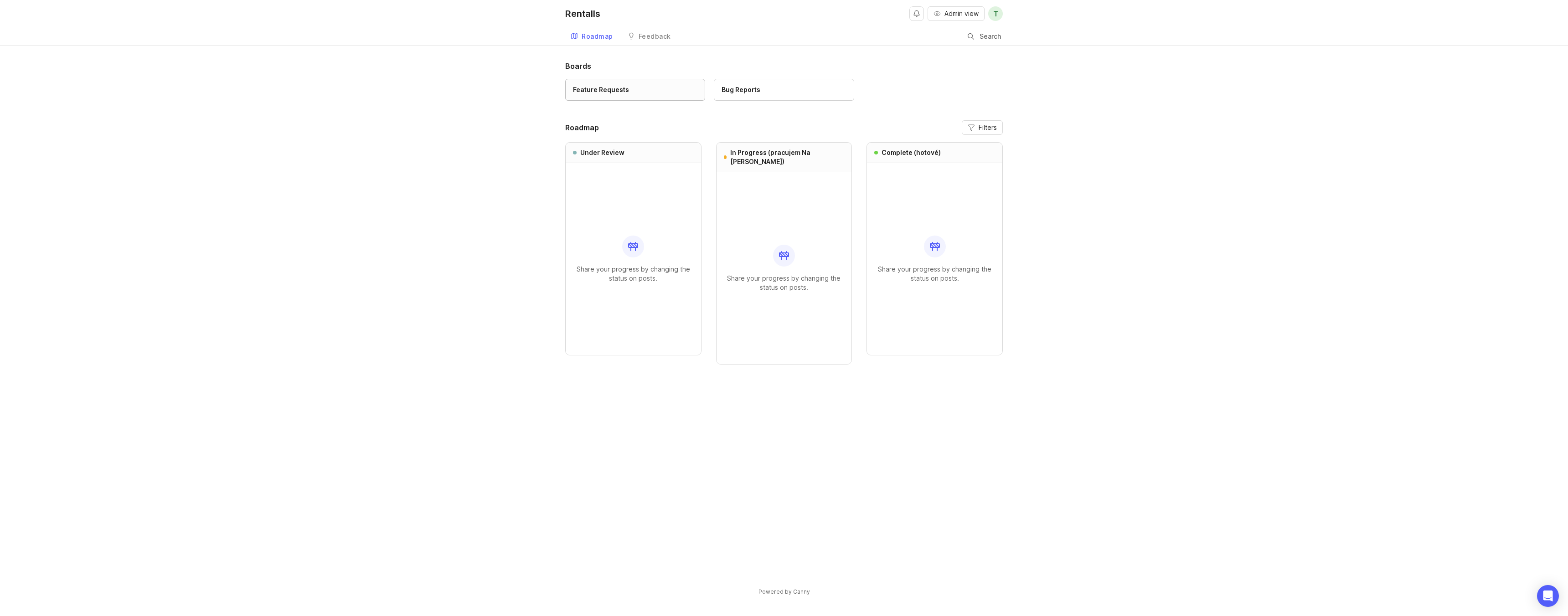
click at [621, 99] on link "Feature Requests" at bounding box center [635, 90] width 140 height 22
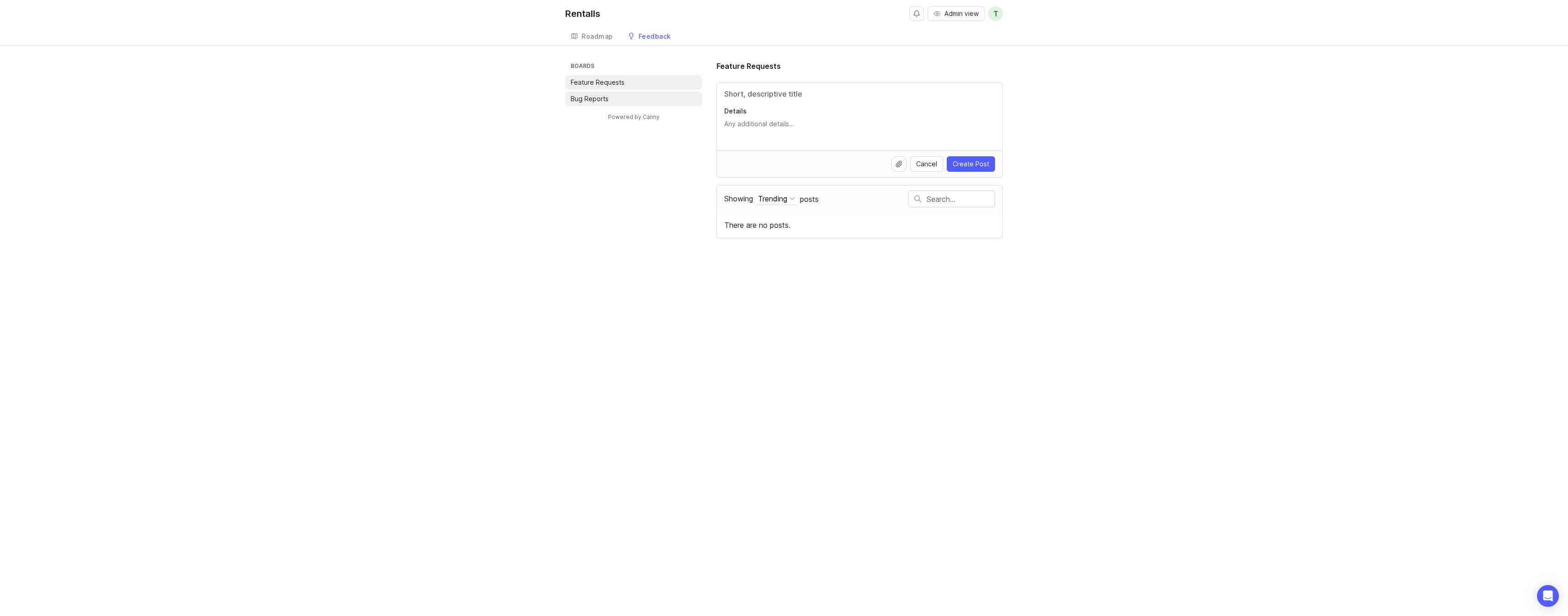
click at [596, 99] on p "Bug Reports" at bounding box center [590, 99] width 38 height 9
click at [603, 35] on div "Roadmap" at bounding box center [598, 37] width 32 height 6
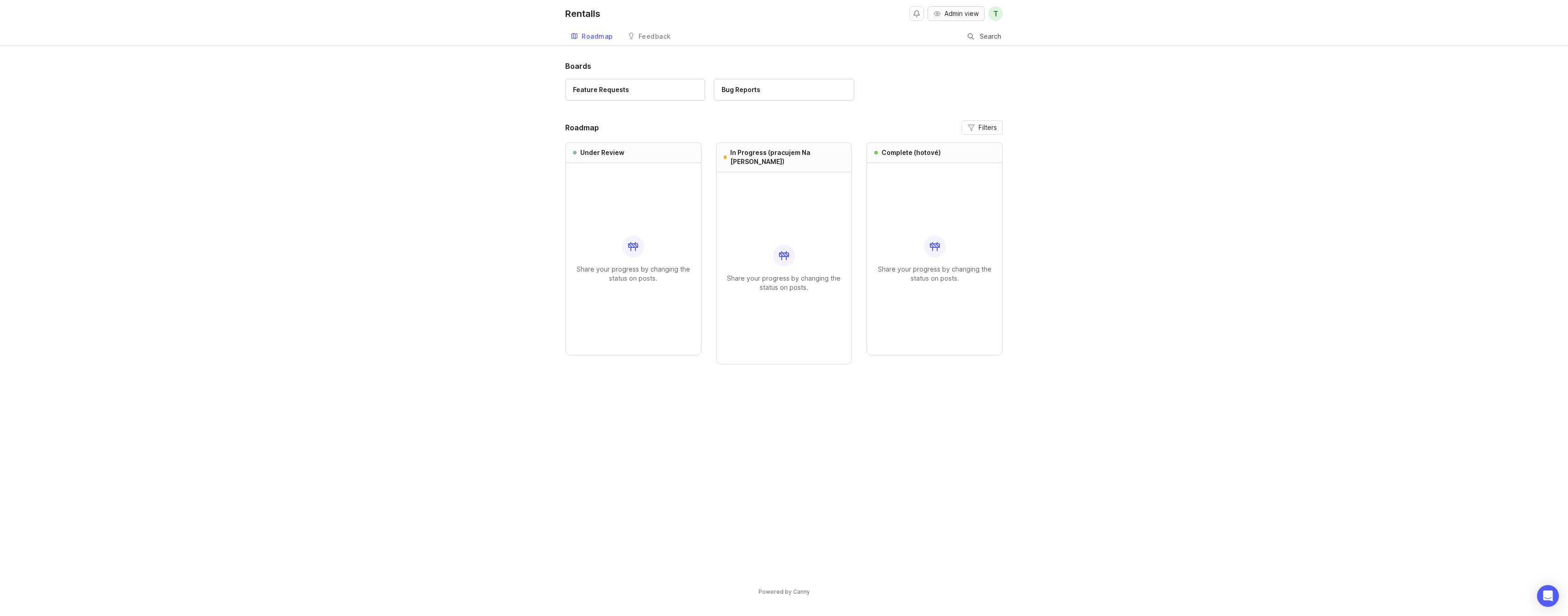
click at [934, 12] on icon "button" at bounding box center [937, 13] width 7 height 7
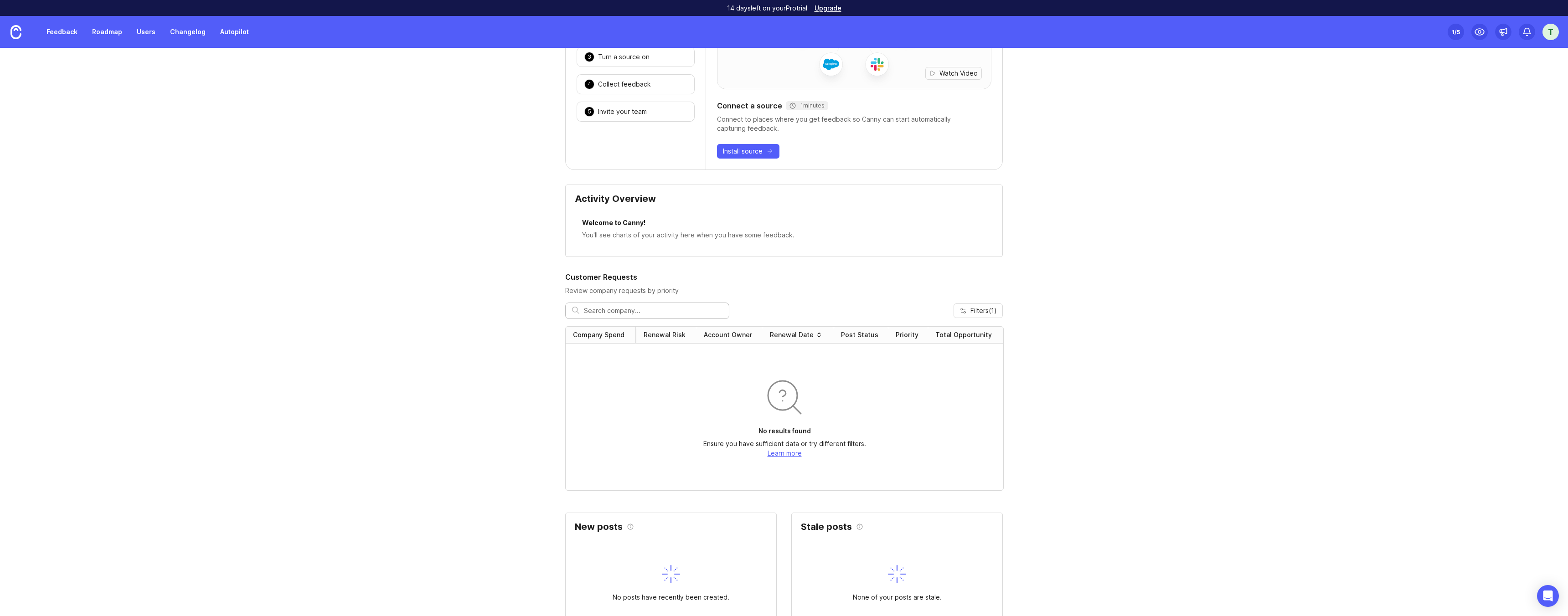
scroll to position [167, 0]
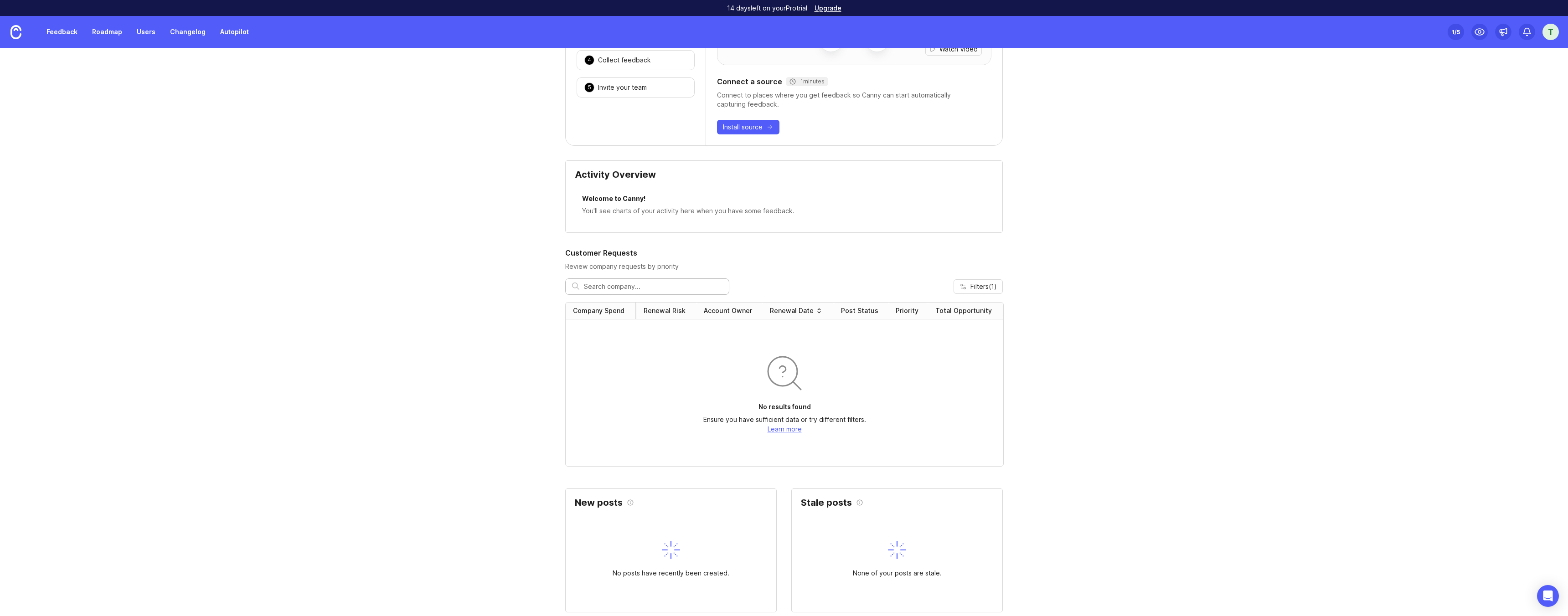
click at [654, 306] on div "Renewal Risk" at bounding box center [666, 310] width 60 height 16
click at [662, 306] on div "Renewal Risk" at bounding box center [664, 310] width 42 height 9
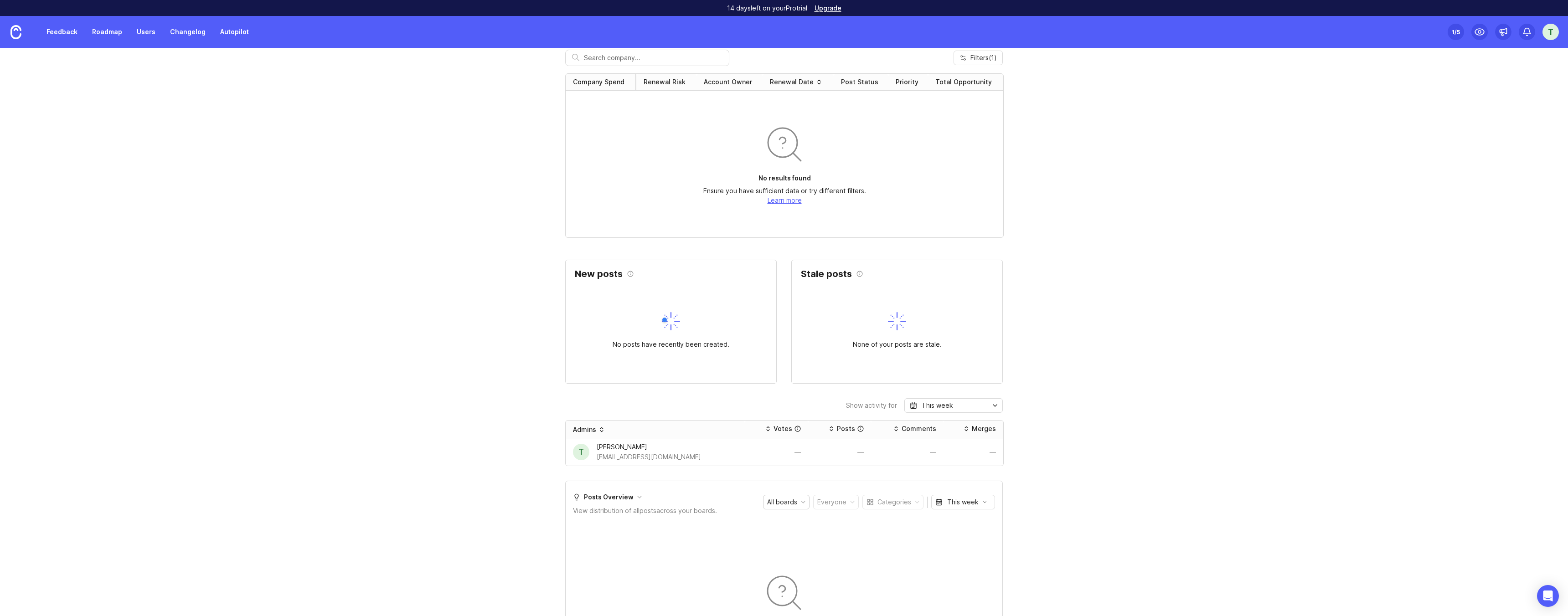
click at [517, 300] on div "Getting started Here are some actions that will set you up for success with Can…" at bounding box center [784, 323] width 1568 height 1300
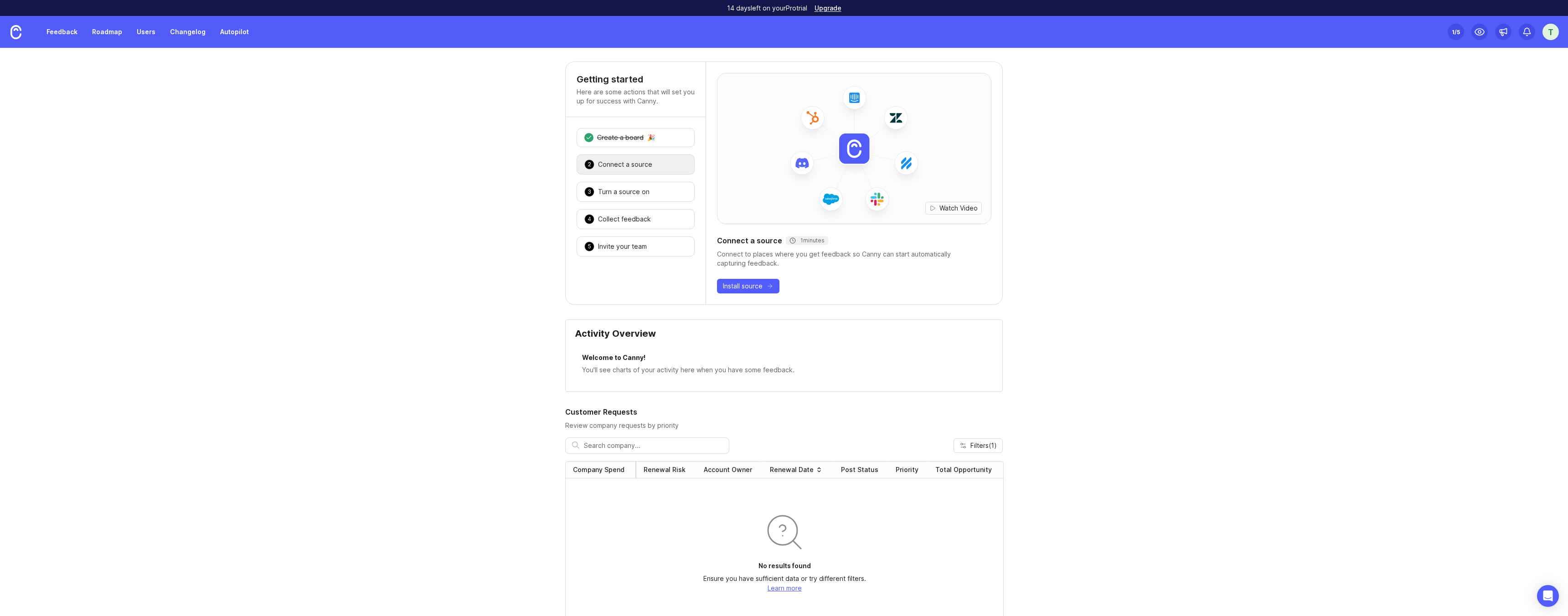
scroll to position [0, 0]
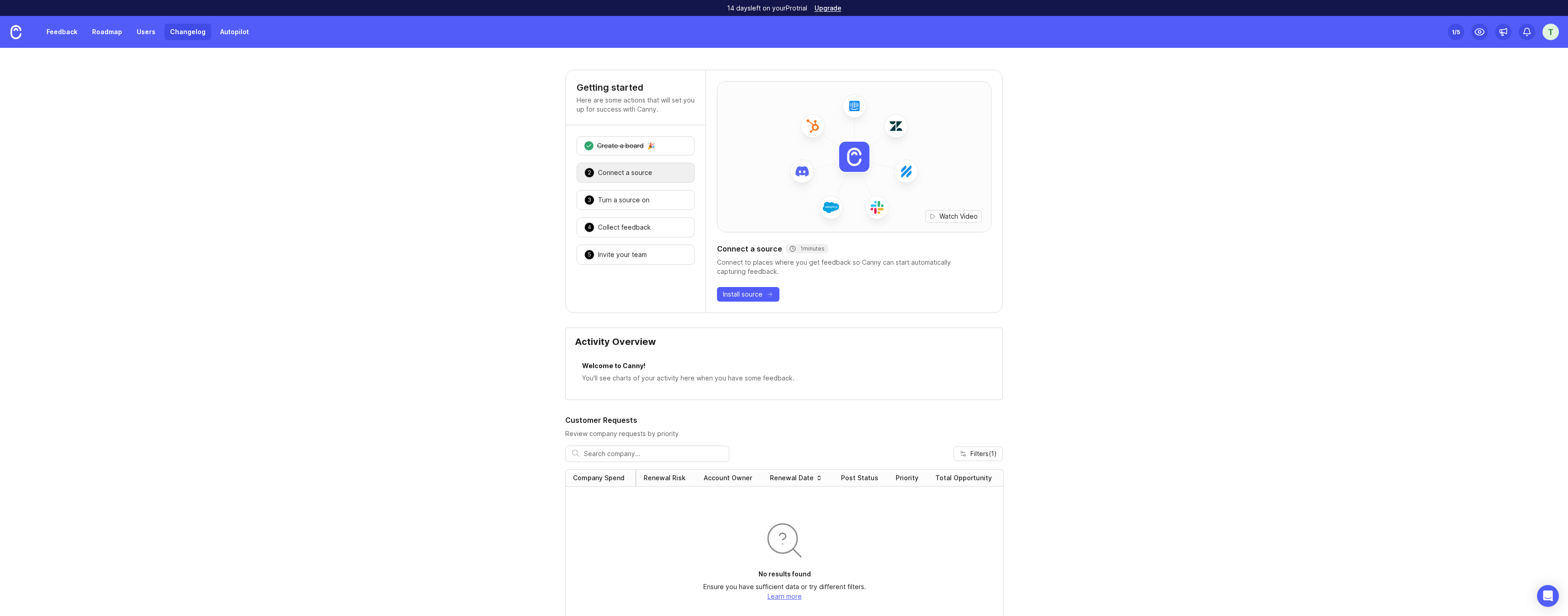
click at [195, 32] on link "Changelog" at bounding box center [187, 32] width 46 height 16
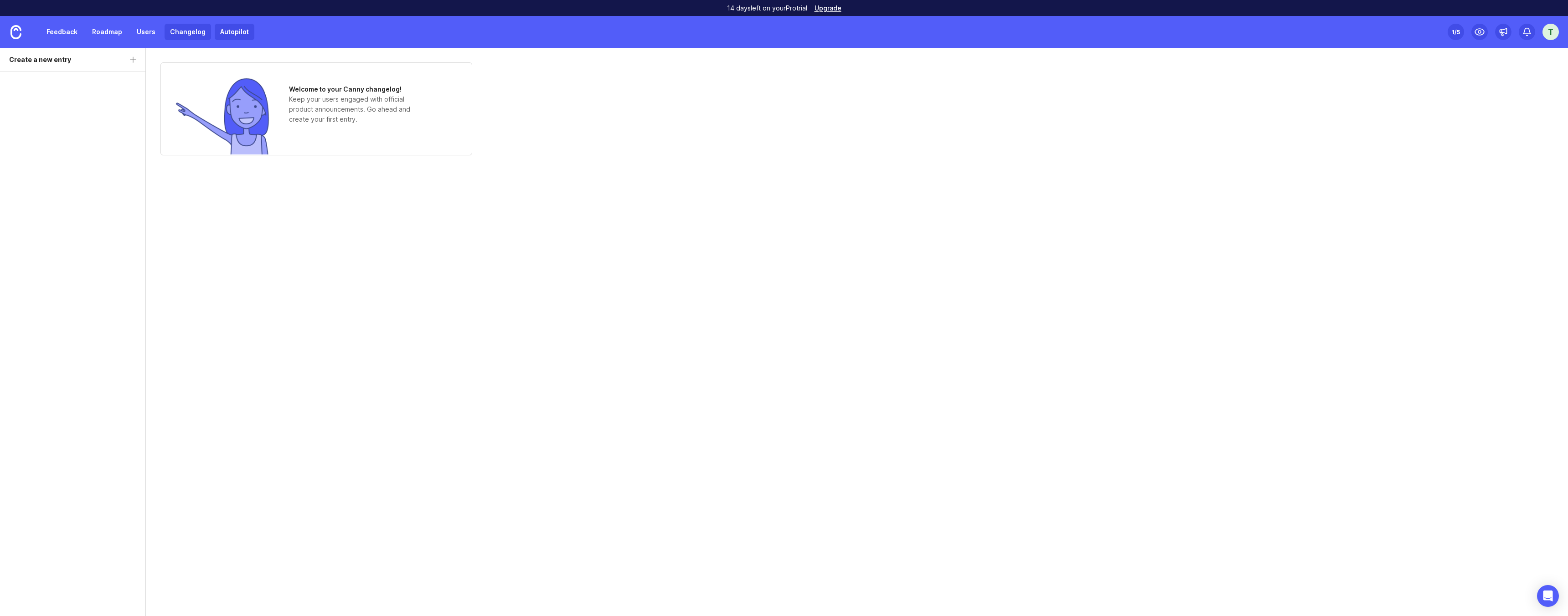
click at [222, 31] on link "Autopilot" at bounding box center [234, 32] width 40 height 16
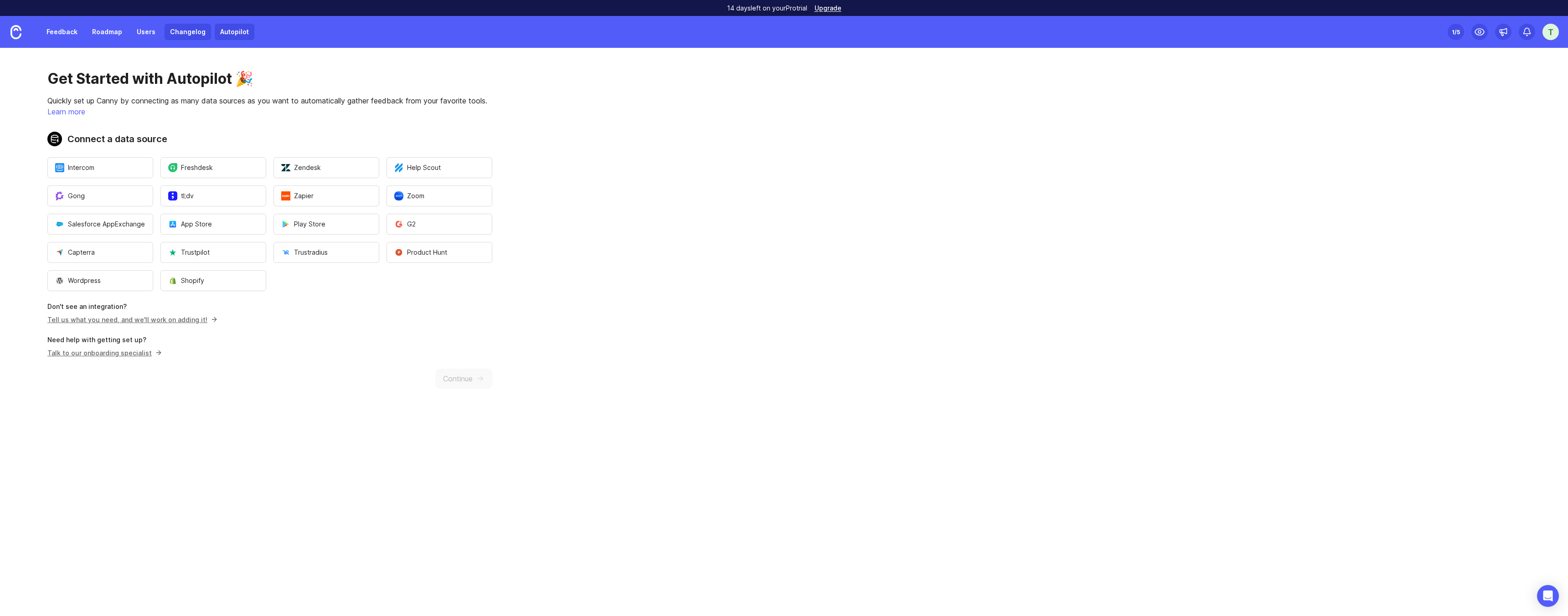
click at [183, 35] on link "Changelog" at bounding box center [187, 32] width 46 height 16
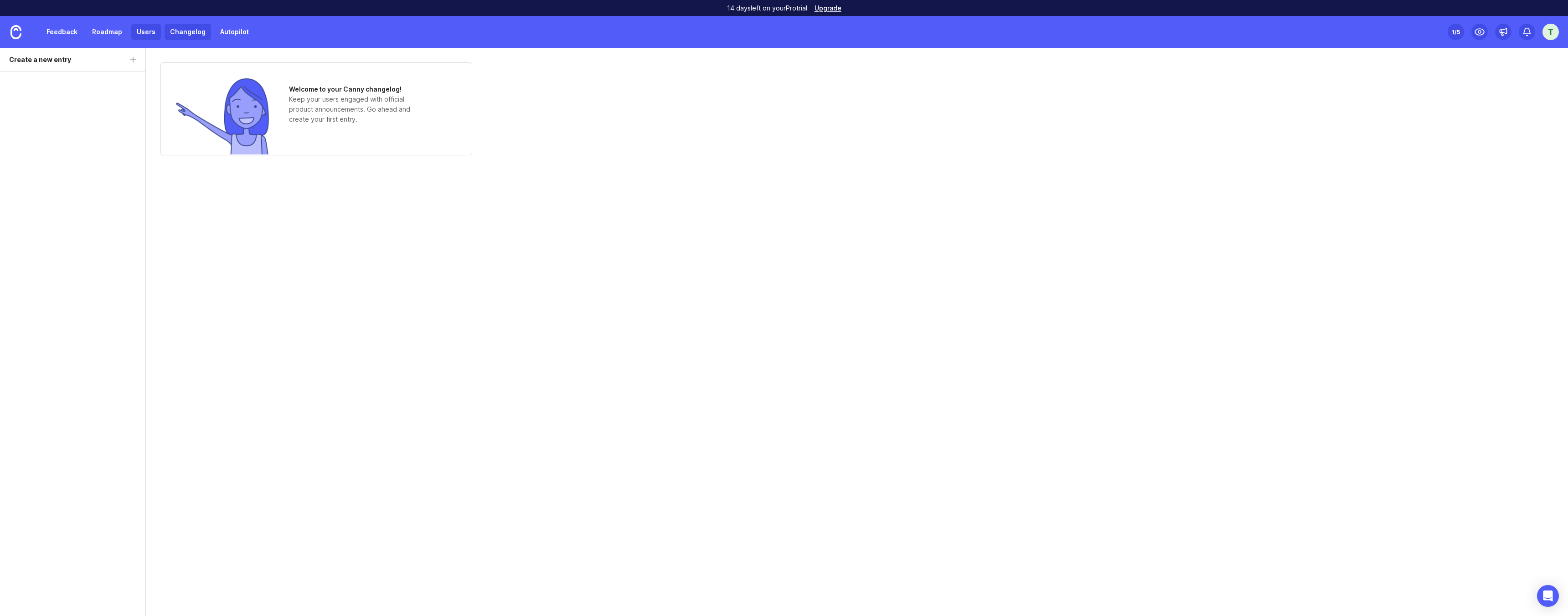
click at [133, 34] on link "Users" at bounding box center [146, 32] width 30 height 16
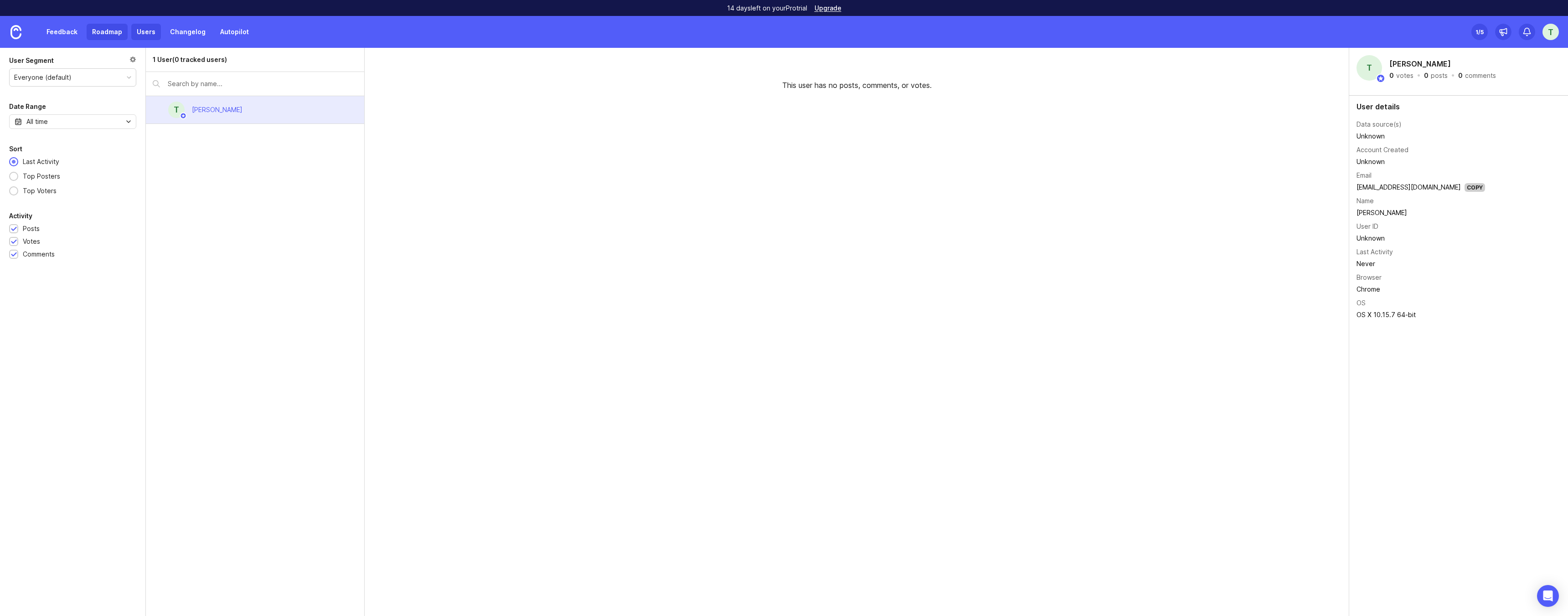
click at [101, 33] on link "Roadmap" at bounding box center [107, 32] width 41 height 16
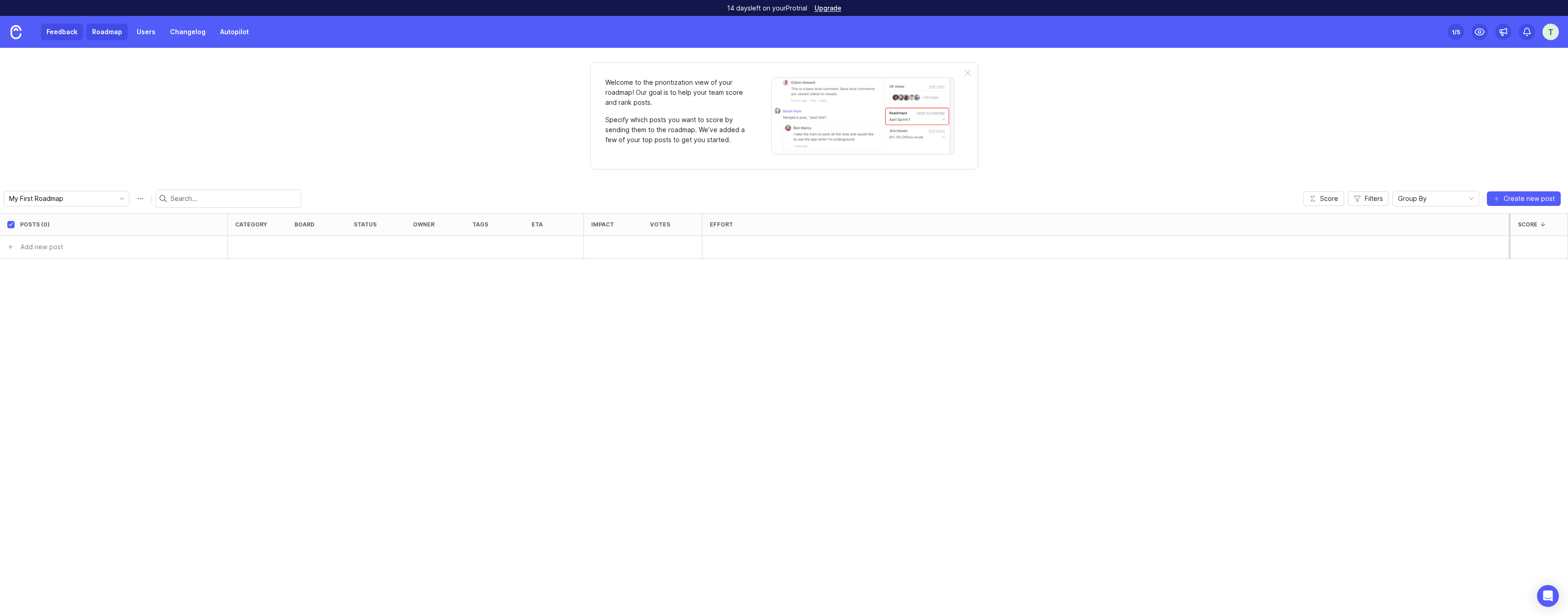
click at [63, 33] on link "Feedback" at bounding box center [61, 32] width 42 height 16
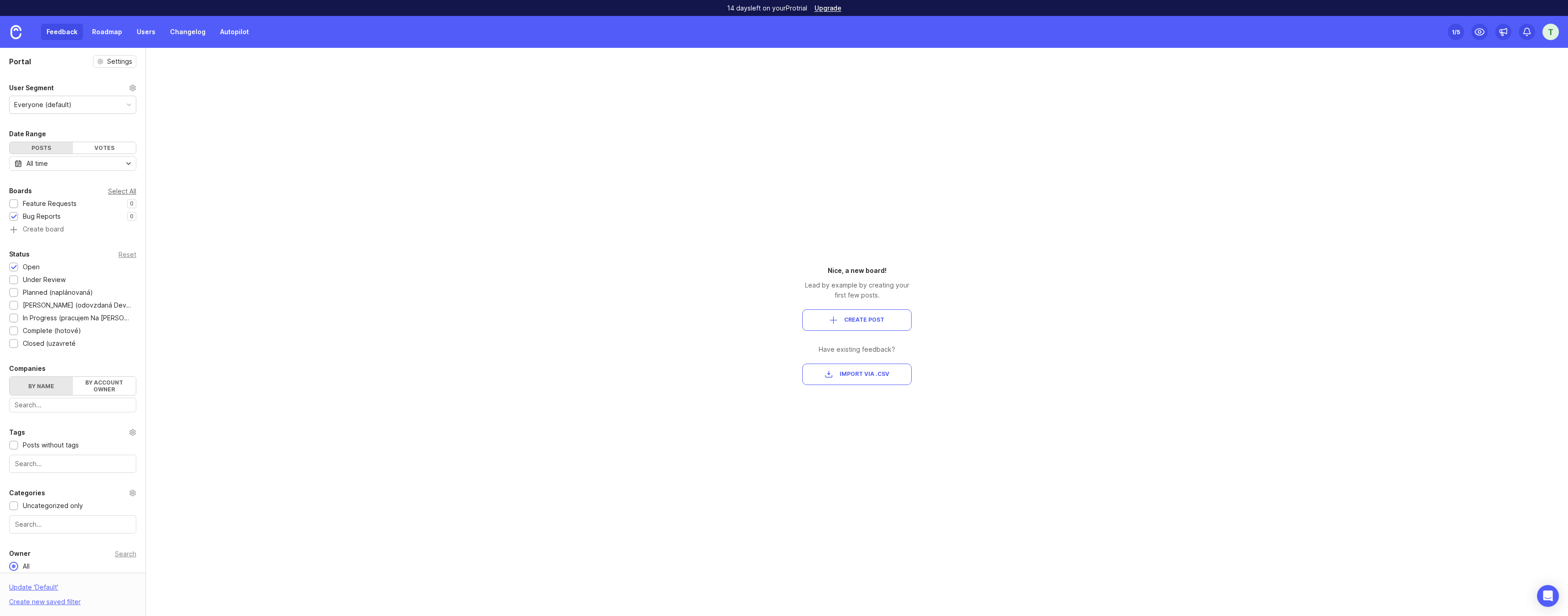
scroll to position [35, 0]
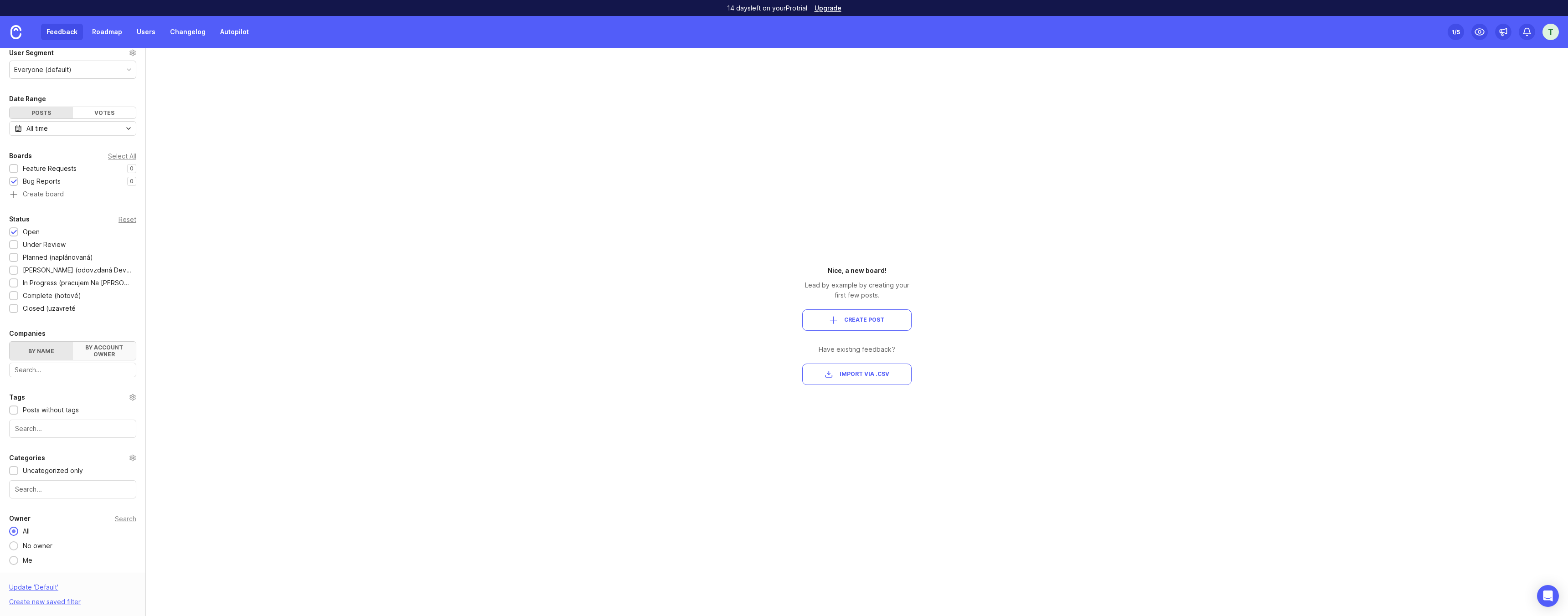
click at [119, 348] on label "By account owner" at bounding box center [105, 351] width 63 height 18
click at [10, 342] on input "By account owner" at bounding box center [10, 342] width 0 height 0
click at [51, 349] on label "By name" at bounding box center [41, 351] width 63 height 18
click at [10, 342] on input "By name" at bounding box center [10, 342] width 0 height 0
click at [256, 278] on div "Portal Settings User Segment Everyone (default) Date Range Posts Votes All time…" at bounding box center [784, 332] width 1568 height 569
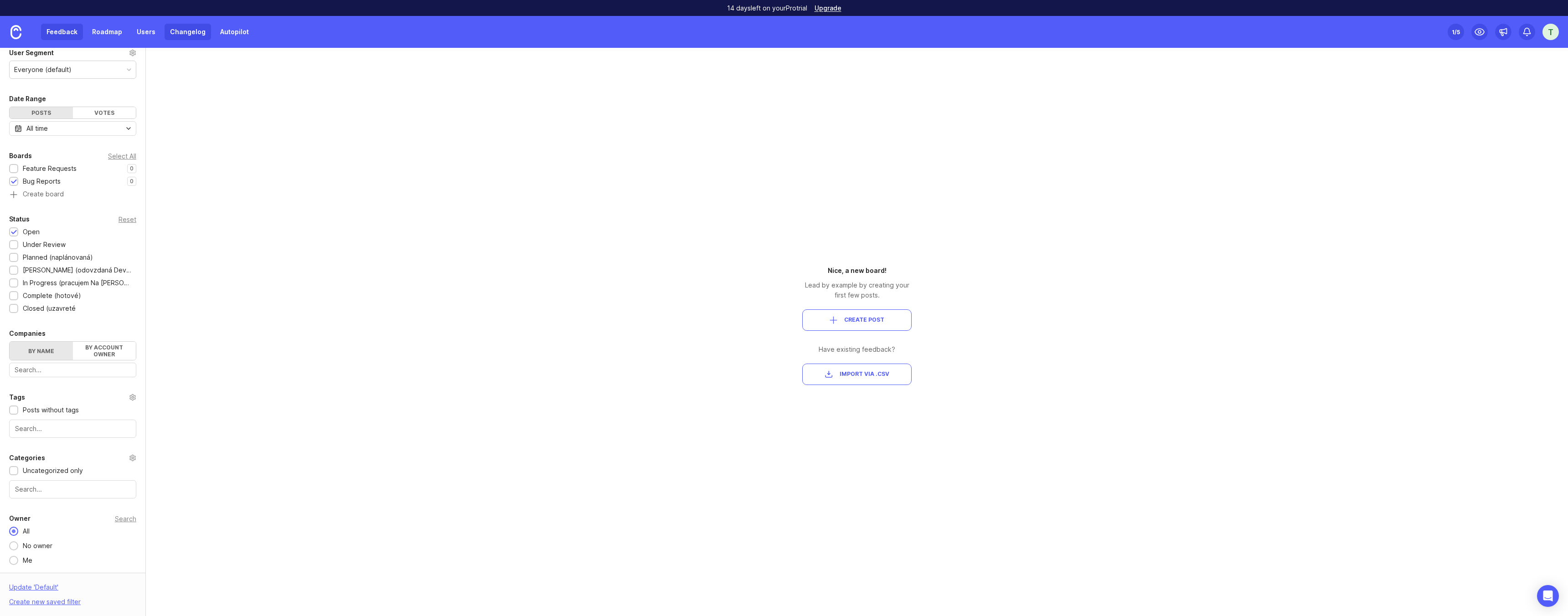
click at [177, 36] on link "Changelog" at bounding box center [187, 32] width 46 height 16
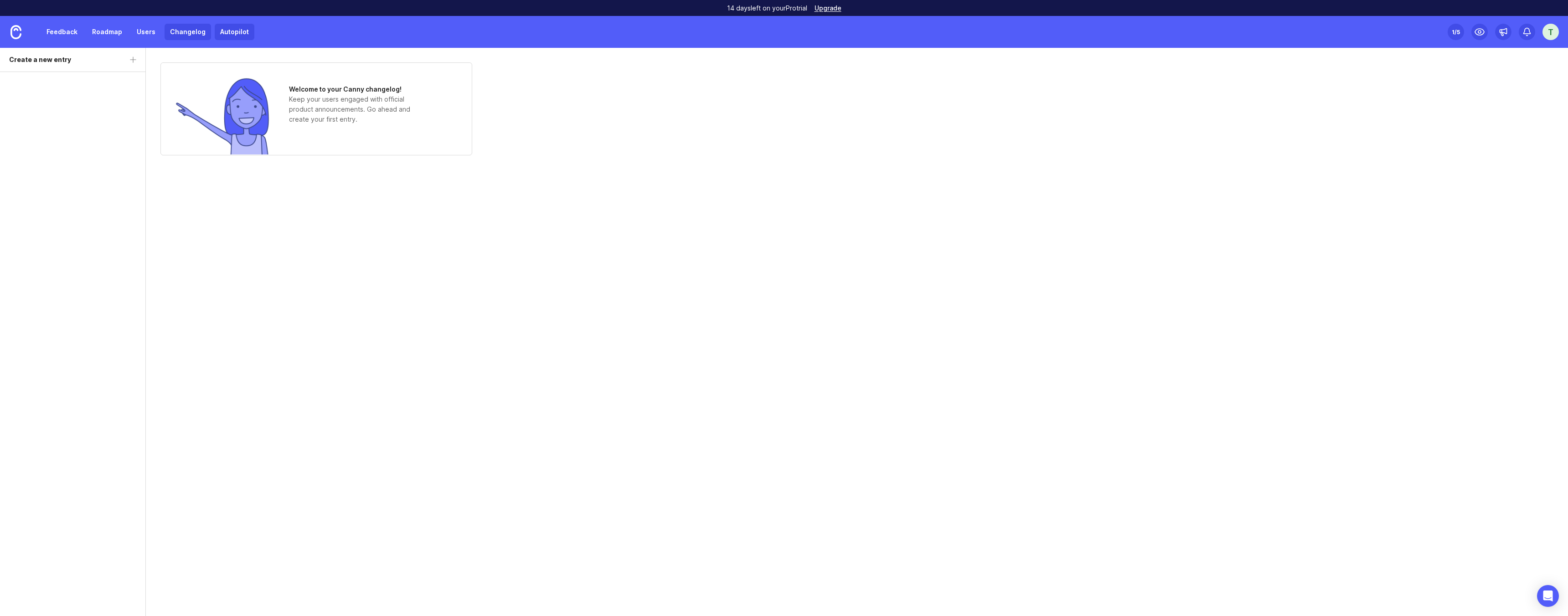
click at [219, 26] on link "Autopilot" at bounding box center [234, 32] width 40 height 16
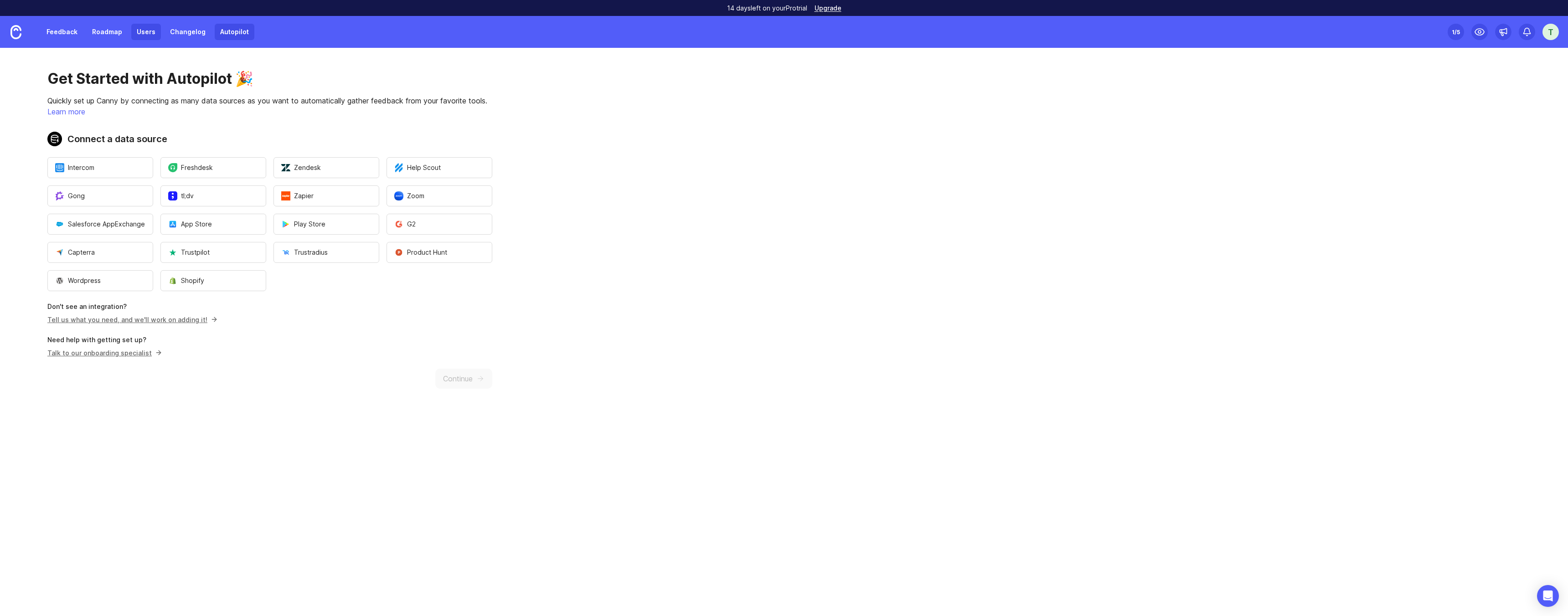
click at [150, 37] on link "Users" at bounding box center [146, 32] width 30 height 16
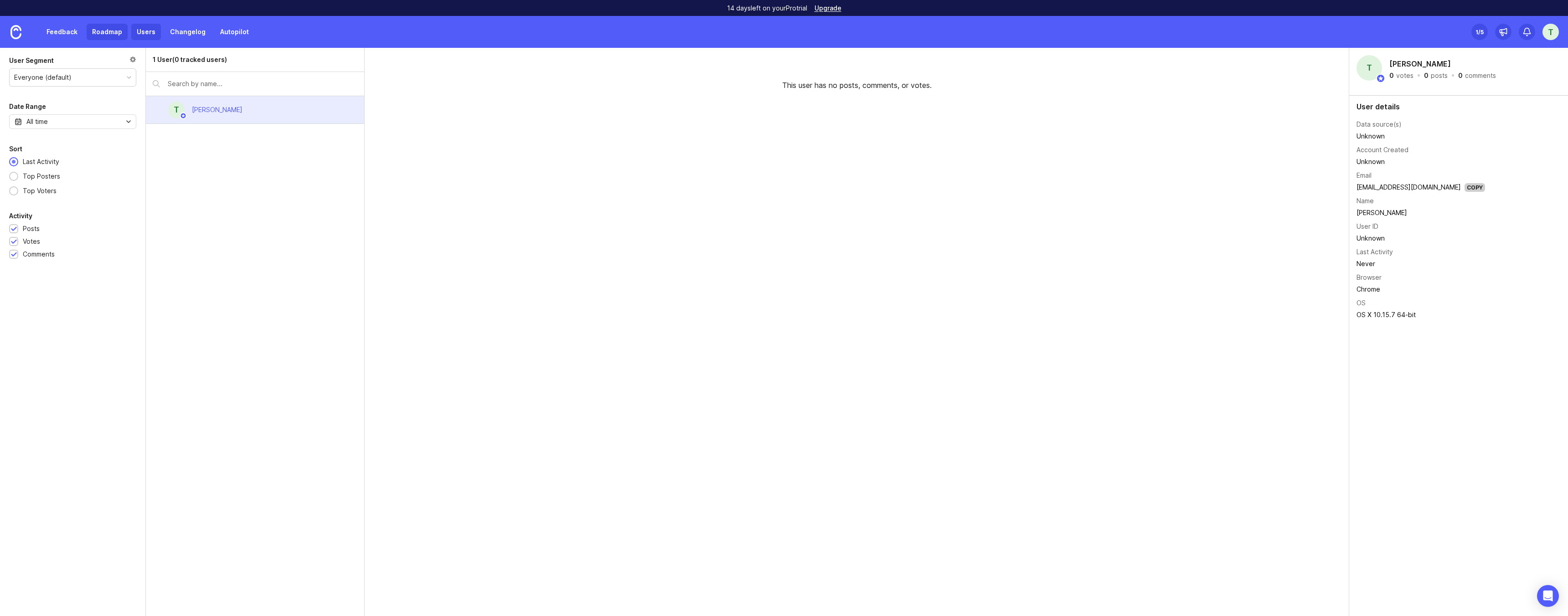
click at [120, 36] on link "Roadmap" at bounding box center [107, 32] width 41 height 16
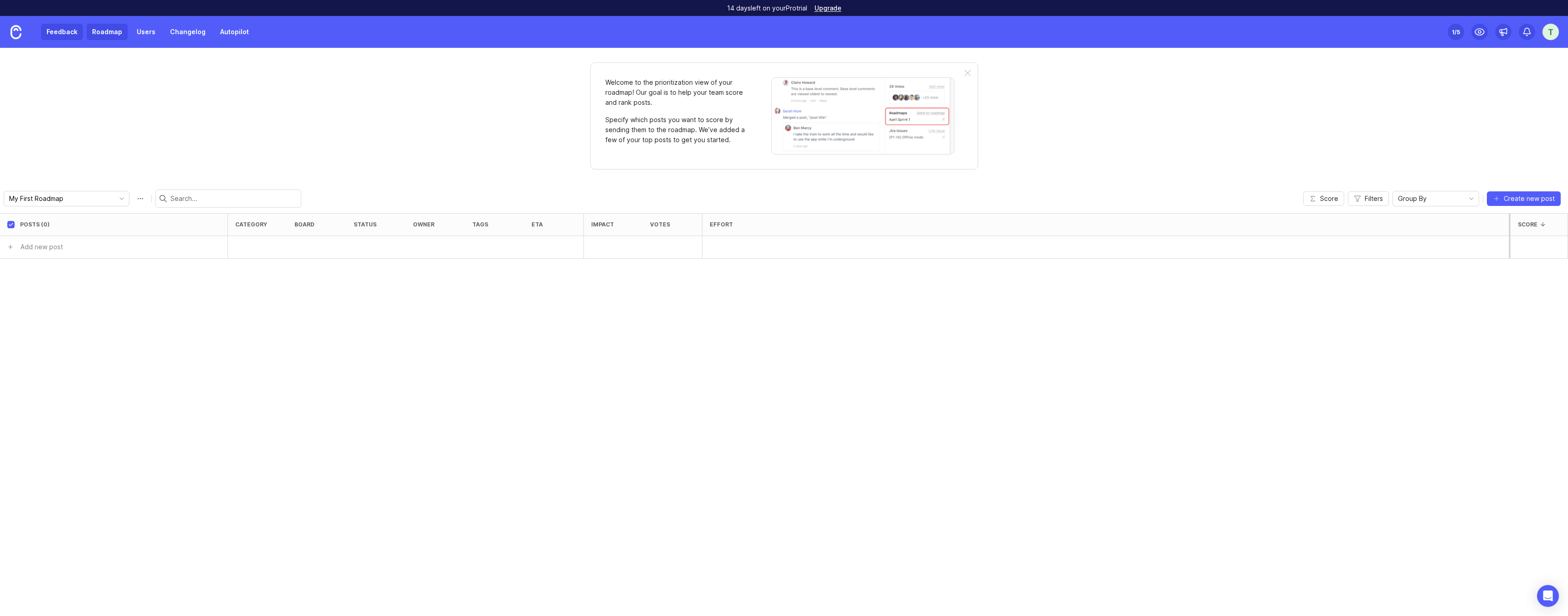
click at [60, 38] on link "Feedback" at bounding box center [61, 32] width 42 height 16
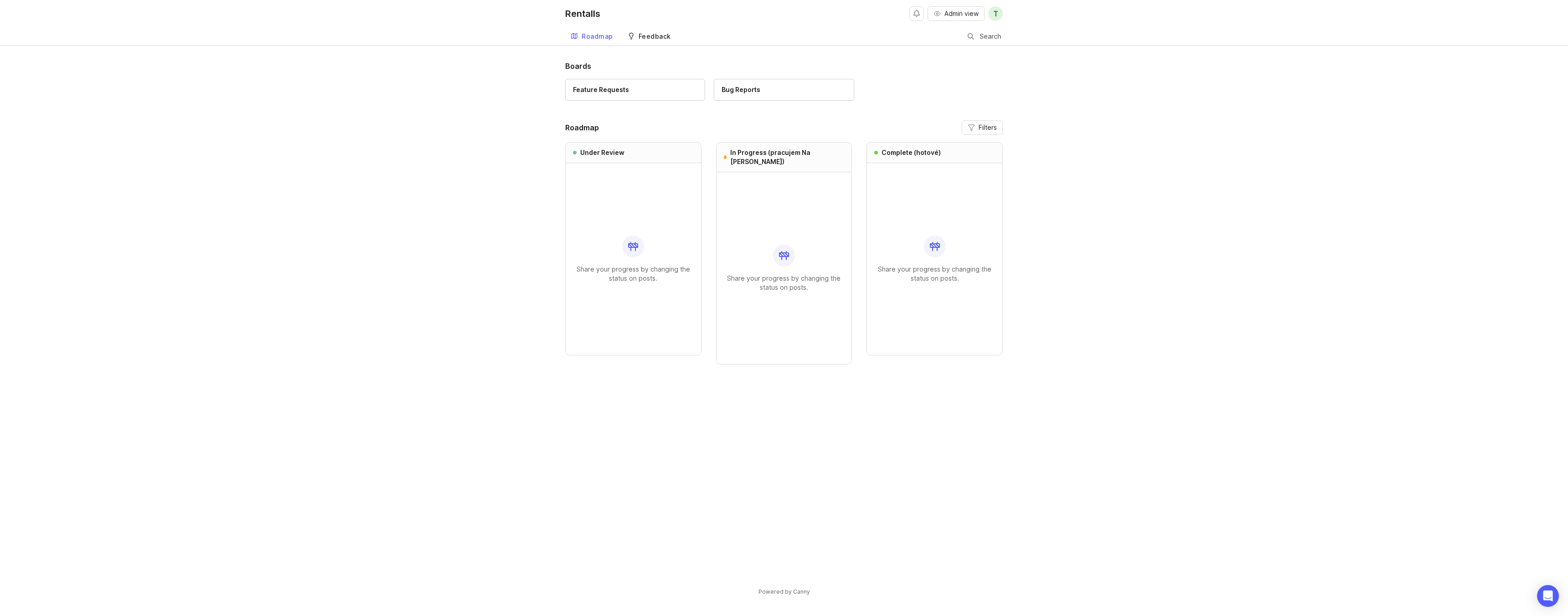
click at [662, 44] on link "Feedback" at bounding box center [649, 37] width 54 height 19
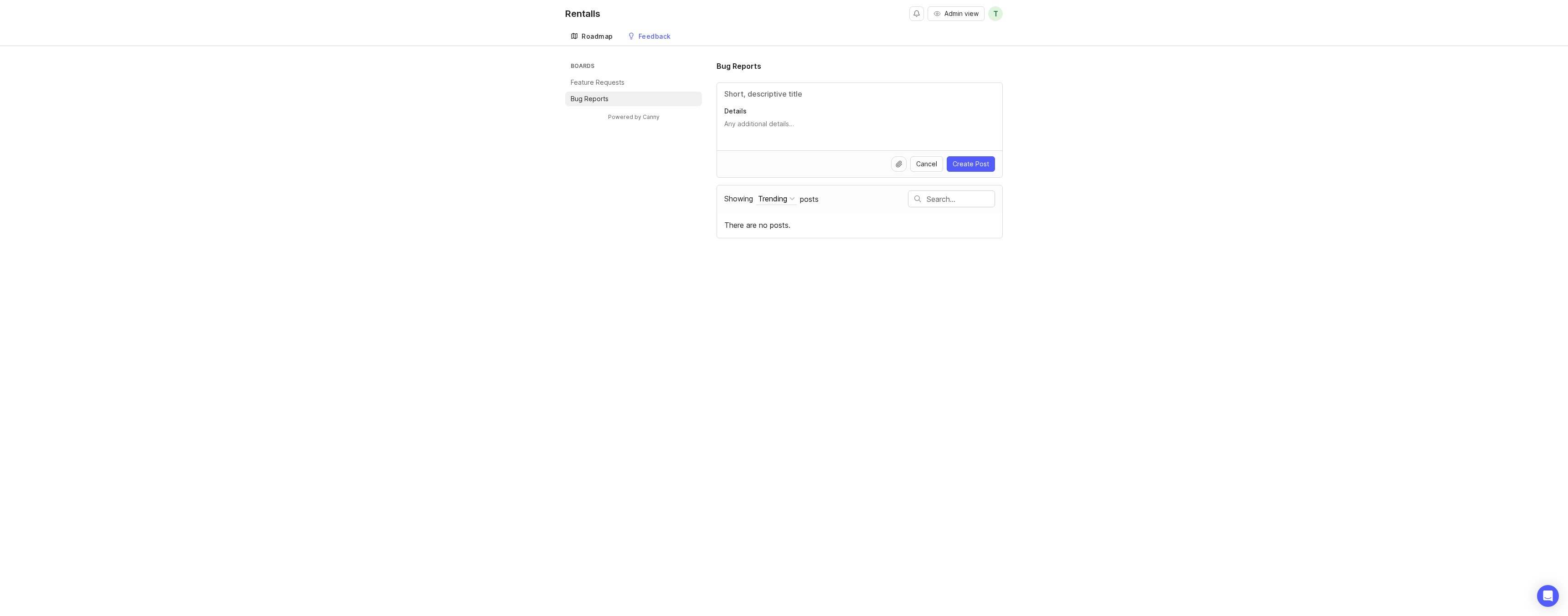
click at [595, 40] on div "Roadmap" at bounding box center [598, 37] width 32 height 6
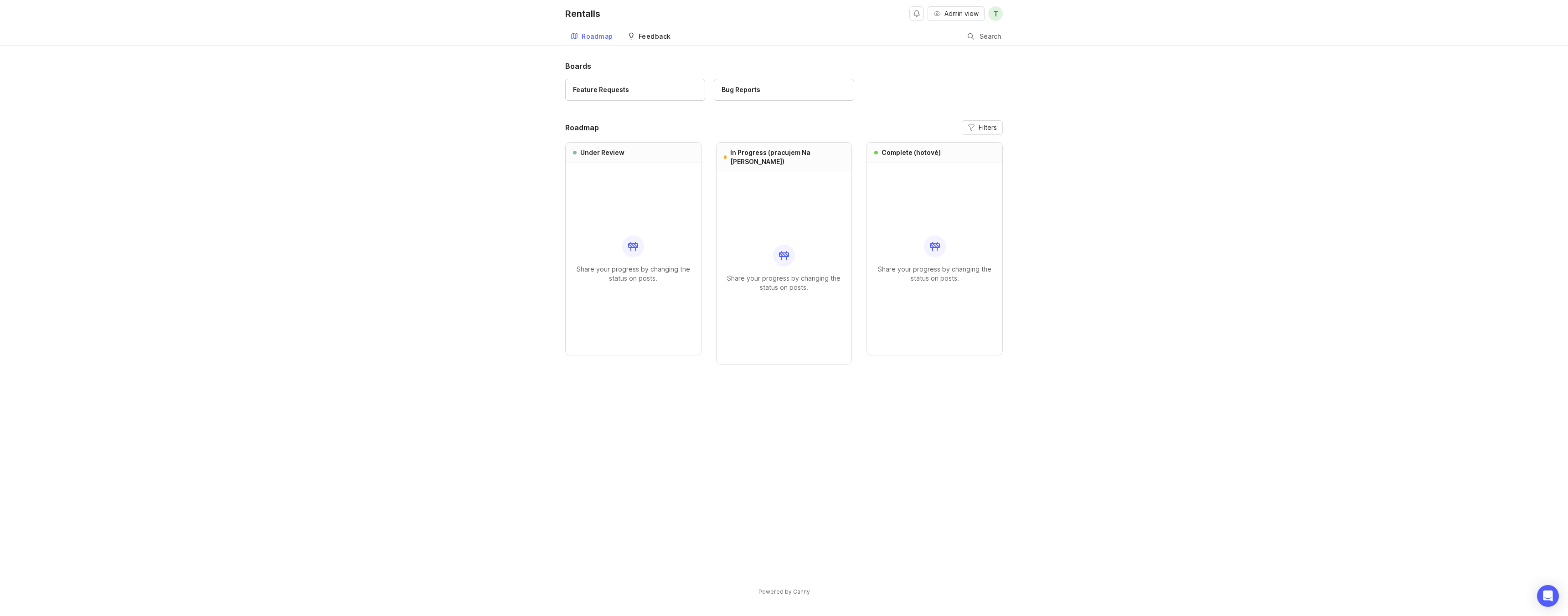
click at [640, 35] on div "Feedback" at bounding box center [654, 37] width 32 height 6
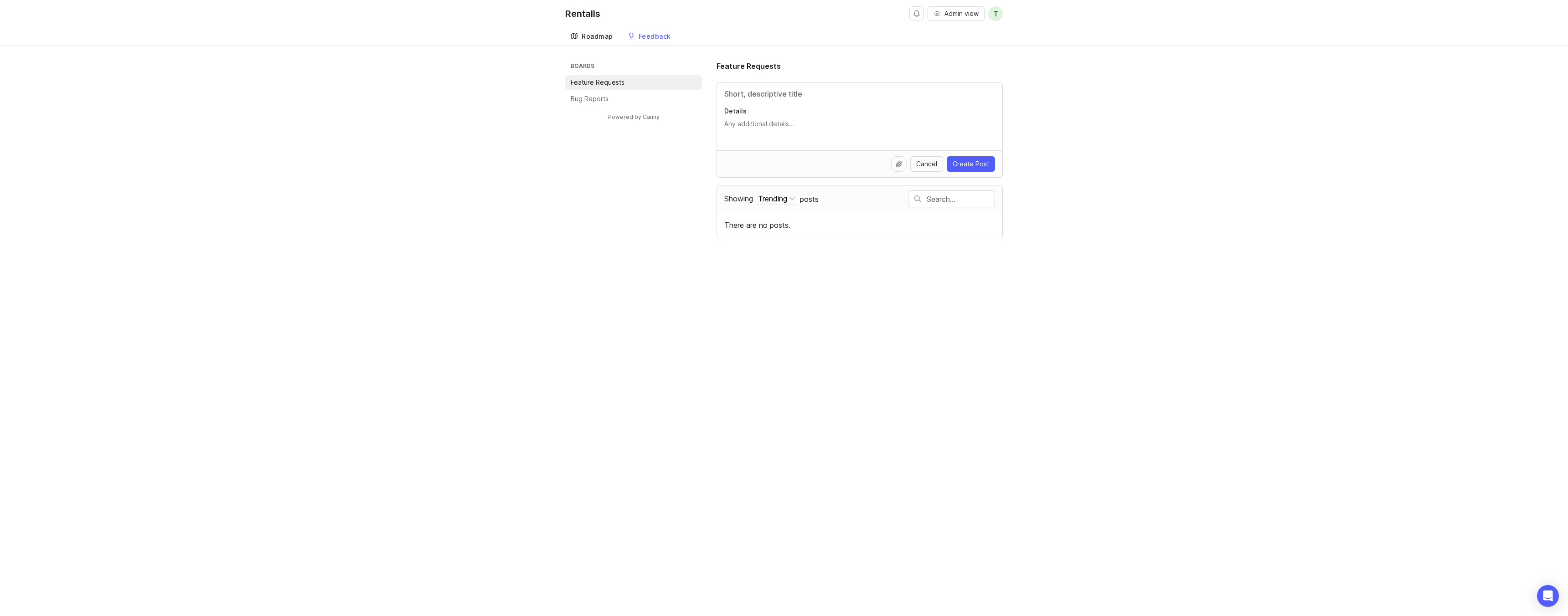
click at [597, 40] on link "Roadmap" at bounding box center [592, 37] width 54 height 19
